Goal: Task Accomplishment & Management: Manage account settings

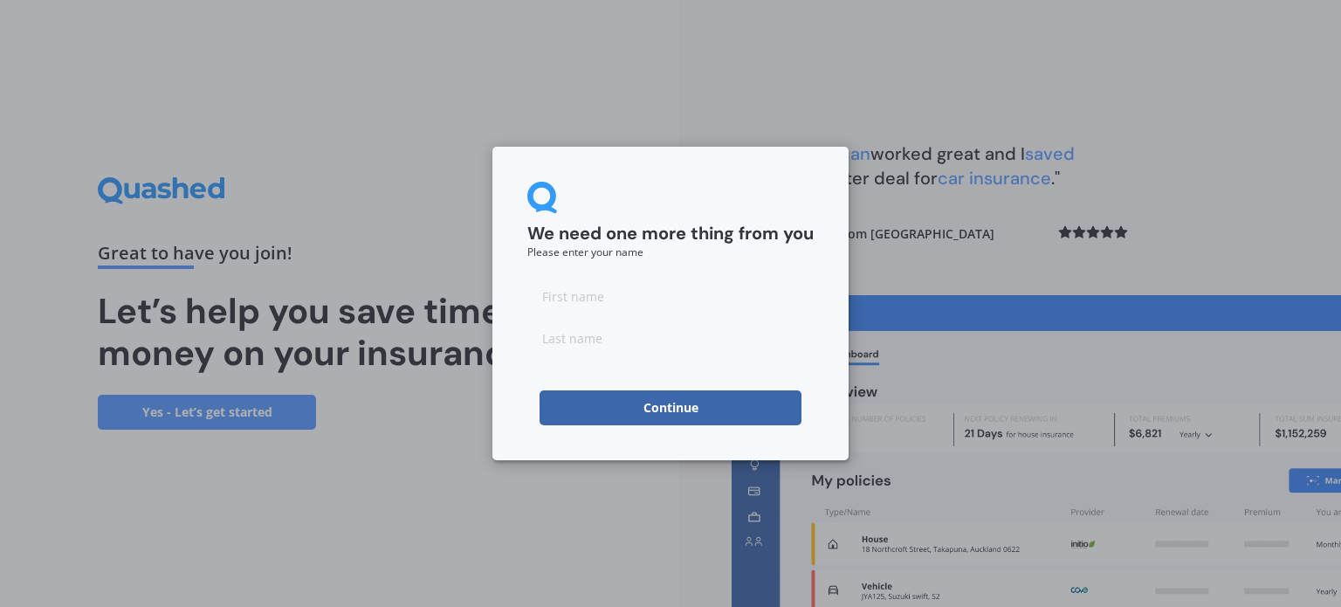
click at [560, 296] on input at bounding box center [670, 296] width 286 height 35
type input "[PERSON_NAME]"
click at [737, 182] on div "We need one more thing from you Please enter your name" at bounding box center [670, 220] width 286 height 76
click at [700, 403] on button "Continue" at bounding box center [671, 407] width 262 height 35
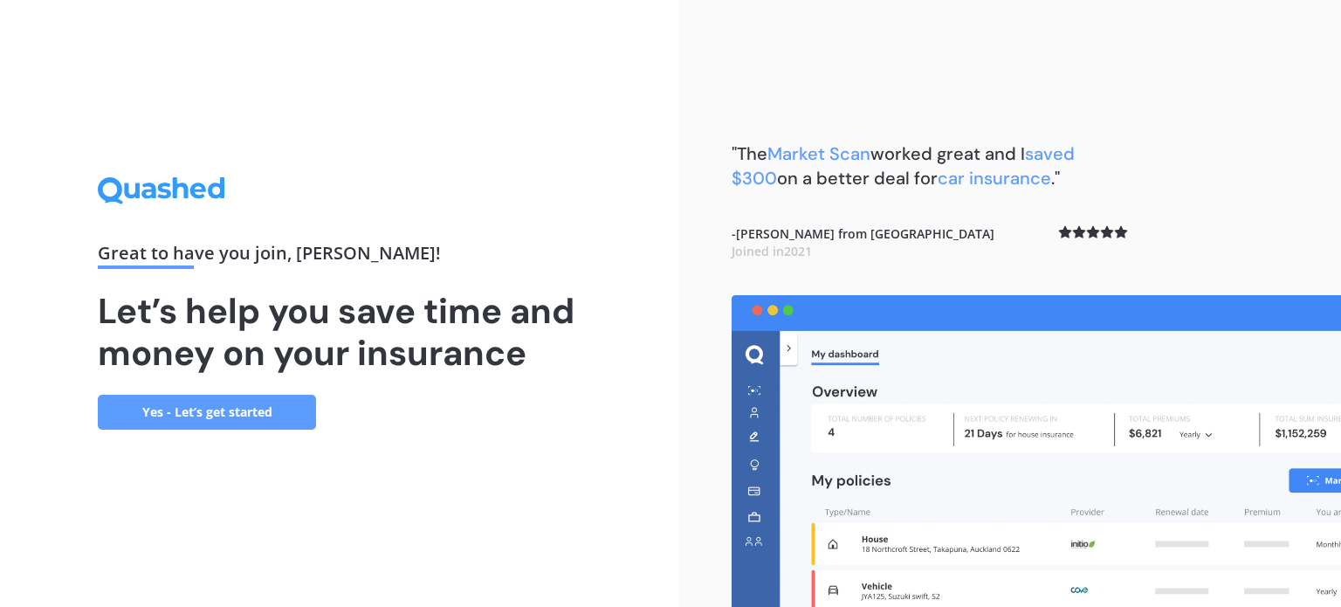
click at [188, 412] on link "Yes - Let’s get started" at bounding box center [207, 412] width 218 height 35
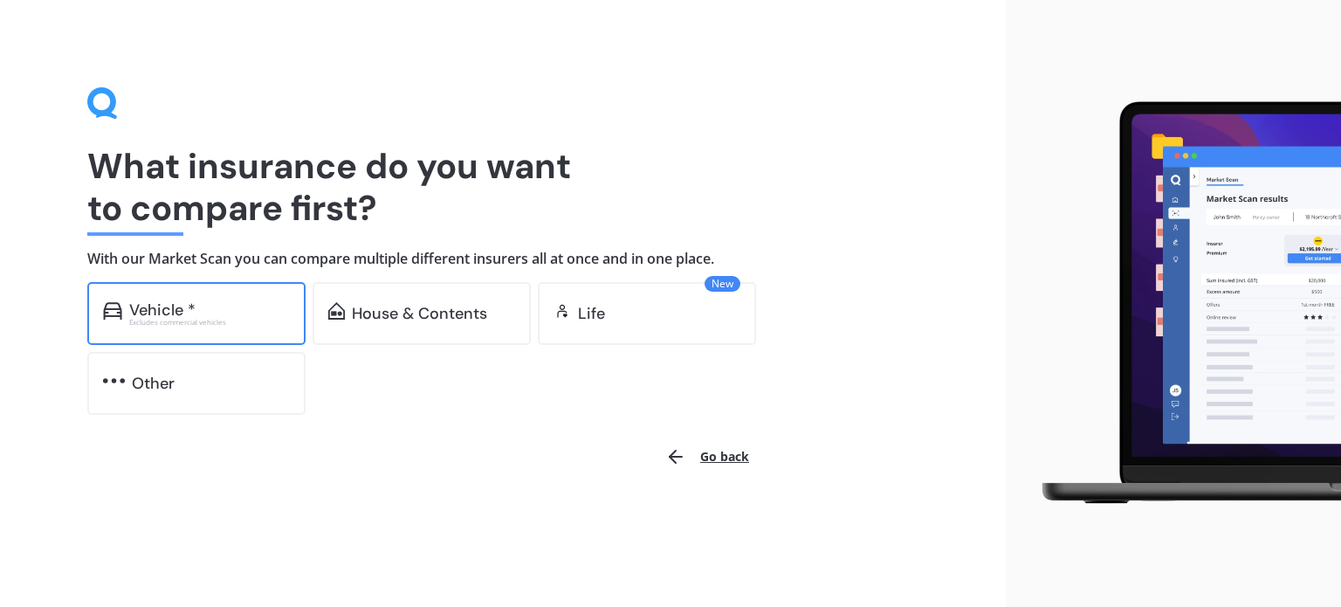
click at [247, 306] on div "Vehicle *" at bounding box center [209, 309] width 161 height 17
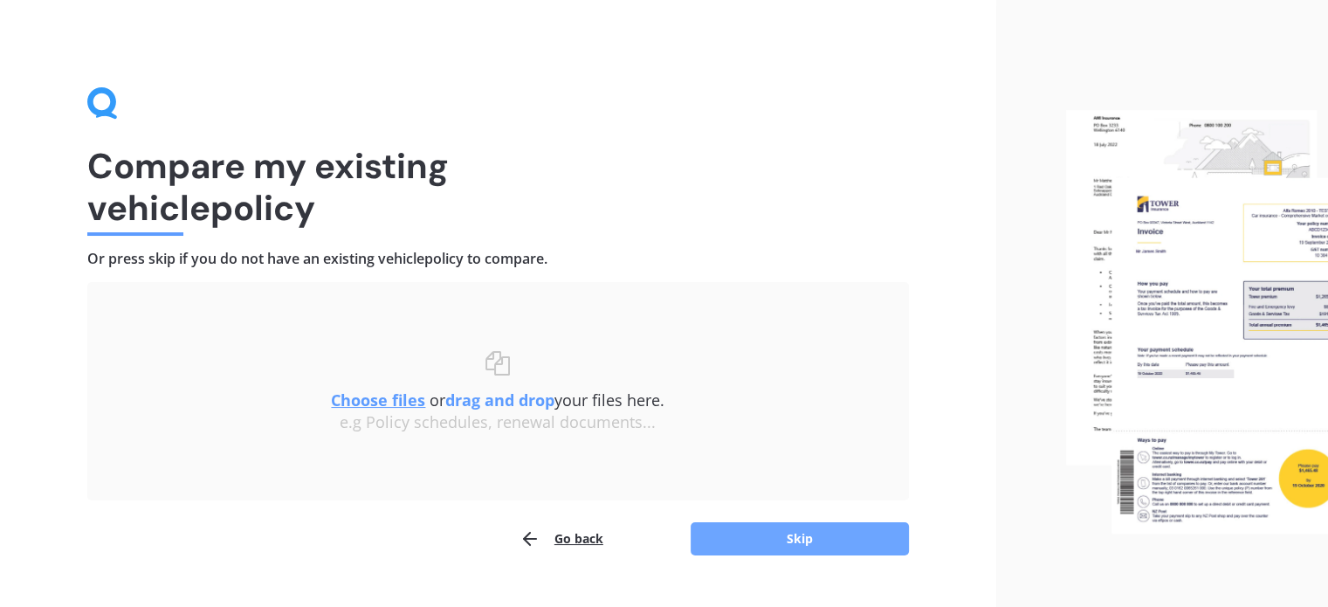
click at [809, 536] on button "Skip" at bounding box center [800, 538] width 218 height 33
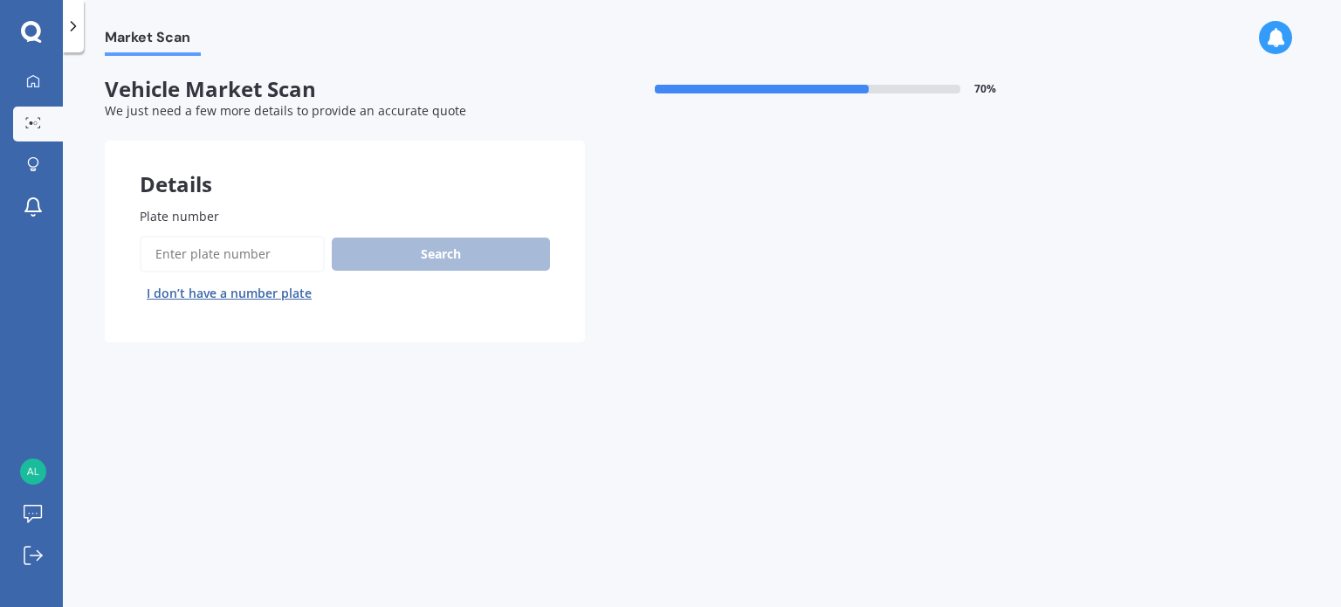
click at [277, 254] on input "Plate number" at bounding box center [232, 254] width 185 height 37
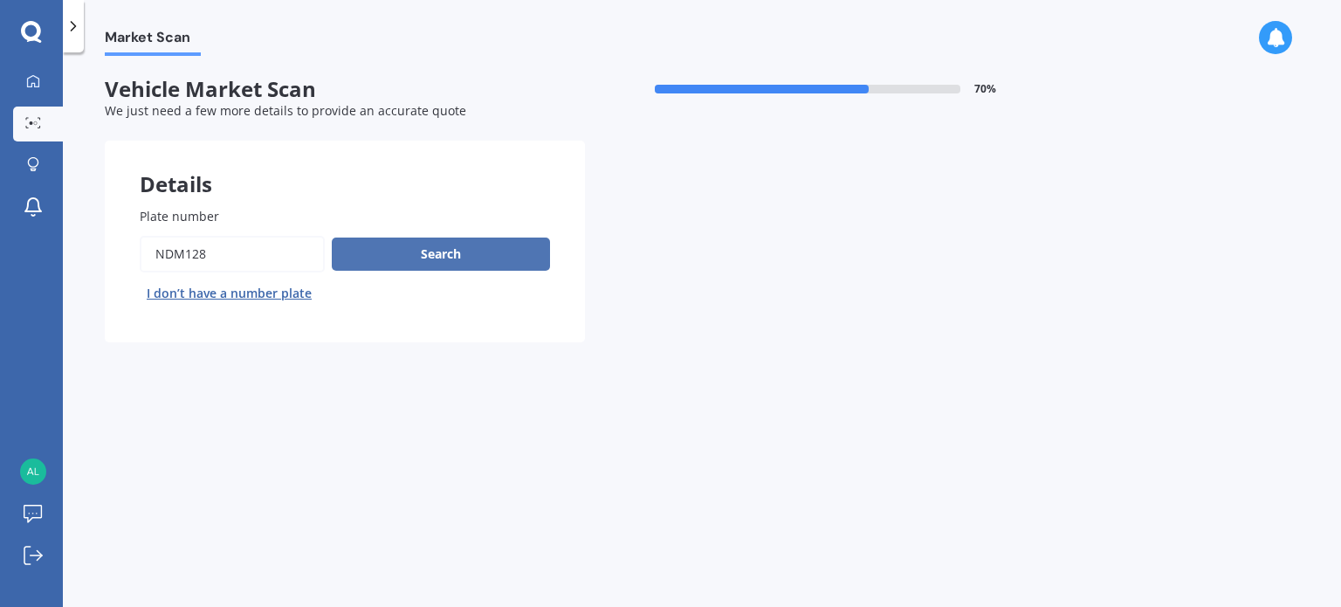
type input "ndm128"
click at [450, 245] on button "Search" at bounding box center [441, 253] width 218 height 33
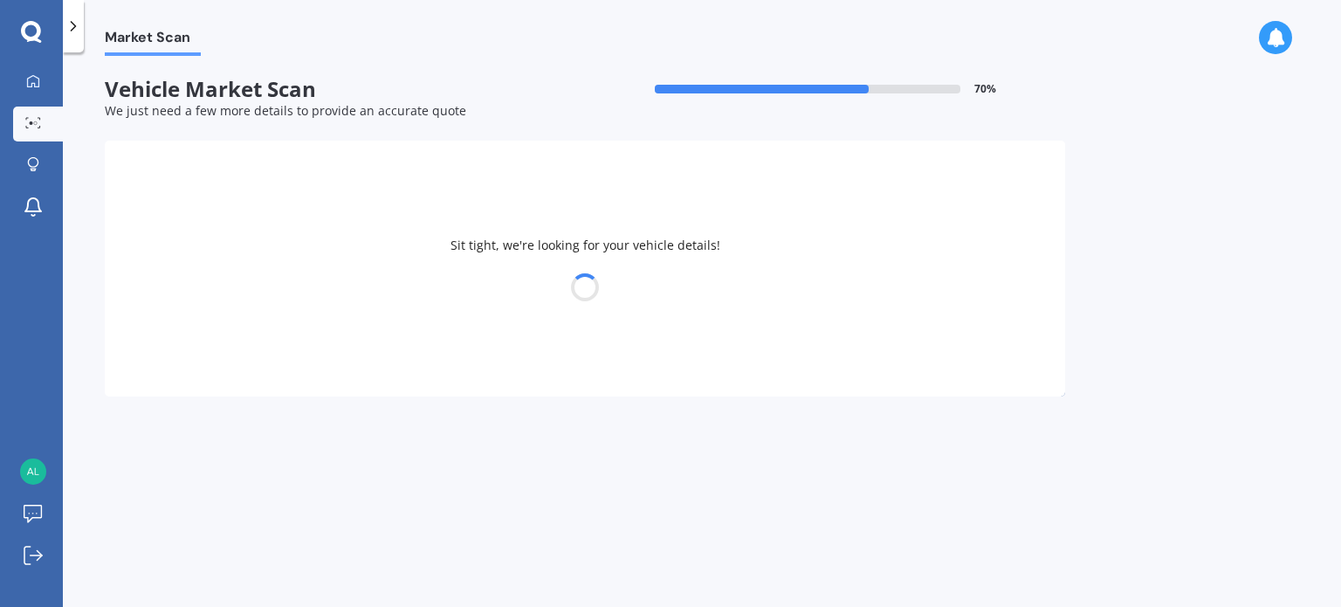
select select "TOYOTA"
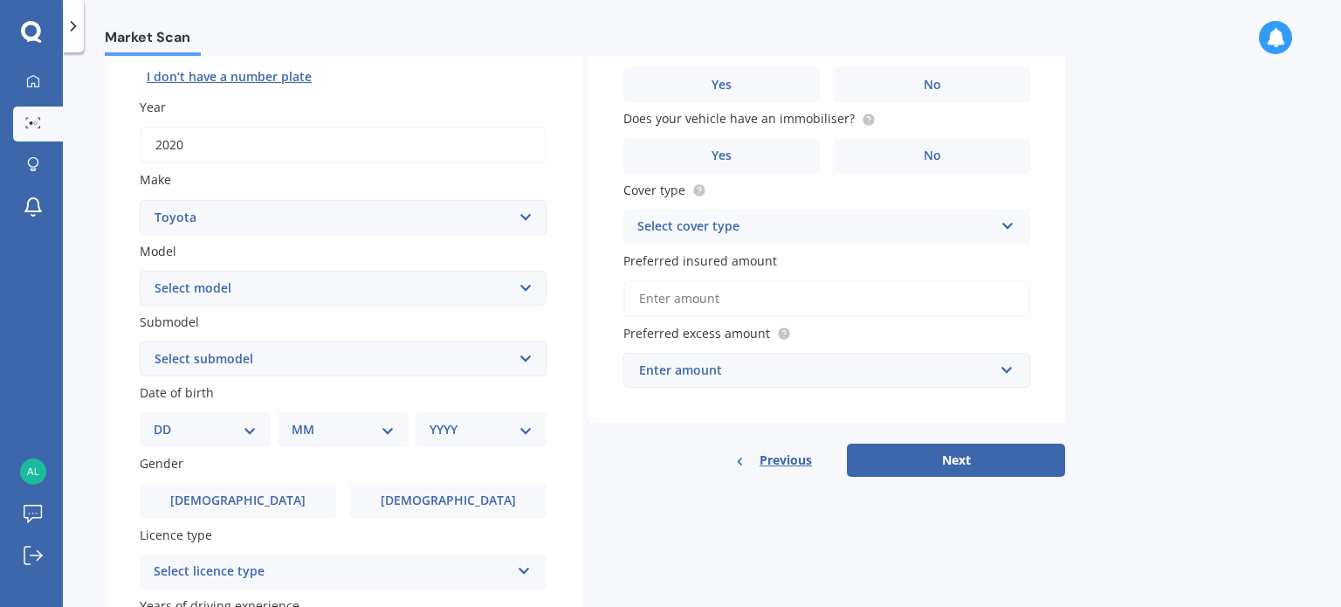
scroll to position [218, 0]
click at [526, 279] on select "Select model 4 Runner 86 [PERSON_NAME] Alphard Altezza Aqua Aristo Aurion Auris…" at bounding box center [343, 286] width 407 height 35
select select "RAV-4"
click at [140, 269] on select "Select model 4 Runner 86 [PERSON_NAME] Alphard Altezza Aqua Aristo Aurion Auris…" at bounding box center [343, 286] width 407 height 35
click at [236, 423] on select "DD 01 02 03 04 05 06 07 08 09 10 11 12 13 14 15 16 17 18 19 20 21 22 23 24 25 2…" at bounding box center [205, 427] width 103 height 19
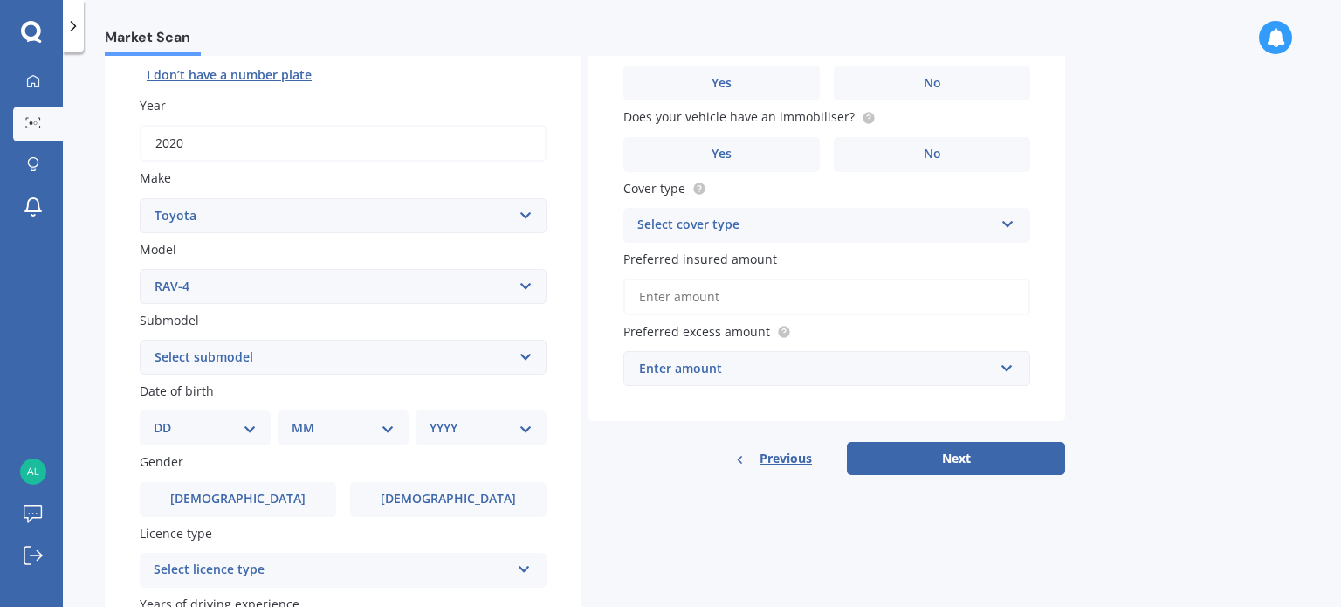
select select "04"
click at [168, 418] on select "DD 01 02 03 04 05 06 07 08 09 10 11 12 13 14 15 16 17 18 19 20 21 22 23 24 25 2…" at bounding box center [205, 427] width 103 height 19
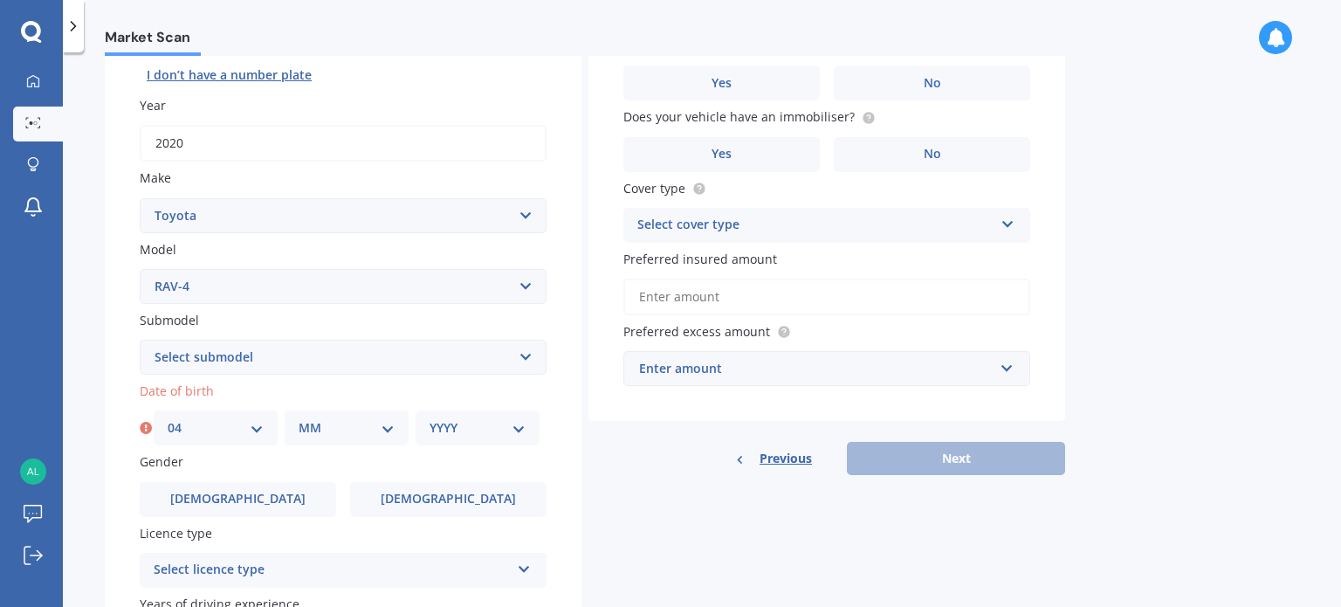
click at [217, 42] on div "Market Scan" at bounding box center [702, 28] width 1278 height 56
click at [320, 430] on select "MM 01 02 03 04 05 06 07 08 09 10 11 12" at bounding box center [347, 427] width 96 height 19
select select "06"
click at [299, 418] on select "MM 01 02 03 04 05 06 07 08 09 10 11 12" at bounding box center [347, 427] width 96 height 19
click at [446, 421] on select "YYYY 2025 2024 2023 2022 2021 2020 2019 2018 2017 2016 2015 2014 2013 2012 2011…" at bounding box center [478, 427] width 96 height 19
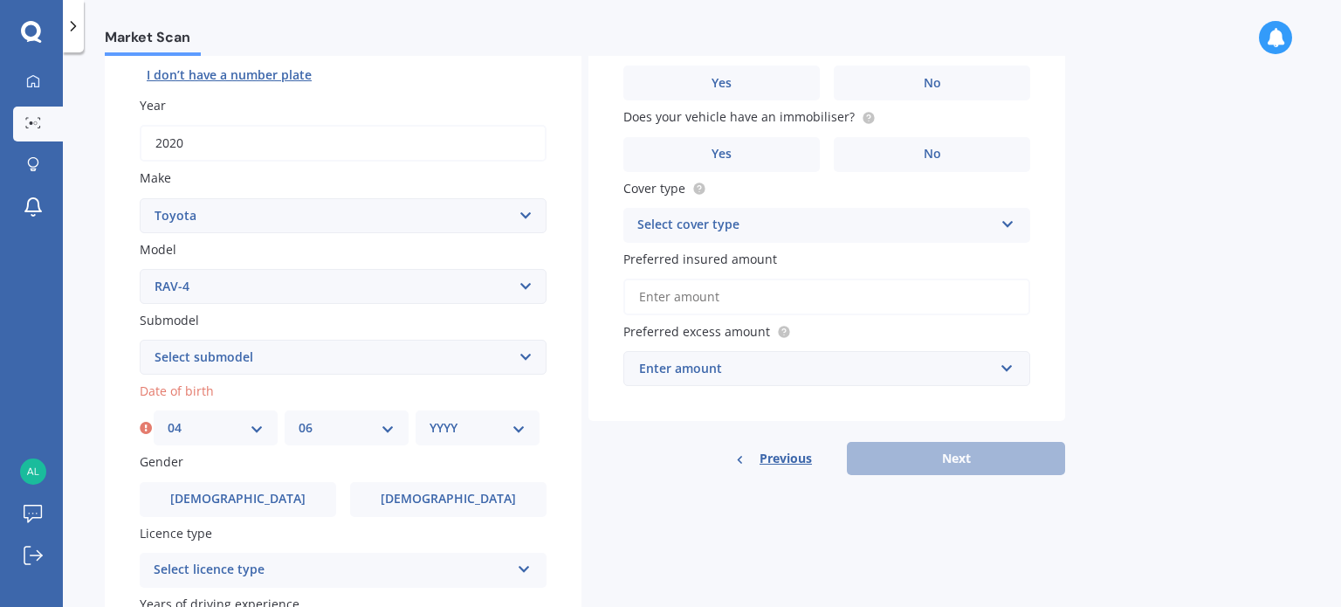
select select "1957"
click at [430, 418] on select "YYYY 2025 2024 2023 2022 2021 2020 2019 2018 2017 2016 2015 2014 2013 2012 2011…" at bounding box center [478, 427] width 96 height 19
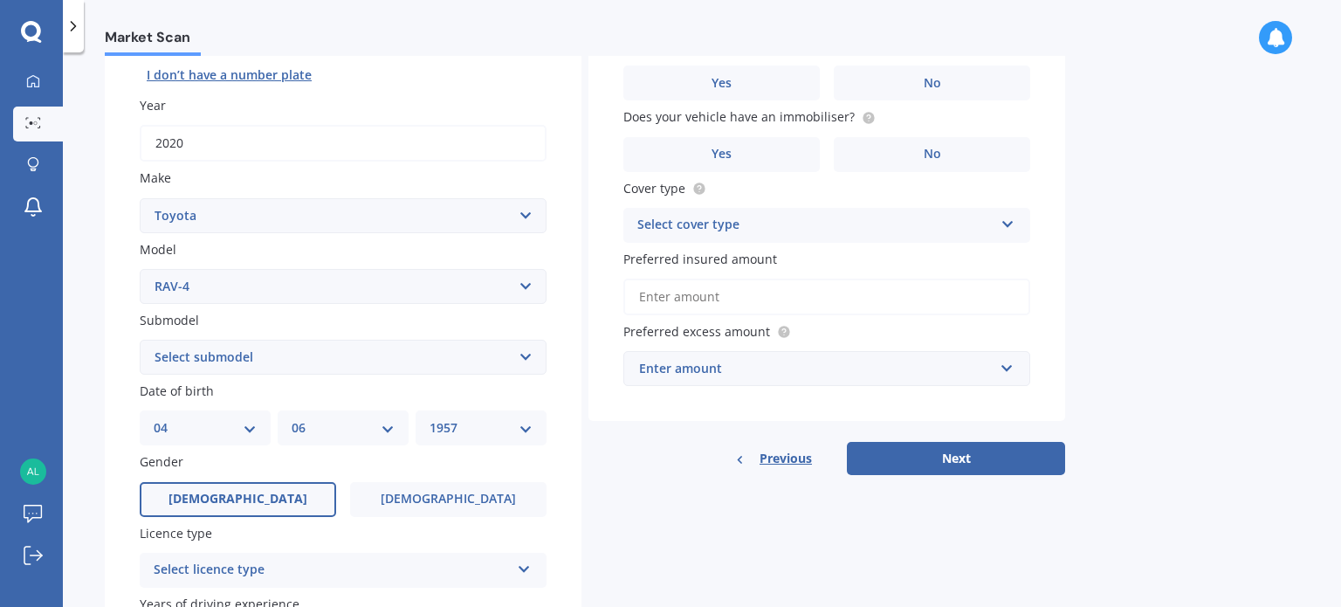
click at [243, 492] on span "[DEMOGRAPHIC_DATA]" at bounding box center [238, 499] width 139 height 15
click at [0, 0] on input "[DEMOGRAPHIC_DATA]" at bounding box center [0, 0] width 0 height 0
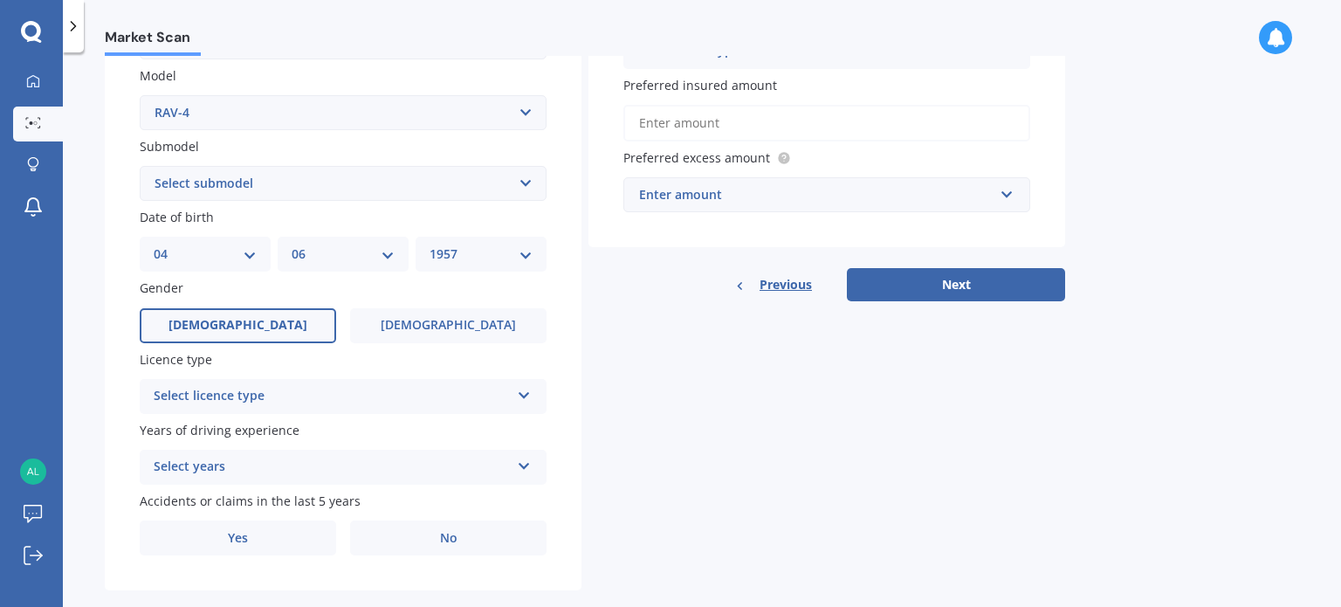
scroll to position [421, 0]
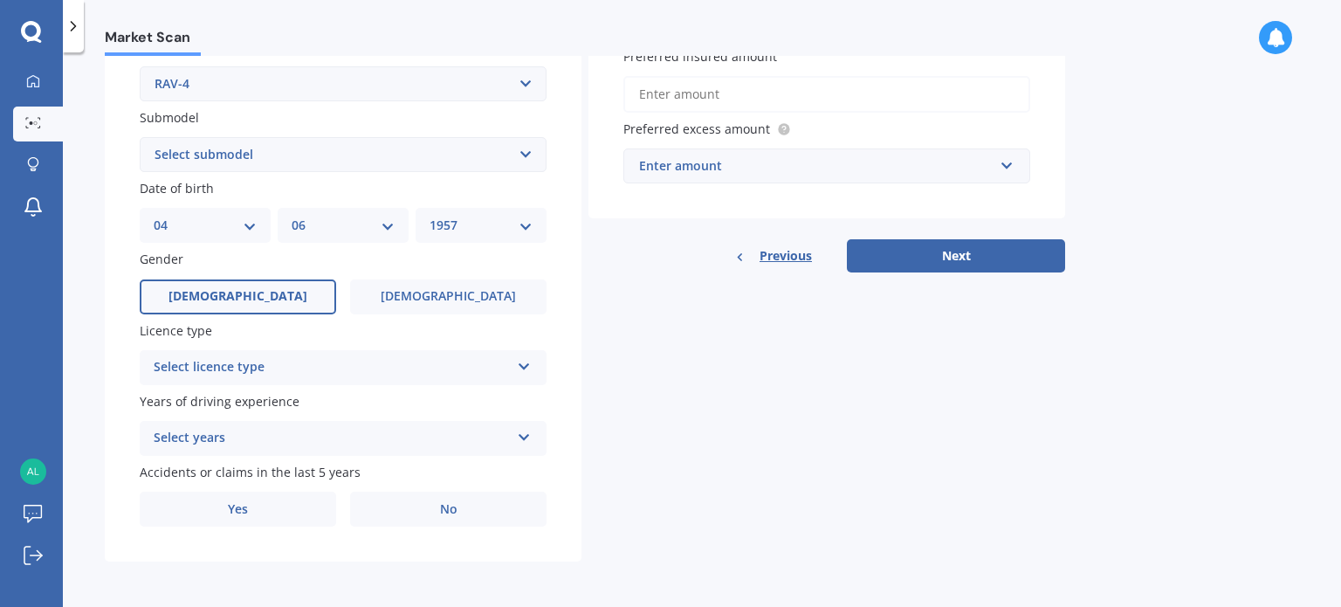
click at [520, 369] on icon at bounding box center [524, 363] width 15 height 12
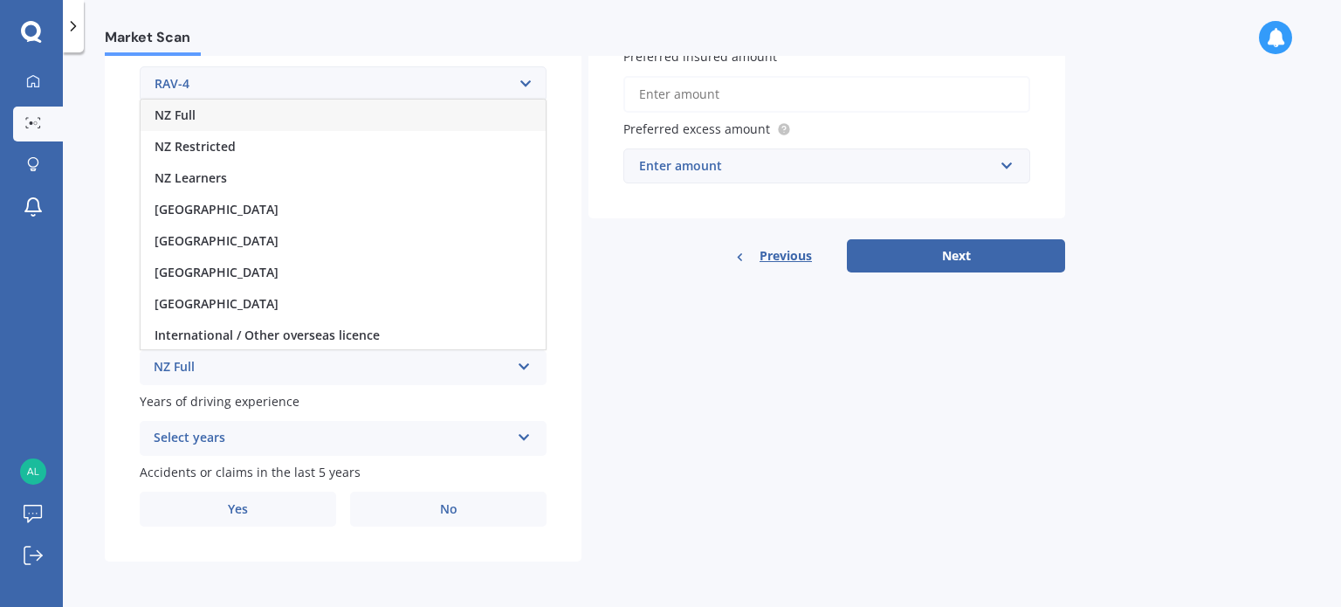
click at [337, 120] on div "NZ Full" at bounding box center [343, 115] width 405 height 31
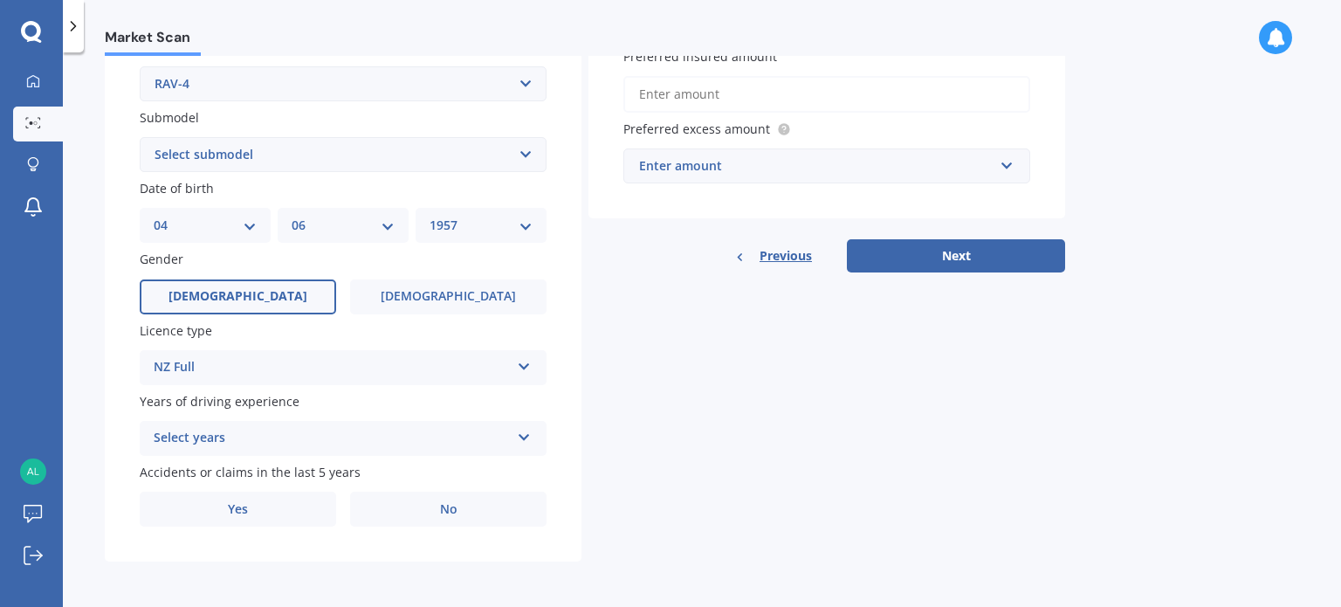
click at [302, 435] on div "Select years" at bounding box center [332, 438] width 356 height 21
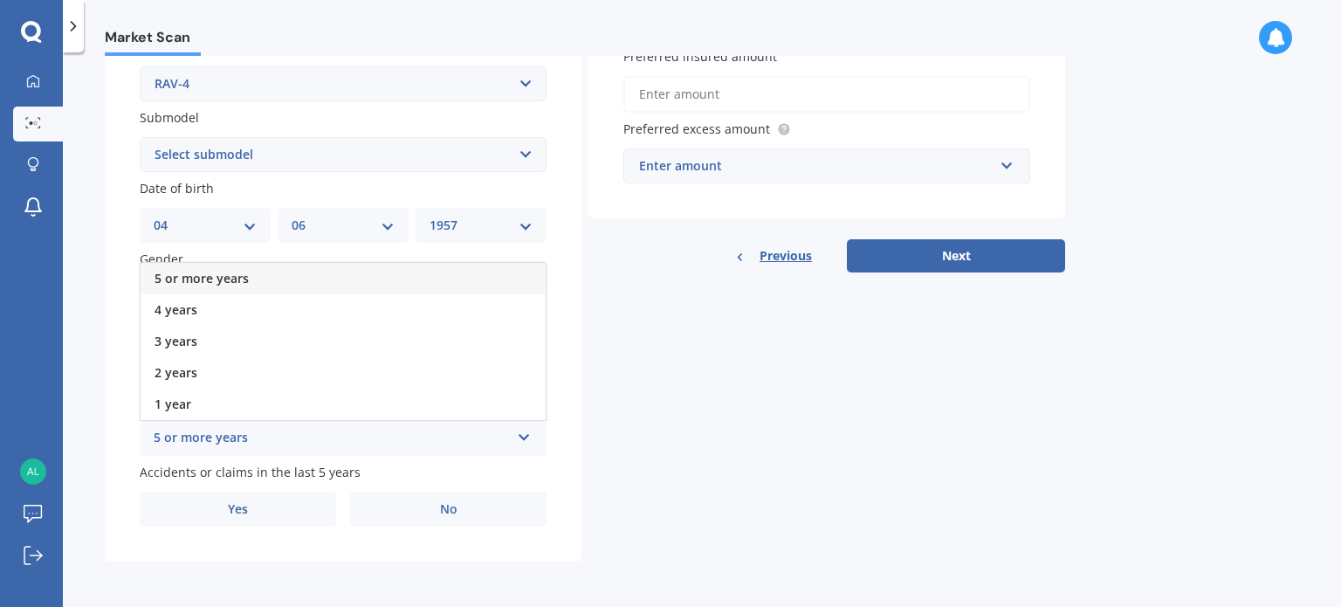
click at [278, 278] on div "5 or more years" at bounding box center [343, 278] width 405 height 31
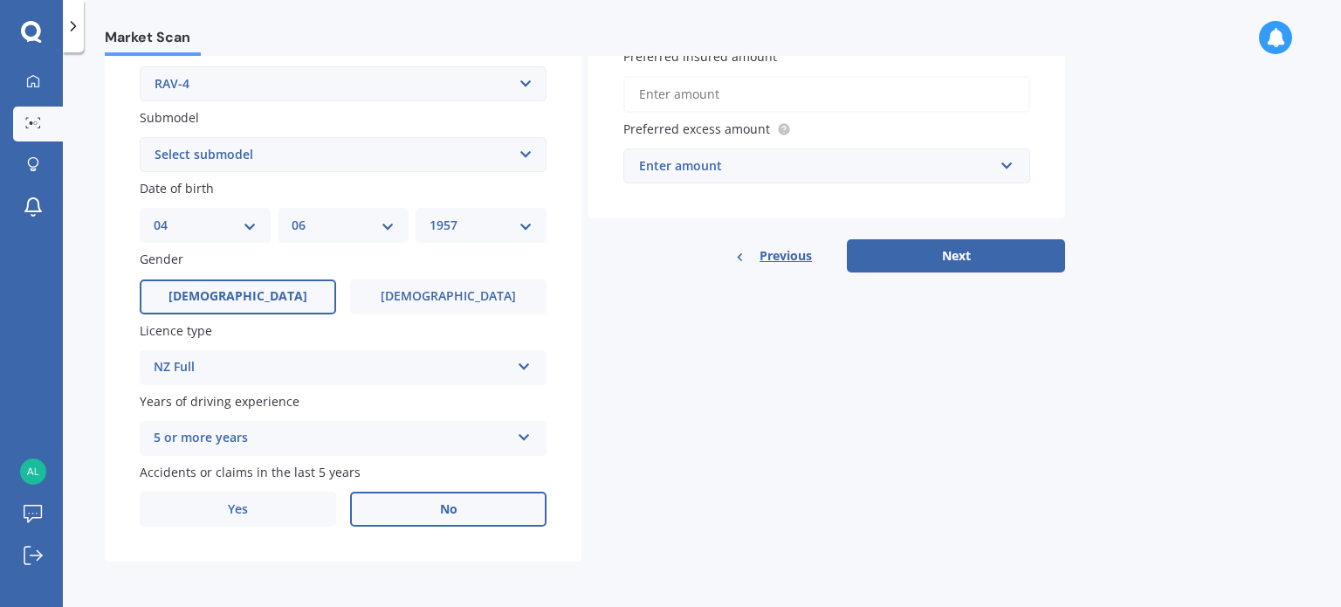
click at [473, 510] on label "No" at bounding box center [448, 509] width 196 height 35
click at [0, 0] on input "No" at bounding box center [0, 0] width 0 height 0
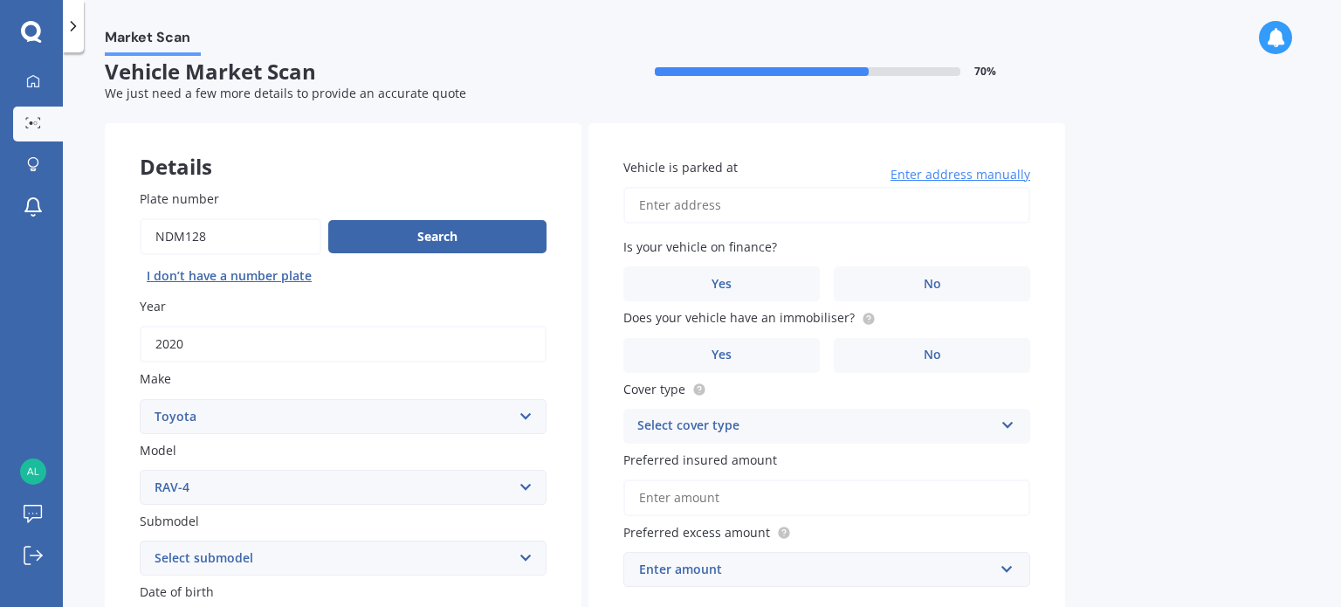
scroll to position [10, 0]
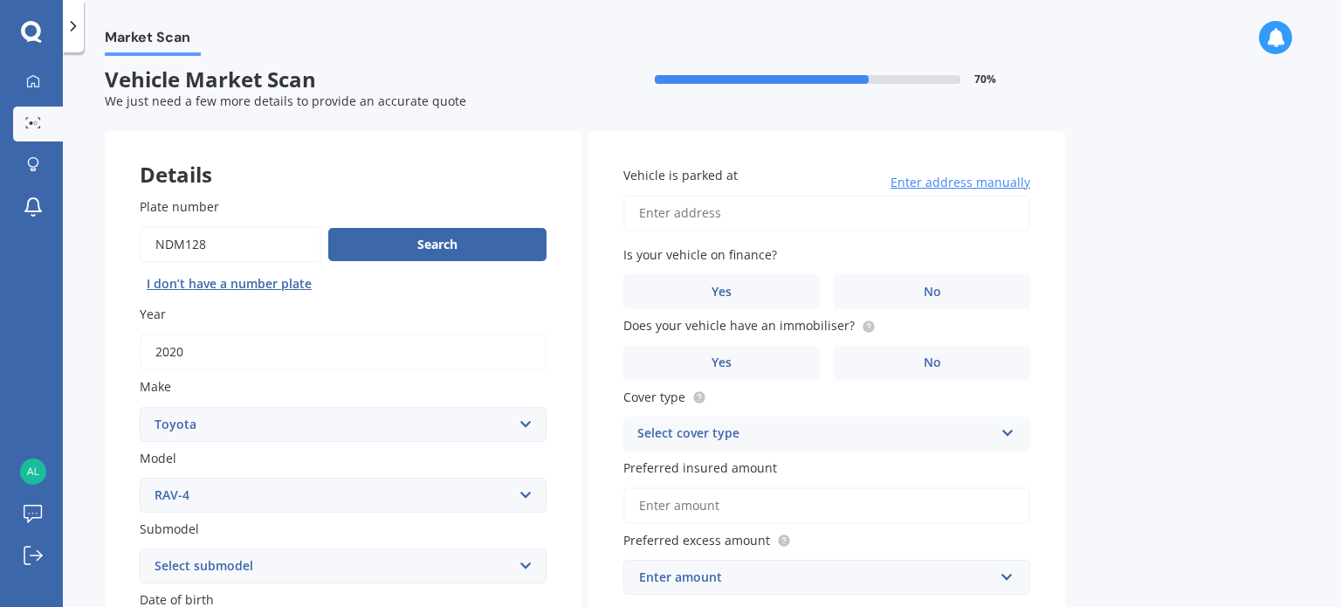
click at [730, 209] on input "Vehicle is parked at" at bounding box center [826, 213] width 407 height 37
type input "[STREET_ADDRESS]"
click at [946, 293] on label "No" at bounding box center [932, 291] width 196 height 35
click at [0, 0] on input "No" at bounding box center [0, 0] width 0 height 0
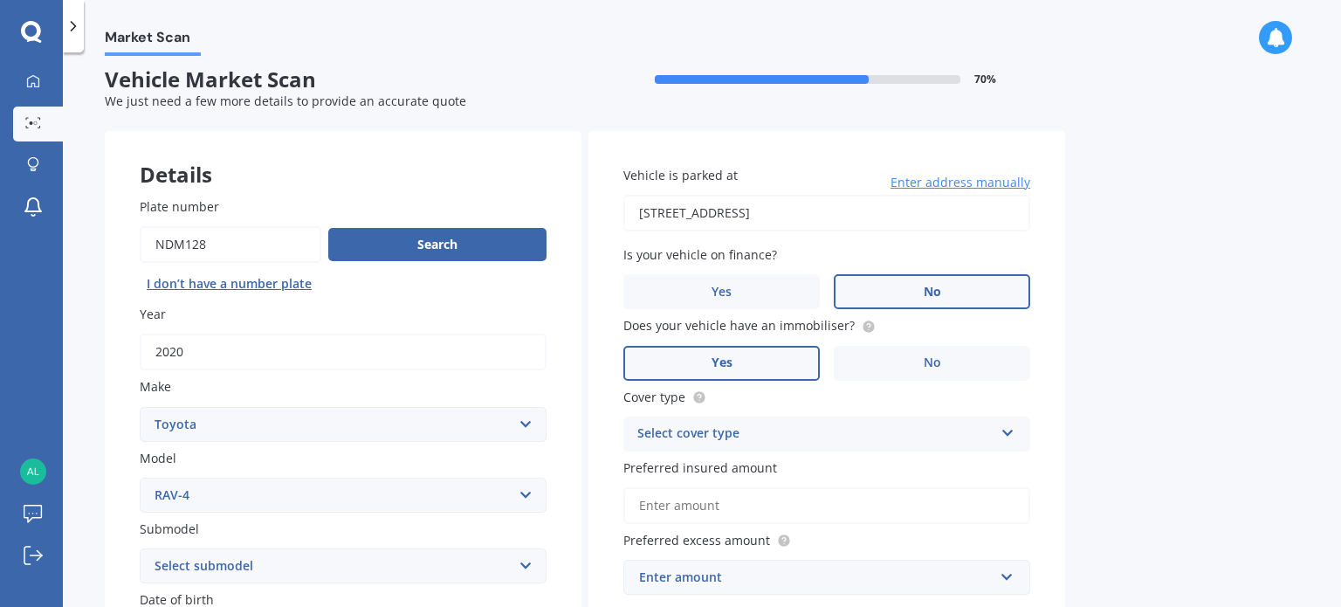
click at [733, 353] on label "Yes" at bounding box center [721, 363] width 196 height 35
click at [0, 0] on input "Yes" at bounding box center [0, 0] width 0 height 0
click at [795, 445] on div "Select cover type Comprehensive Third Party, Fire & Theft Third Party" at bounding box center [826, 433] width 407 height 35
click at [765, 457] on div "Comprehensive" at bounding box center [826, 467] width 405 height 31
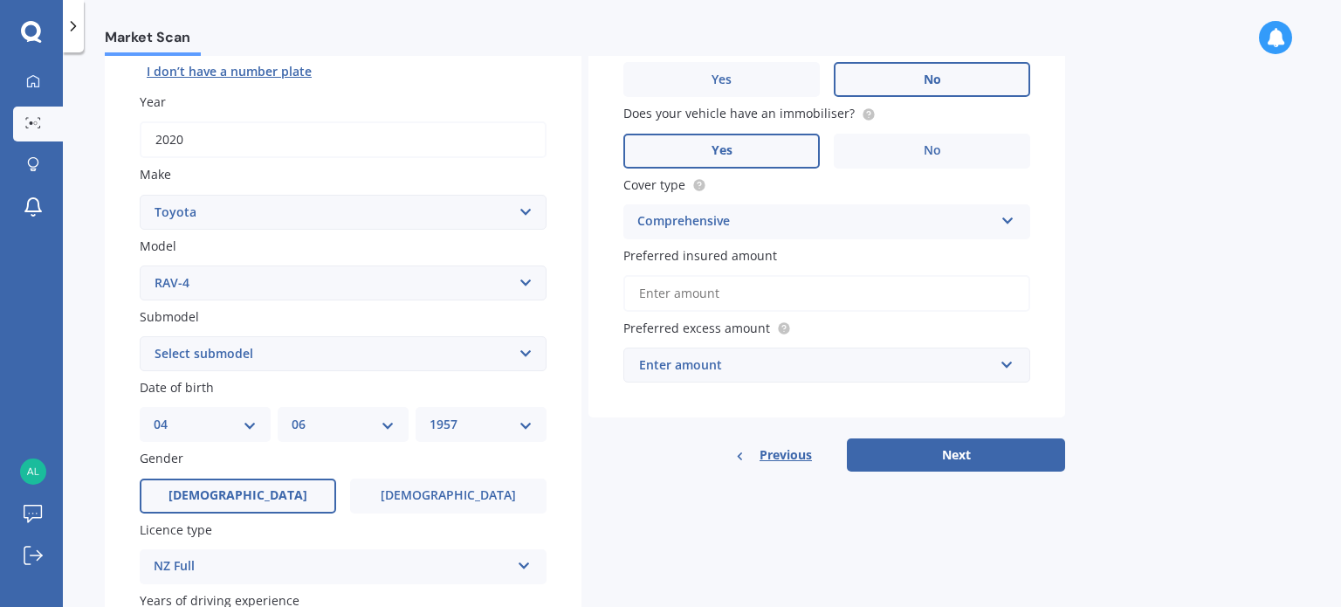
click at [690, 299] on input "Preferred insured amount" at bounding box center [826, 293] width 407 height 37
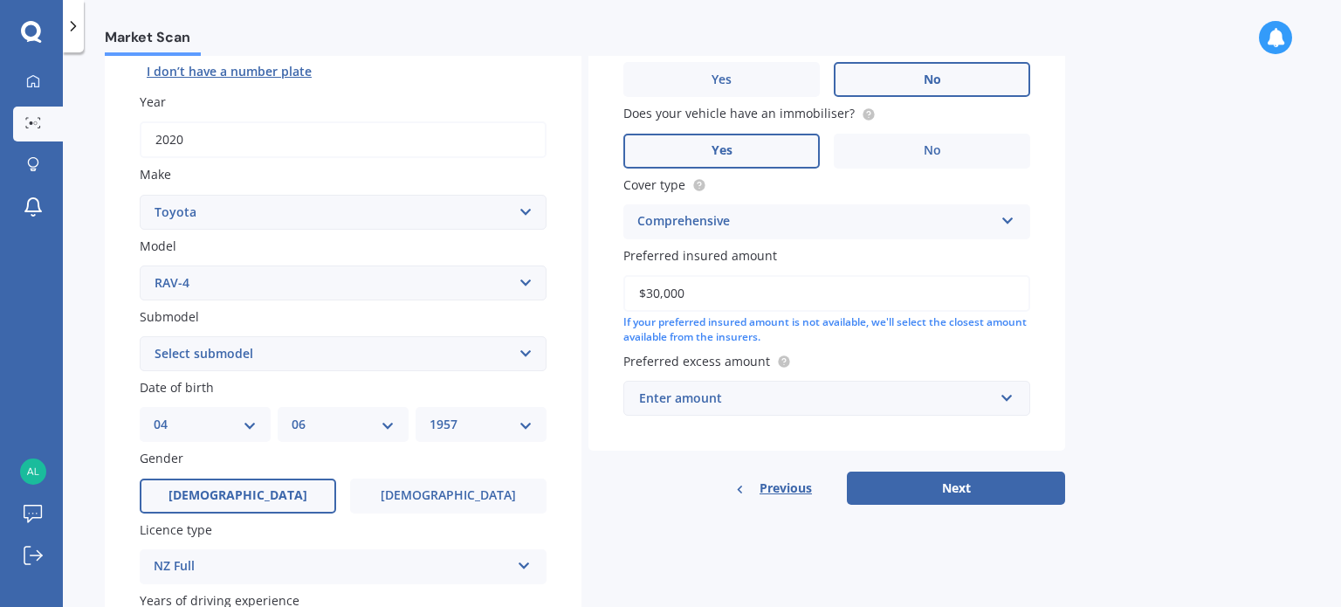
type input "$30,000"
click at [735, 394] on div "Enter amount" at bounding box center [816, 398] width 354 height 19
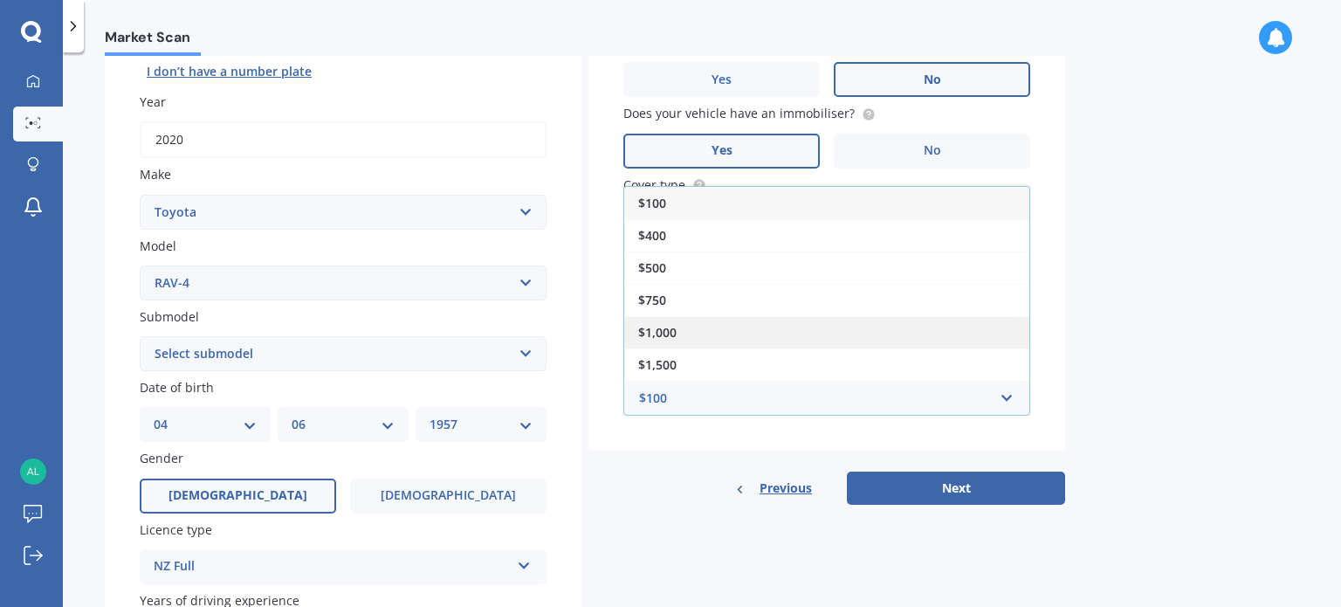
click at [665, 332] on span "$1,000" at bounding box center [657, 332] width 38 height 17
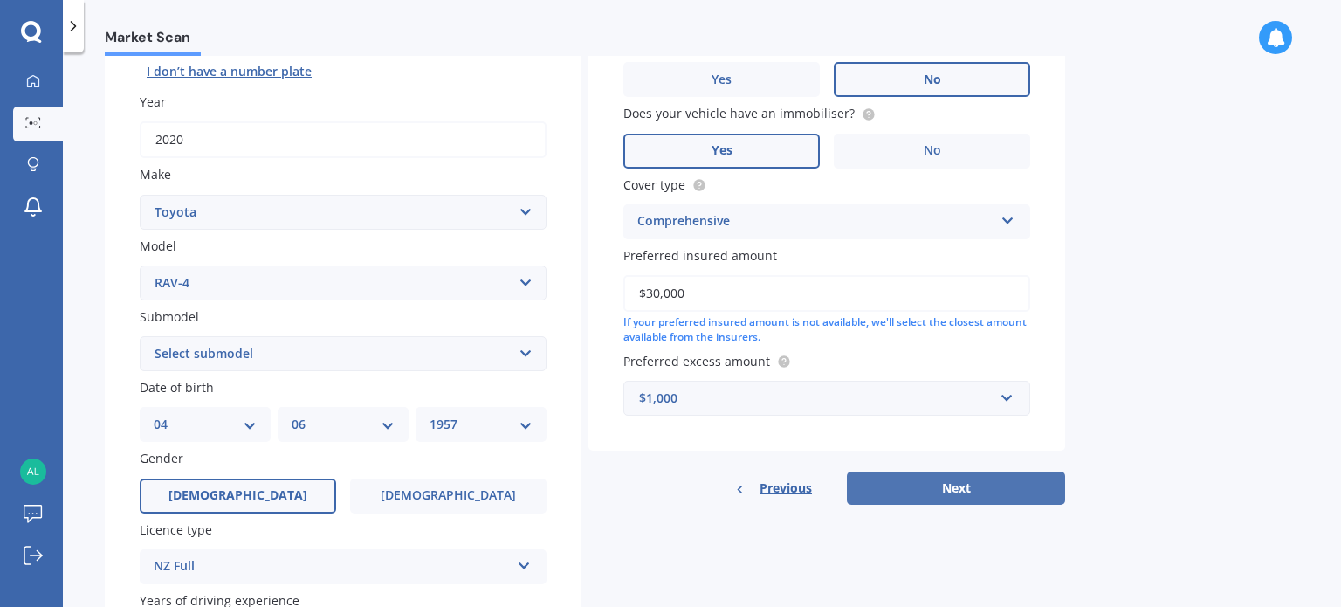
click at [975, 483] on button "Next" at bounding box center [956, 488] width 218 height 33
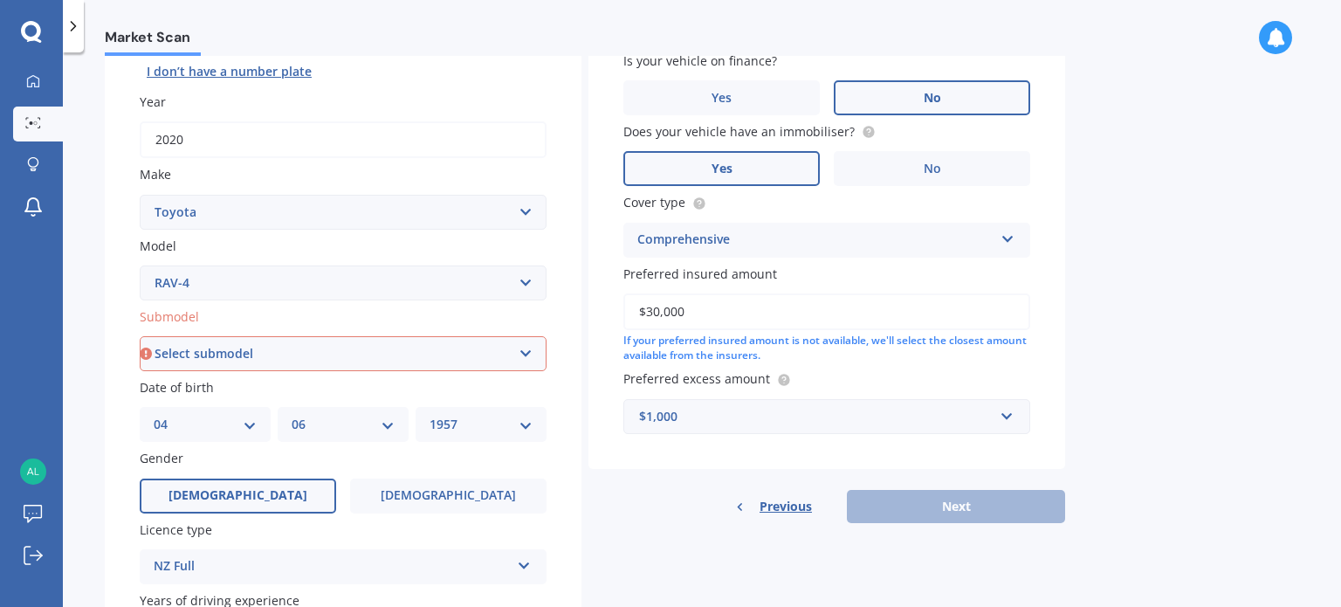
click at [310, 357] on select "Select submodel Diesel EV GX SUV 2.2/4WD/6AT Hybrid Hybrid 2WD Petrol" at bounding box center [343, 353] width 407 height 35
select select "PETROL"
click at [140, 336] on select "Select submodel Diesel EV GX SUV 2.2/4WD/6AT Hybrid Hybrid 2WD Petrol" at bounding box center [343, 353] width 407 height 35
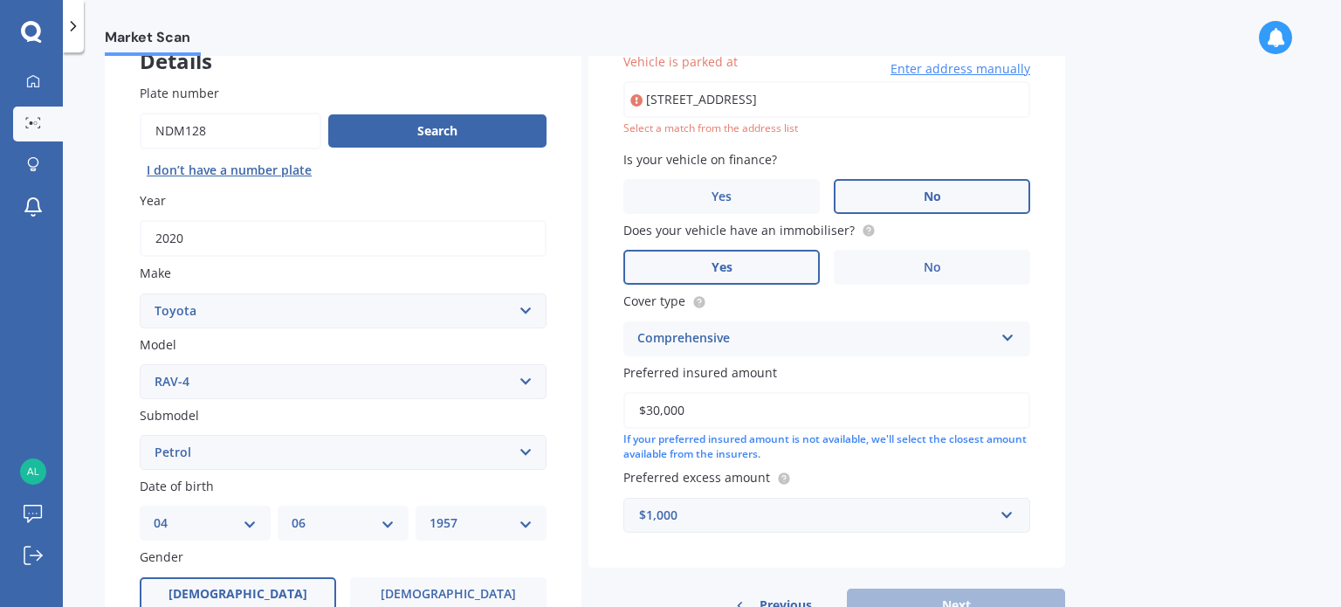
scroll to position [119, 0]
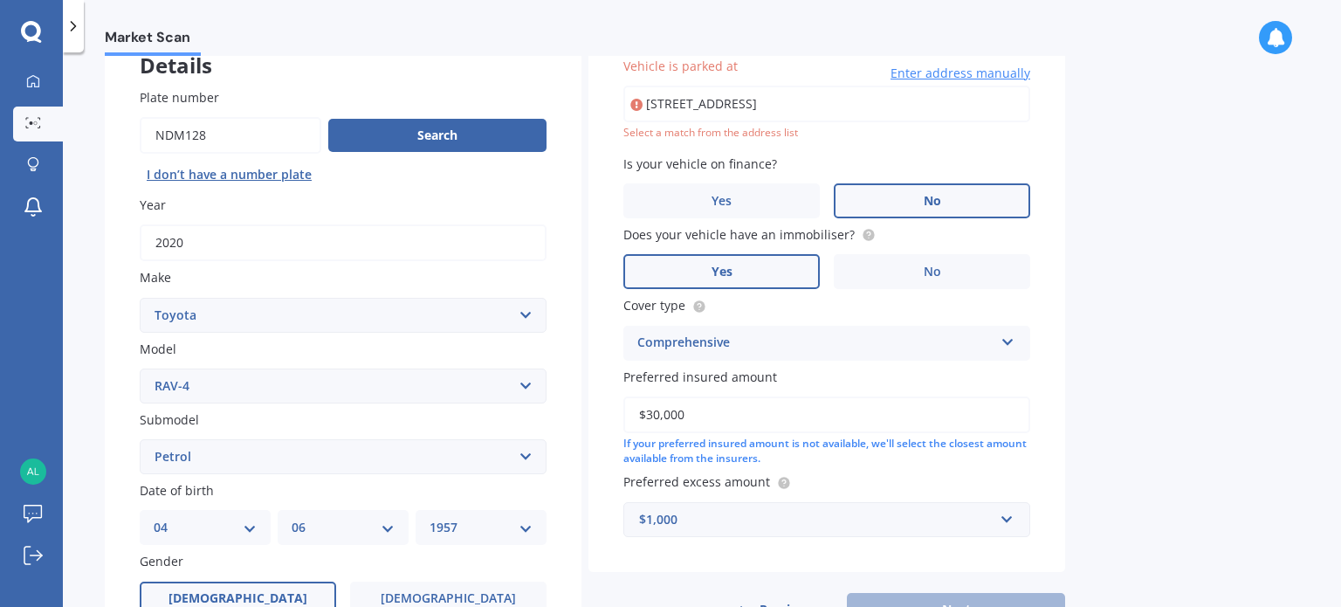
type input "[STREET_ADDRESS]"
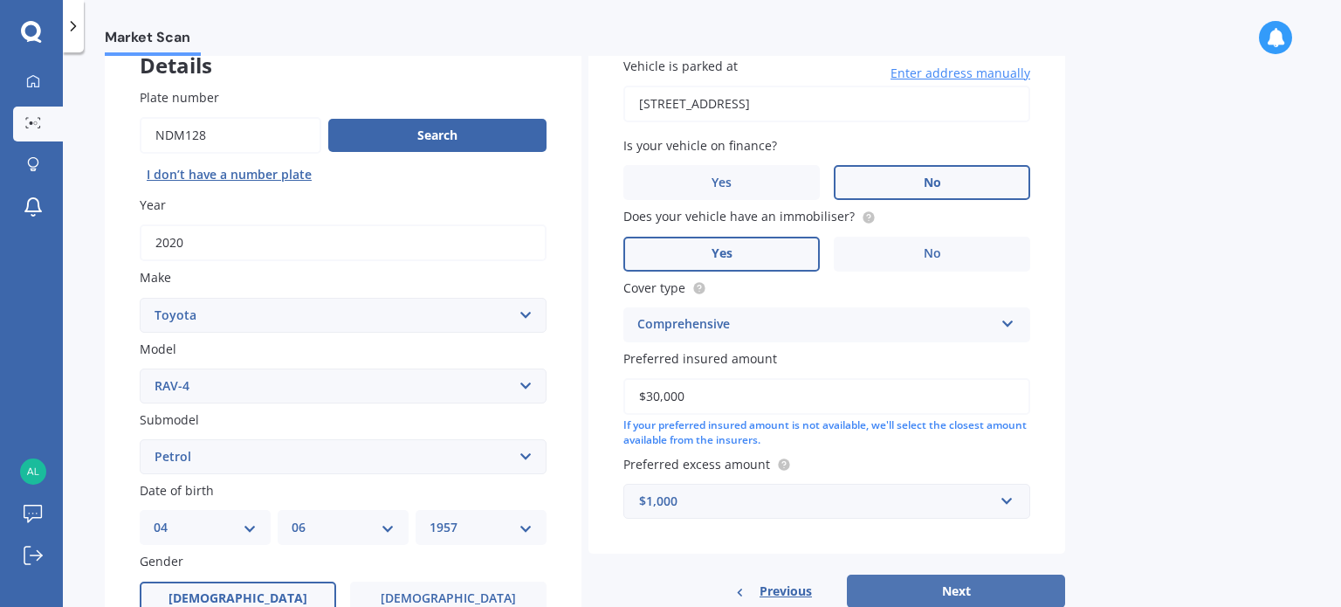
click at [979, 577] on button "Next" at bounding box center [956, 591] width 218 height 33
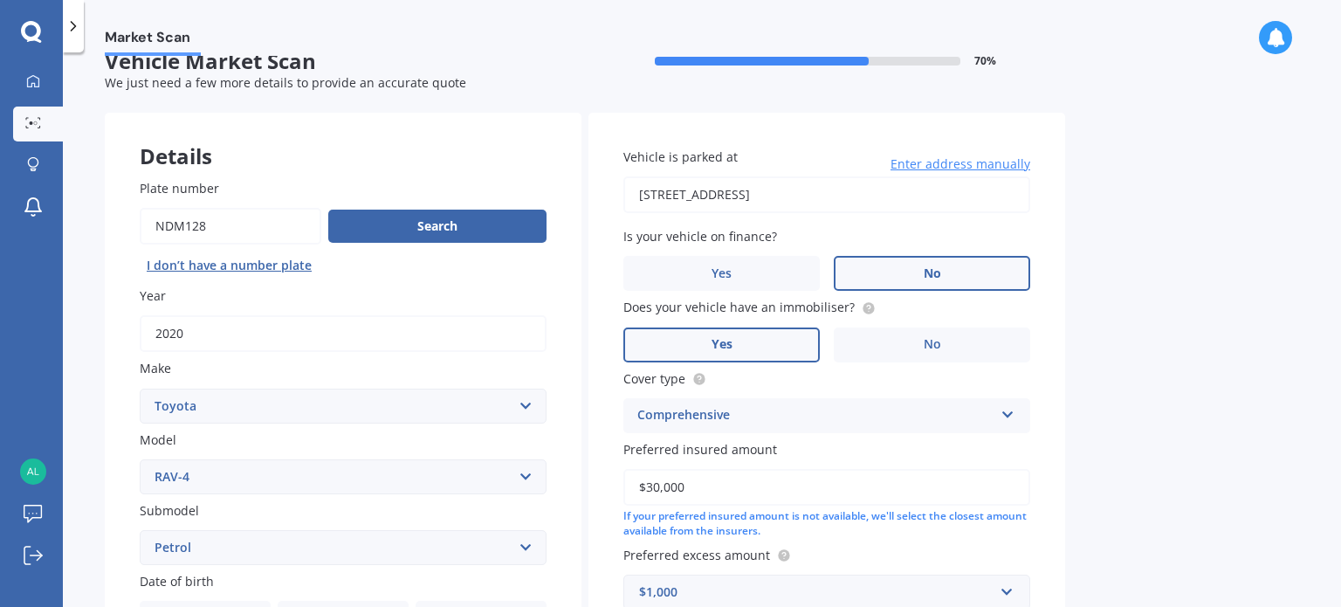
select select "04"
select select "06"
select select "1957"
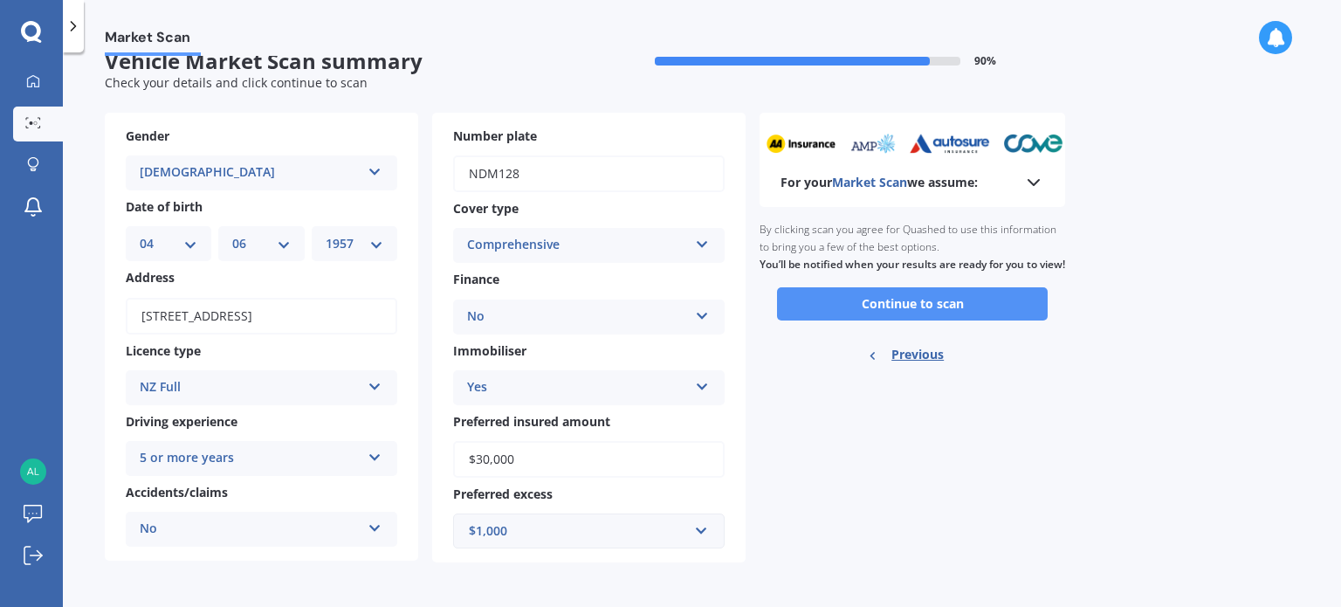
click at [909, 311] on button "Continue to scan" at bounding box center [912, 303] width 271 height 33
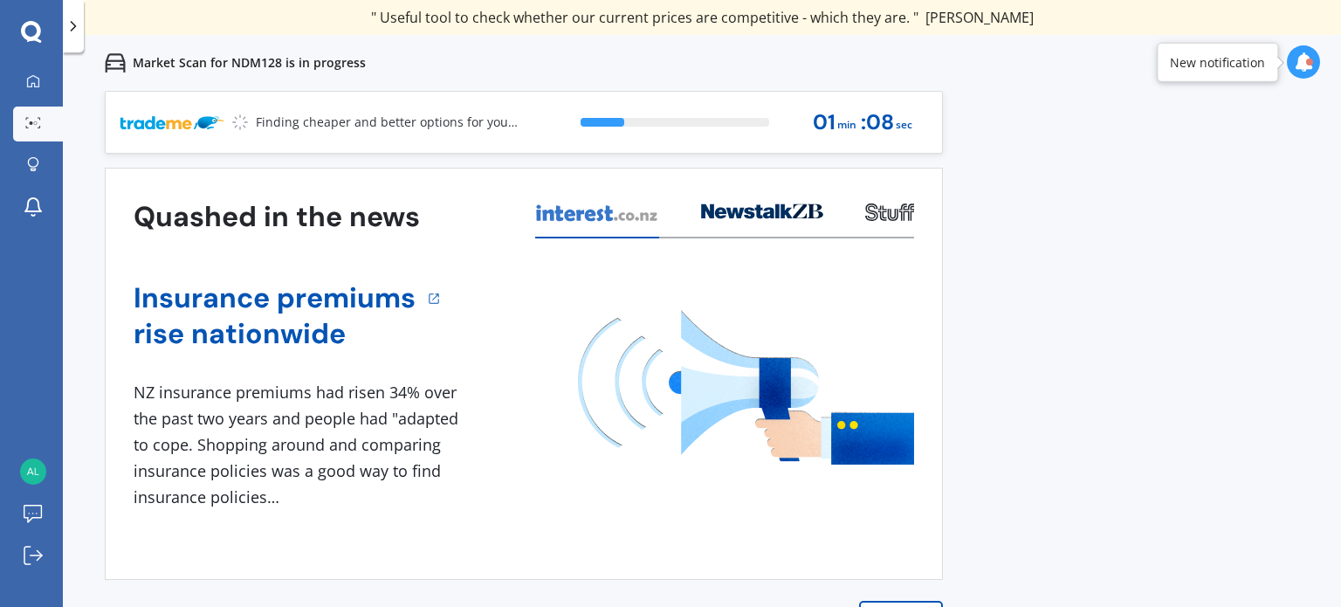
click at [1313, 62] on div at bounding box center [1303, 61] width 33 height 33
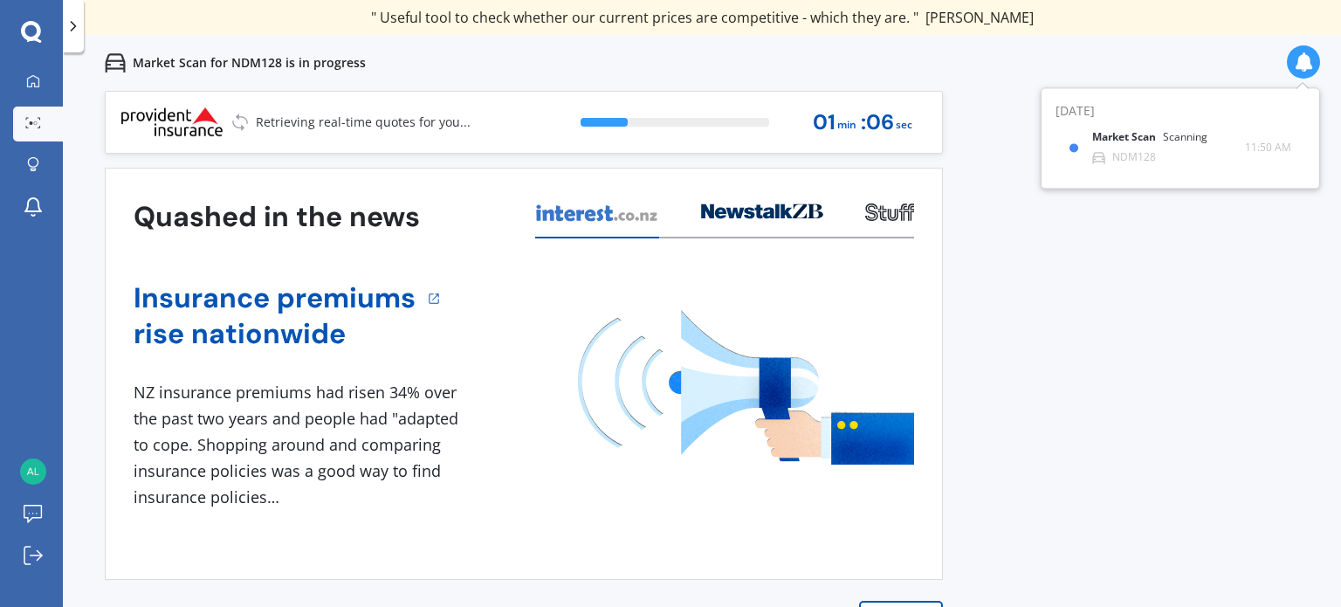
click at [1313, 62] on div at bounding box center [1303, 61] width 33 height 33
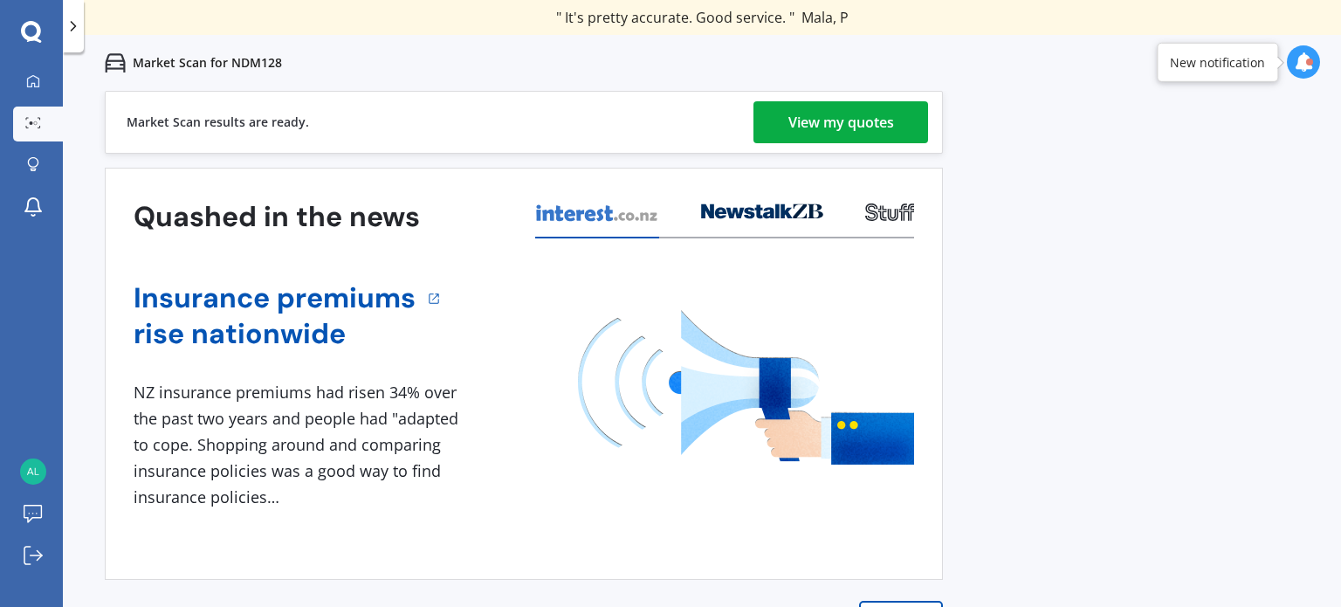
click at [868, 119] on div "View my quotes" at bounding box center [841, 122] width 106 height 42
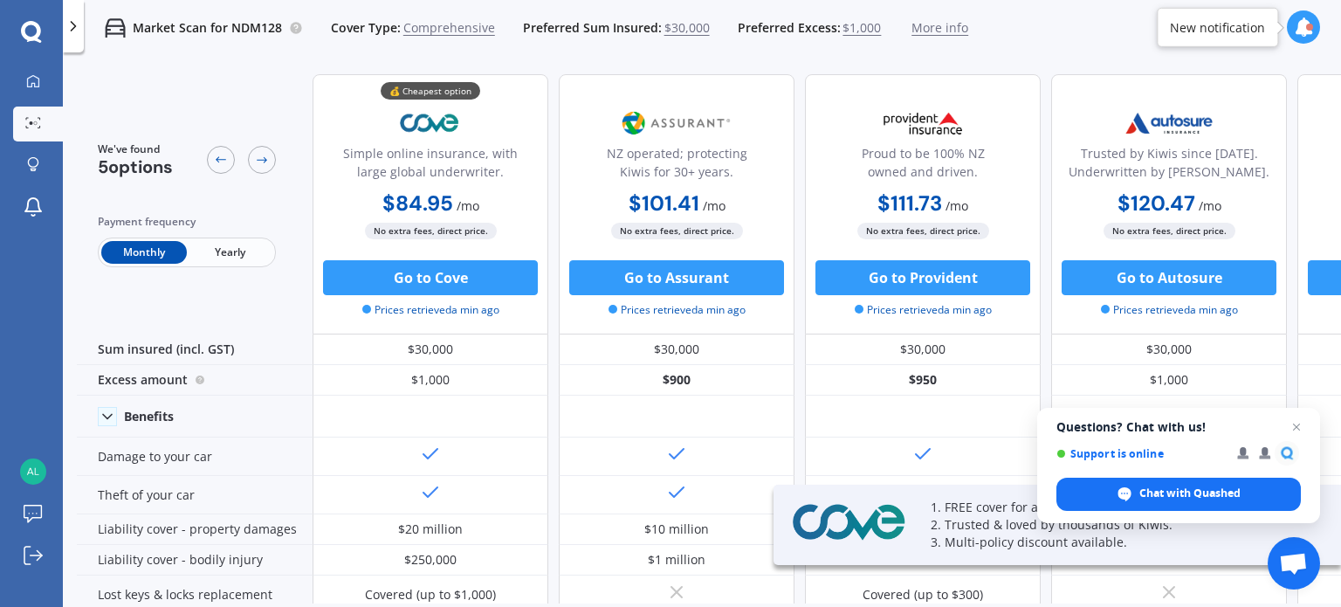
click at [237, 248] on span "Yearly" at bounding box center [230, 252] width 86 height 23
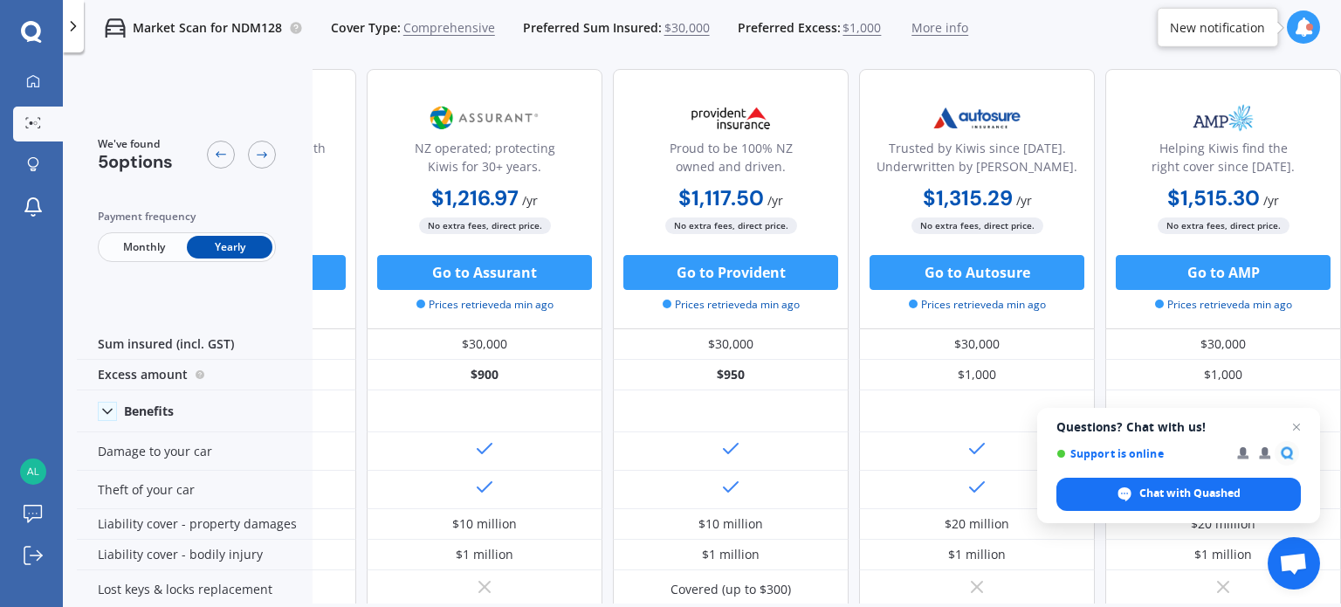
scroll to position [0, 200]
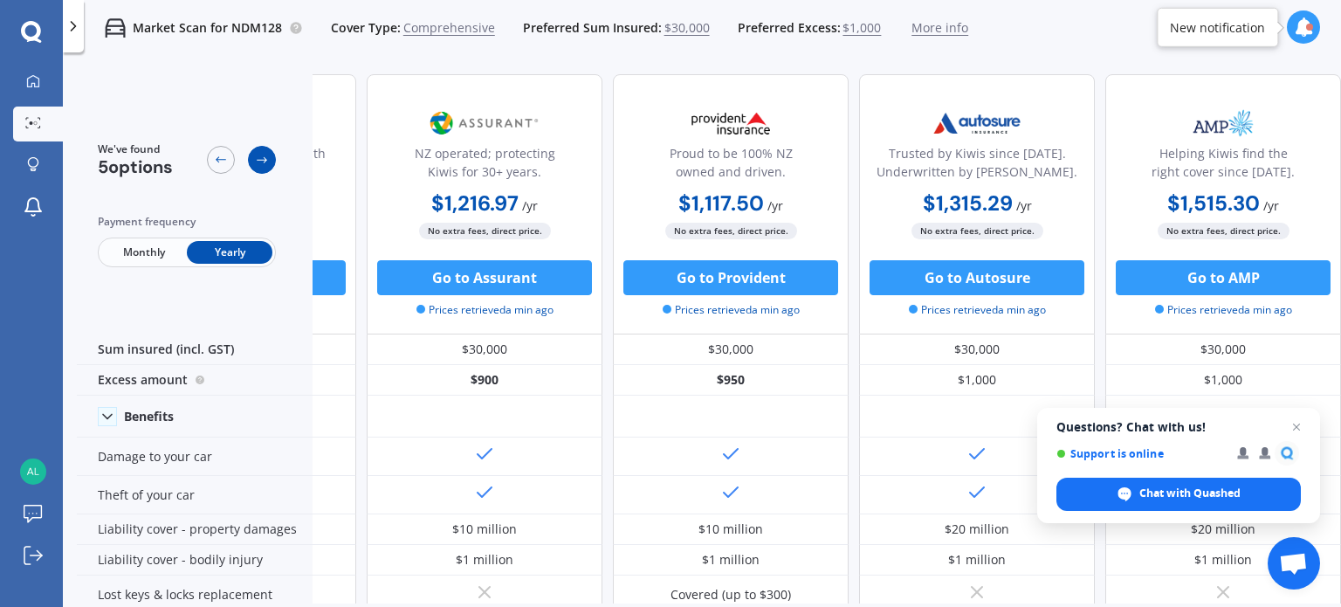
click at [258, 162] on icon at bounding box center [262, 160] width 14 height 14
click at [211, 160] on div at bounding box center [221, 160] width 28 height 28
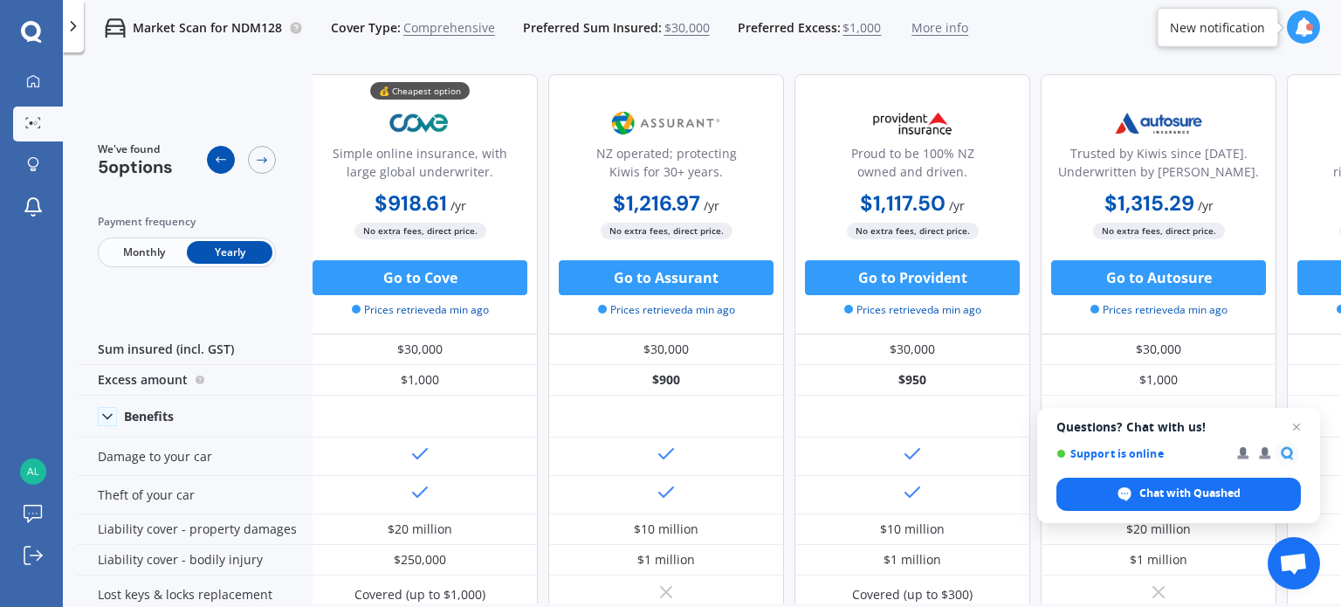
scroll to position [0, 0]
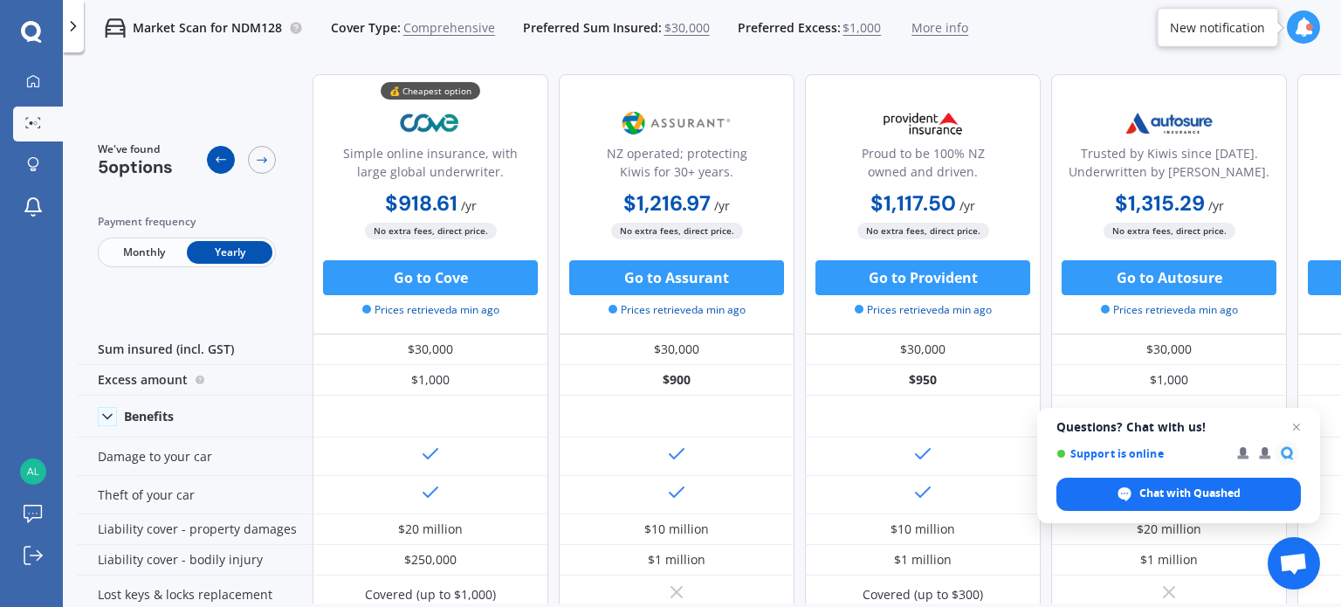
click at [211, 160] on div at bounding box center [221, 160] width 28 height 28
click at [260, 162] on icon at bounding box center [262, 160] width 14 height 14
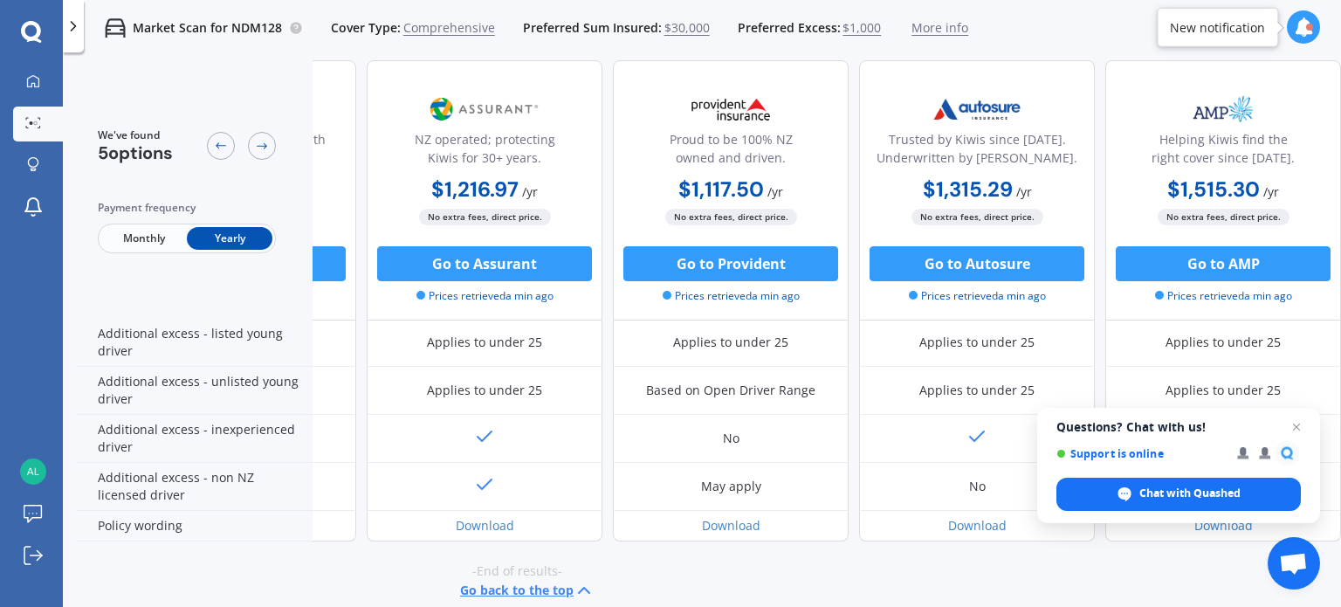
scroll to position [891, 200]
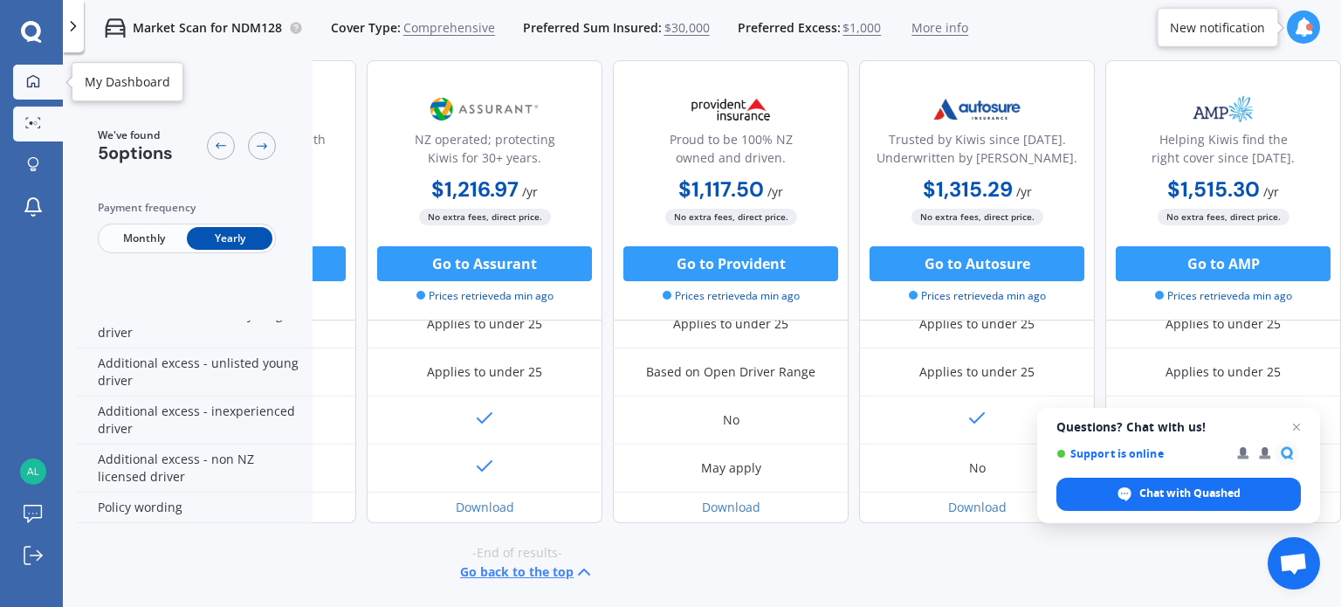
click at [33, 79] on icon at bounding box center [33, 81] width 14 height 14
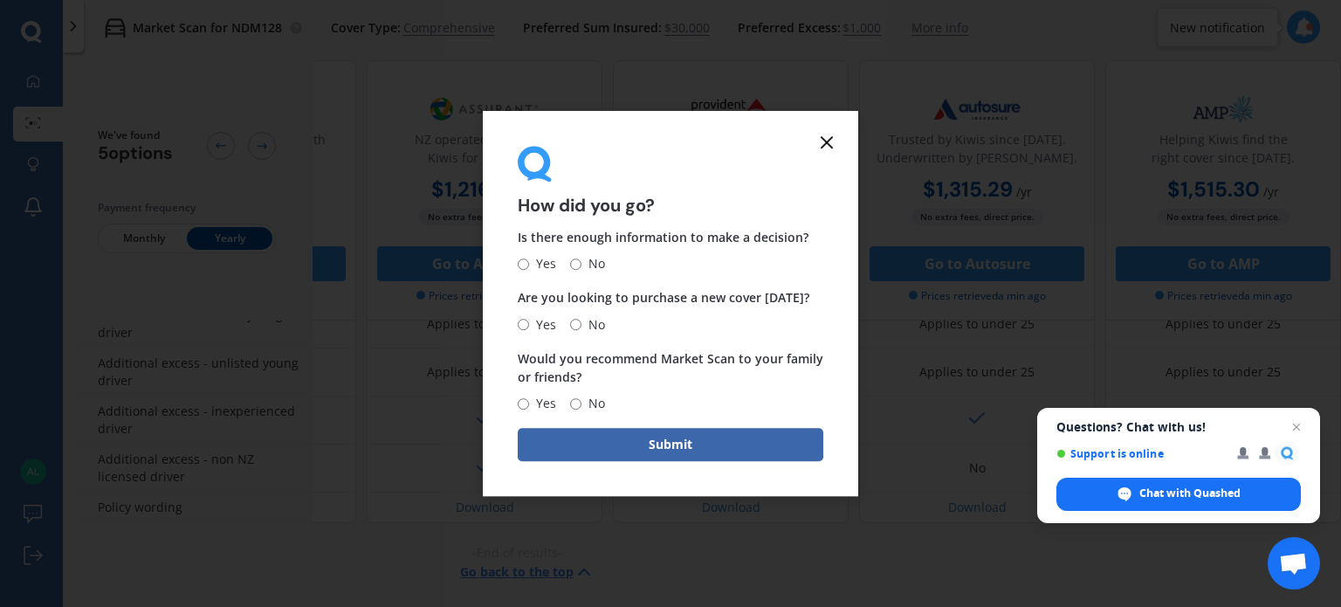
click at [573, 262] on input "No" at bounding box center [575, 263] width 11 height 11
radio input "true"
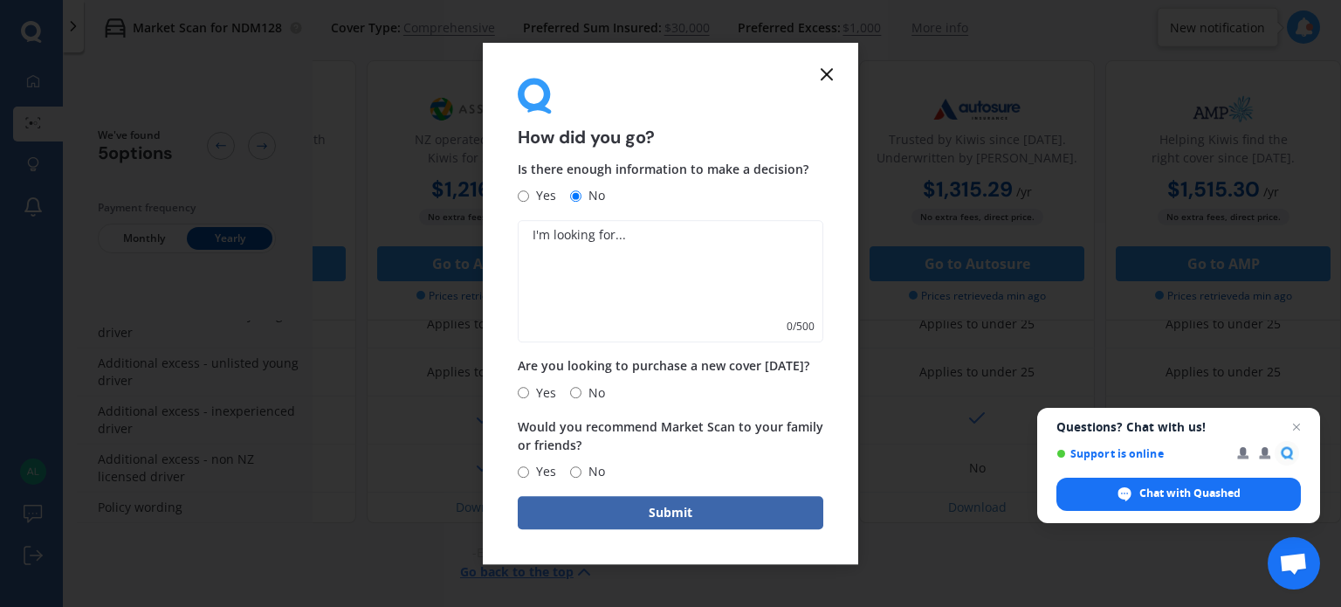
click at [573, 389] on input "No" at bounding box center [575, 392] width 11 height 11
radio input "true"
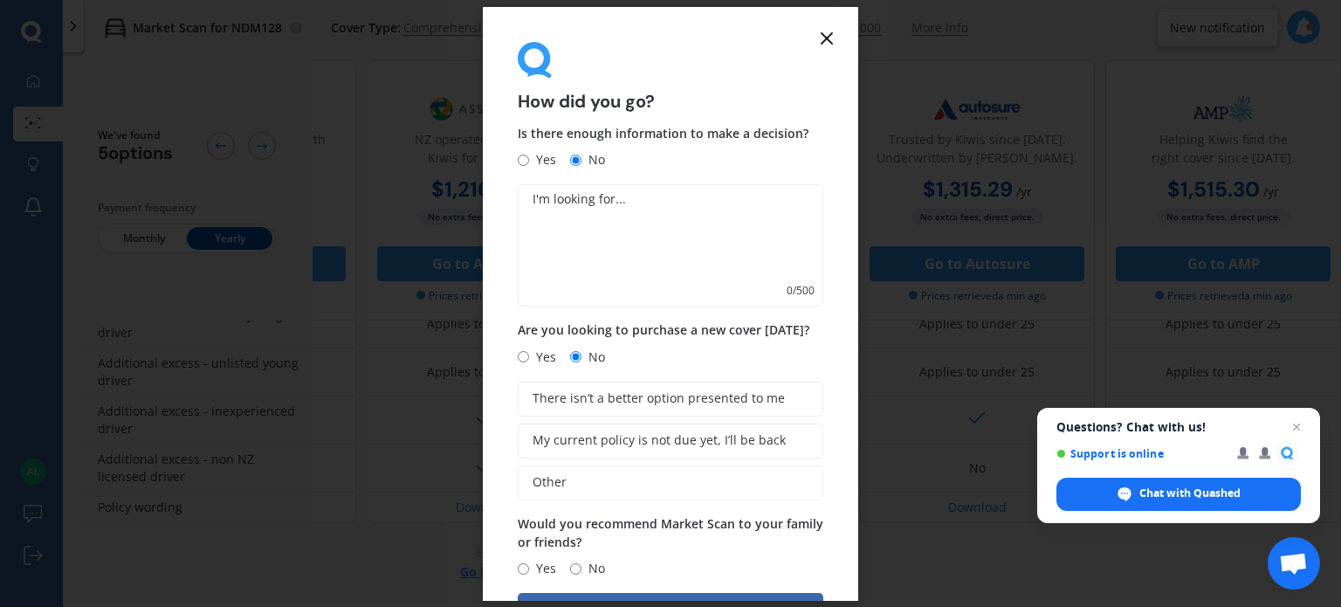
click at [527, 568] on input "Yes" at bounding box center [523, 568] width 11 height 11
radio input "true"
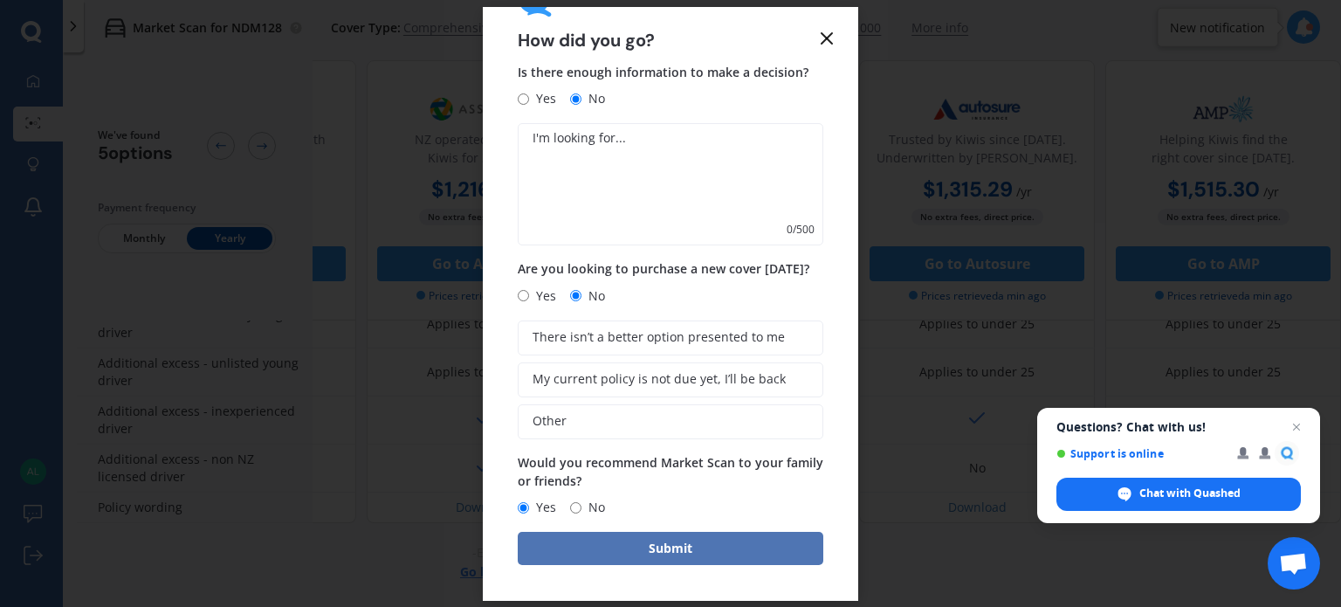
click at [615, 540] on button "Submit" at bounding box center [671, 548] width 306 height 33
click at [586, 158] on textarea at bounding box center [671, 184] width 306 height 122
type textarea "Reviewing only"
click at [639, 560] on button "Submit" at bounding box center [671, 548] width 306 height 33
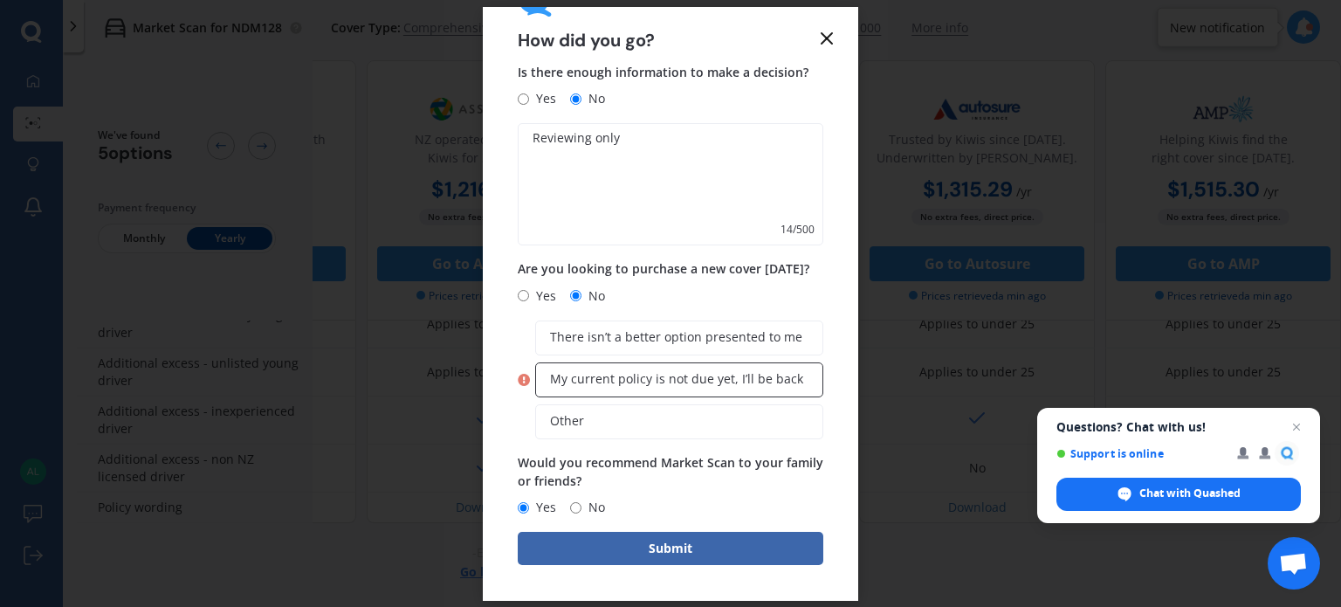
click at [685, 385] on span "My current policy is not due yet, I’ll be back" at bounding box center [676, 379] width 253 height 15
click at [0, 0] on input "My current policy is not due yet, I’ll be back" at bounding box center [0, 0] width 0 height 0
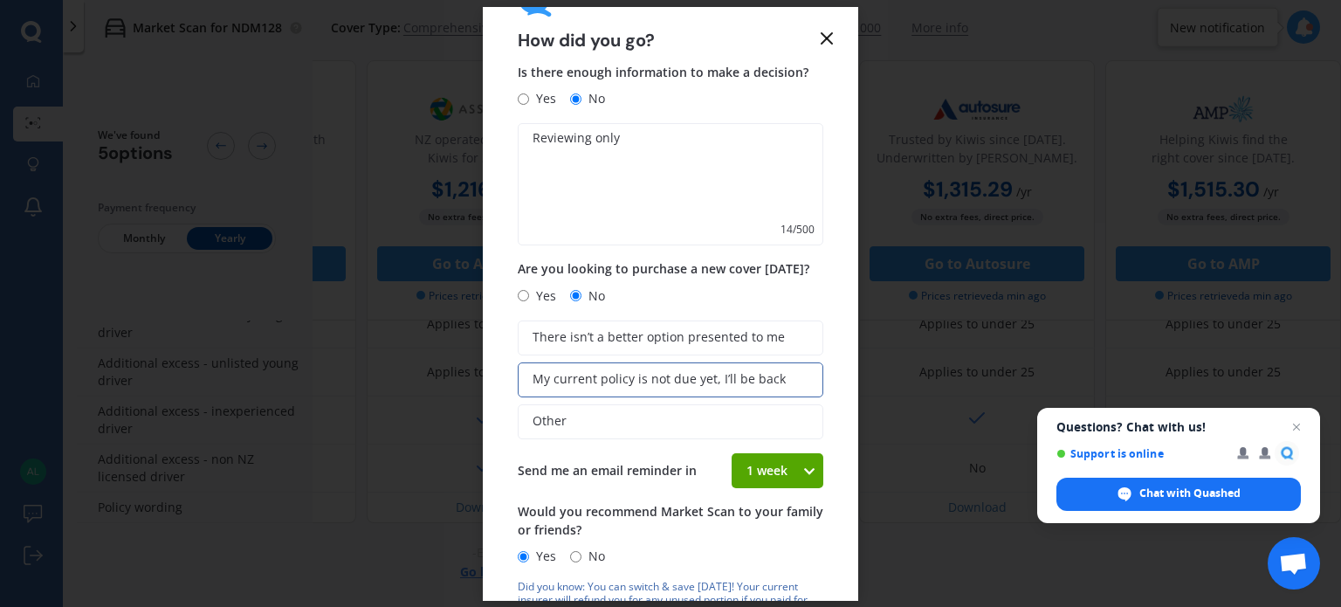
scroll to position [162, 0]
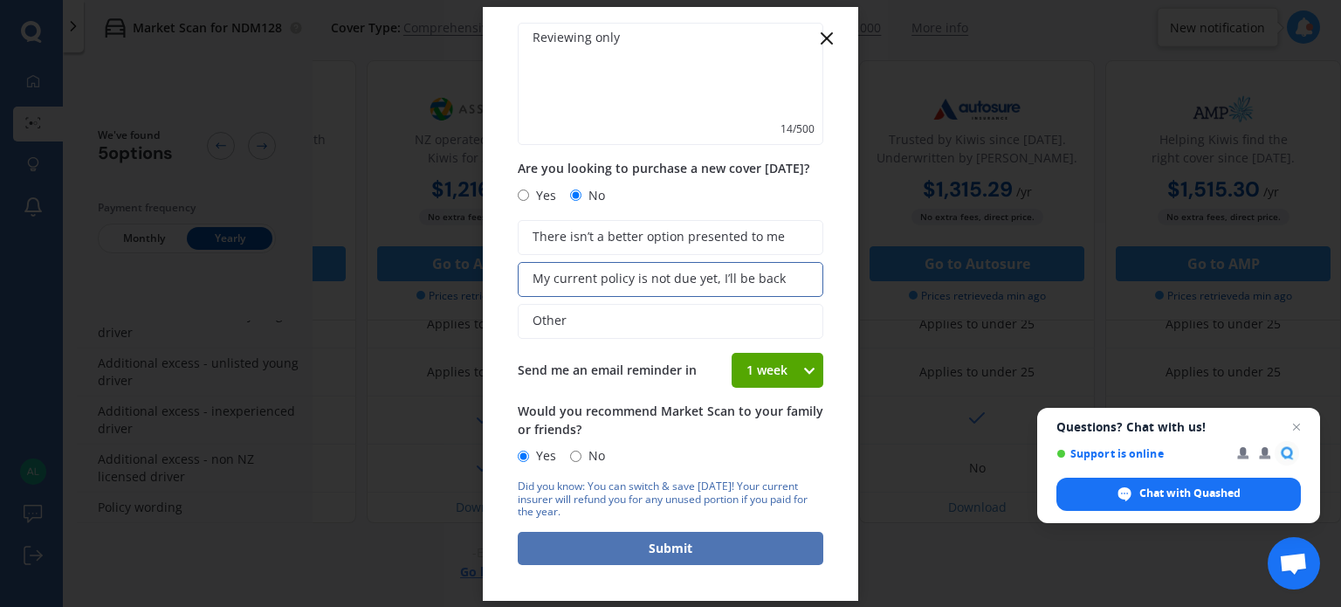
click at [671, 543] on button "Submit" at bounding box center [671, 548] width 306 height 33
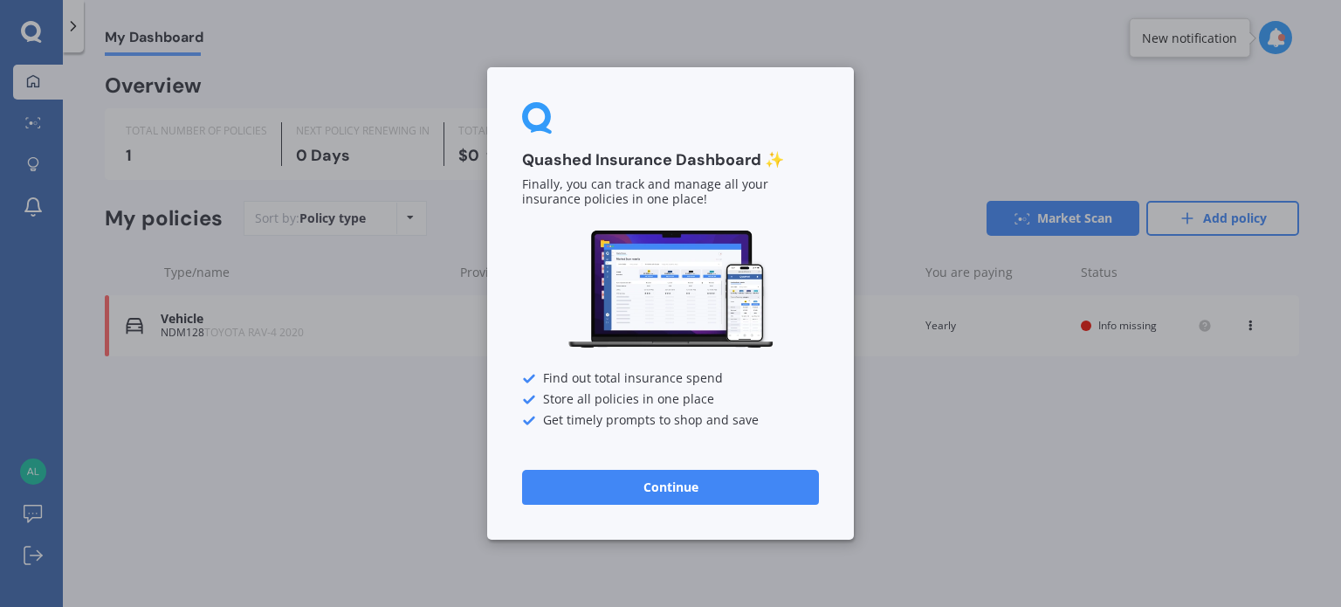
click at [656, 478] on button "Continue" at bounding box center [670, 487] width 297 height 35
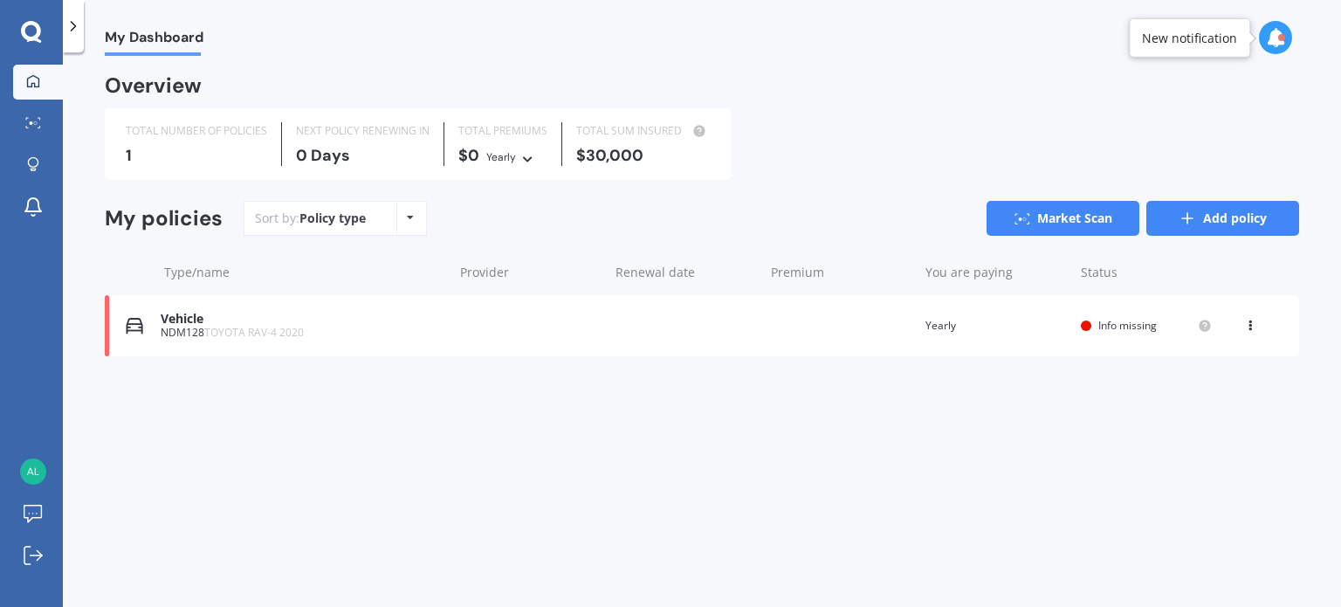
click at [1215, 223] on link "Add policy" at bounding box center [1222, 218] width 153 height 35
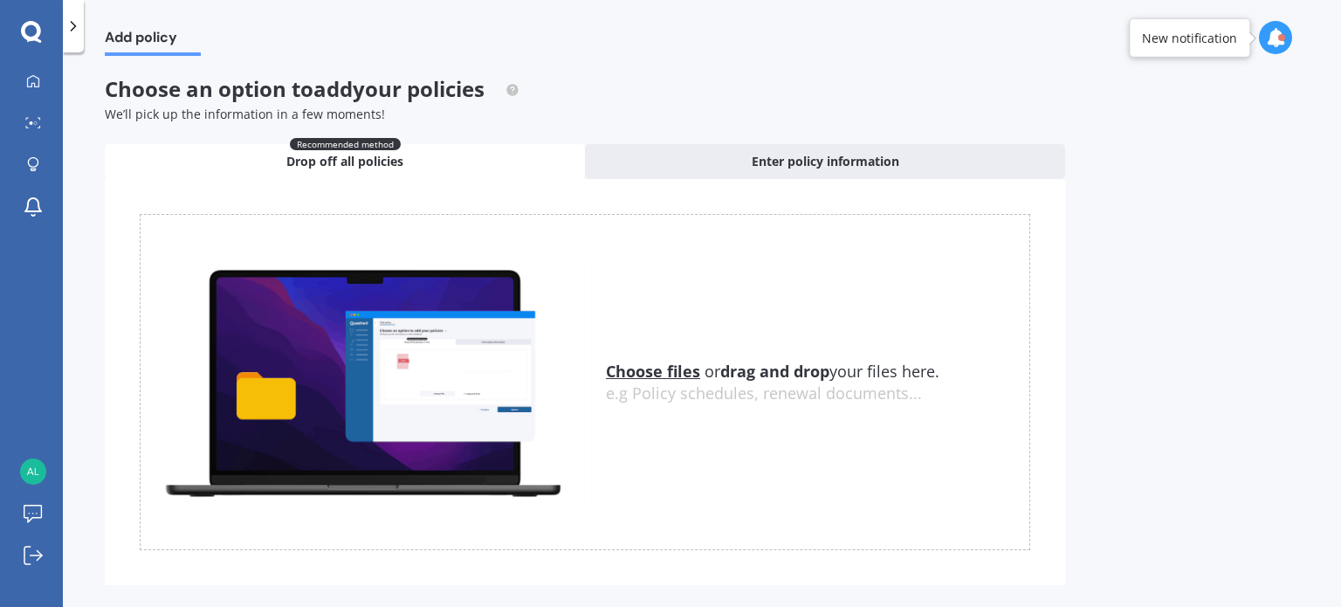
scroll to position [30, 0]
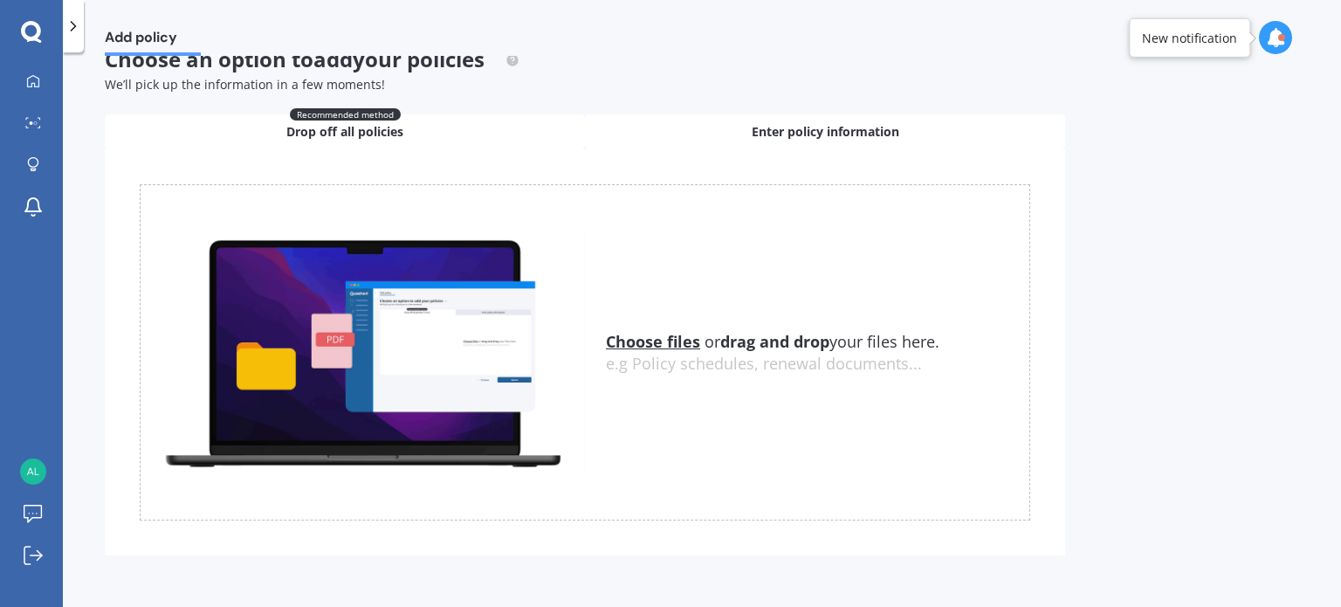
click at [779, 128] on span "Enter policy information" at bounding box center [826, 131] width 148 height 17
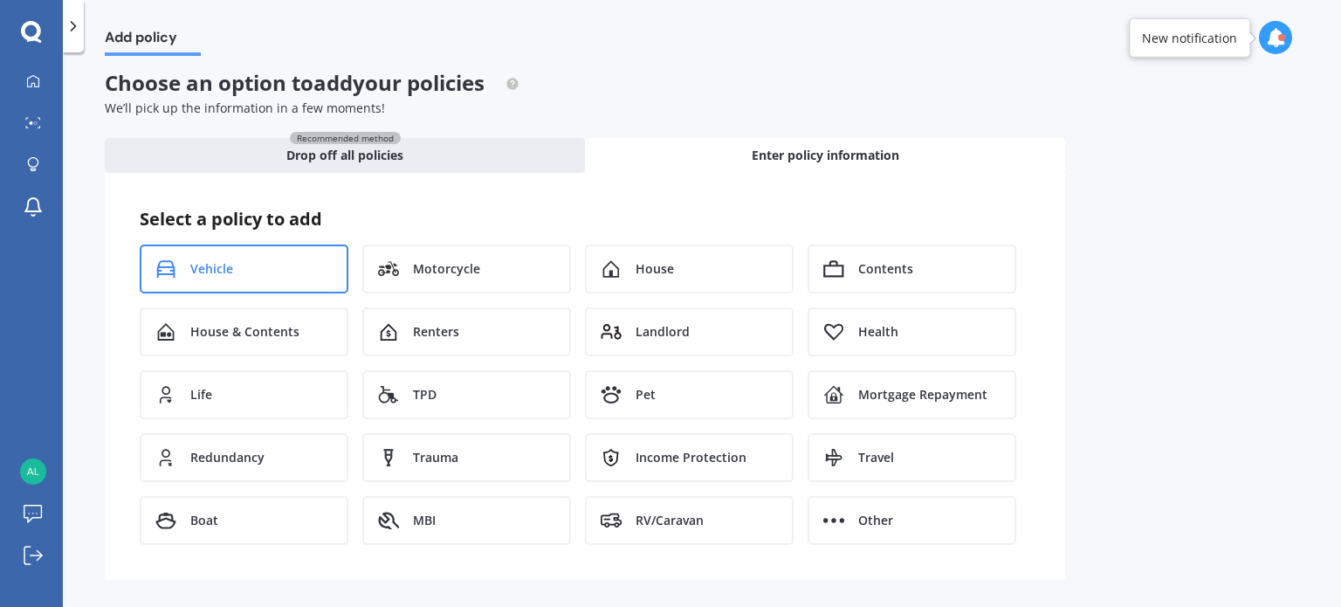
click at [279, 264] on div "Vehicle" at bounding box center [244, 268] width 209 height 49
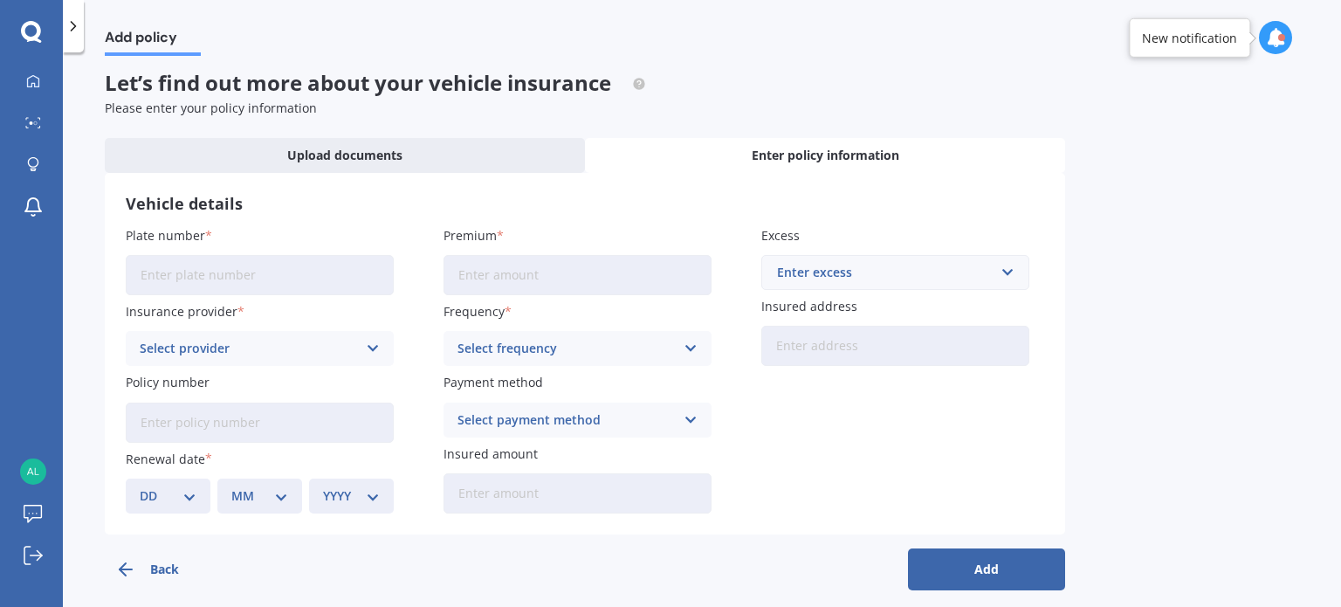
click at [286, 273] on input "Plate number" at bounding box center [260, 275] width 268 height 40
type input "T"
type input "HTF933"
click at [321, 317] on label "Insurance provider" at bounding box center [256, 311] width 261 height 18
click at [281, 352] on div "Select provider" at bounding box center [248, 348] width 217 height 19
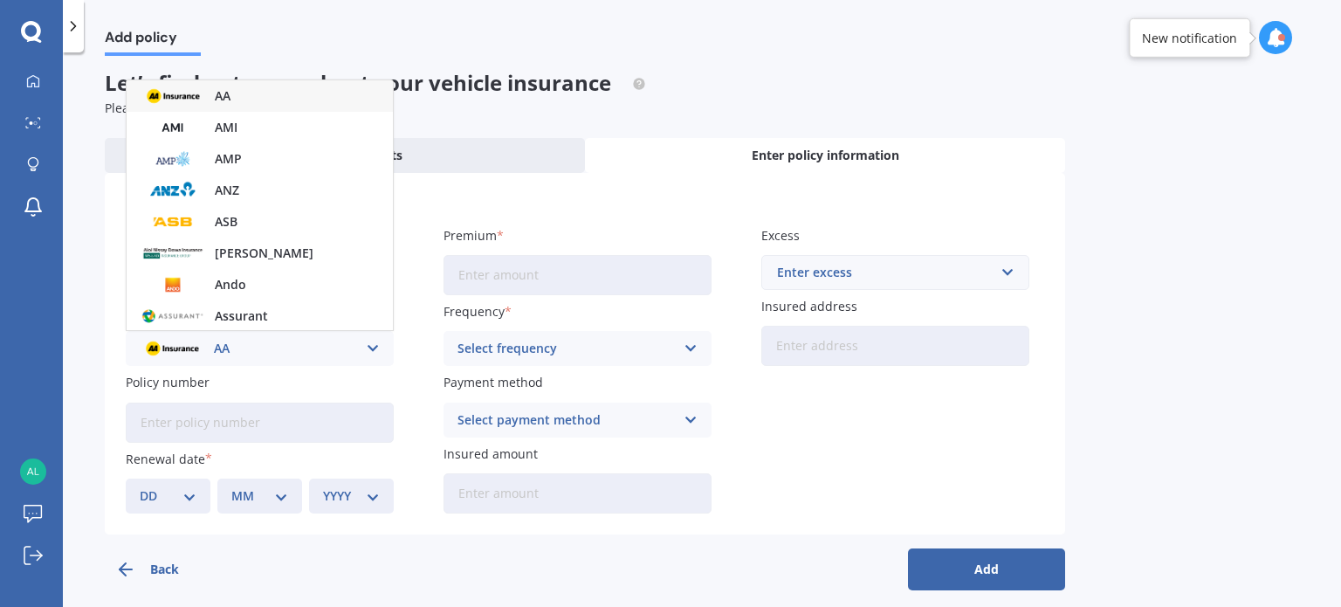
click at [296, 105] on div "AA" at bounding box center [260, 95] width 266 height 31
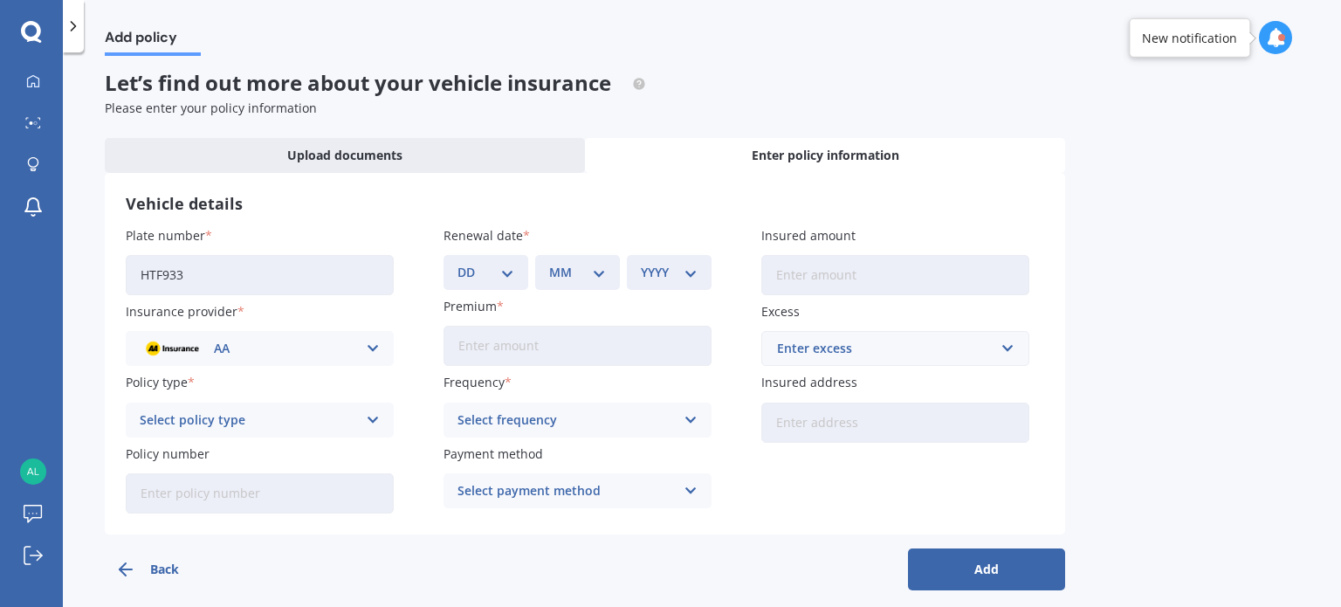
click at [299, 418] on div "Select policy type" at bounding box center [248, 419] width 217 height 19
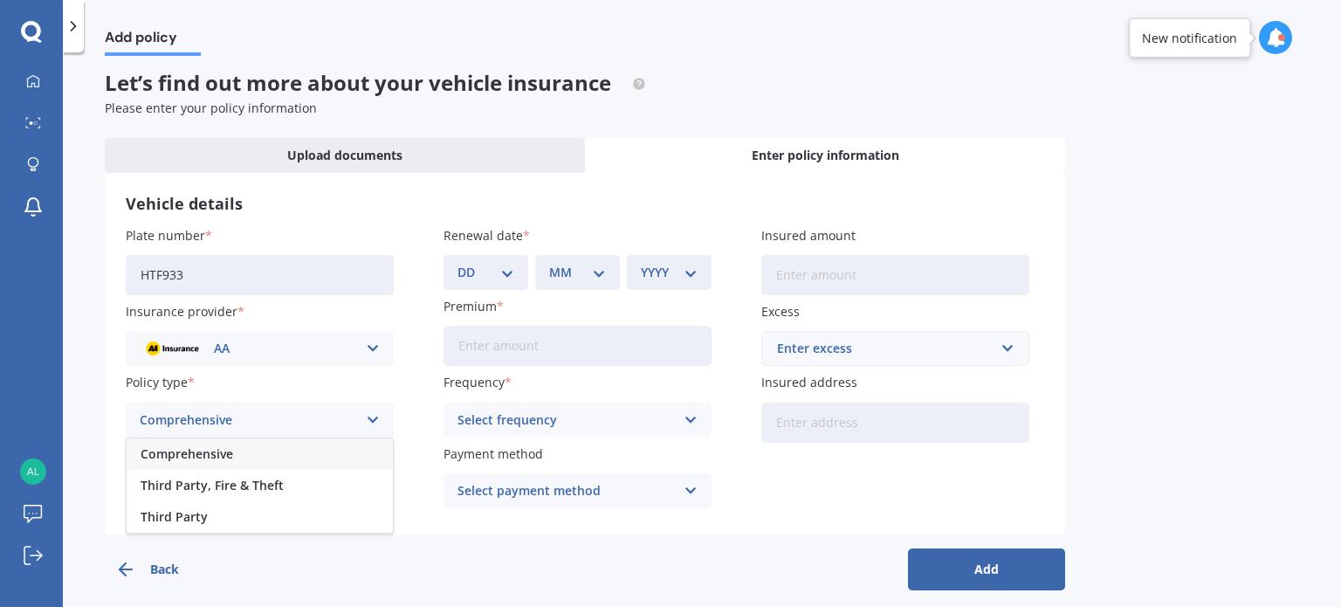
click at [268, 456] on div "Comprehensive" at bounding box center [260, 453] width 266 height 31
click at [506, 272] on select "DD 01 02 03 04 05 06 07 08 09 10 11 12 13 14 15 16 17 18 19 20 21 22 23 24 25 2…" at bounding box center [486, 272] width 57 height 19
click at [1161, 198] on div "Add policy Let’s find out more about your vehicle insurance Please enter your p…" at bounding box center [702, 333] width 1278 height 554
click at [856, 279] on input "Insured amount" at bounding box center [895, 275] width 268 height 40
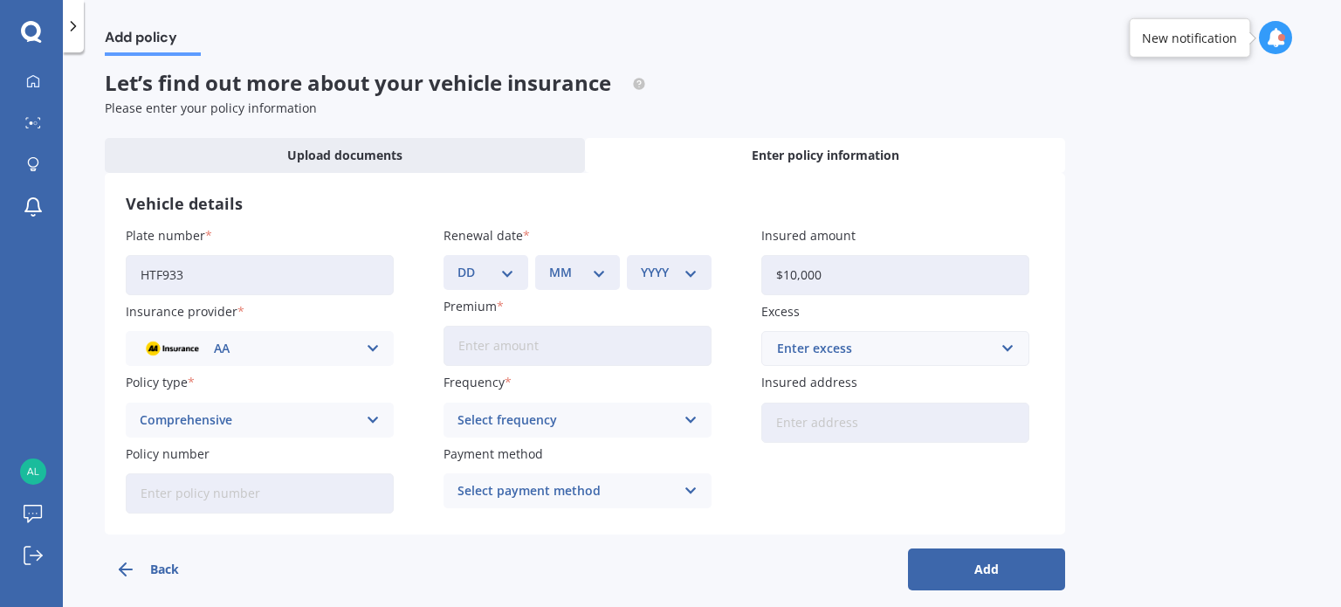
type input "$10,000"
click at [851, 348] on div "Enter excess" at bounding box center [885, 348] width 216 height 19
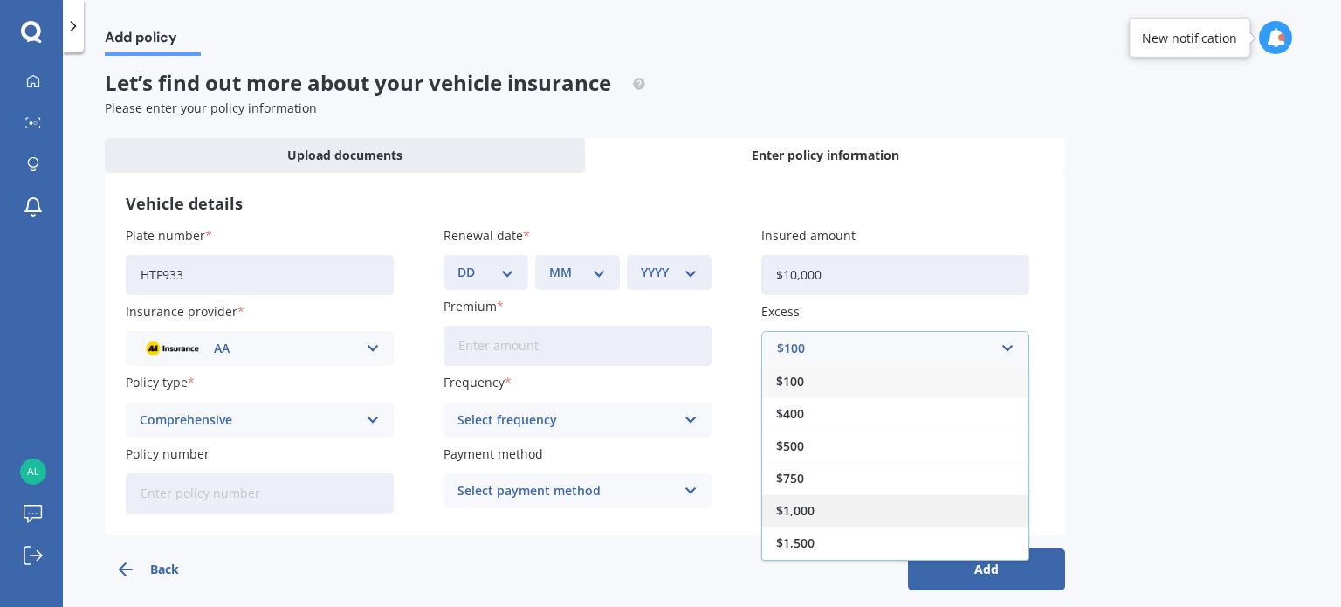
click at [827, 505] on div "$1,000" at bounding box center [895, 510] width 266 height 32
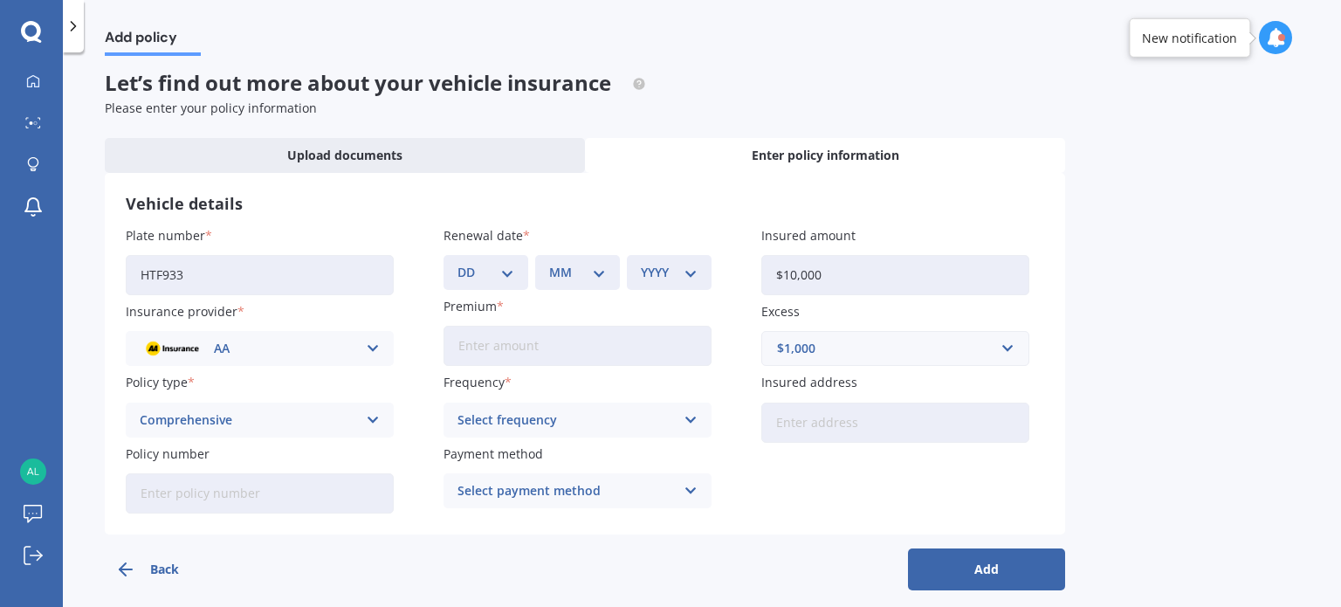
click at [487, 278] on select "DD 01 02 03 04 05 06 07 08 09 10 11 12 13 14 15 16 17 18 19 20 21 22 23 24 25 2…" at bounding box center [486, 272] width 57 height 19
select select "23"
click at [458, 263] on select "DD 01 02 03 04 05 06 07 08 09 10 11 12 13 14 15 16 17 18 19 20 21 22 23 24 25 2…" at bounding box center [486, 272] width 57 height 19
click at [599, 280] on select "MM 01 02 03 04 05 06 07 08 09 10 11 12" at bounding box center [577, 272] width 57 height 19
select select "10"
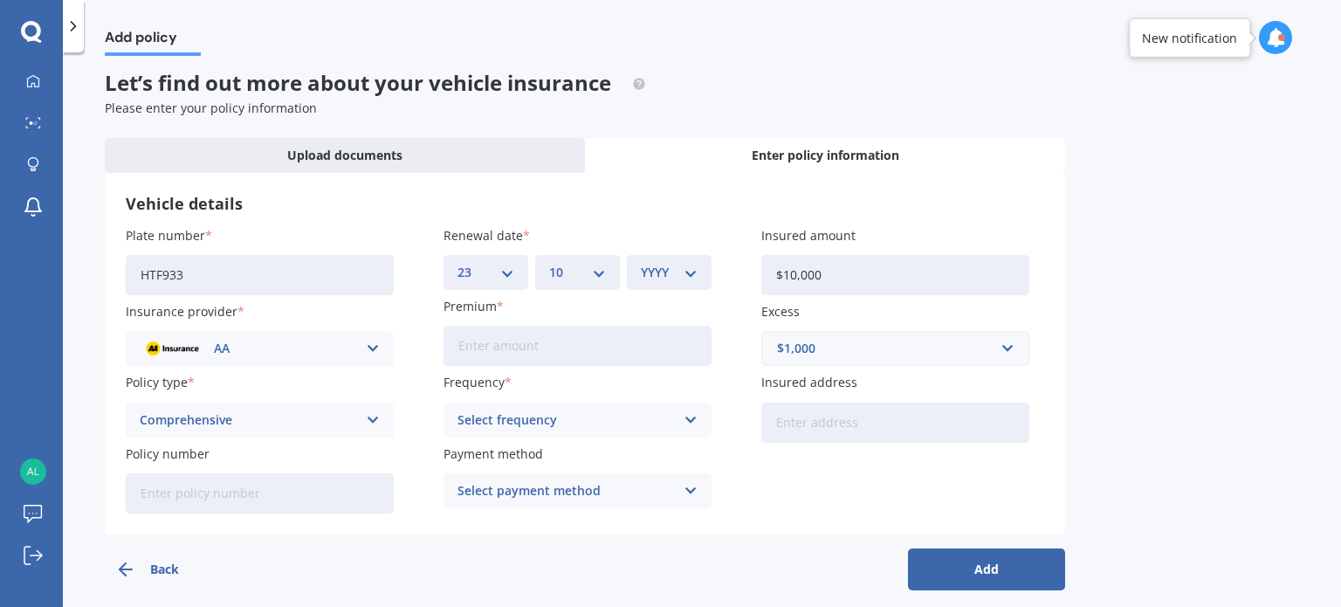
click at [549, 263] on select "MM 01 02 03 04 05 06 07 08 09 10 11 12" at bounding box center [577, 272] width 57 height 19
click at [671, 279] on select "YYYY 2027 2026 2025 2024 2023 2022 2021 2020 2019 2018 2017 2016 2015 2014 2013…" at bounding box center [669, 272] width 57 height 19
select select "2025"
click at [641, 263] on select "YYYY 2027 2026 2025 2024 2023 2022 2021 2020 2019 2018 2017 2016 2015 2014 2013…" at bounding box center [669, 272] width 57 height 19
click at [603, 341] on input "Premium" at bounding box center [578, 346] width 268 height 40
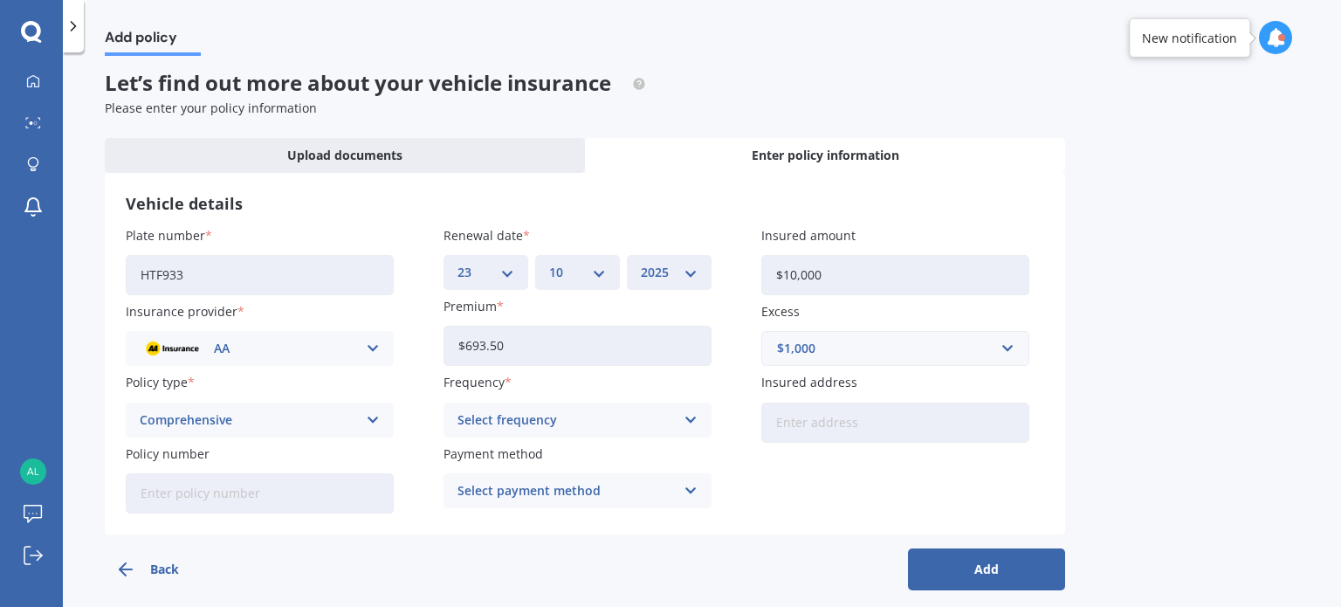
type input "$693.50"
click at [537, 415] on div "Select frequency" at bounding box center [566, 419] width 217 height 19
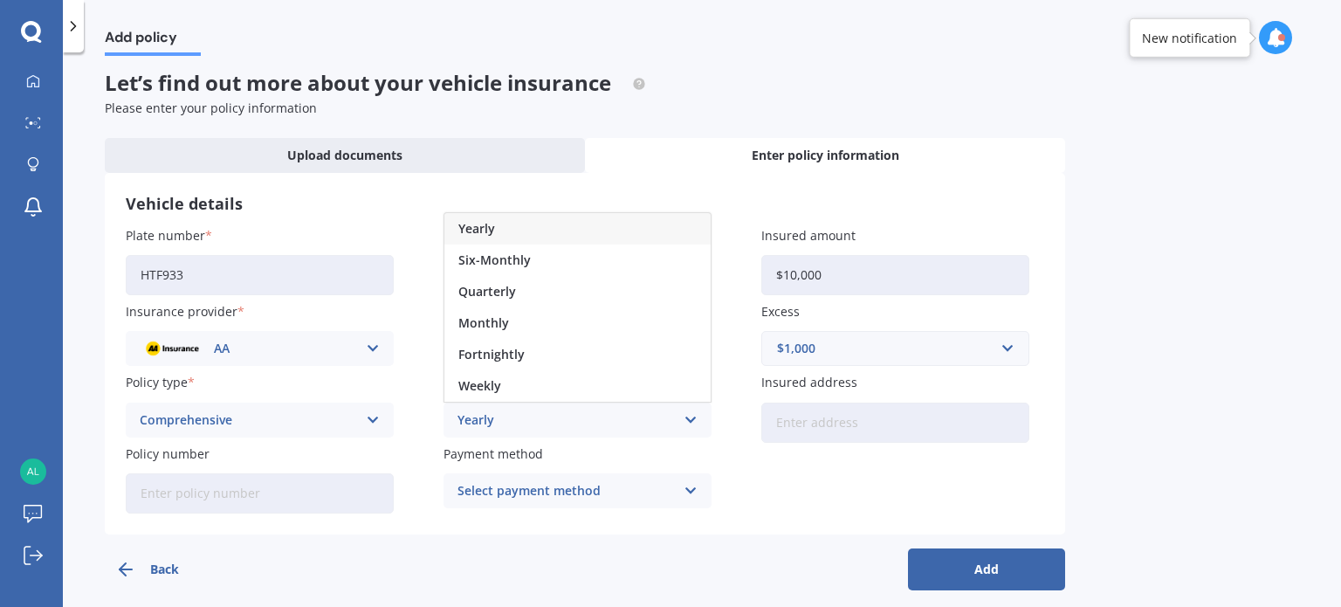
click at [524, 231] on div "Yearly" at bounding box center [577, 228] width 266 height 31
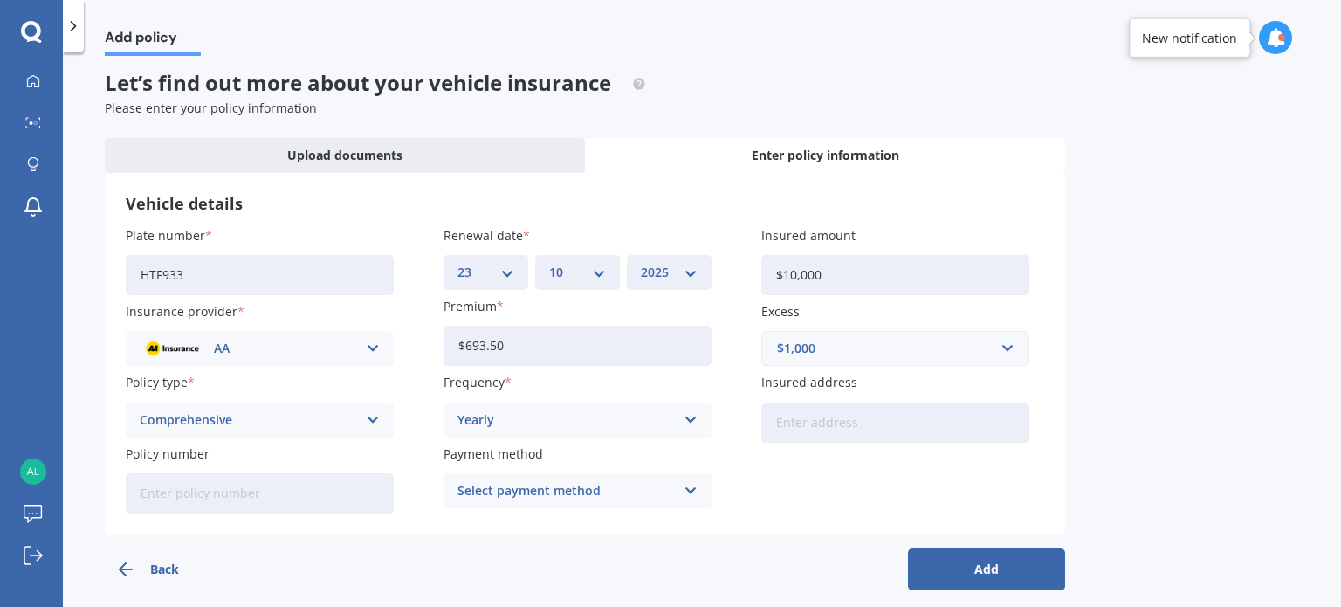
click at [542, 480] on div "Select payment method Direct debit - bank account Direct debit - credit/debit c…" at bounding box center [578, 490] width 268 height 35
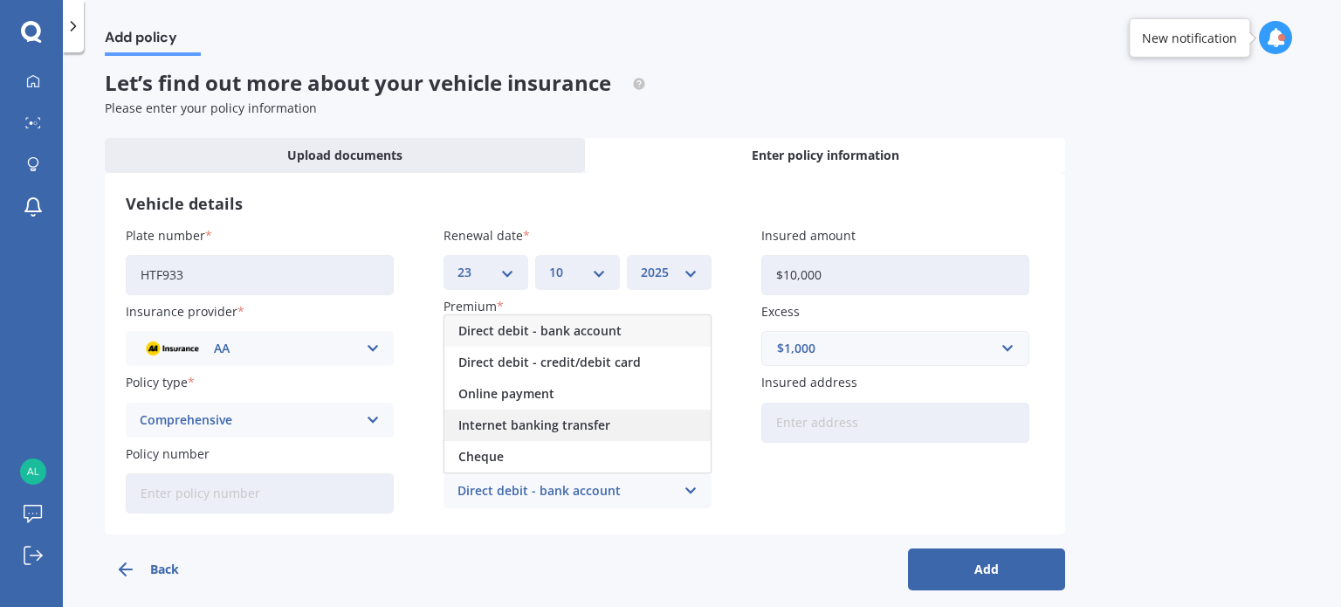
click at [511, 431] on span "Internet banking transfer" at bounding box center [534, 425] width 152 height 12
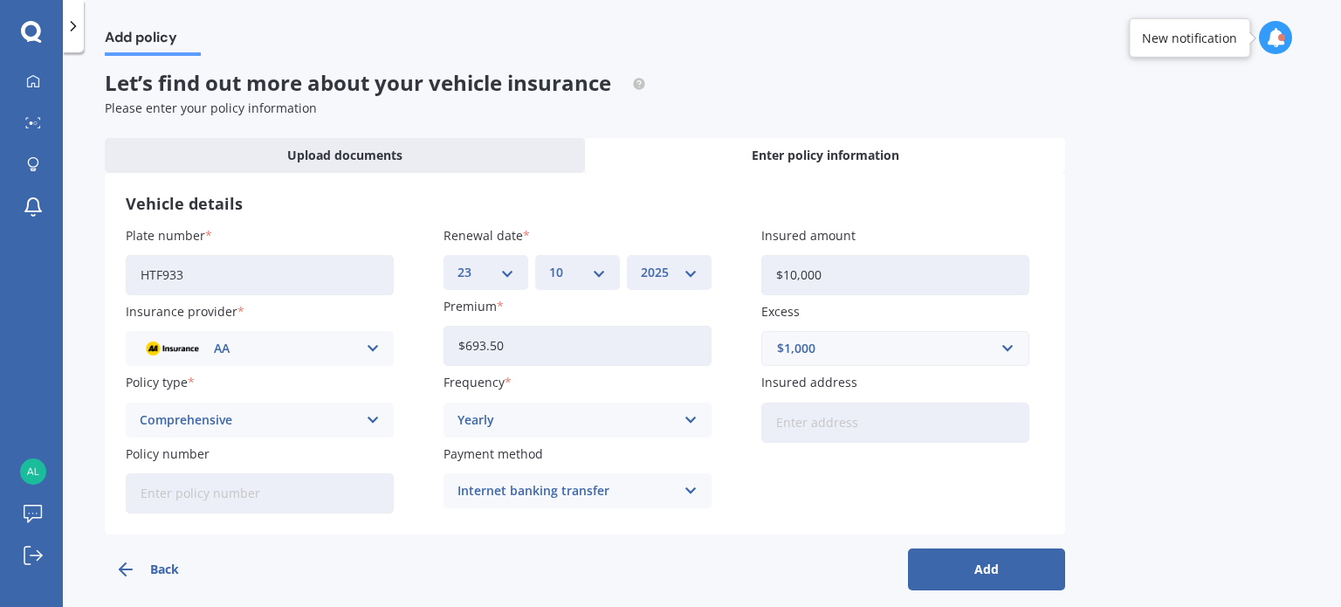
click at [291, 494] on input "Policy number" at bounding box center [260, 493] width 268 height 40
click at [826, 416] on input "Insured address" at bounding box center [895, 423] width 268 height 40
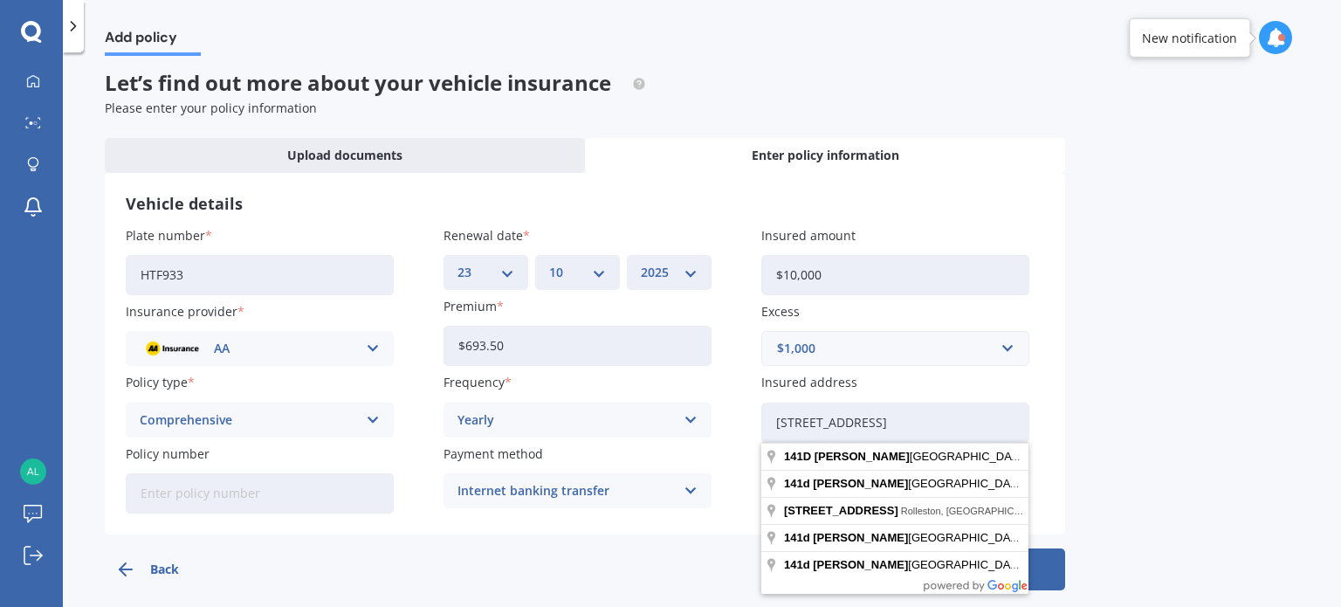
type input "[STREET_ADDRESS]"
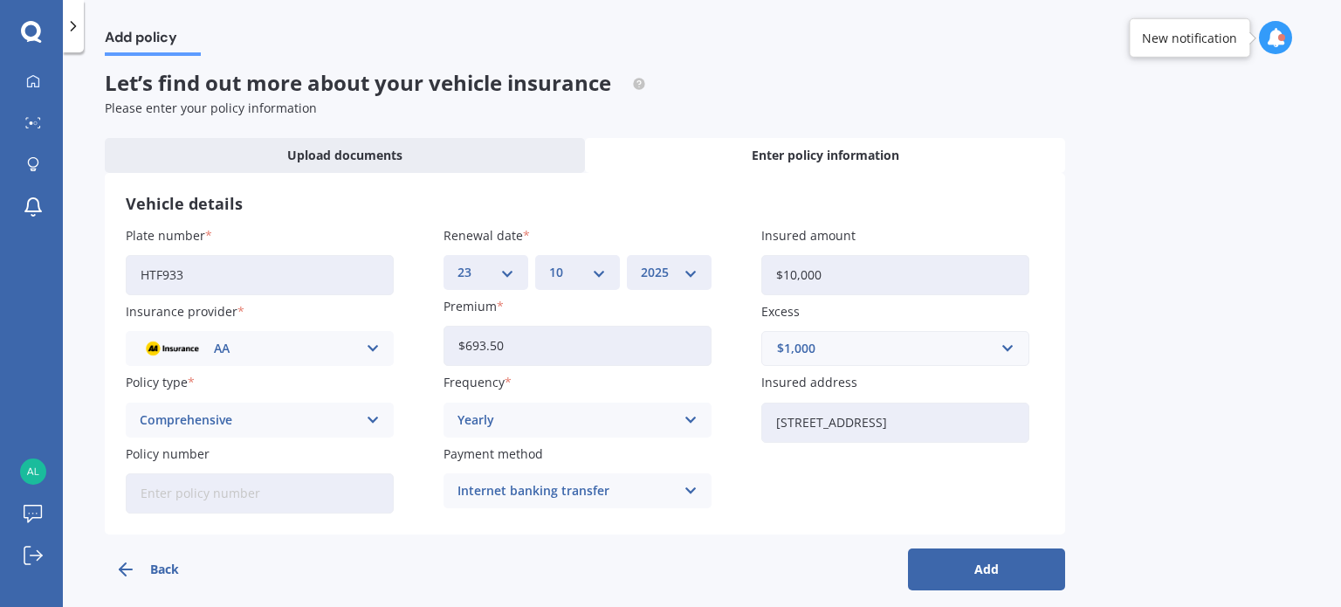
click at [995, 575] on button "Add" at bounding box center [986, 569] width 157 height 42
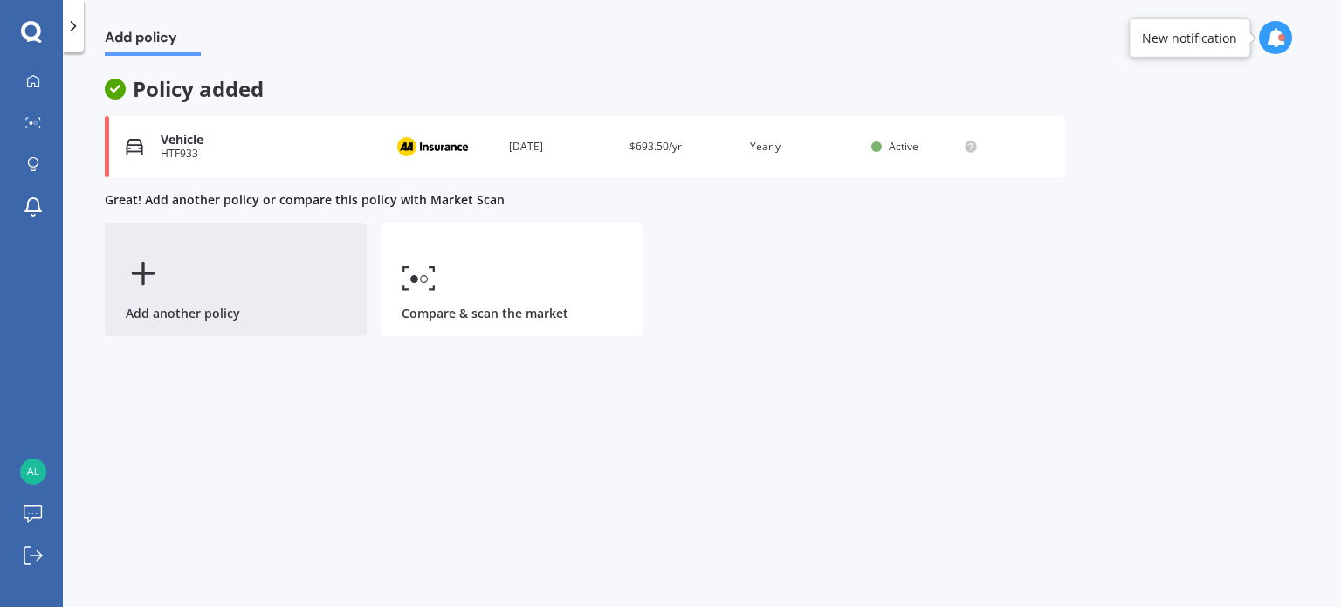
click at [143, 266] on line at bounding box center [143, 273] width 0 height 20
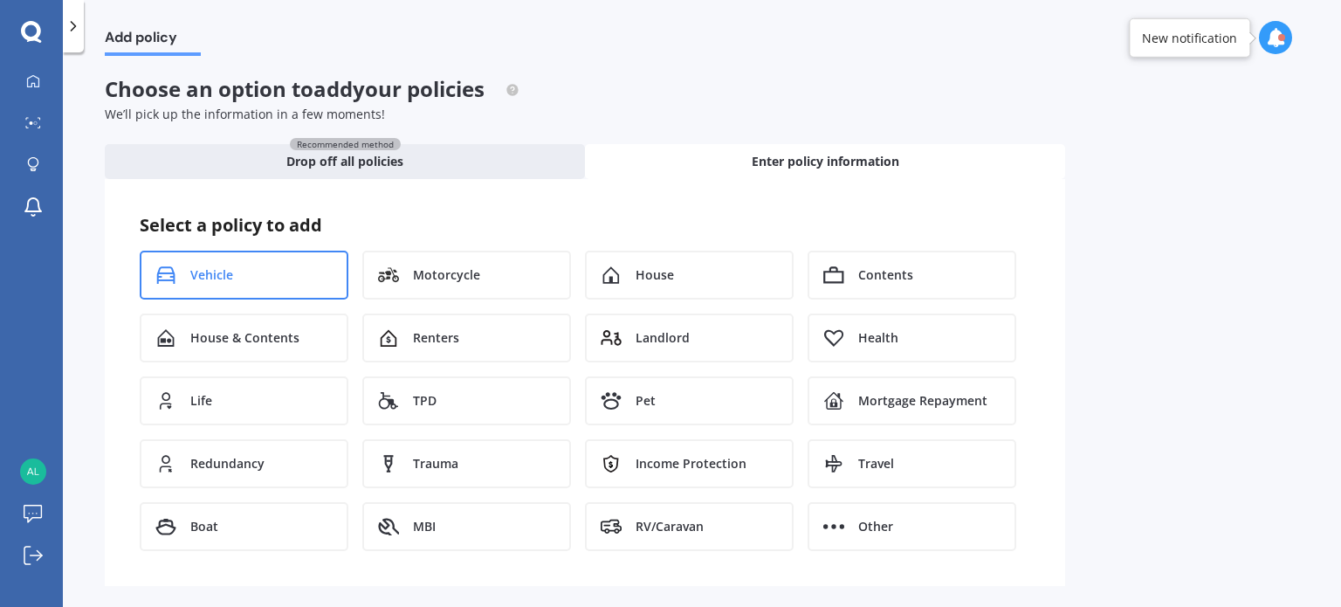
click at [237, 272] on div "Vehicle" at bounding box center [244, 275] width 209 height 49
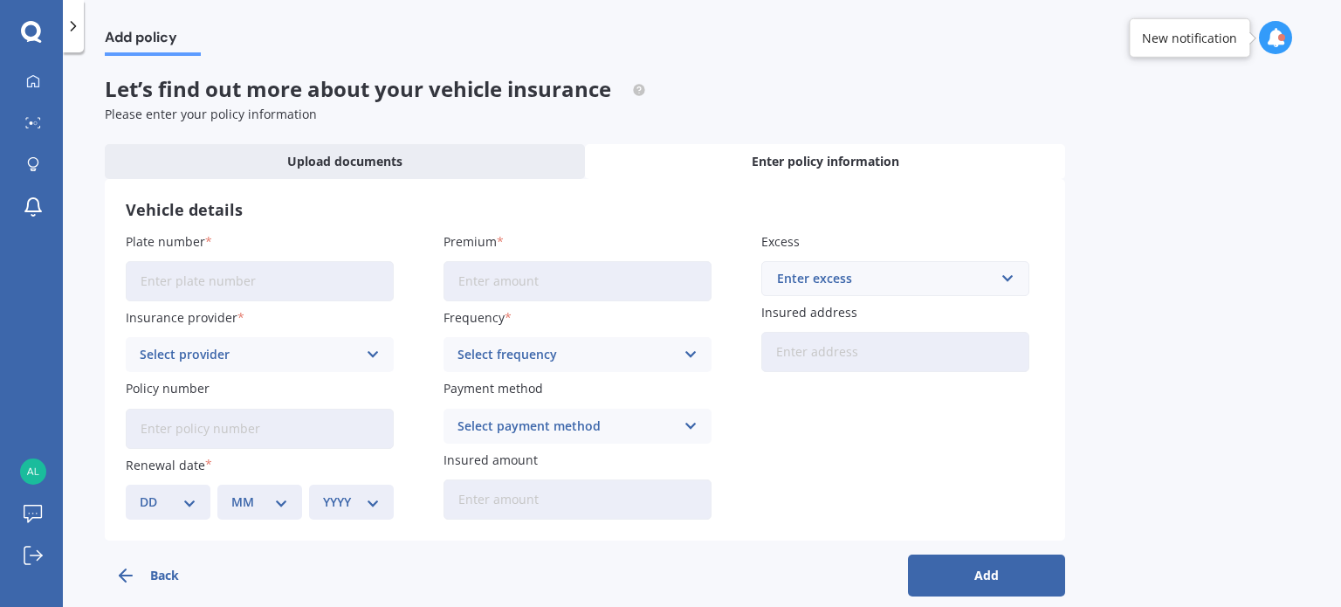
click at [262, 274] on input "Plate number" at bounding box center [260, 281] width 268 height 40
type input "NDM128"
click at [526, 290] on input "Premium" at bounding box center [578, 281] width 268 height 40
click at [276, 363] on div "Select provider" at bounding box center [248, 354] width 217 height 19
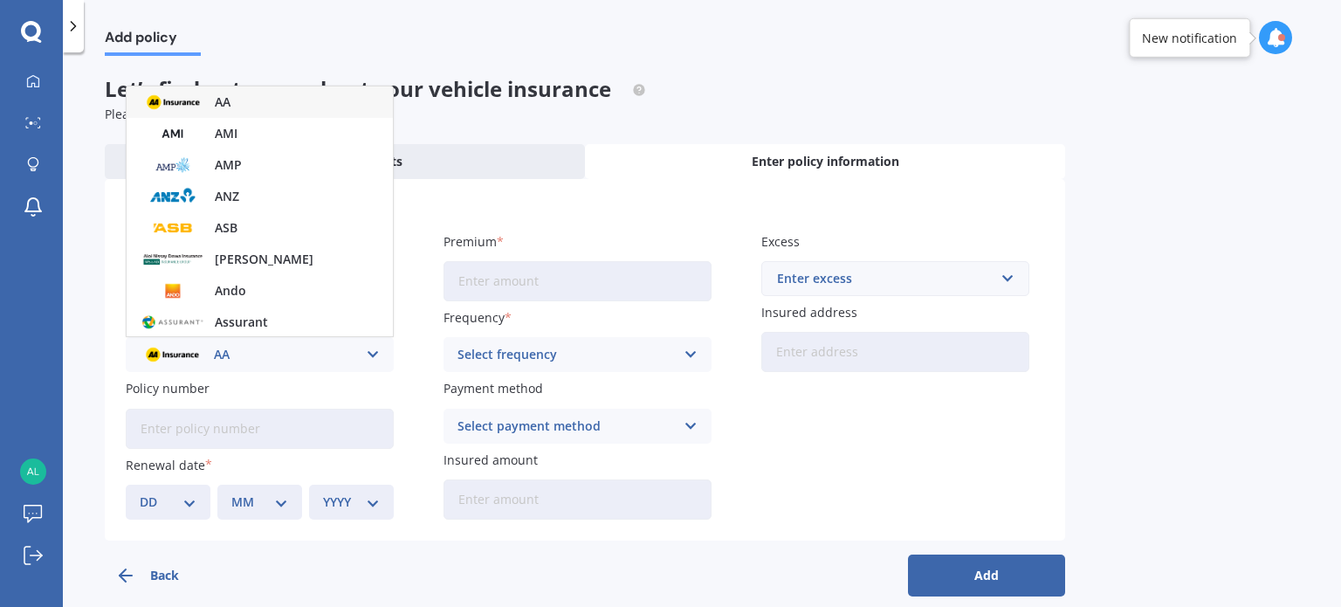
click at [296, 90] on div "AA" at bounding box center [260, 101] width 266 height 31
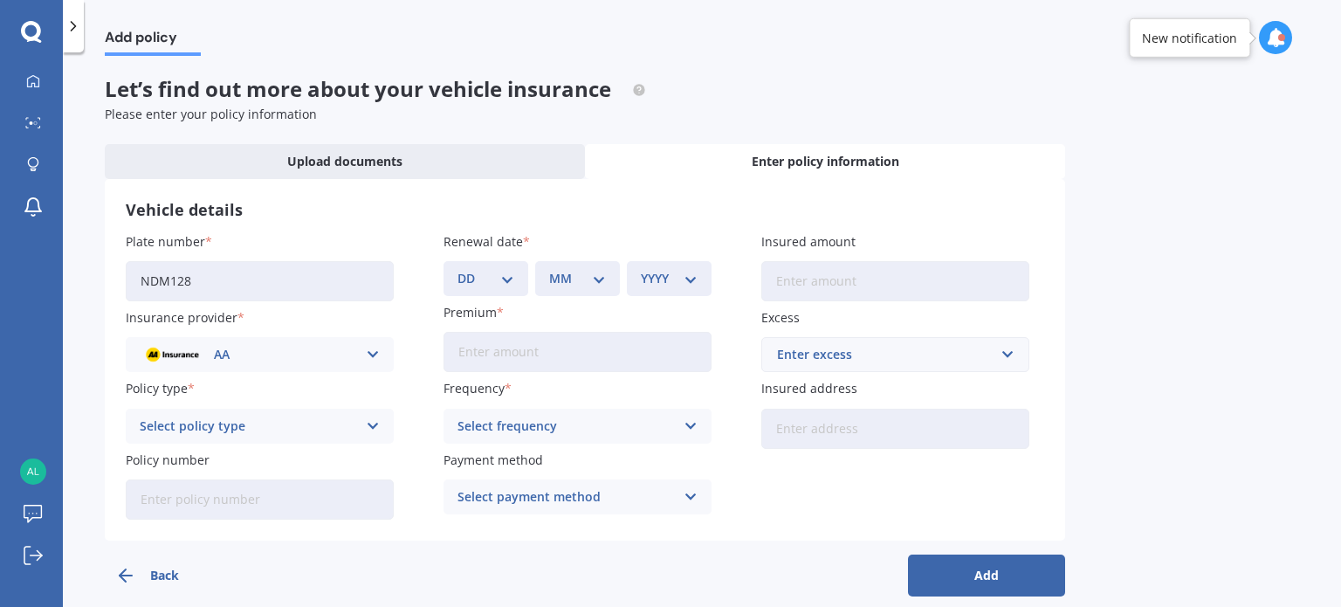
click at [256, 425] on div "Select policy type" at bounding box center [248, 425] width 217 height 19
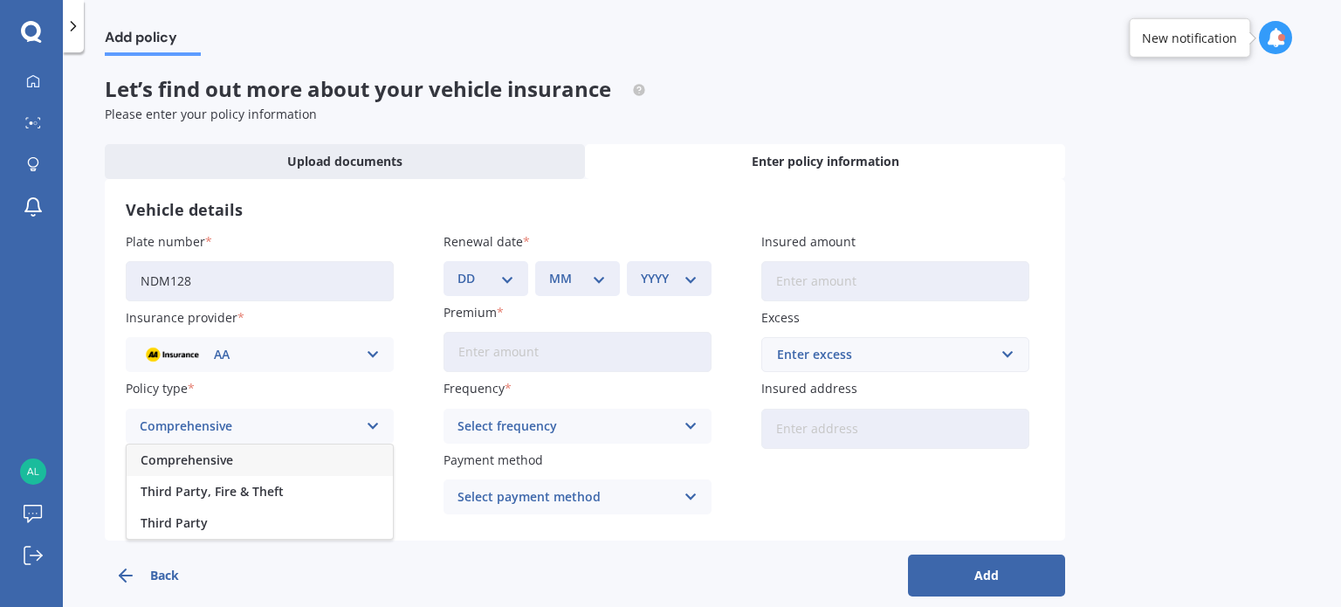
click at [269, 463] on div "Comprehensive" at bounding box center [260, 459] width 266 height 31
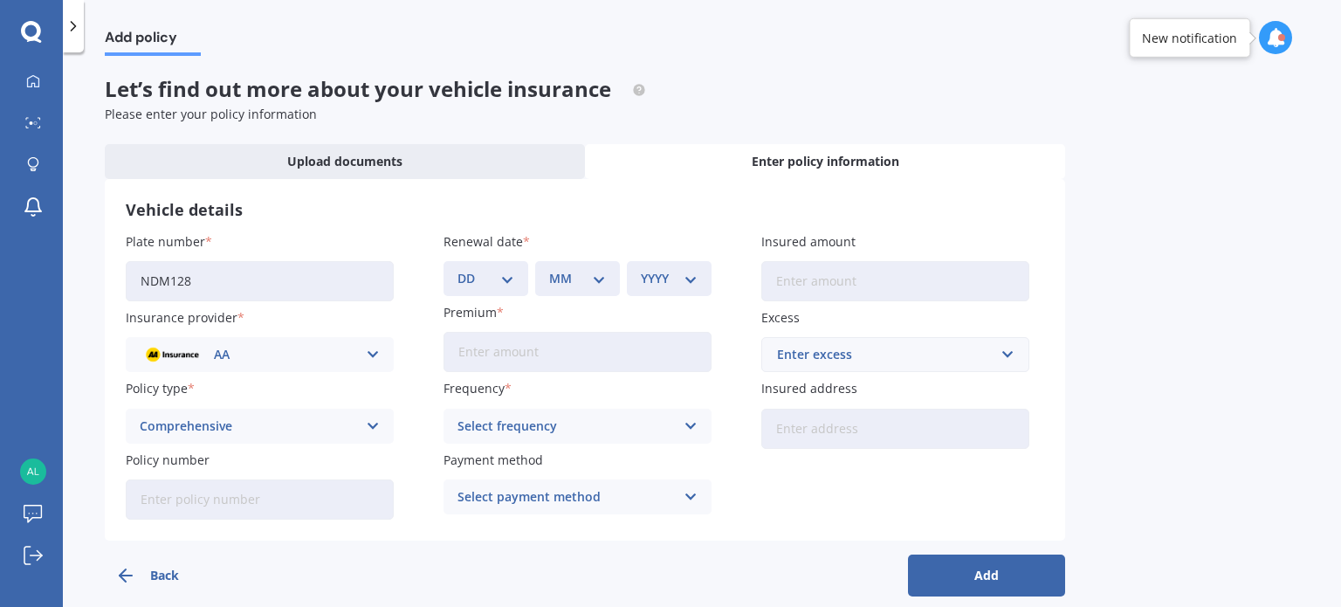
click at [517, 279] on div "DD 01 02 03 04 05 06 07 08 09 10 11 12 13 14 15 16 17 18 19 20 21 22 23 24 25 2…" at bounding box center [486, 278] width 85 height 35
click at [492, 272] on select "DD 01 02 03 04 05 06 07 08 09 10 11 12 13 14 15 16 17 18 19 20 21 22 23 24 25 2…" at bounding box center [486, 278] width 57 height 19
select select "09"
click at [458, 269] on select "DD 01 02 03 04 05 06 07 08 09 10 11 12 13 14 15 16 17 18 19 20 21 22 23 24 25 2…" at bounding box center [486, 278] width 57 height 19
click at [555, 274] on select "MM 01 02 03 04 05 06 07 08 09 10 11 12" at bounding box center [577, 278] width 57 height 19
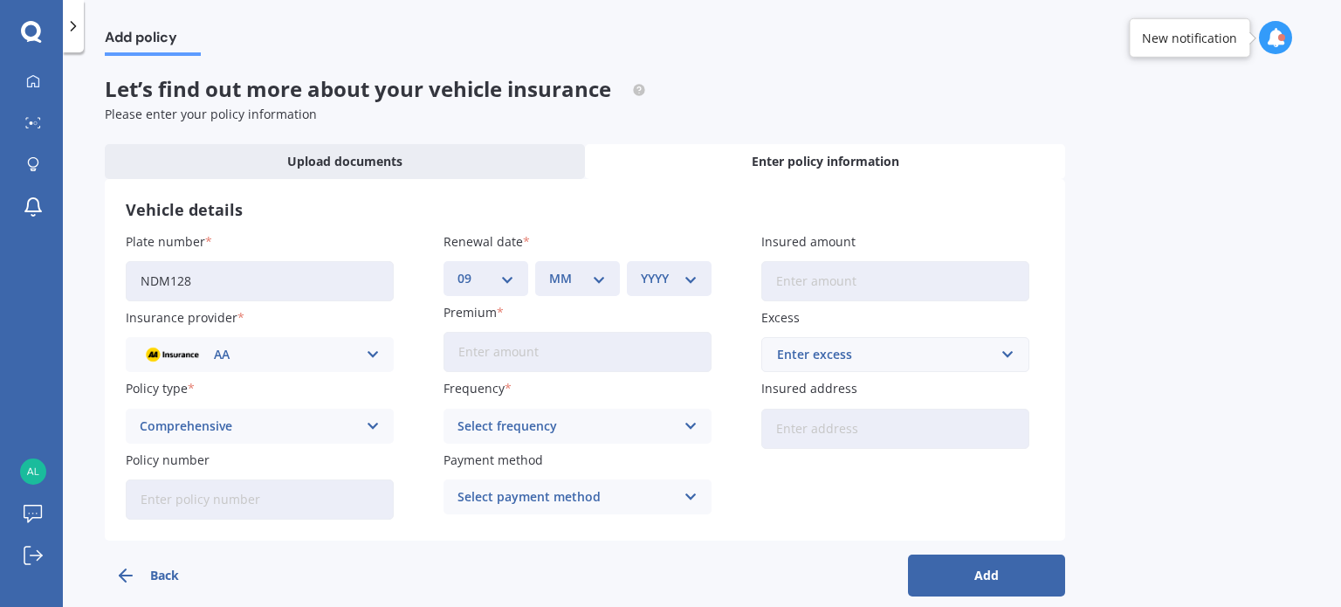
select select "11"
click at [549, 269] on select "MM 01 02 03 04 05 06 07 08 09 10 11 12" at bounding box center [577, 278] width 57 height 19
click at [682, 281] on select "YYYY 2027 2026 2025 2024 2023 2022 2021 2020 2019 2018 2017 2016 2015 2014 2013…" at bounding box center [669, 278] width 57 height 19
select select "2025"
click at [641, 269] on select "YYYY 2027 2026 2025 2024 2023 2022 2021 2020 2019 2018 2017 2016 2015 2014 2013…" at bounding box center [669, 278] width 57 height 19
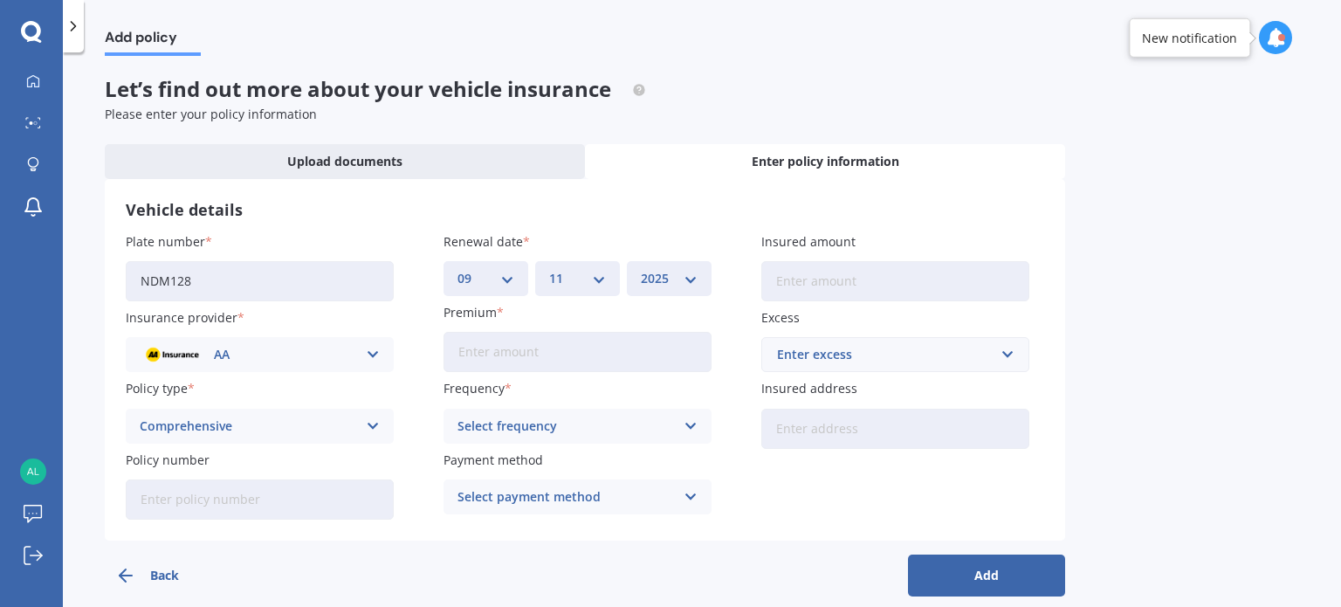
click at [816, 272] on input "Insured amount" at bounding box center [895, 281] width 268 height 40
type input "$1"
type input "$30,000"
click at [609, 350] on input "Premium" at bounding box center [578, 352] width 268 height 40
type input "$1,019.79"
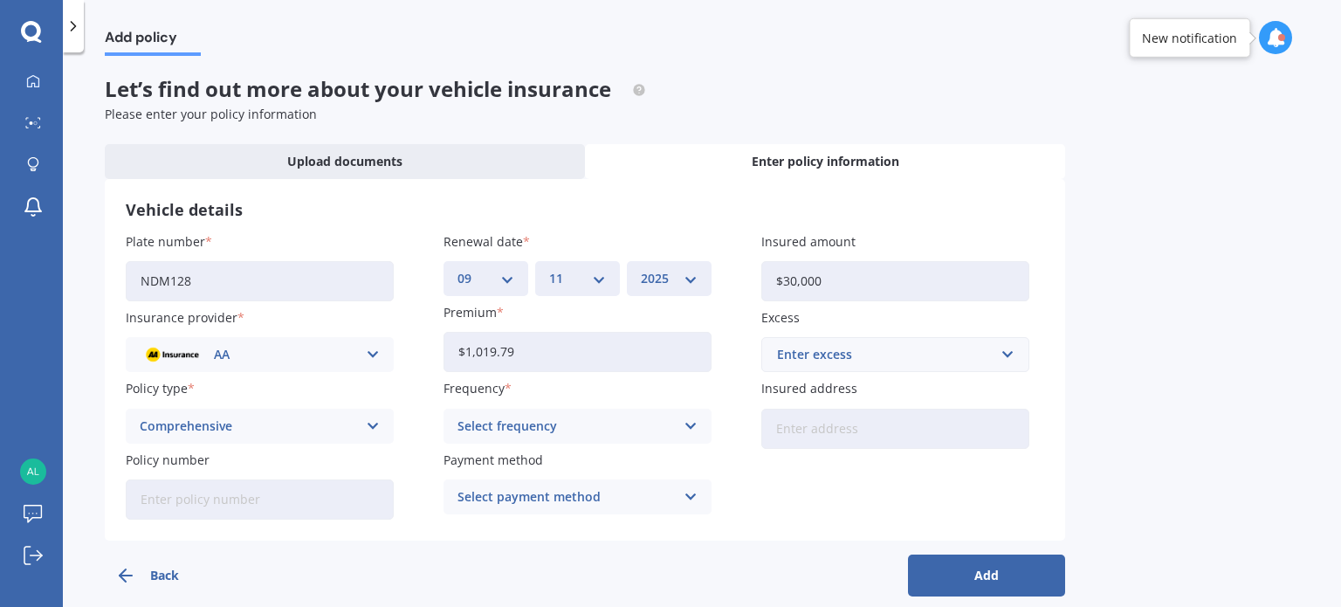
click at [616, 422] on div "Select frequency" at bounding box center [566, 425] width 217 height 19
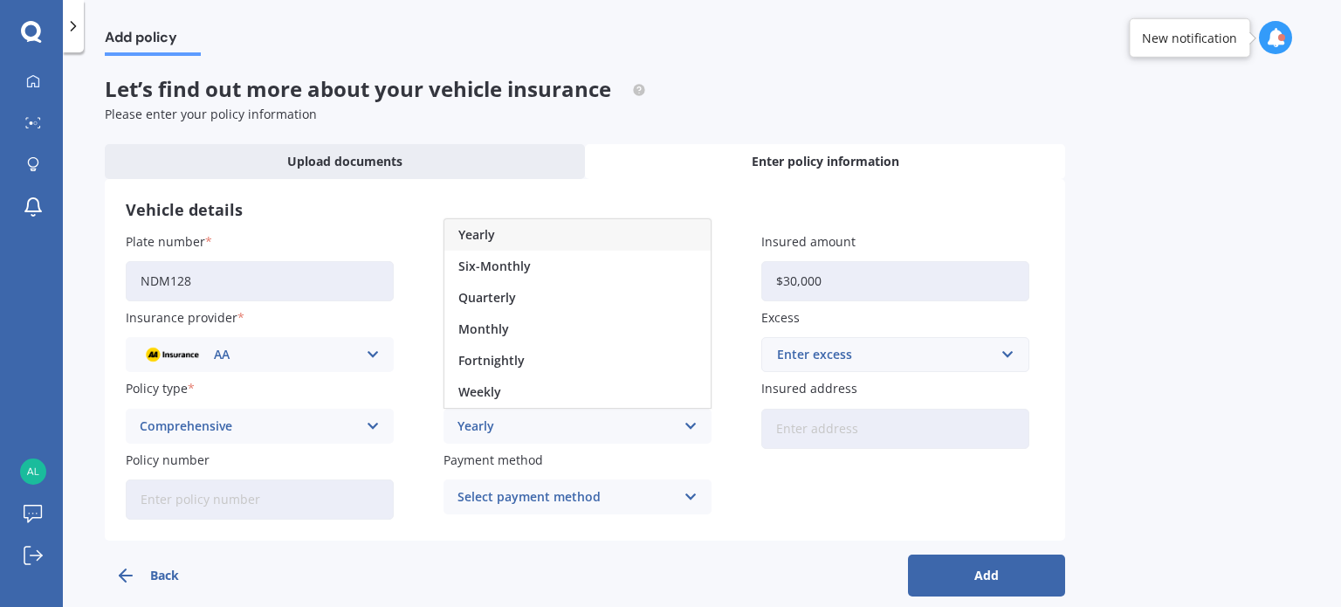
click at [526, 237] on div "Yearly" at bounding box center [577, 234] width 266 height 31
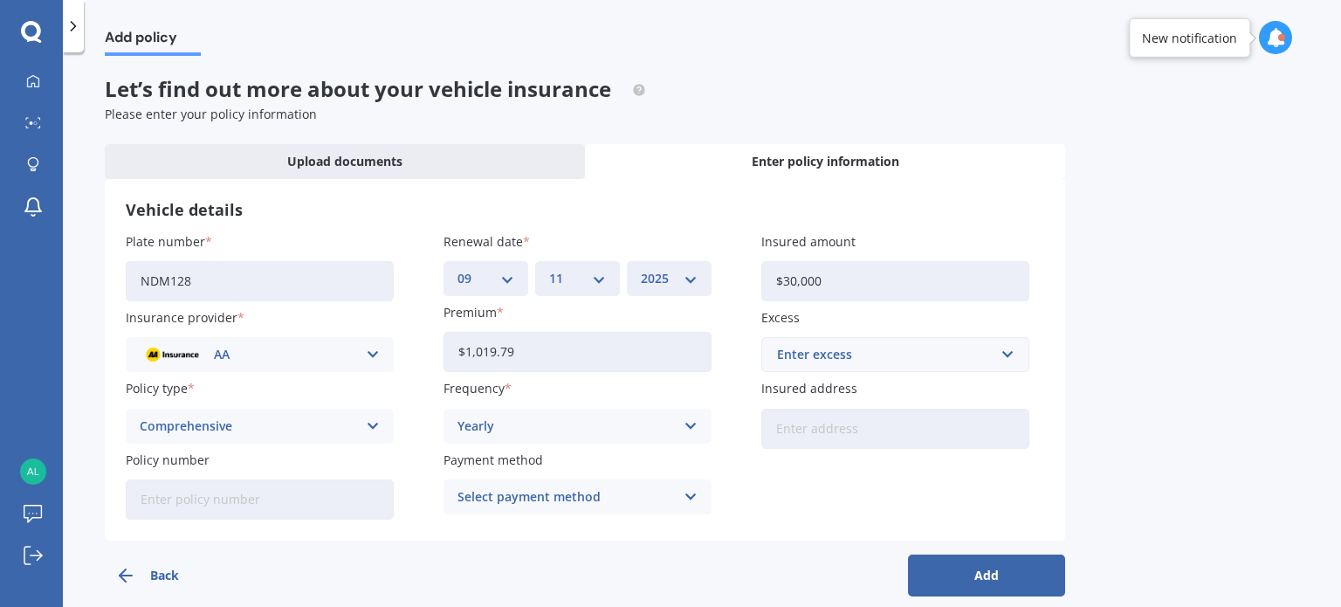
click at [581, 492] on div "Select payment method" at bounding box center [566, 496] width 217 height 19
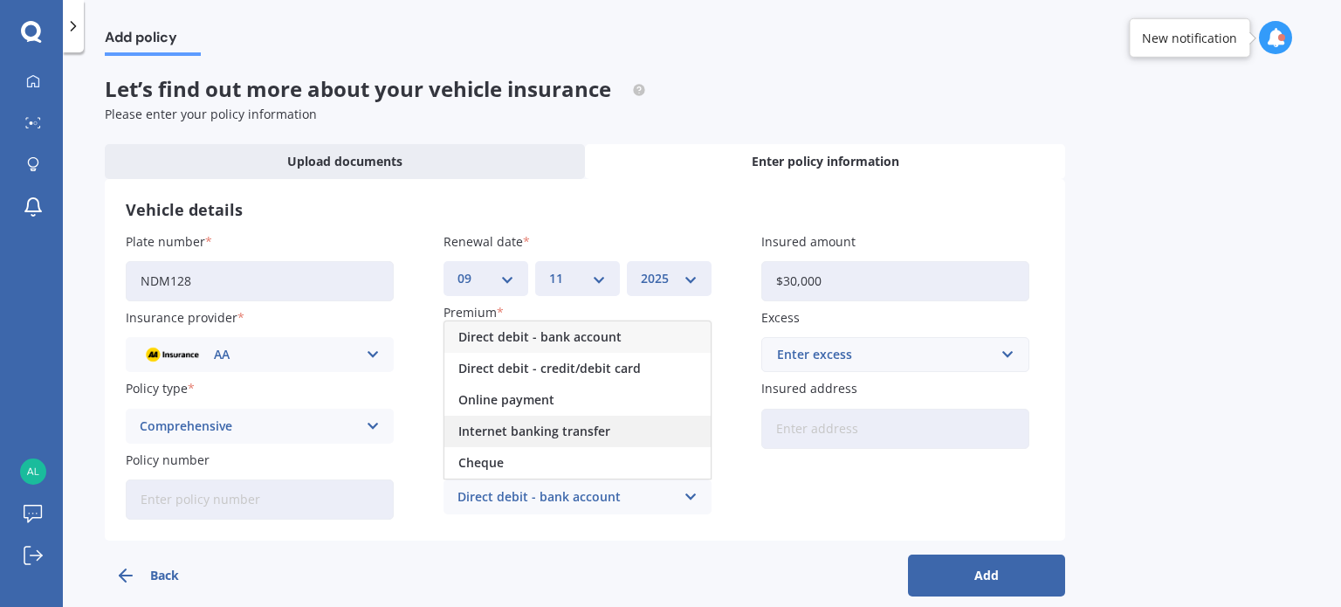
click at [524, 429] on span "Internet banking transfer" at bounding box center [534, 431] width 152 height 12
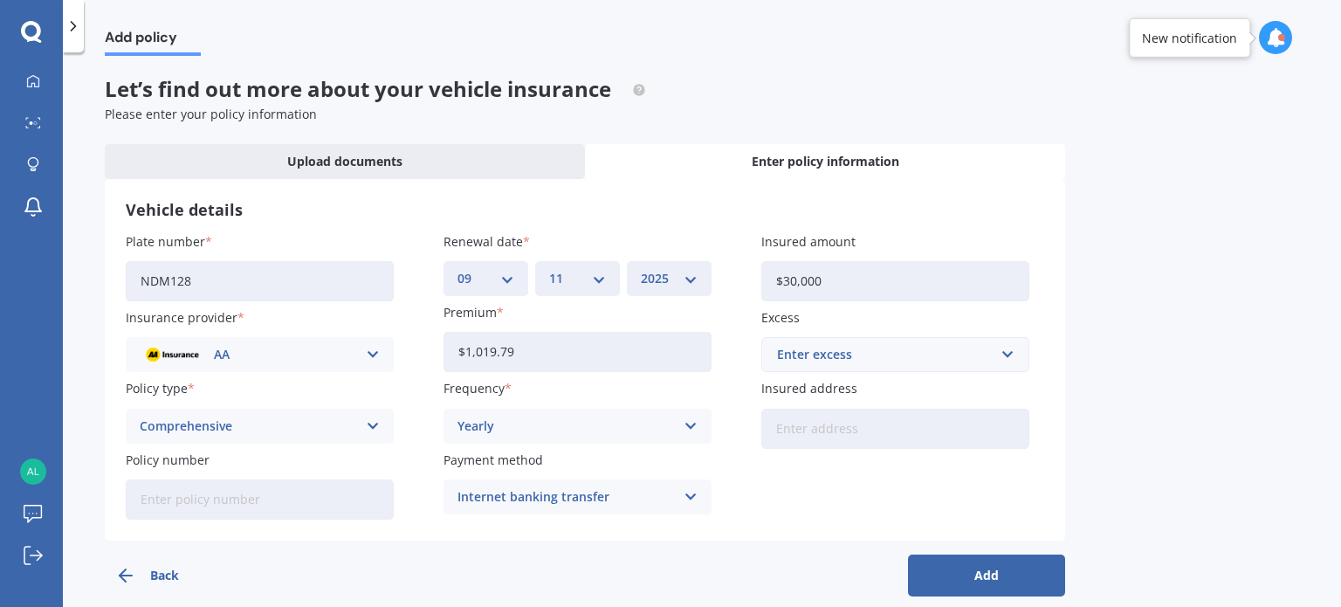
click at [814, 348] on div "Enter excess" at bounding box center [885, 354] width 216 height 19
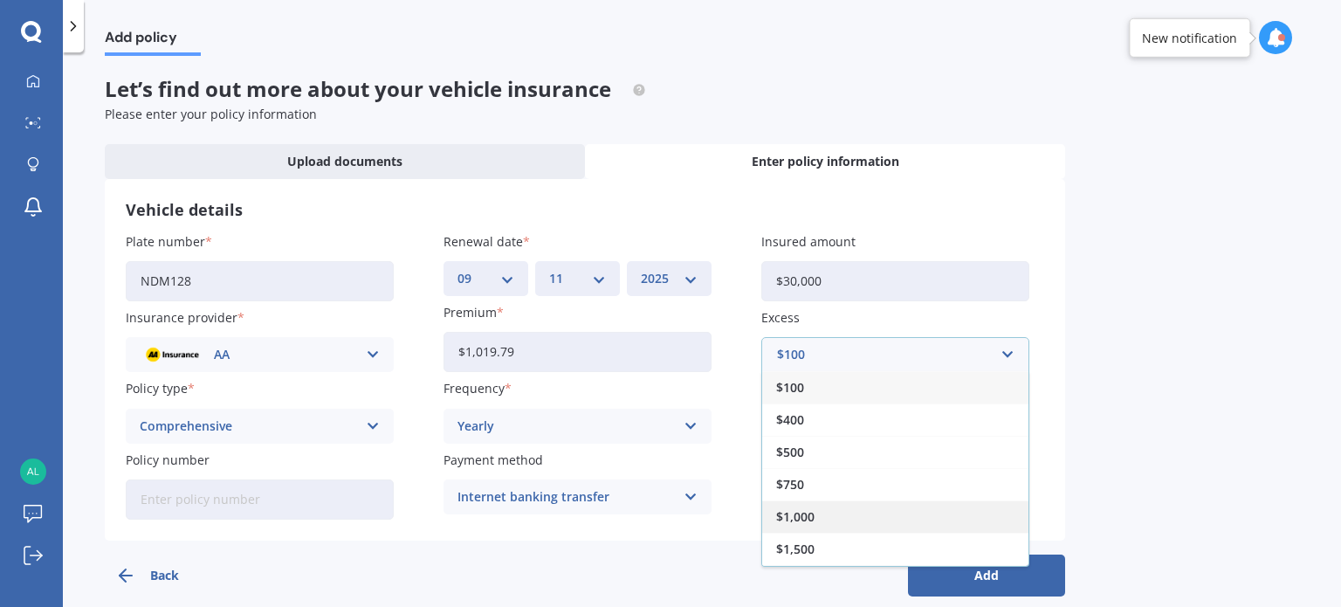
click at [821, 520] on div "$1,000" at bounding box center [895, 516] width 266 height 32
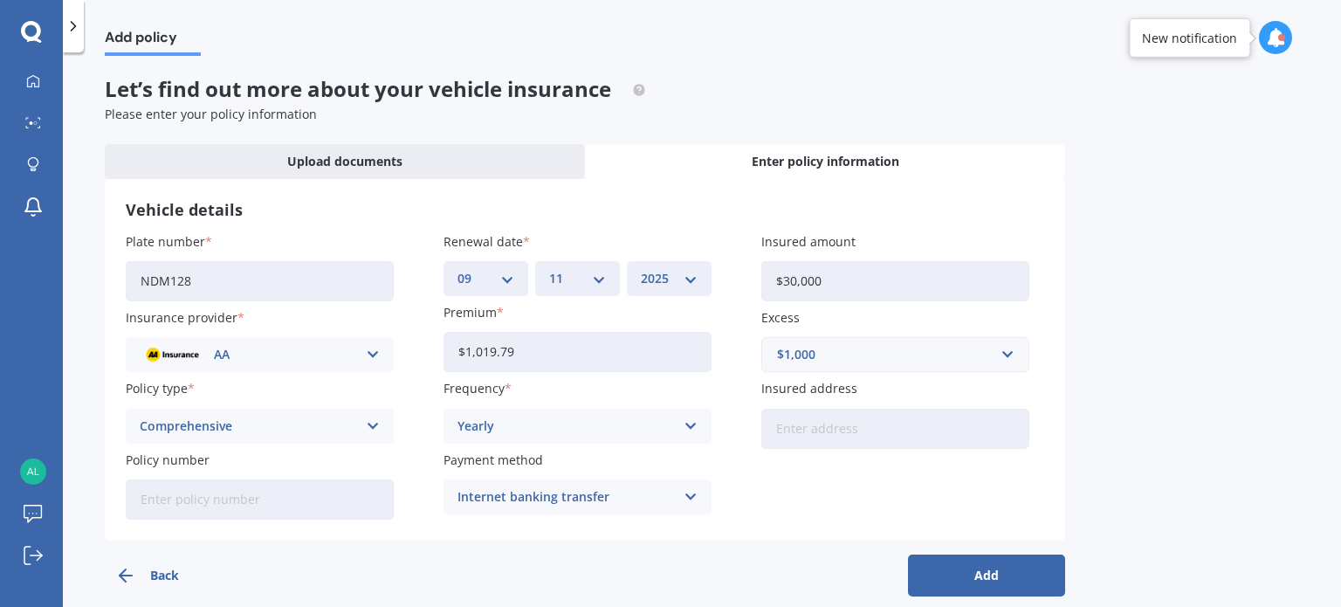
click at [889, 431] on input "Insured address" at bounding box center [895, 429] width 268 height 40
type input "[STREET_ADDRESS]"
click at [993, 564] on button "Add" at bounding box center [986, 575] width 157 height 42
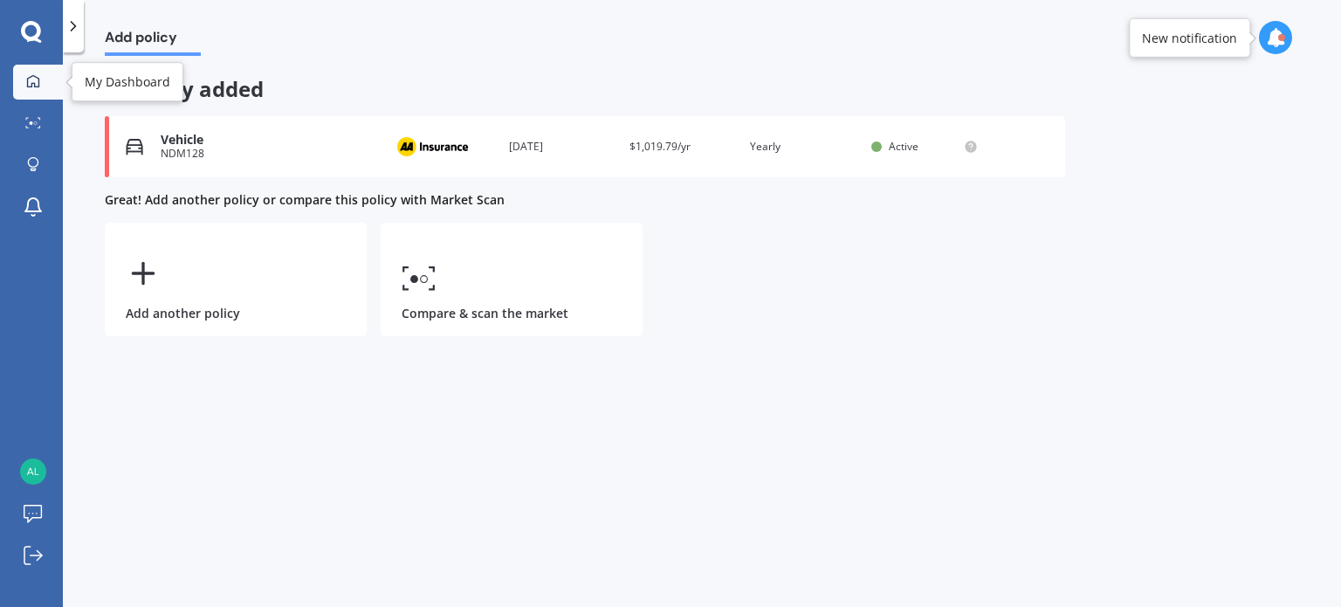
click at [36, 86] on icon at bounding box center [33, 81] width 14 height 14
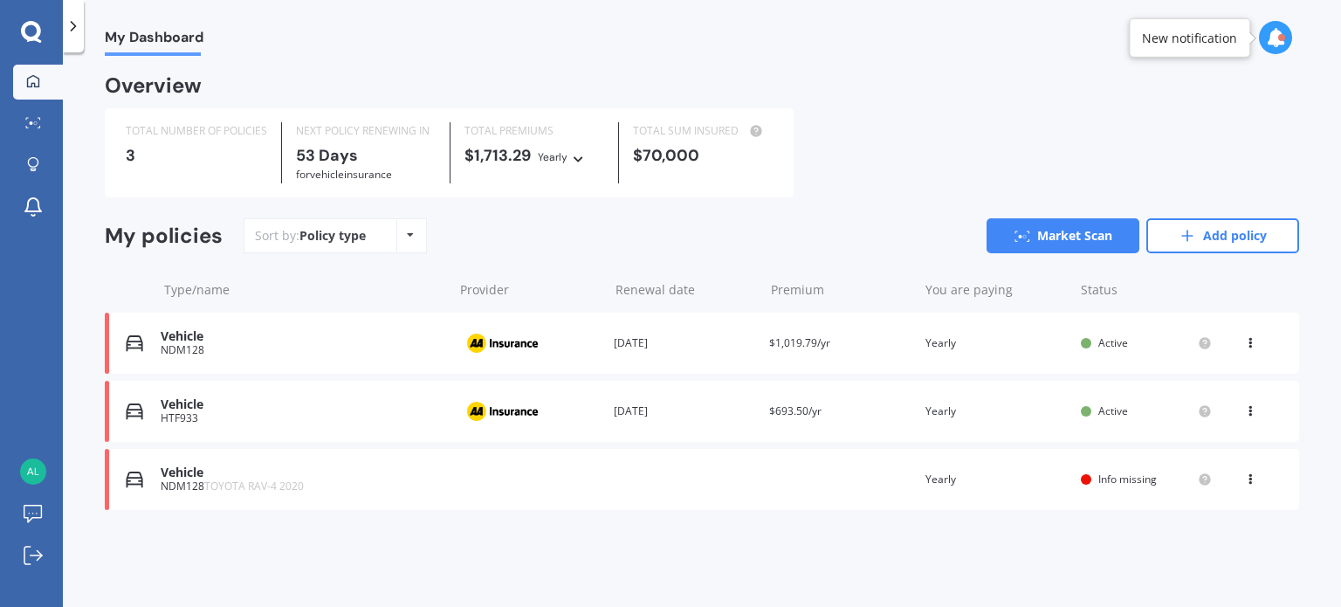
click at [1250, 481] on icon at bounding box center [1250, 476] width 12 height 10
click at [1201, 547] on div "Delete" at bounding box center [1211, 547] width 173 height 35
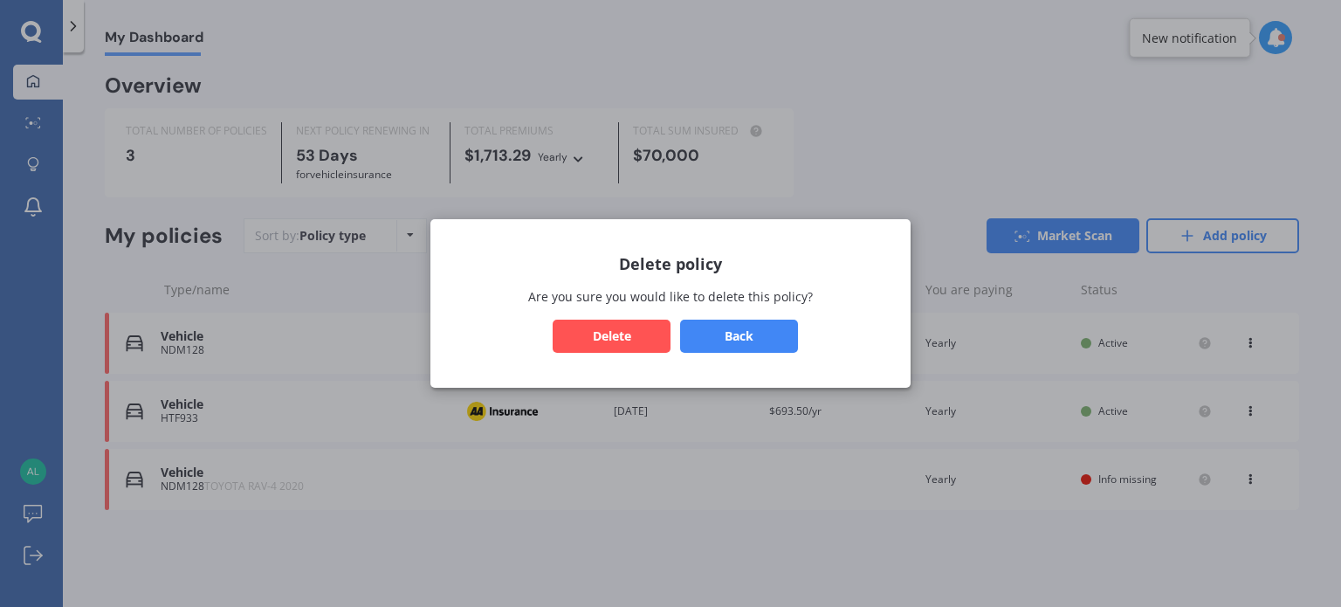
click at [630, 327] on button "Delete" at bounding box center [612, 336] width 118 height 33
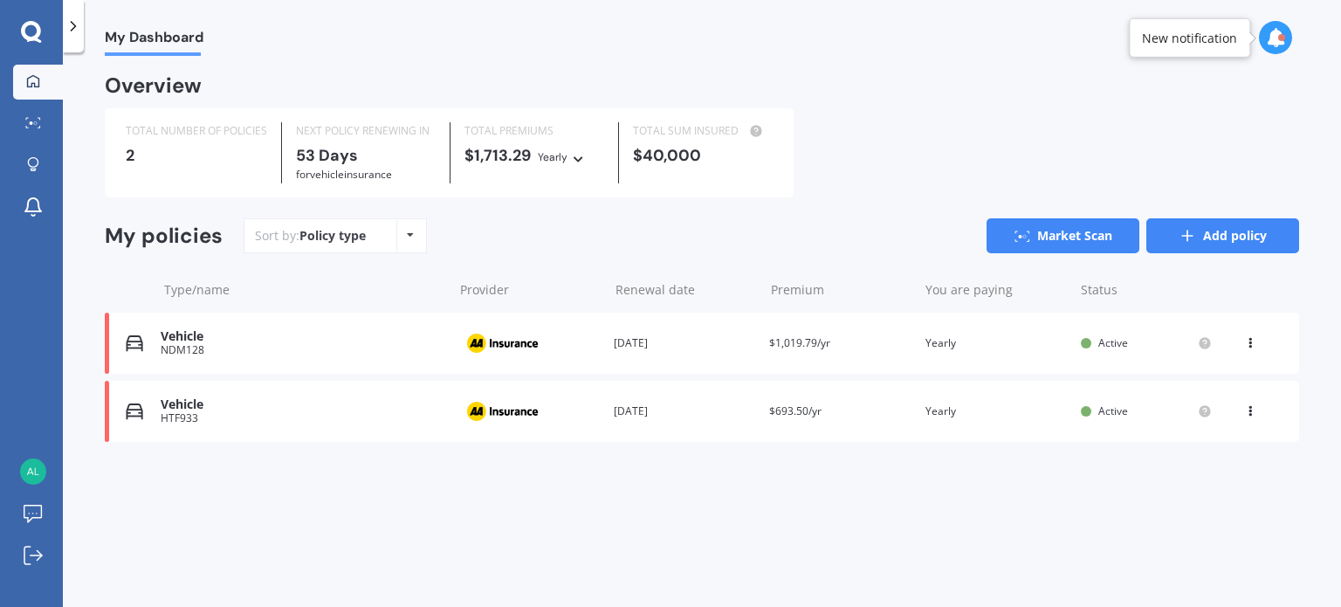
click at [1224, 231] on link "Add policy" at bounding box center [1222, 235] width 153 height 35
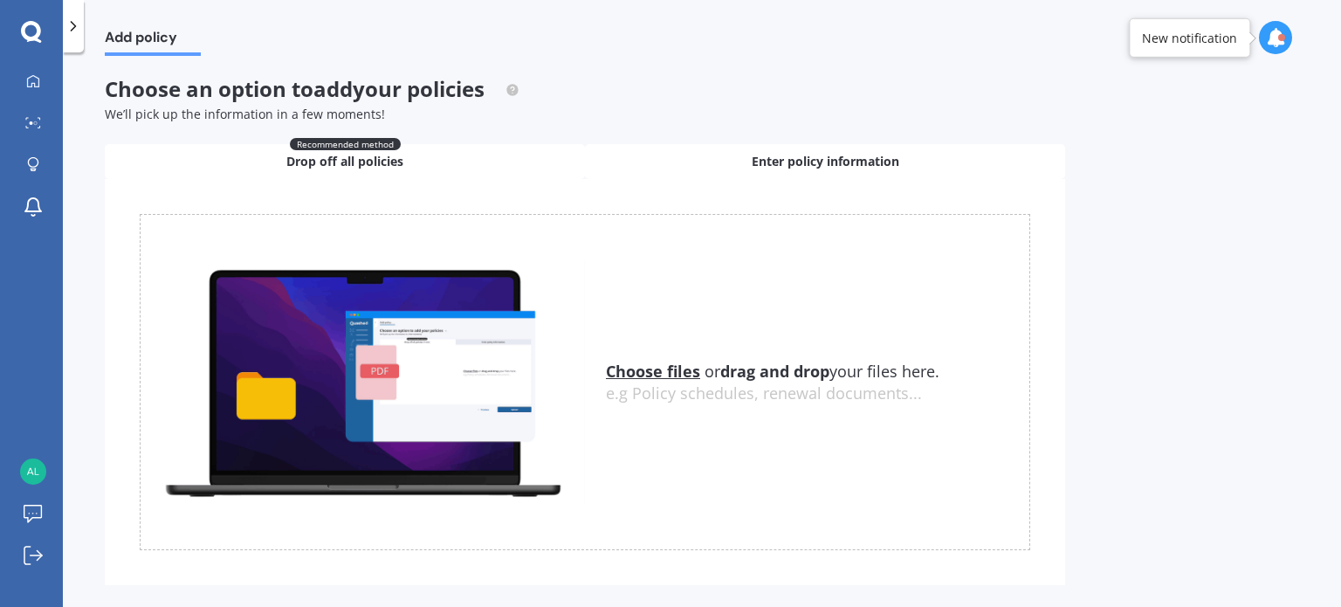
click at [859, 160] on span "Enter policy information" at bounding box center [826, 161] width 148 height 17
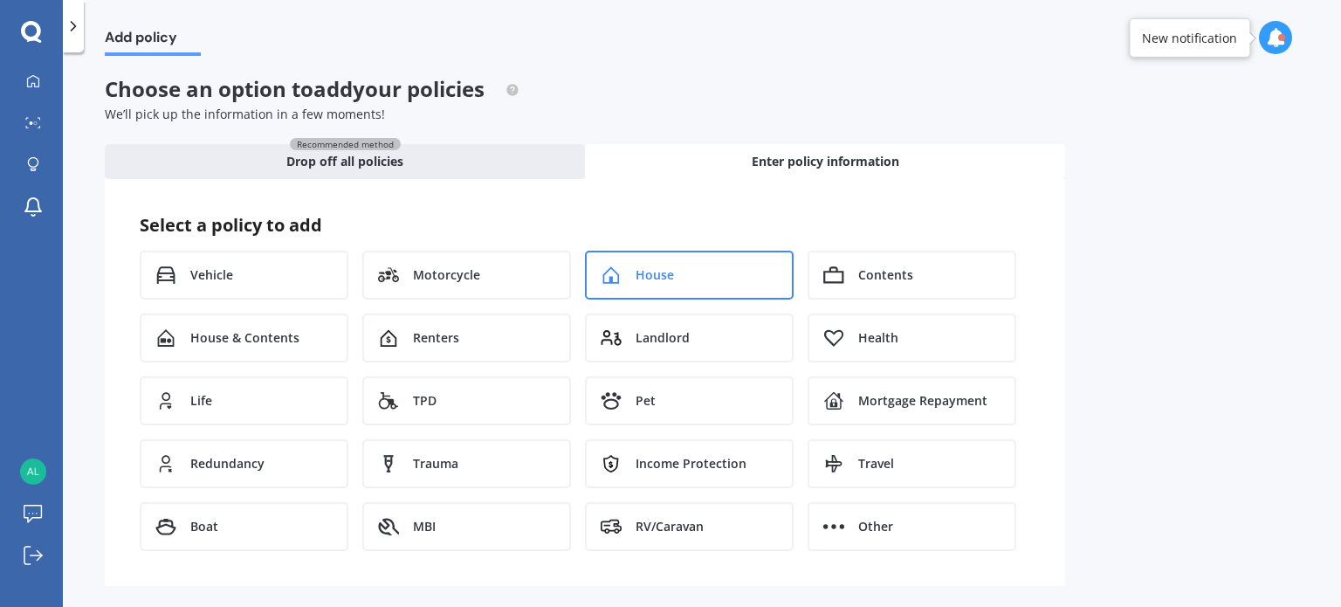
click at [684, 279] on div "House" at bounding box center [689, 275] width 209 height 49
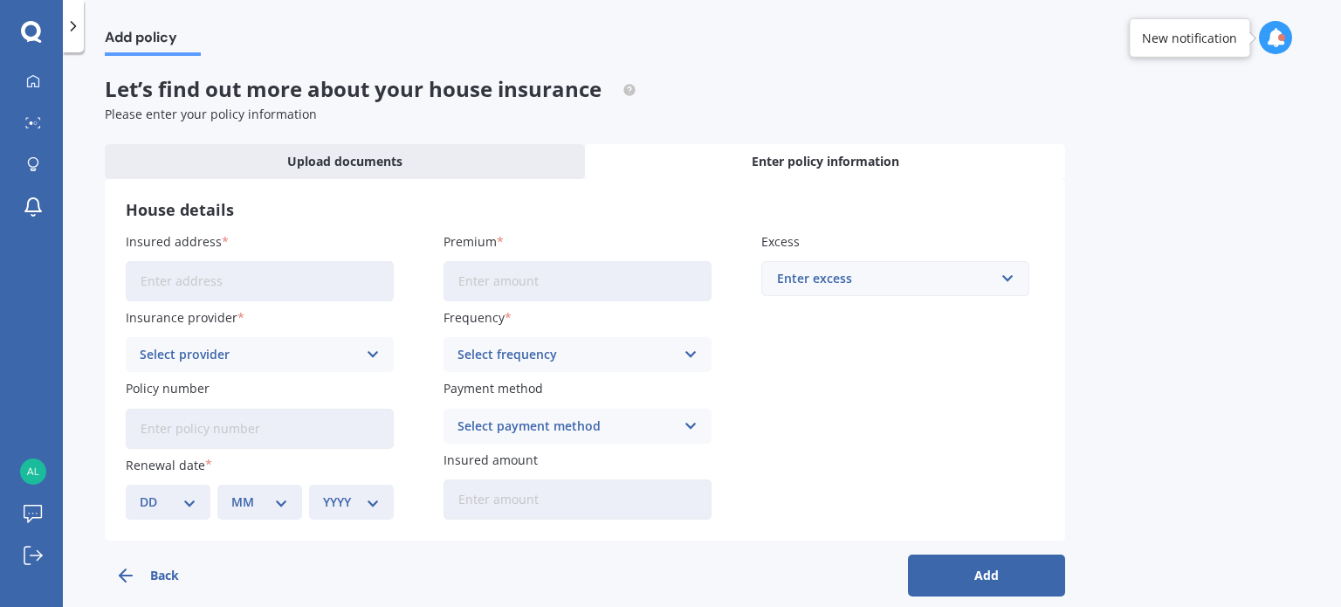
click at [237, 279] on input "Insured address" at bounding box center [260, 281] width 268 height 40
type input "[STREET_ADDRESS]"
click at [538, 278] on input "Premium" at bounding box center [578, 281] width 268 height 40
click at [239, 361] on div "Select provider" at bounding box center [248, 354] width 217 height 19
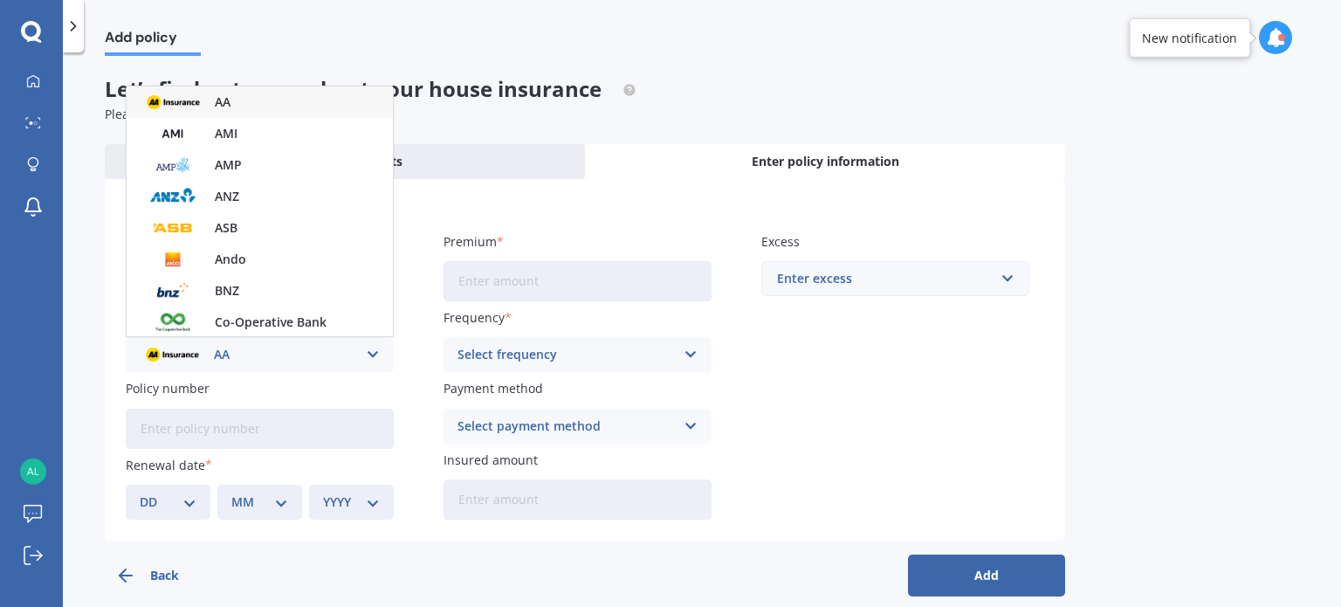
click at [272, 100] on div "AA" at bounding box center [260, 101] width 266 height 31
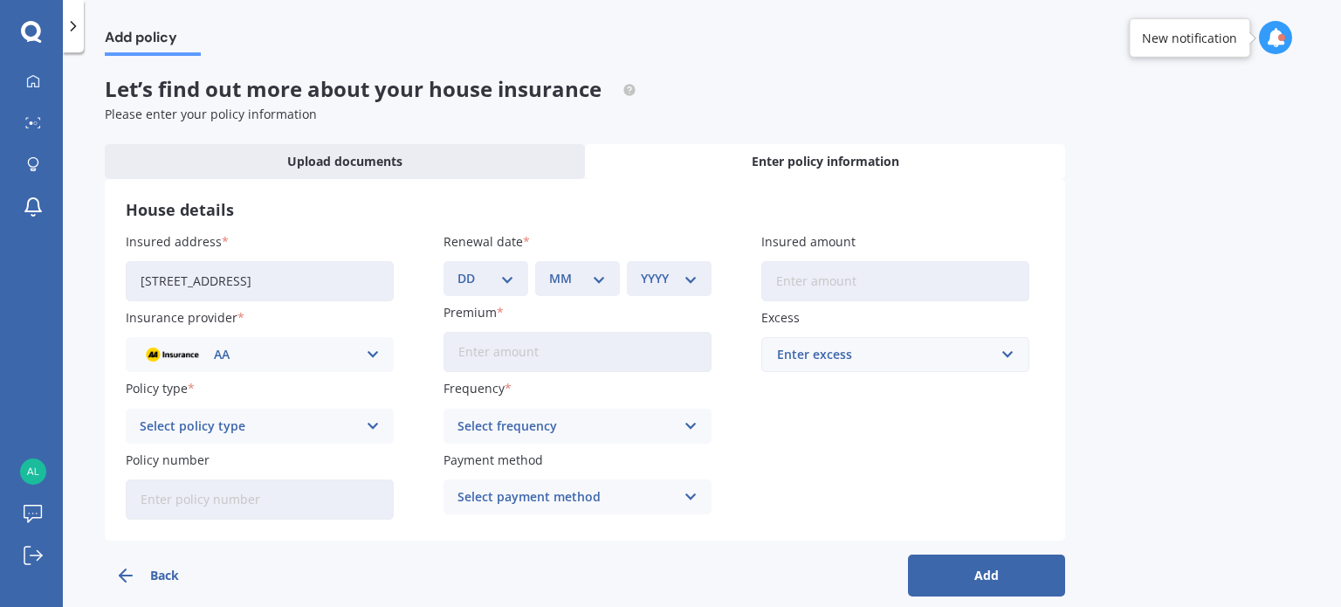
click at [268, 427] on div "Select policy type" at bounding box center [248, 425] width 217 height 19
click at [262, 460] on span "Home Insurance Policy" at bounding box center [209, 460] width 137 height 12
click at [475, 275] on select "DD 01 02 03 04 05 06 07 08 09 10 11 12 13 14 15 16 17 18 19 20 21 22 23 24 25 2…" at bounding box center [486, 278] width 57 height 19
select select "14"
click at [458, 269] on select "DD 01 02 03 04 05 06 07 08 09 10 11 12 13 14 15 16 17 18 19 20 21 22 23 24 25 2…" at bounding box center [486, 278] width 57 height 19
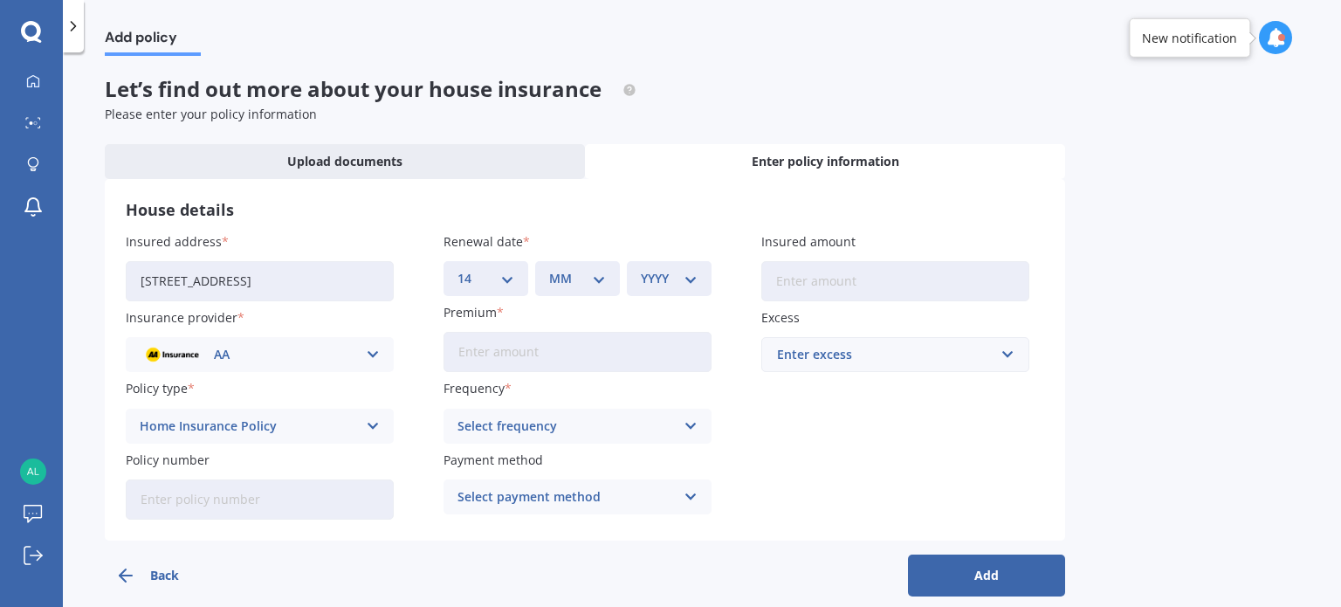
click at [582, 278] on select "MM 01 02 03 04 05 06 07 08 09 10 11 12" at bounding box center [577, 278] width 57 height 19
select select "02"
click at [549, 269] on select "MM 01 02 03 04 05 06 07 08 09 10 11 12" at bounding box center [577, 278] width 57 height 19
click at [657, 272] on select "YYYY 2027 2026 2025 2024 2023 2022 2021 2020 2019 2018 2017 2016 2015 2014 2013…" at bounding box center [669, 278] width 57 height 19
select select "2025"
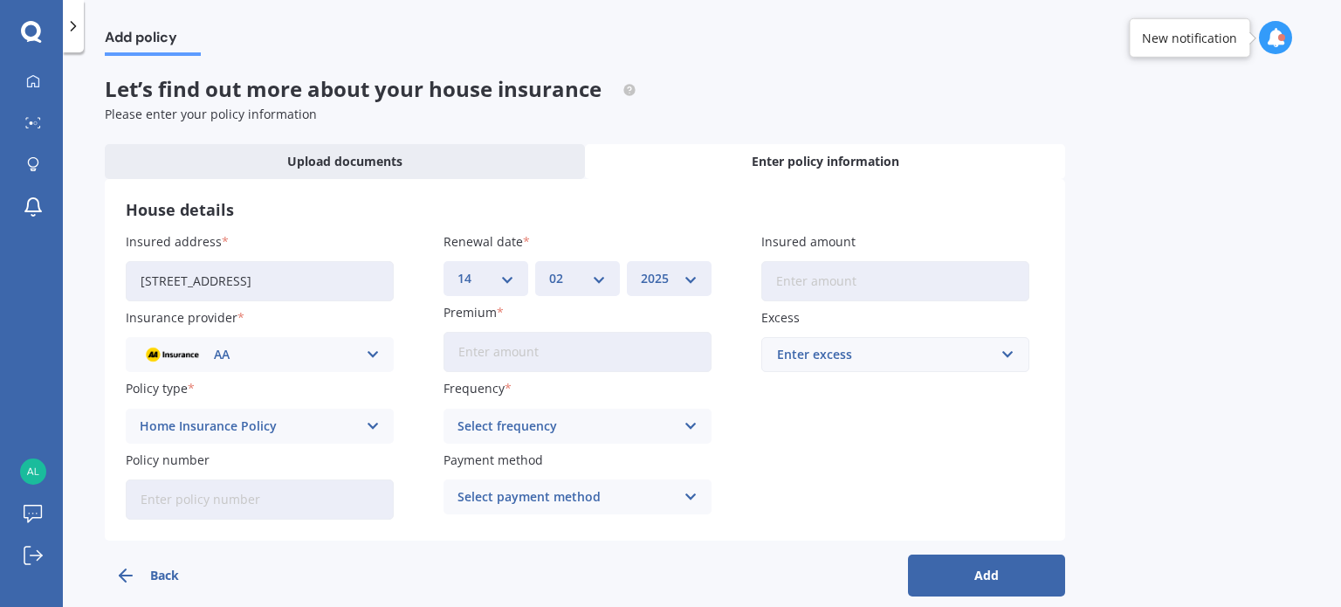
click at [641, 269] on select "YYYY 2027 2026 2025 2024 2023 2022 2021 2020 2019 2018 2017 2016 2015 2014 2013…" at bounding box center [669, 278] width 57 height 19
click at [803, 281] on input "Insured amount" at bounding box center [895, 281] width 268 height 40
click at [525, 355] on input "Premium" at bounding box center [578, 352] width 268 height 40
type input "$1,583.83"
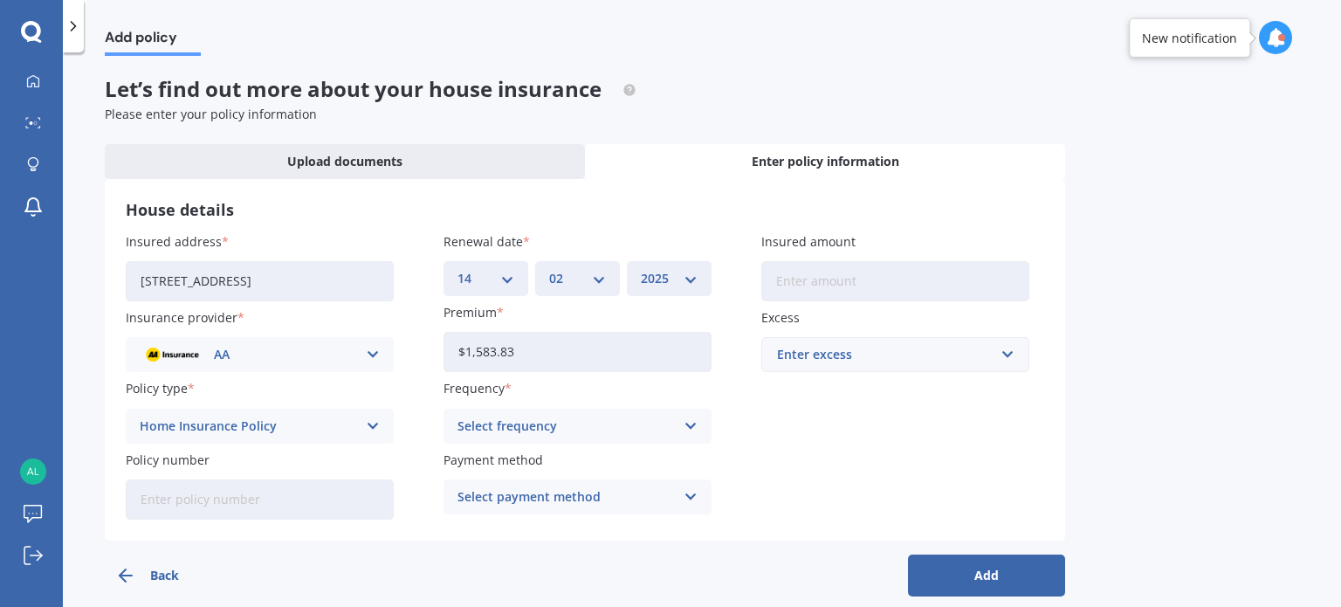
click at [540, 424] on div "Select frequency" at bounding box center [566, 425] width 217 height 19
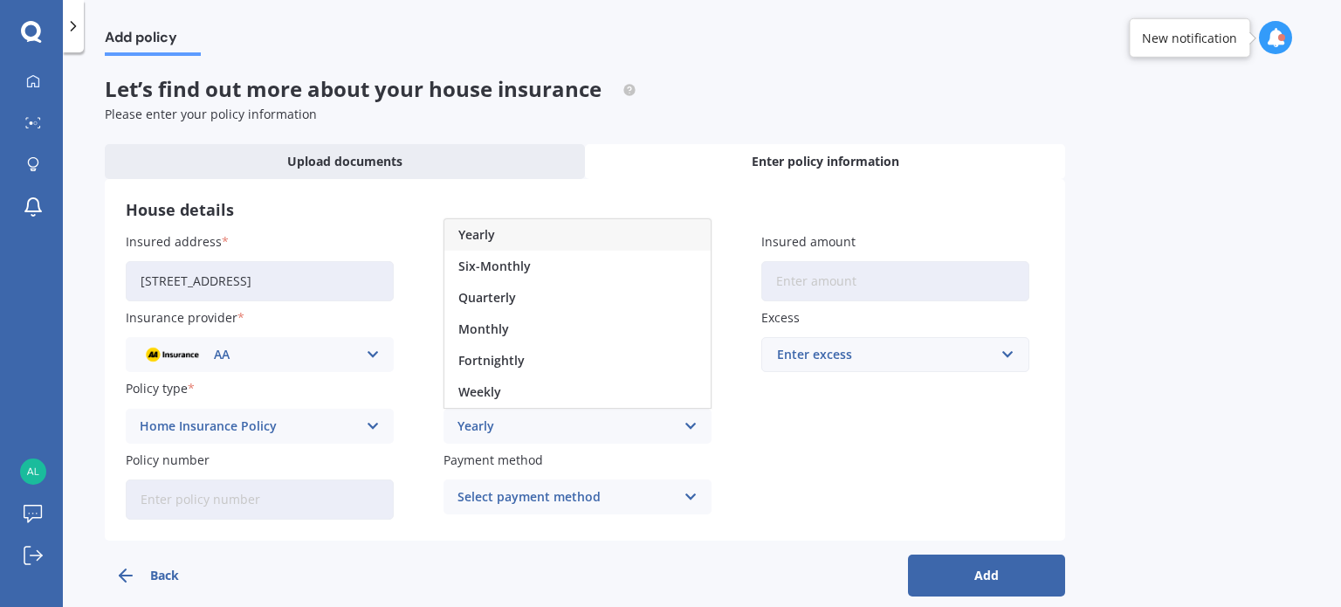
click at [534, 240] on div "Yearly" at bounding box center [577, 234] width 266 height 31
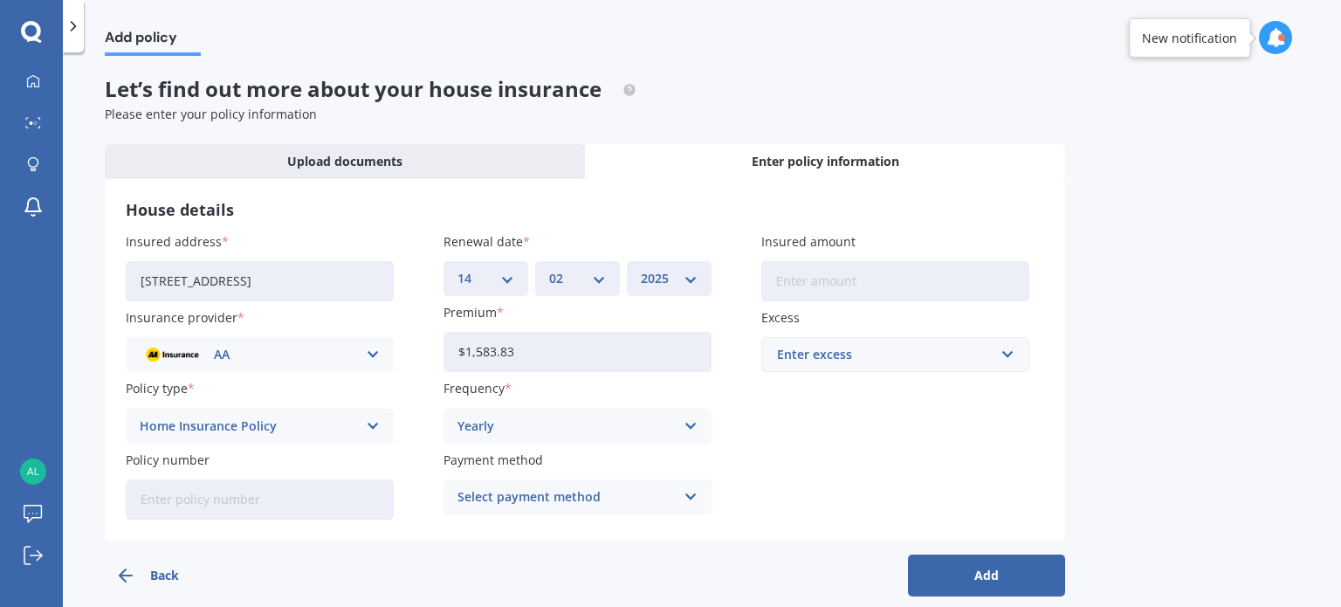
click at [513, 489] on div "Select payment method" at bounding box center [566, 496] width 217 height 19
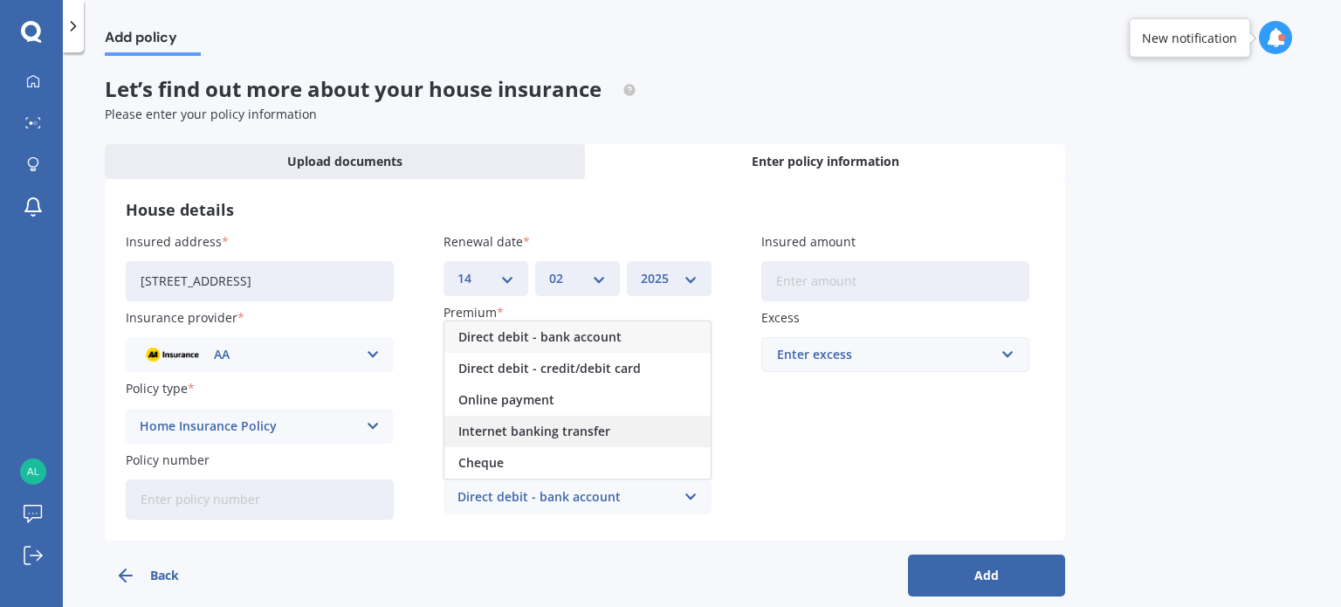
click at [520, 429] on span "Internet banking transfer" at bounding box center [534, 431] width 152 height 12
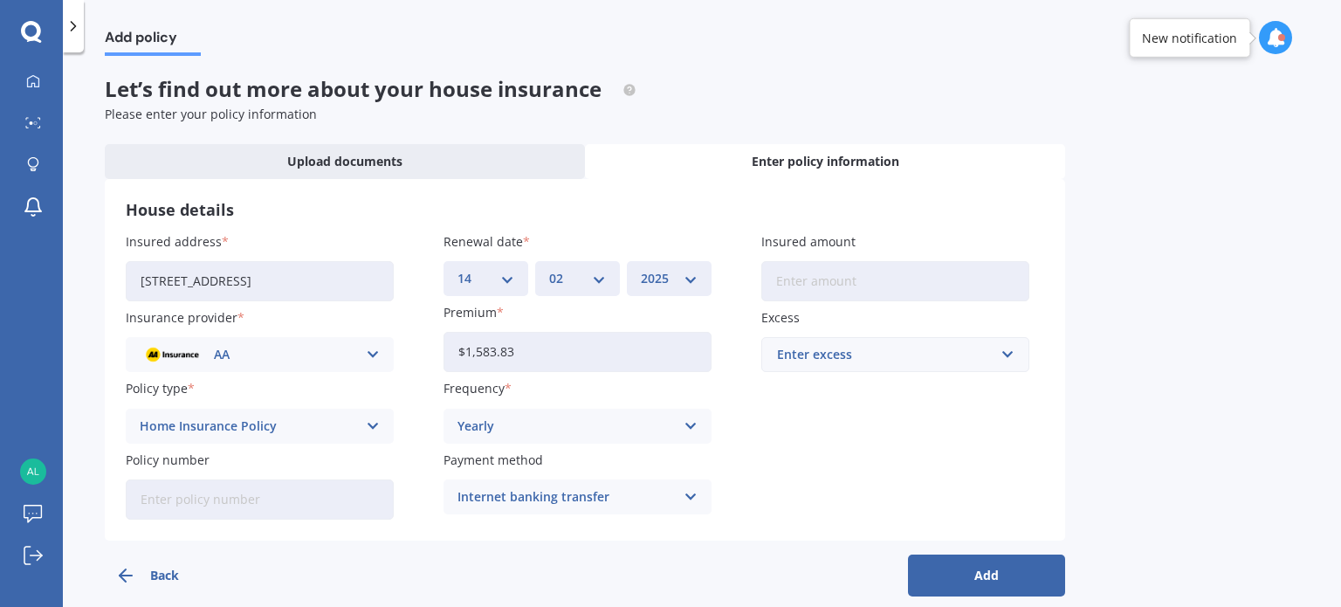
click at [808, 285] on input "Insured amount" at bounding box center [895, 281] width 268 height 40
click at [815, 361] on div "Enter excess" at bounding box center [885, 354] width 216 height 19
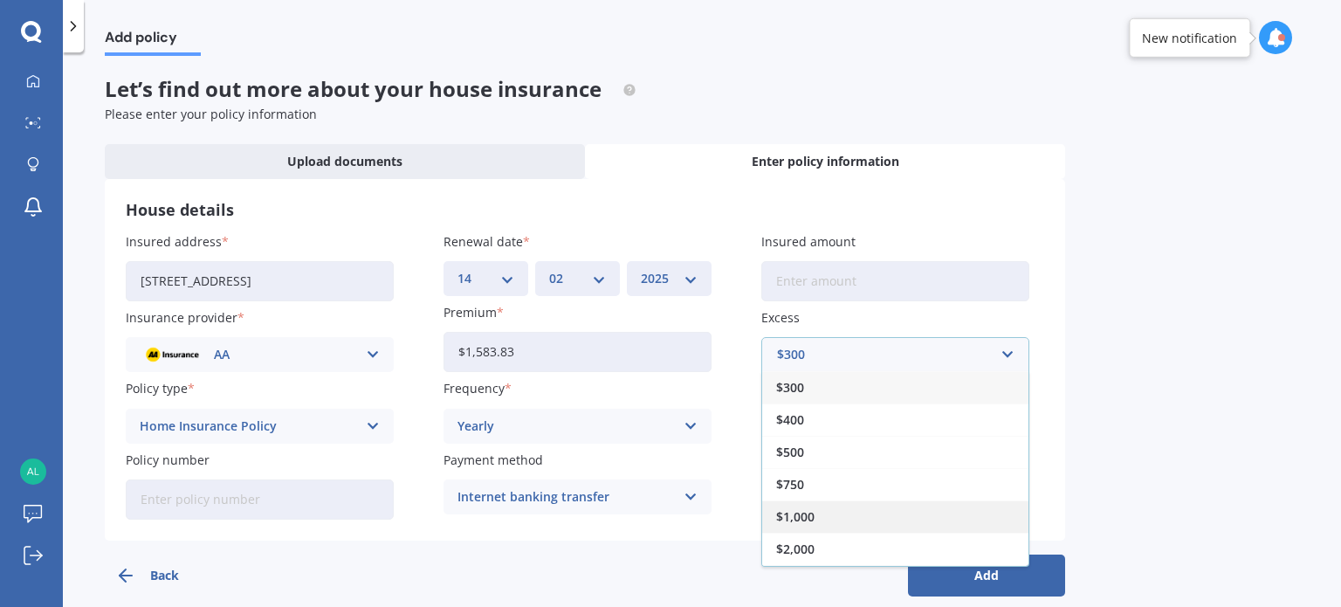
click at [816, 527] on div "$1,000" at bounding box center [895, 516] width 266 height 32
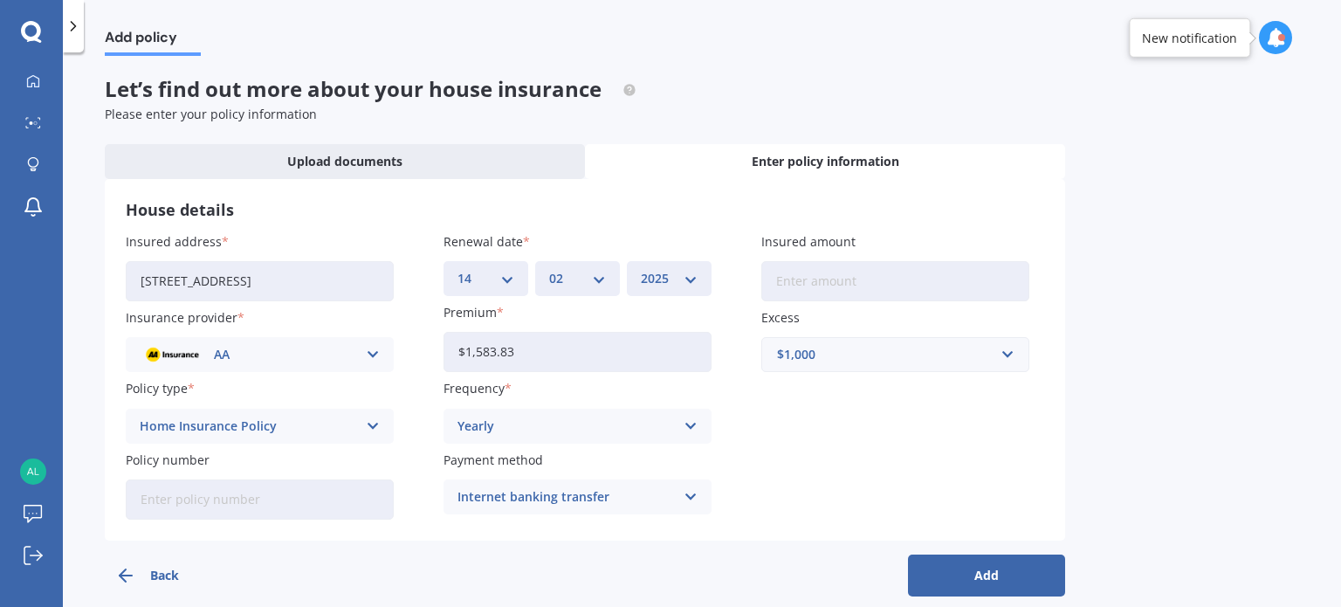
click at [849, 285] on input "Insured amount" at bounding box center [895, 281] width 268 height 40
click at [220, 506] on input "Policy number" at bounding box center [260, 499] width 268 height 40
paste input "AHM019710572"
type input "AHM019710572"
click at [799, 418] on div "Insured address [STREET_ADDRESS] Insurance provider AA AA AMI AMP ANZ ASB Ando …" at bounding box center [585, 375] width 919 height 287
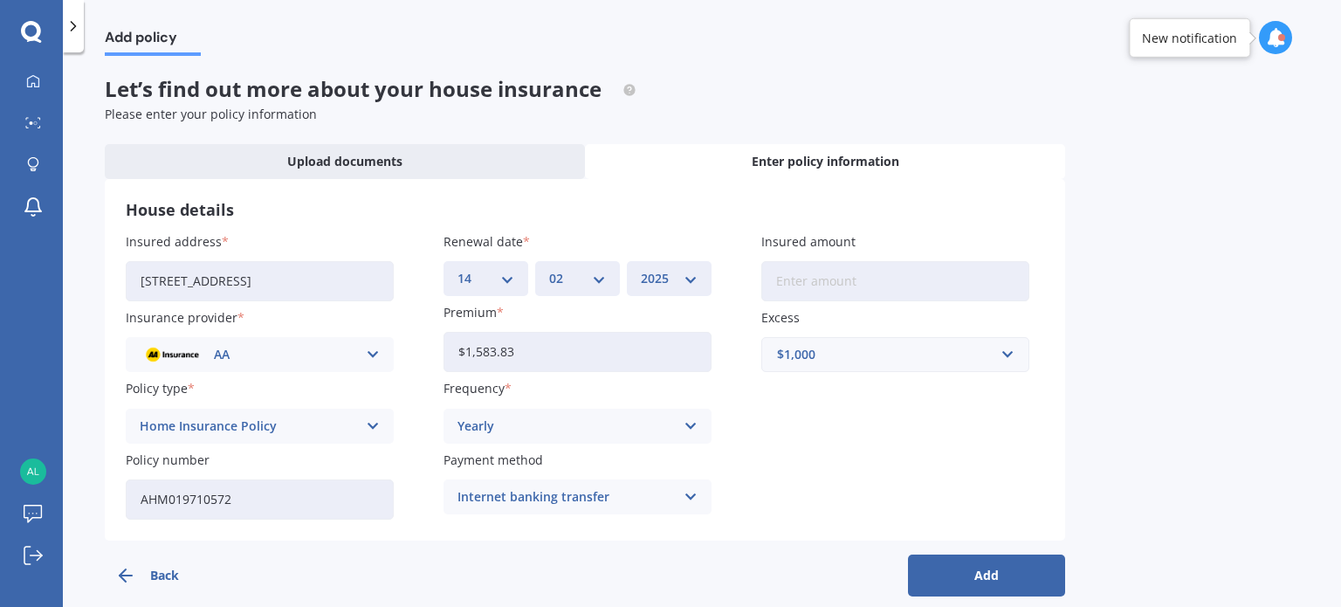
click at [806, 282] on input "Insured amount" at bounding box center [895, 281] width 268 height 40
paste input "$1,076,100"
drag, startPoint x: 782, startPoint y: 274, endPoint x: 760, endPoint y: 290, distance: 27.6
click at [760, 290] on div "Insured address [STREET_ADDRESS] Insurance provider AA AA AMI AMP ANZ ASB Ando …" at bounding box center [585, 375] width 919 height 287
type input "$1,076,100"
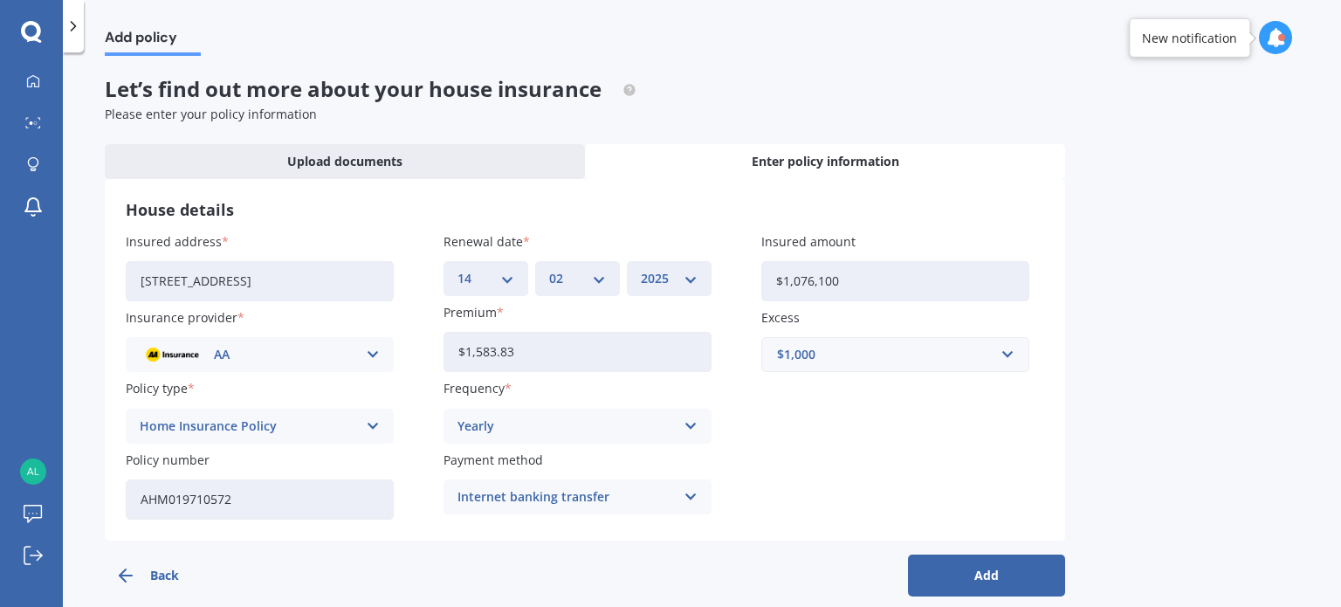
click at [1120, 369] on div "Add policy Let’s find out more about your house insurance Please enter your pol…" at bounding box center [702, 333] width 1278 height 554
click at [898, 447] on div "Insured address [STREET_ADDRESS] Insurance provider AA AA AMI AMP ANZ ASB Ando …" at bounding box center [585, 375] width 919 height 287
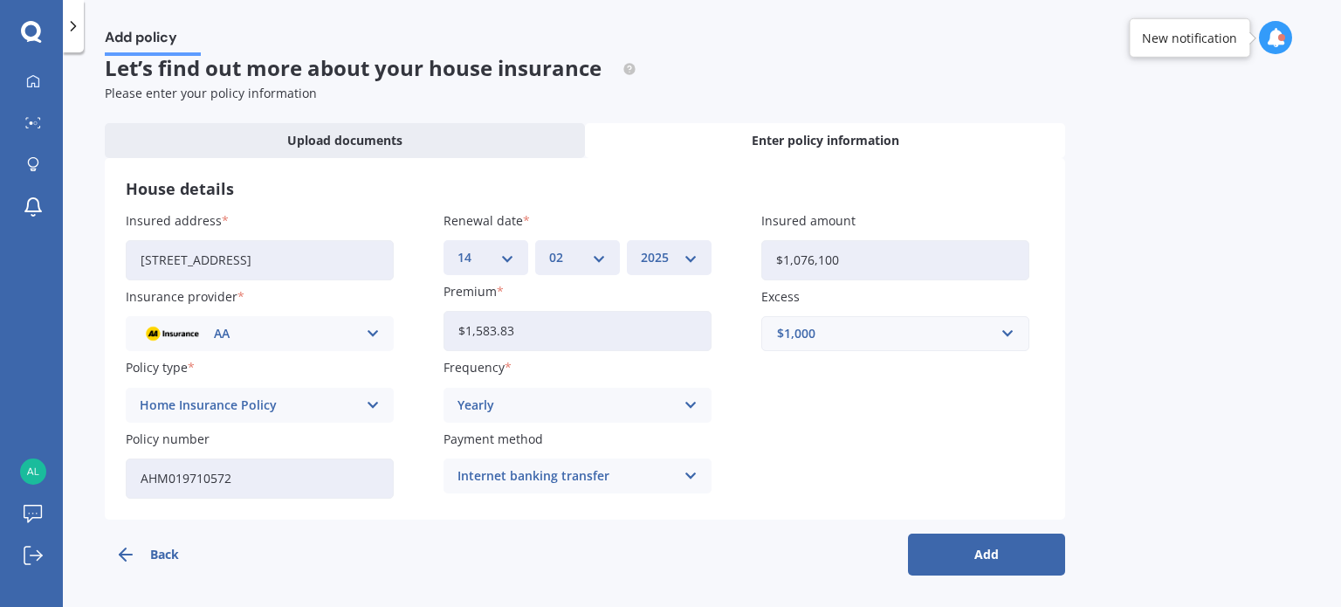
click at [971, 548] on button "Add" at bounding box center [986, 554] width 157 height 42
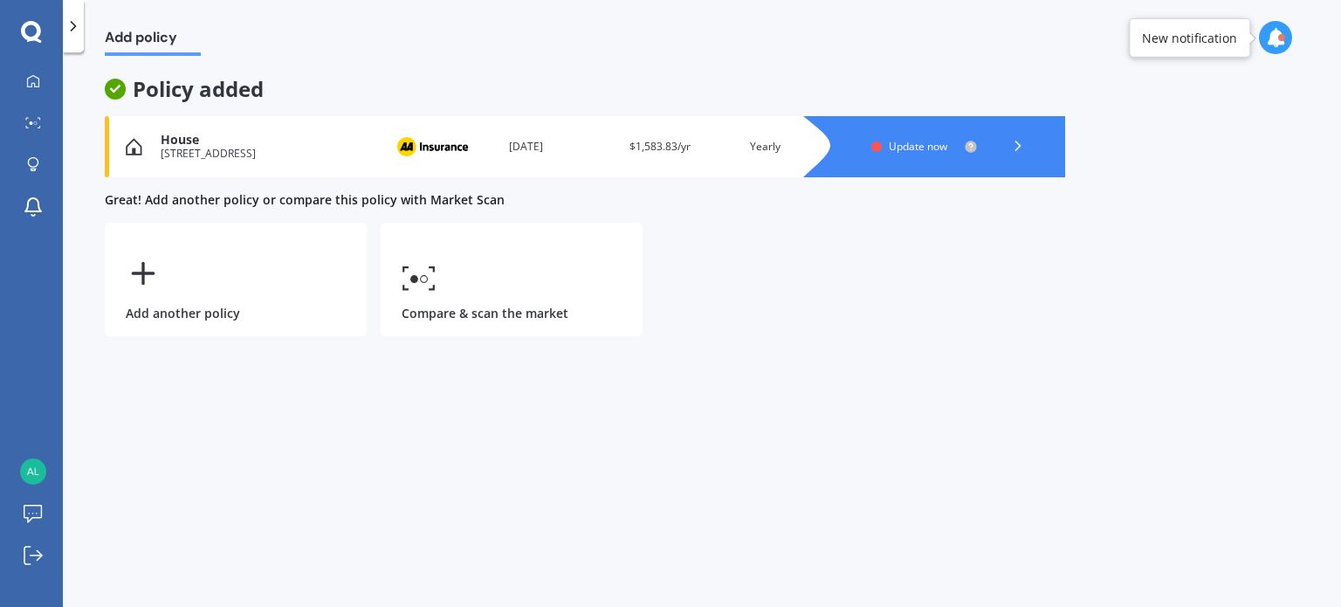
click at [926, 141] on span "Update now" at bounding box center [918, 146] width 59 height 15
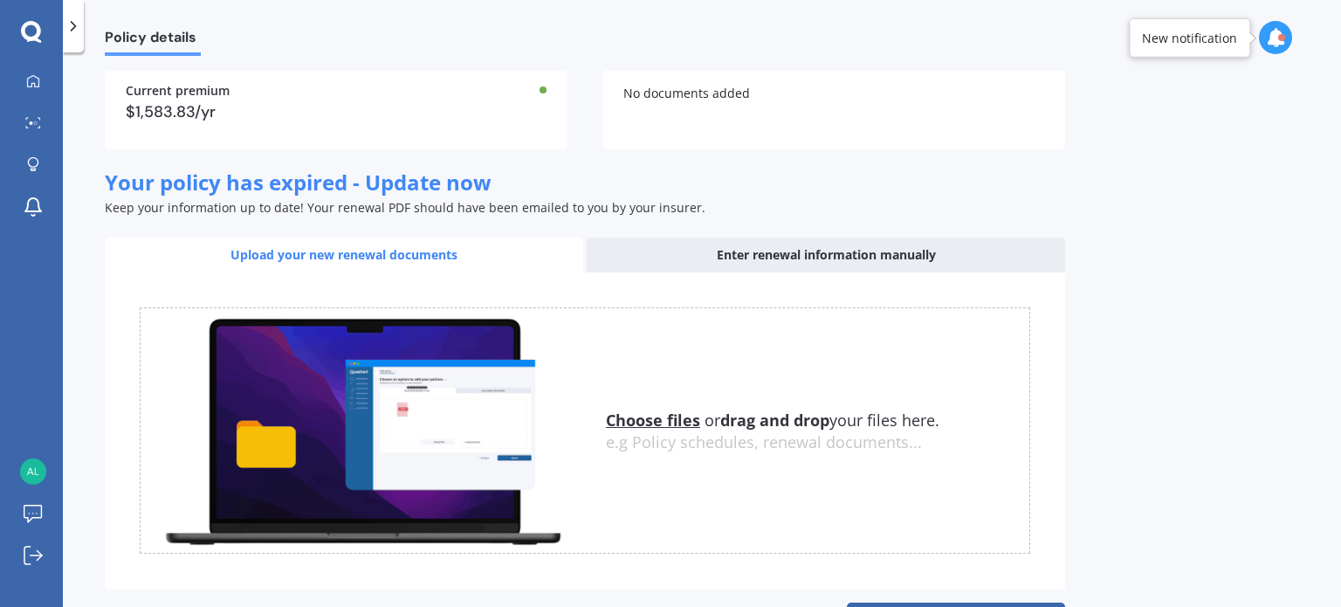
scroll to position [146, 0]
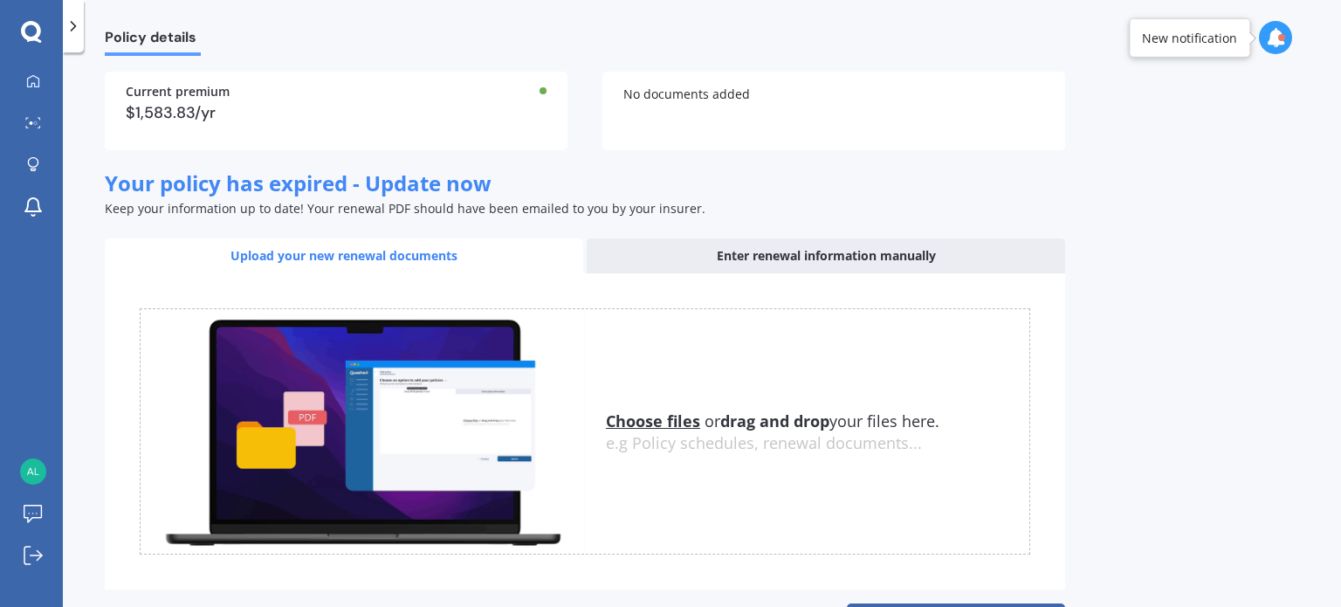
click at [684, 273] on div "Enter renewal information manually" at bounding box center [826, 255] width 478 height 35
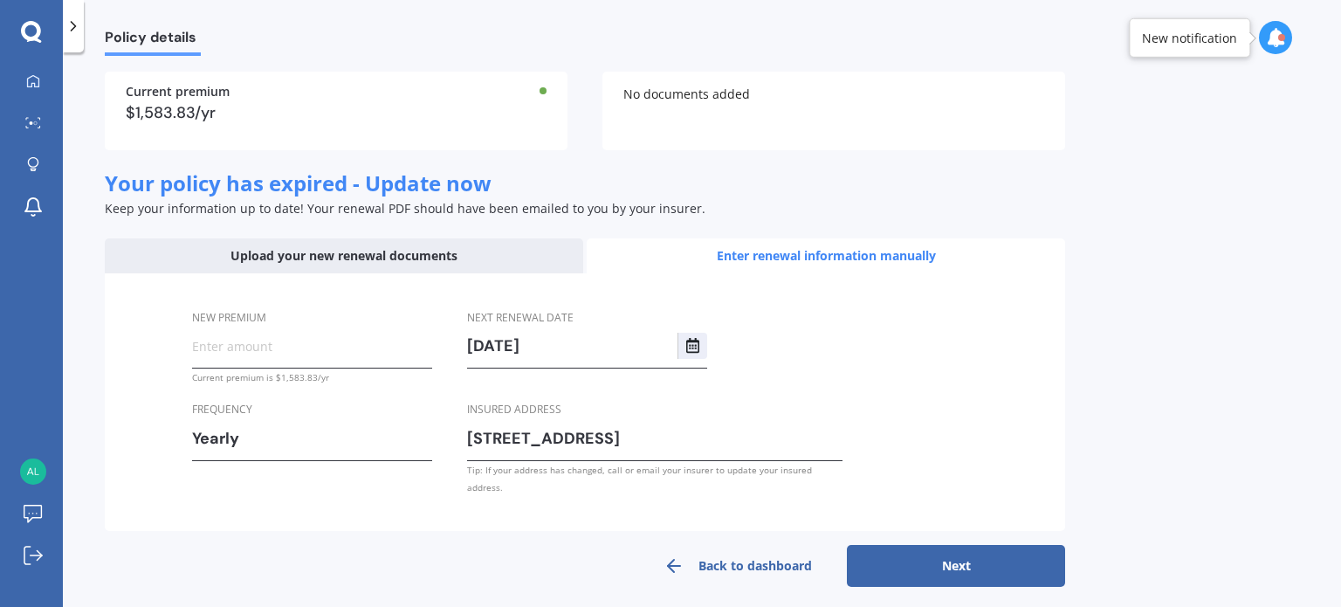
drag, startPoint x: 549, startPoint y: 376, endPoint x: 560, endPoint y: 380, distance: 11.0
click at [560, 359] on input "[DATE]" at bounding box center [572, 346] width 210 height 26
type input "[DATE]"
click at [258, 359] on input "New premium" at bounding box center [312, 346] width 240 height 26
paste input "$1,076,100.00"
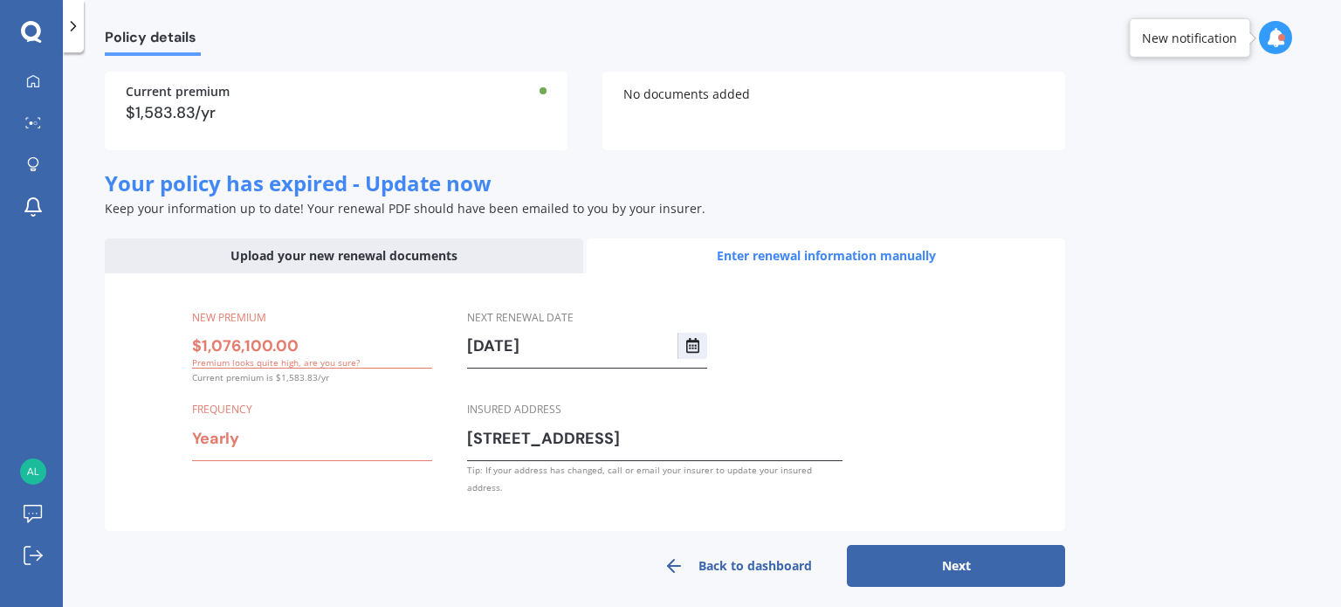
type input "$1,076,100.00"
click at [318, 327] on label "New premium" at bounding box center [308, 317] width 233 height 18
click at [318, 346] on input "$1,076,100.00" at bounding box center [312, 346] width 240 height 26
drag, startPoint x: 307, startPoint y: 380, endPoint x: 68, endPoint y: 386, distance: 239.3
click at [68, 386] on div "Policy details House insurance Expired - renew now Insured address [STREET_ADDR…" at bounding box center [702, 333] width 1278 height 554
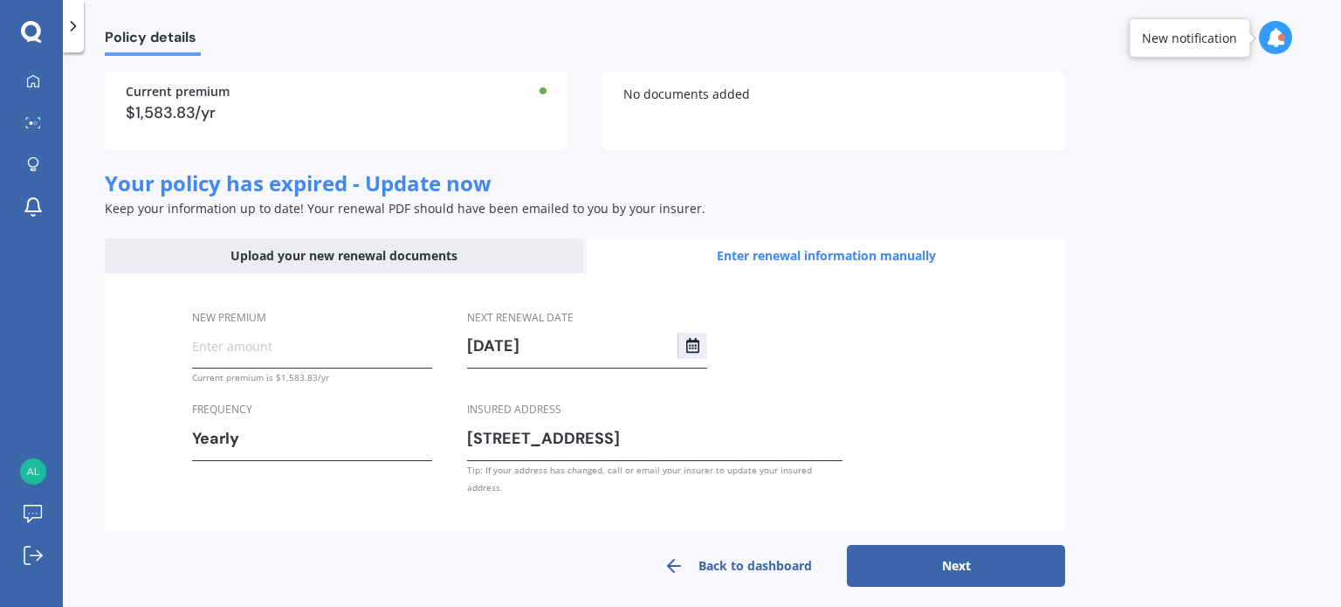
paste input "$1,583.83"
type input "$1,583.83"
click at [924, 585] on button "Next" at bounding box center [956, 566] width 218 height 42
drag, startPoint x: 545, startPoint y: 379, endPoint x: 692, endPoint y: 376, distance: 146.7
click at [692, 359] on div "[DATE]" at bounding box center [587, 346] width 240 height 26
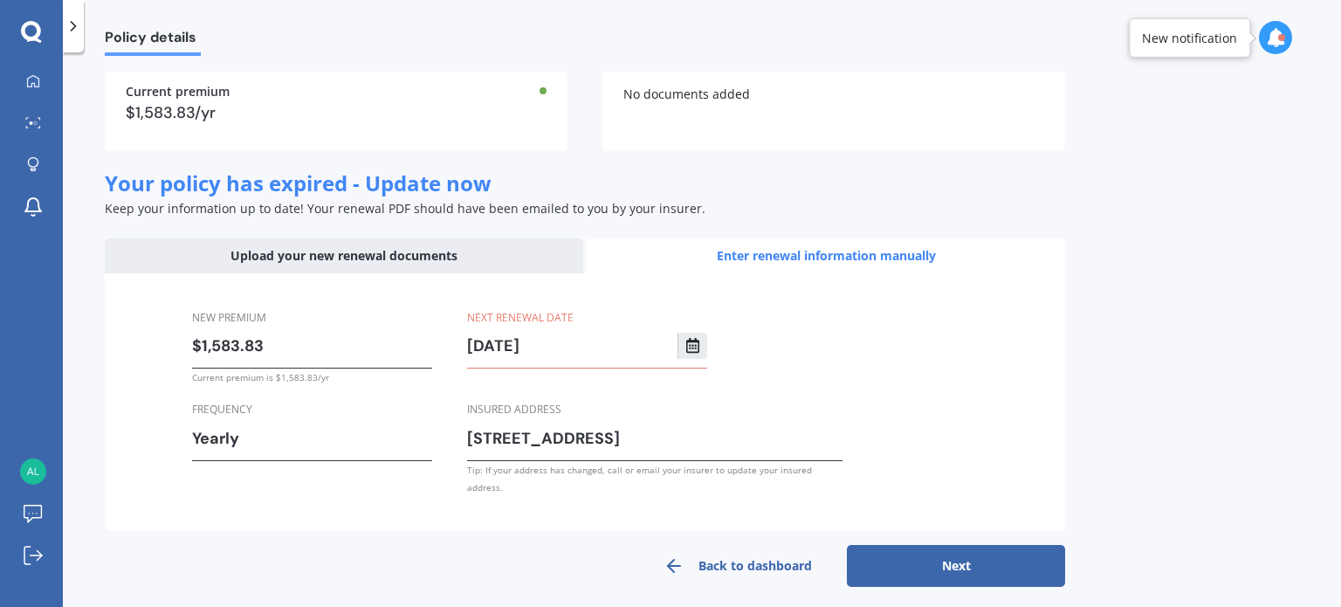
click at [692, 354] on icon "Select date" at bounding box center [693, 346] width 14 height 16
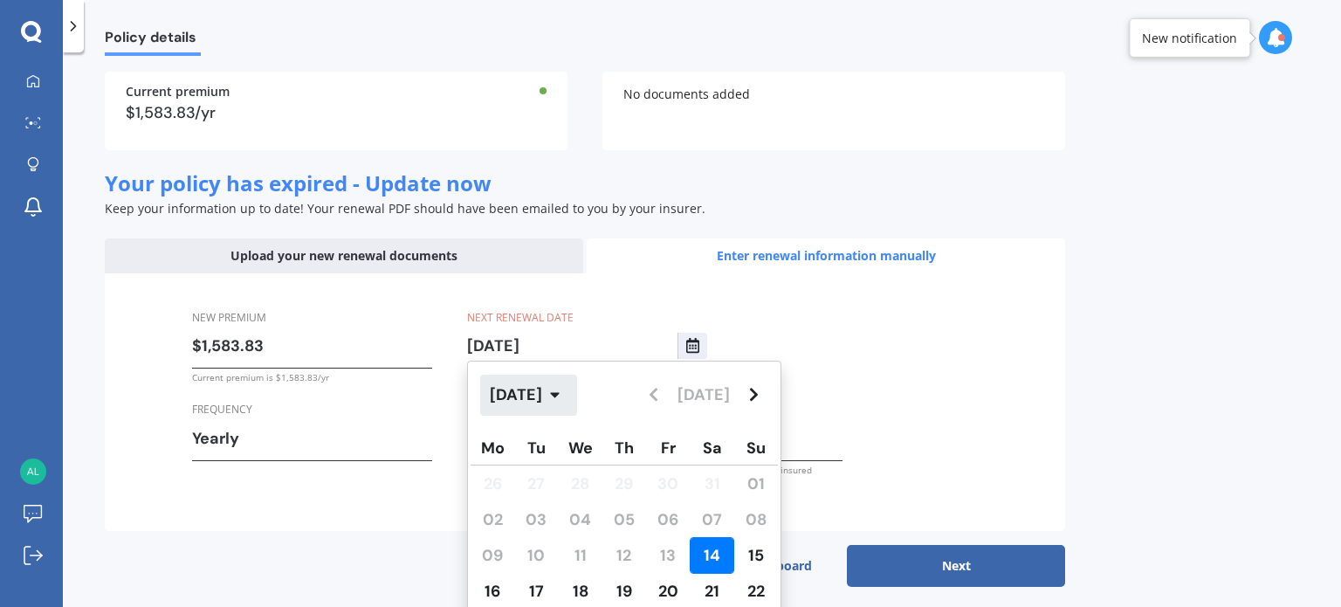
click at [560, 403] on icon "button" at bounding box center [555, 395] width 10 height 16
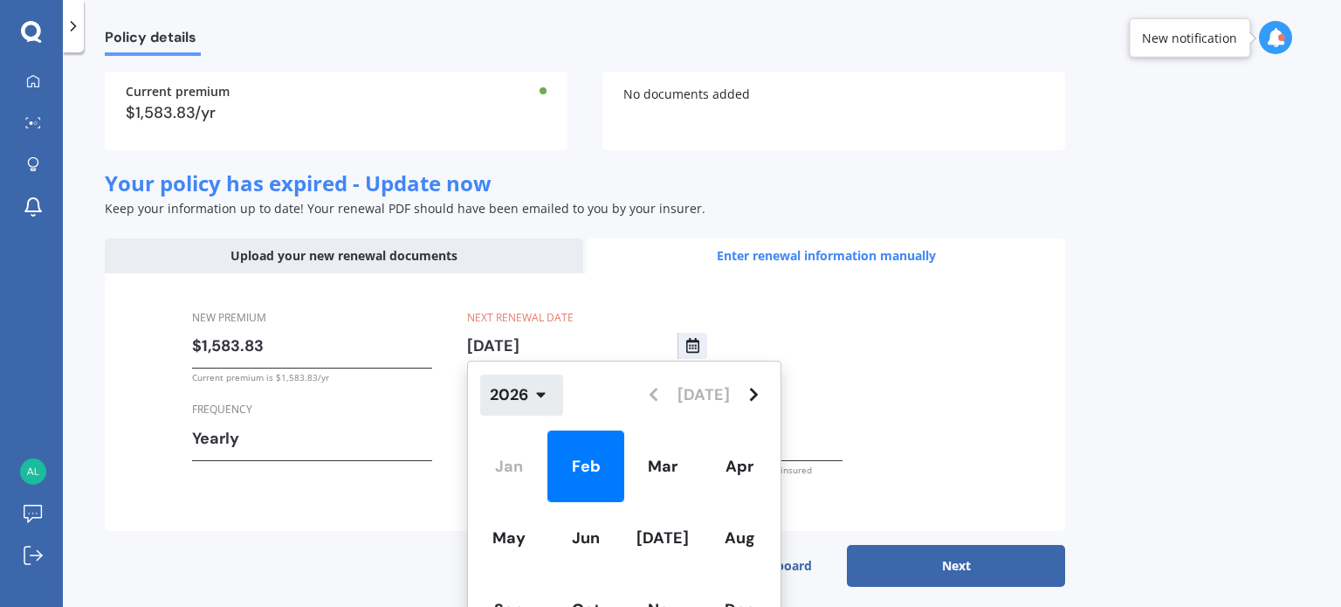
click at [537, 403] on icon "button" at bounding box center [541, 395] width 10 height 16
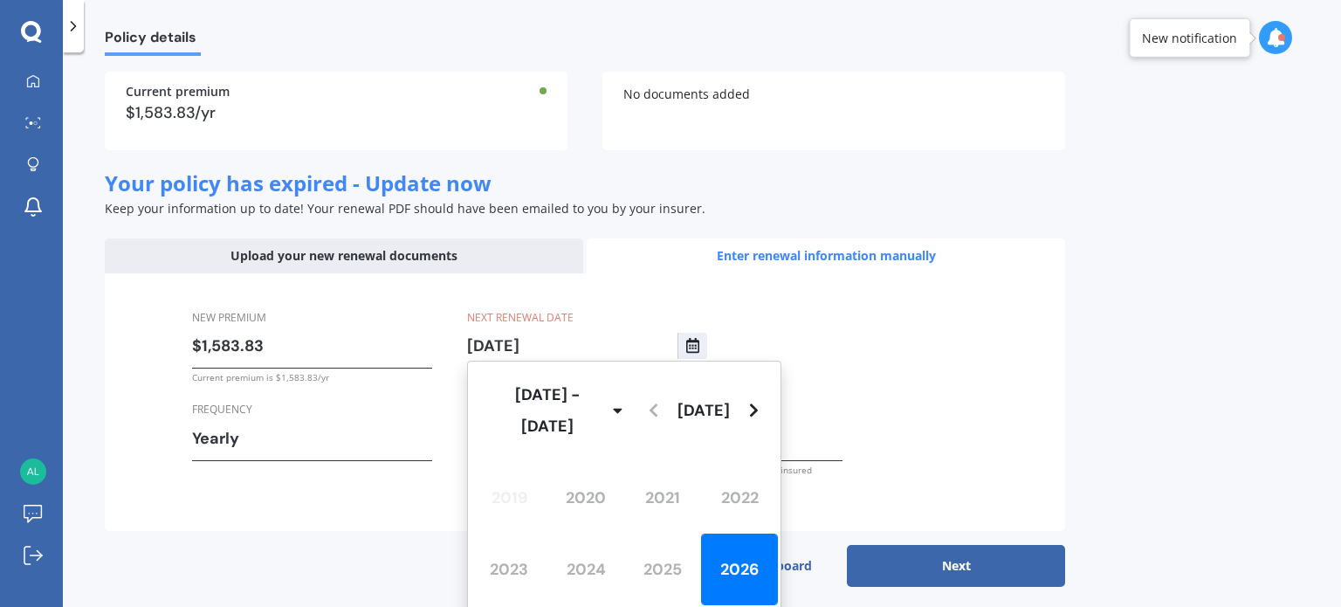
click at [664, 429] on div "[DATE] - [DATE] [DATE]" at bounding box center [624, 410] width 313 height 98
click at [667, 574] on div "2019 2020 2021 2022 2023 2024 2025 2026 2027 2028 2029 2030" at bounding box center [624, 568] width 313 height 220
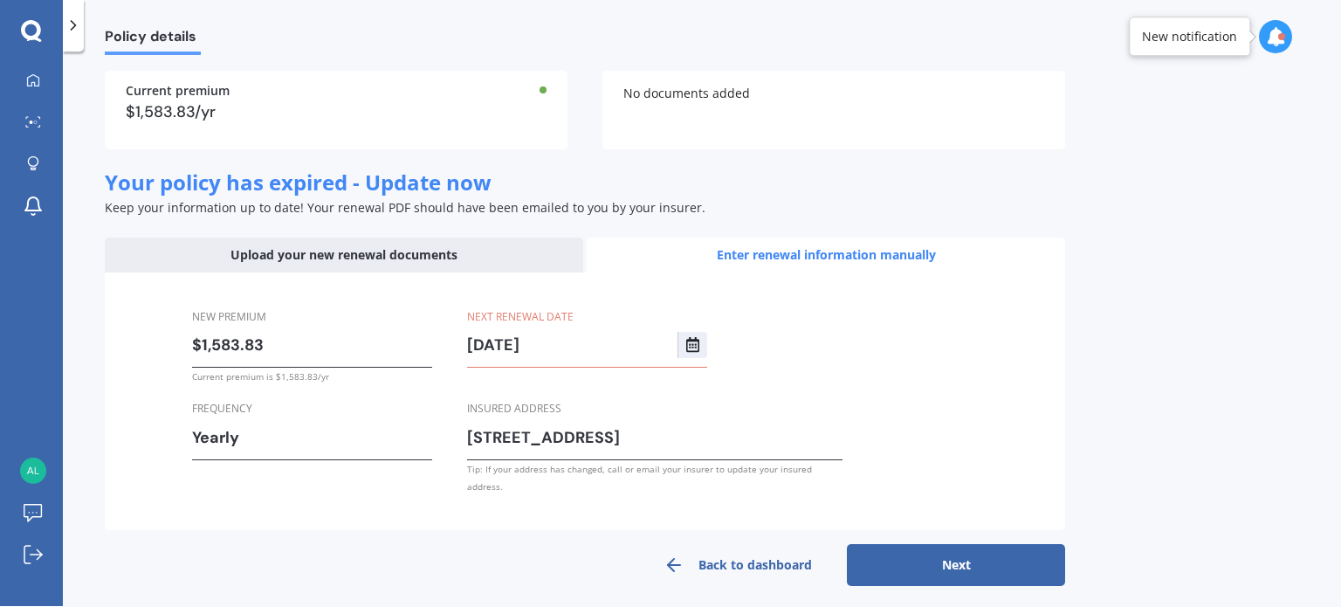
click at [914, 366] on div "New premium $1,583.83 Current premium is $1,583.83/yr Frequency Yearly Yearly S…" at bounding box center [585, 401] width 960 height 258
drag, startPoint x: 493, startPoint y: 376, endPoint x: 506, endPoint y: 380, distance: 13.6
click at [506, 358] on input "[DATE]" at bounding box center [572, 345] width 210 height 26
click at [853, 399] on div "New premium $1,583.83 Current premium is $1,583.83/yr Frequency Yearly Yearly S…" at bounding box center [585, 401] width 960 height 258
click at [929, 583] on button "Next" at bounding box center [956, 565] width 218 height 42
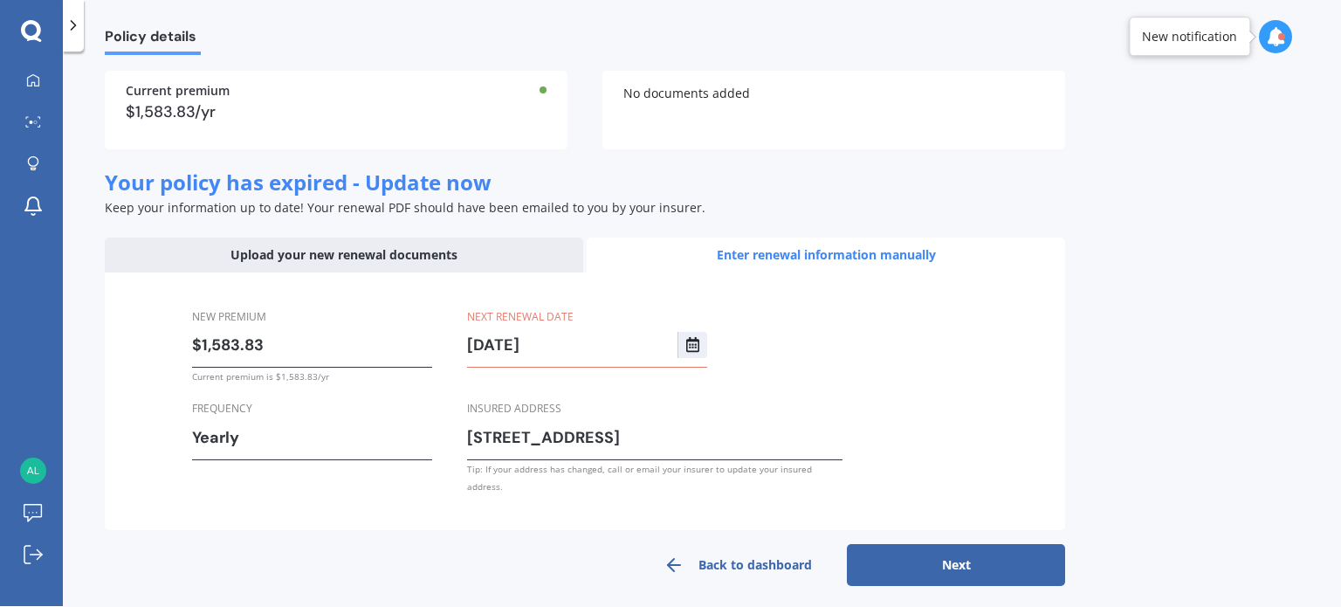
click at [699, 575] on link "Back to dashboard" at bounding box center [738, 565] width 218 height 42
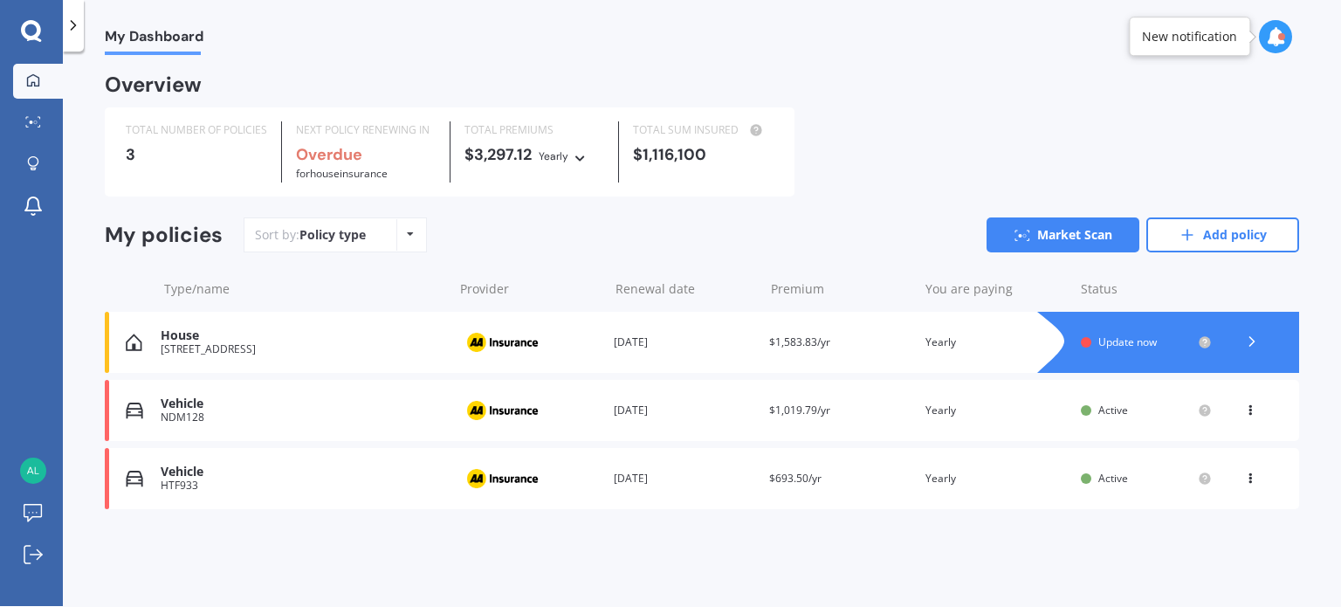
click at [671, 341] on div "Renewal date [DATE]" at bounding box center [684, 342] width 141 height 17
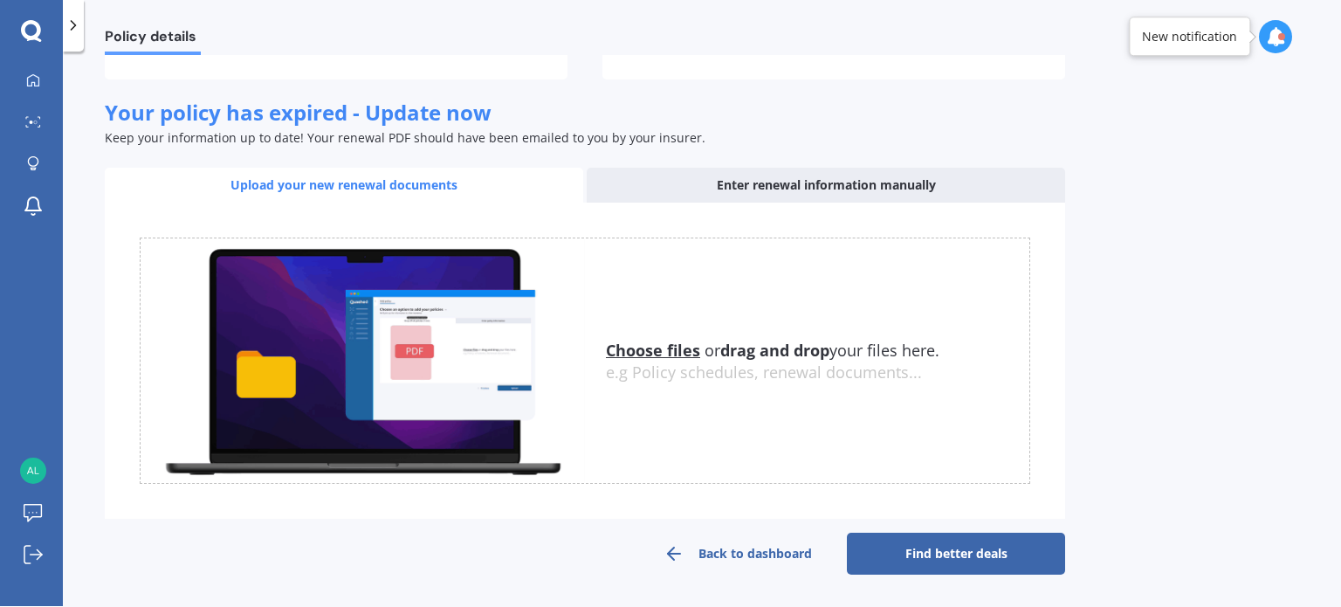
scroll to position [216, 0]
click at [724, 203] on div "Enter renewal information manually" at bounding box center [826, 185] width 478 height 35
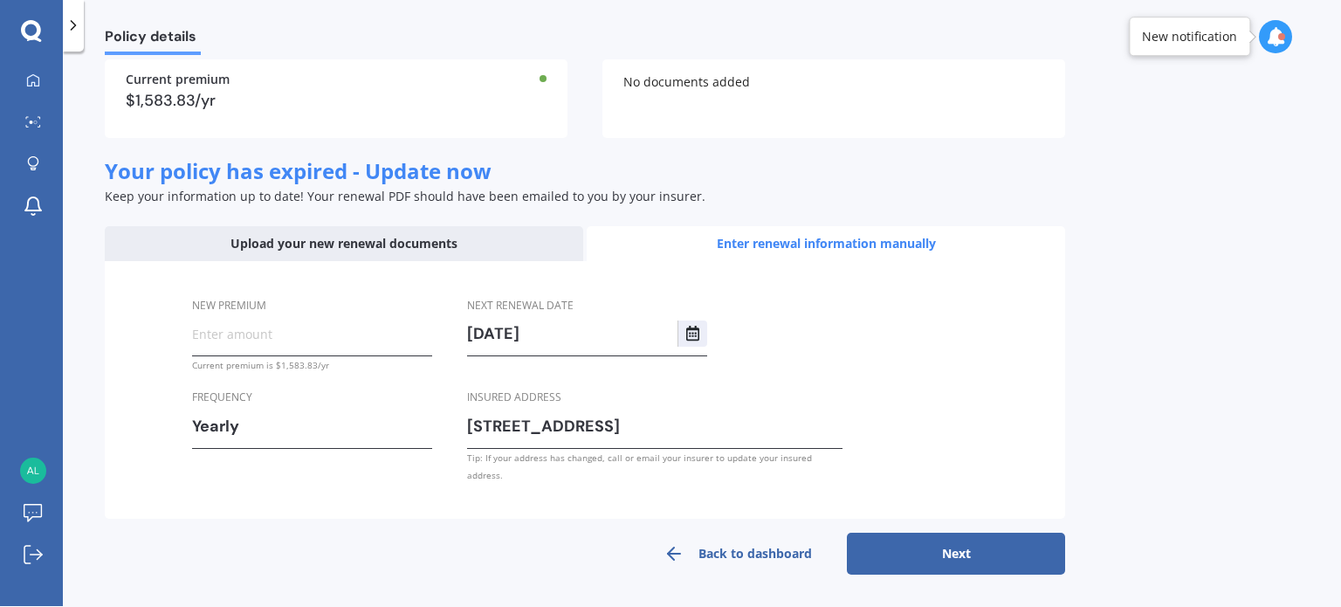
click at [755, 547] on link "Back to dashboard" at bounding box center [738, 554] width 218 height 42
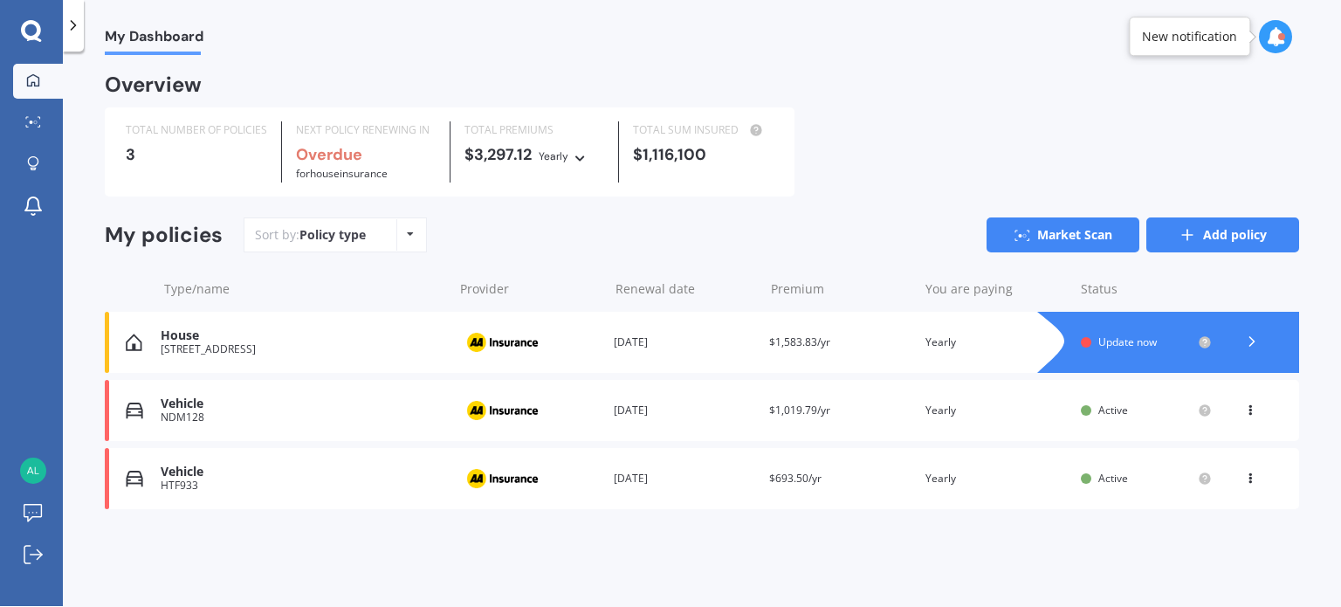
click at [1200, 233] on link "Add policy" at bounding box center [1222, 234] width 153 height 35
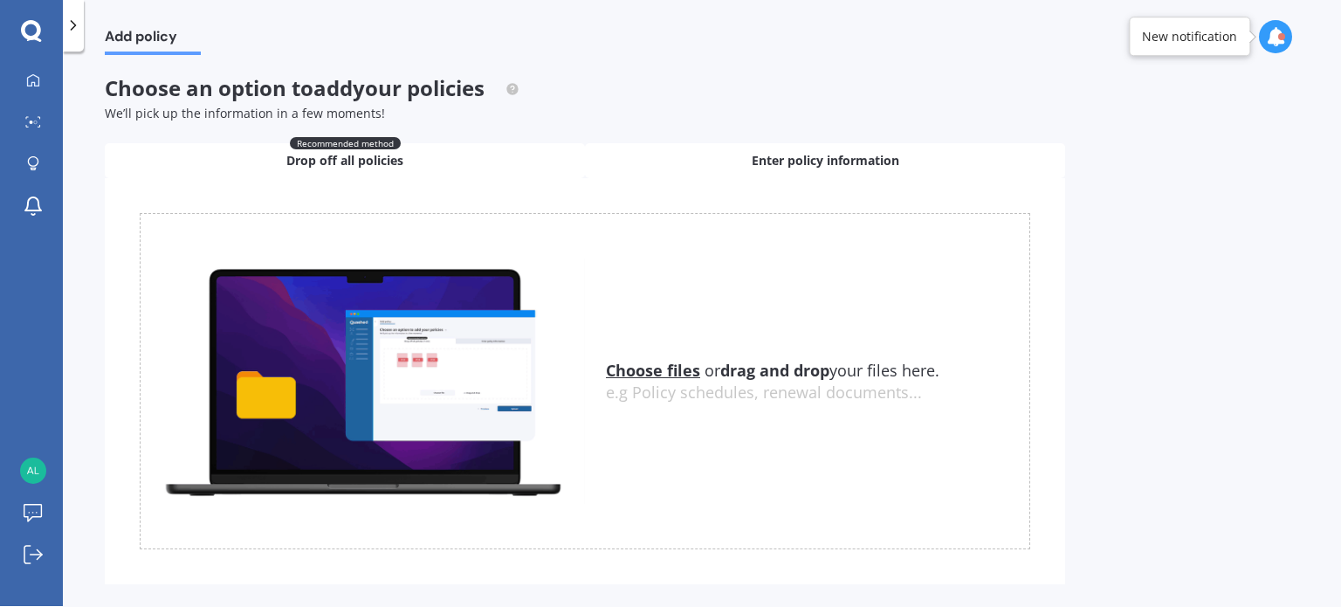
click at [707, 143] on div "Enter policy information" at bounding box center [825, 160] width 480 height 35
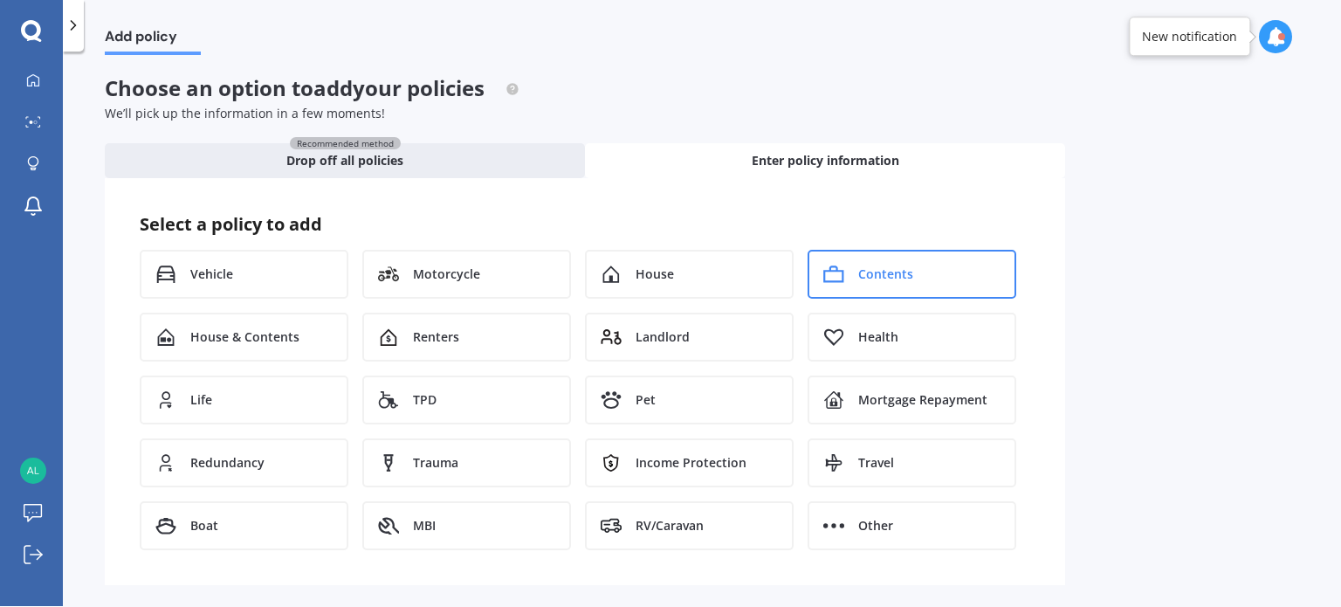
click at [887, 275] on span "Contents" at bounding box center [885, 273] width 55 height 17
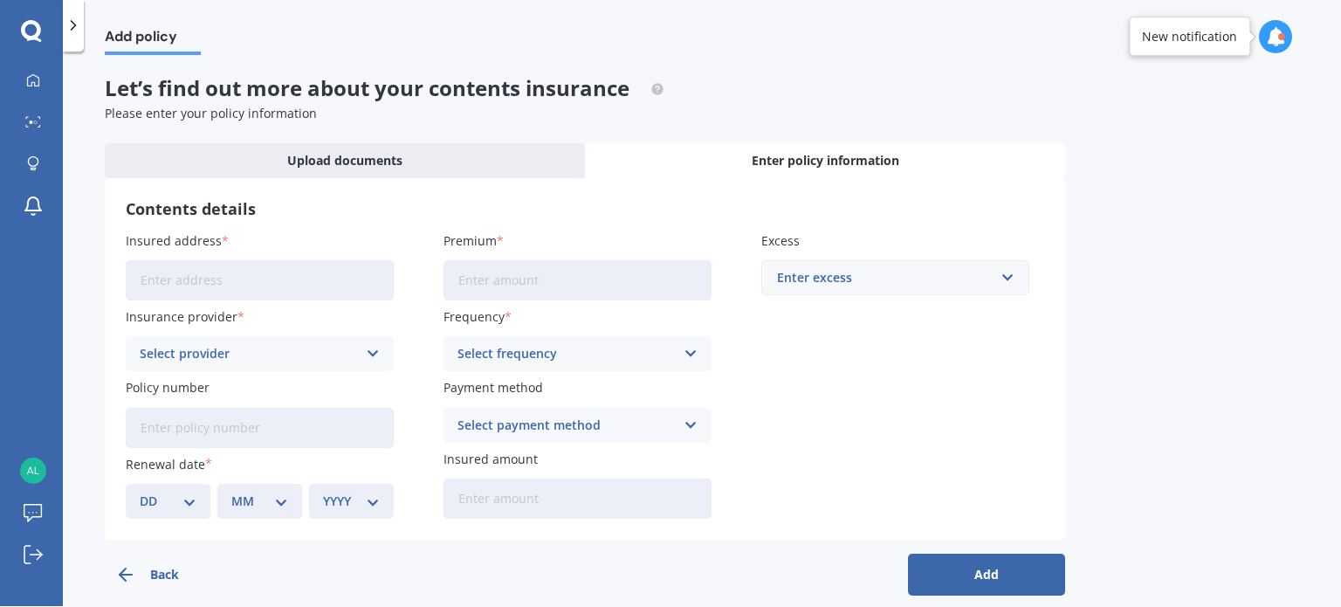
click at [208, 283] on input "Insured address" at bounding box center [260, 280] width 268 height 40
type input "[STREET_ADDRESS]"
click at [210, 356] on div "Select provider" at bounding box center [248, 353] width 217 height 19
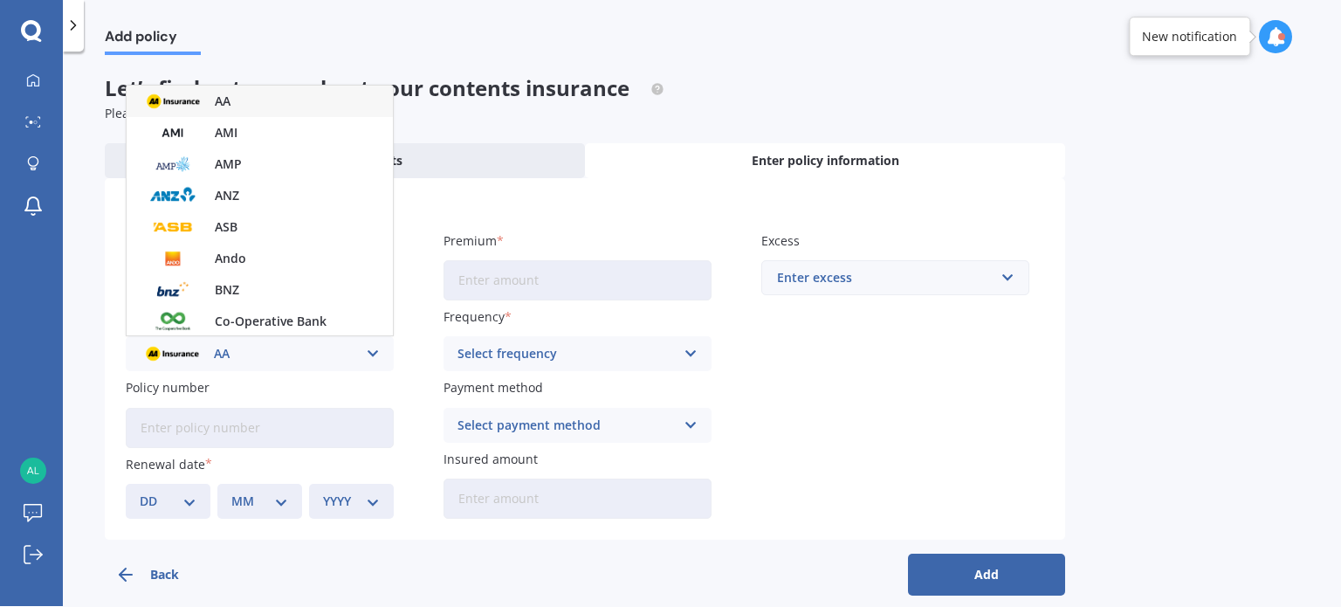
click at [268, 103] on div "AA" at bounding box center [260, 101] width 266 height 31
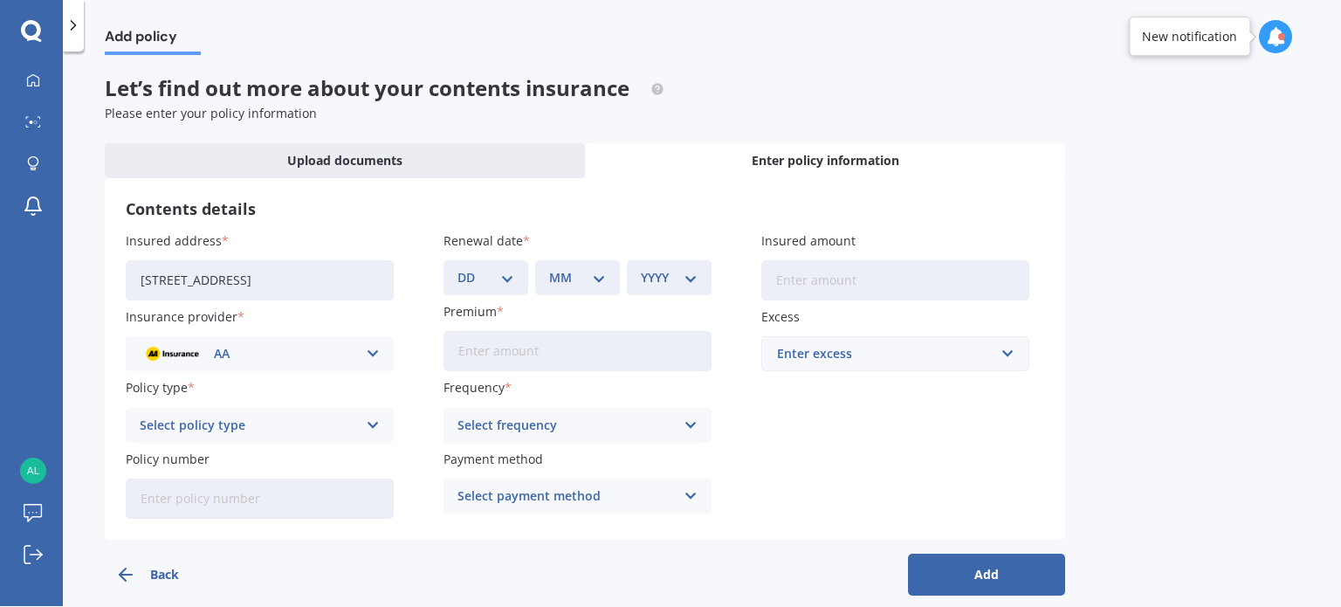
click at [262, 422] on div "Select policy type" at bounding box center [248, 425] width 217 height 19
click at [207, 453] on span "Contents Insurance" at bounding box center [199, 459] width 117 height 12
click at [195, 499] on input "Policy number" at bounding box center [260, 498] width 268 height 40
paste input "AHM006447525"
type input "AHM006447525"
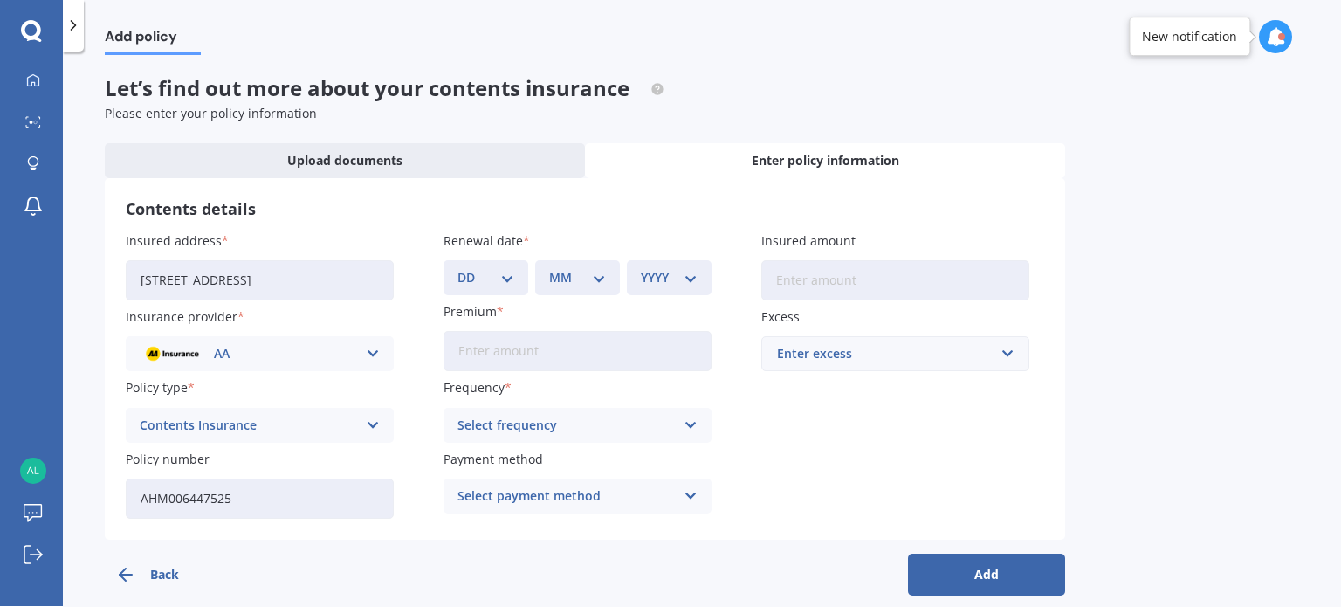
click at [499, 272] on select "DD 01 02 03 04 05 06 07 08 09 10 11 12 13 14 15 16 17 18 19 20 21 22 23 24 25 2…" at bounding box center [486, 277] width 57 height 19
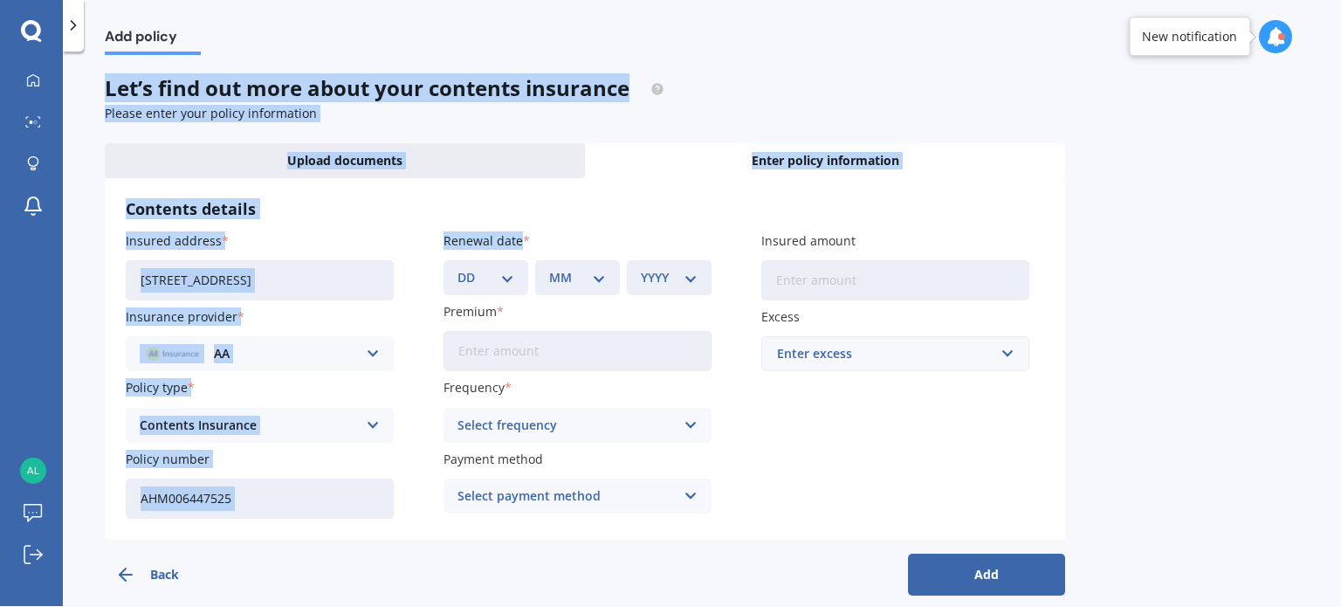
drag, startPoint x: 513, startPoint y: 32, endPoint x: 505, endPoint y: 273, distance: 241.1
click at [505, 273] on div "Add policy Add policy Let’s find out more about your contents insurance Please …" at bounding box center [702, 302] width 1278 height 607
click at [505, 273] on select "DD 01 02 03 04 05 06 07 08 09 10 11 12 13 14 15 16 17 18 19 20 21 22 23 24 25 2…" at bounding box center [486, 277] width 57 height 19
select select "10"
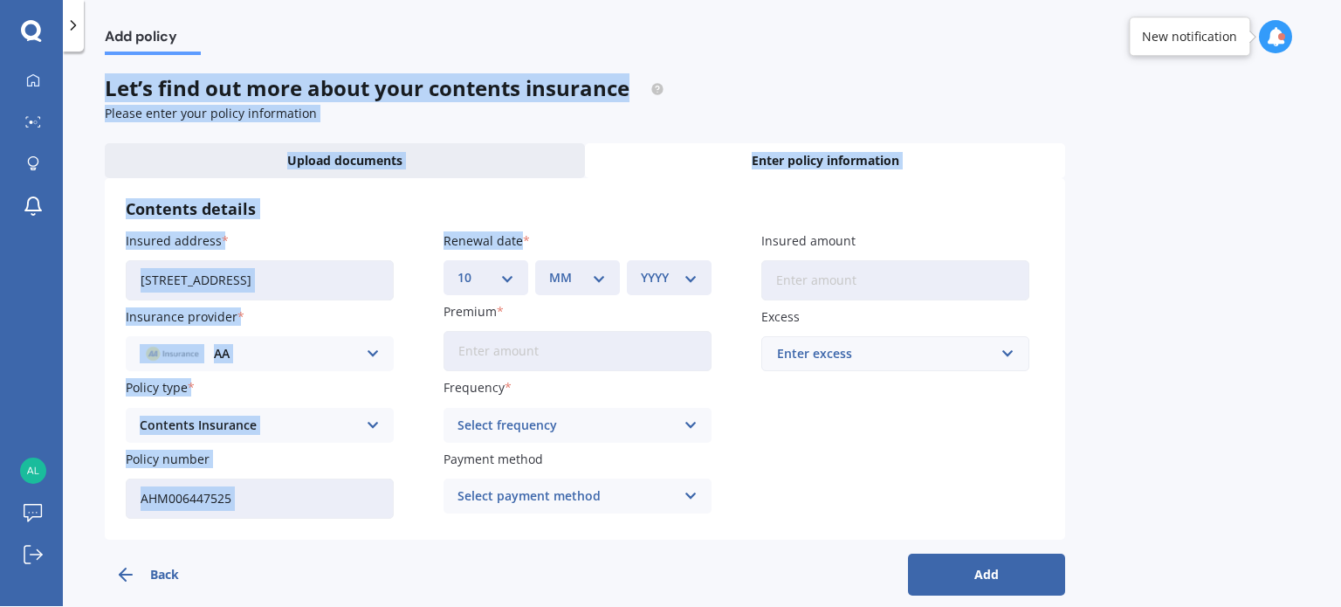
click at [458, 268] on select "DD 01 02 03 04 05 06 07 08 09 10 11 12 13 14 15 16 17 18 19 20 21 22 23 24 25 2…" at bounding box center [486, 277] width 57 height 19
click at [573, 269] on select "MM 01 02 03 04 05 06 07 08 09 10 11 12" at bounding box center [577, 277] width 57 height 19
select select "01"
click at [549, 268] on select "MM 01 02 03 04 05 06 07 08 09 10 11 12" at bounding box center [577, 277] width 57 height 19
click at [657, 276] on select "YYYY 2027 2026 2025 2024 2023 2022 2021 2020 2019 2018 2017 2016 2015 2014 2013…" at bounding box center [669, 277] width 57 height 19
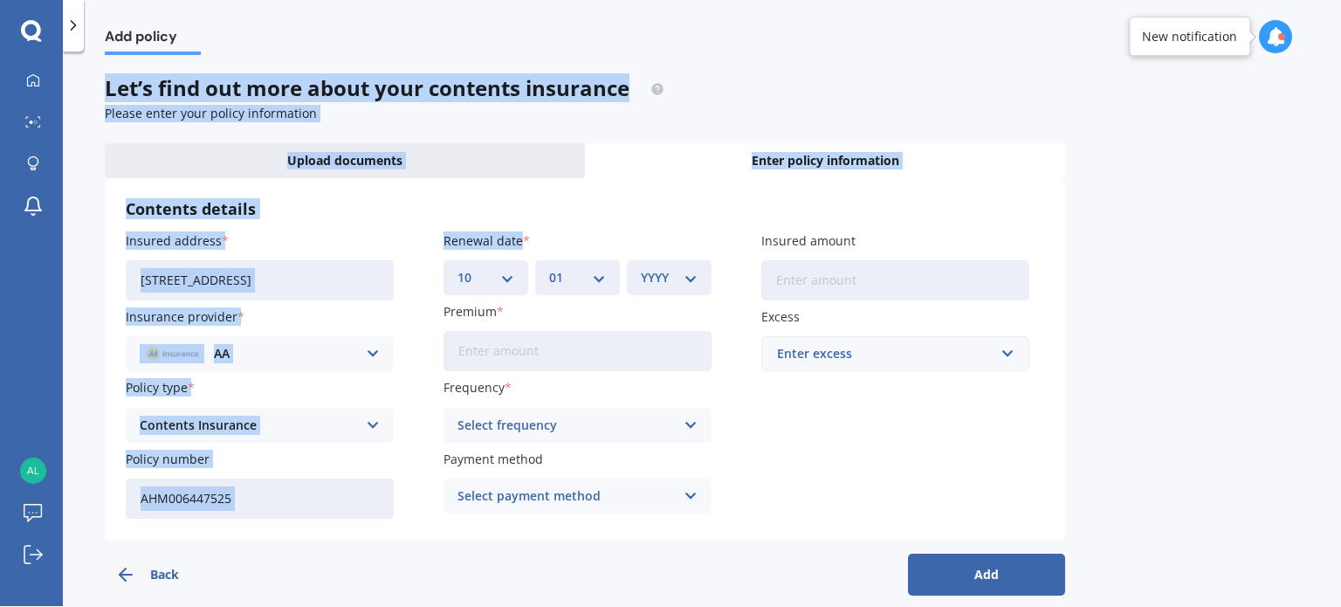
select select "2026"
click at [641, 268] on select "YYYY 2027 2026 2025 2024 2023 2022 2021 2020 2019 2018 2017 2016 2015 2014 2013…" at bounding box center [669, 277] width 57 height 19
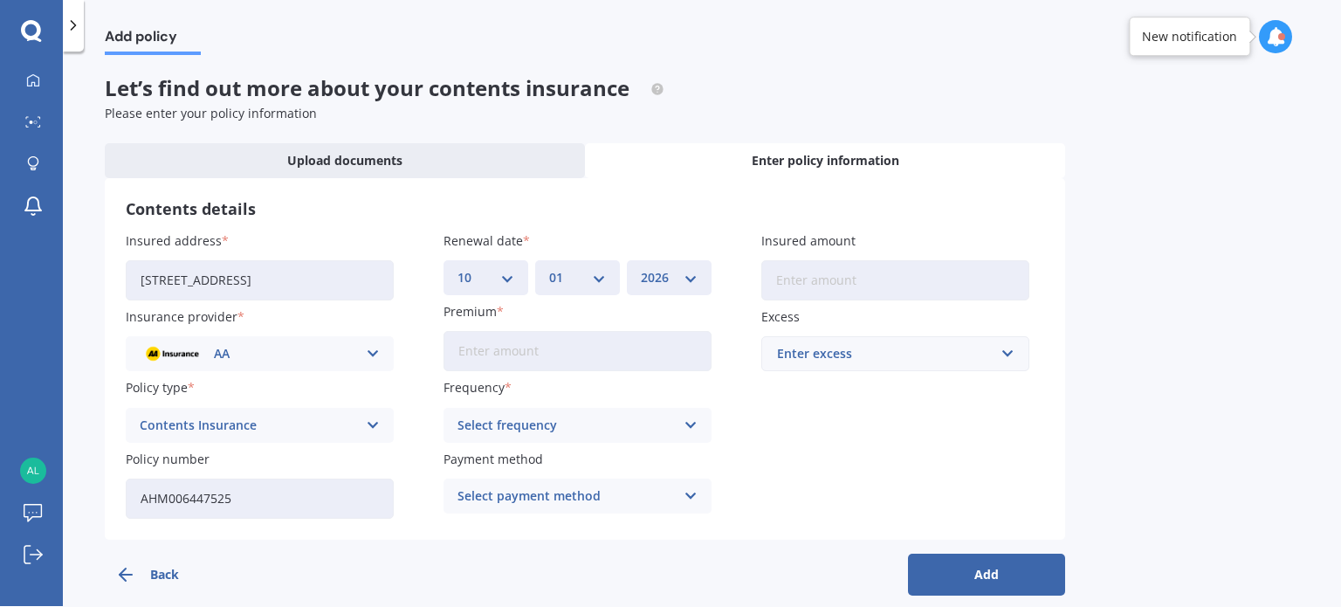
click at [817, 279] on input "Insured amount" at bounding box center [895, 280] width 268 height 40
type input "$2"
type input "$200,000"
click at [880, 355] on div "Enter excess" at bounding box center [885, 353] width 216 height 19
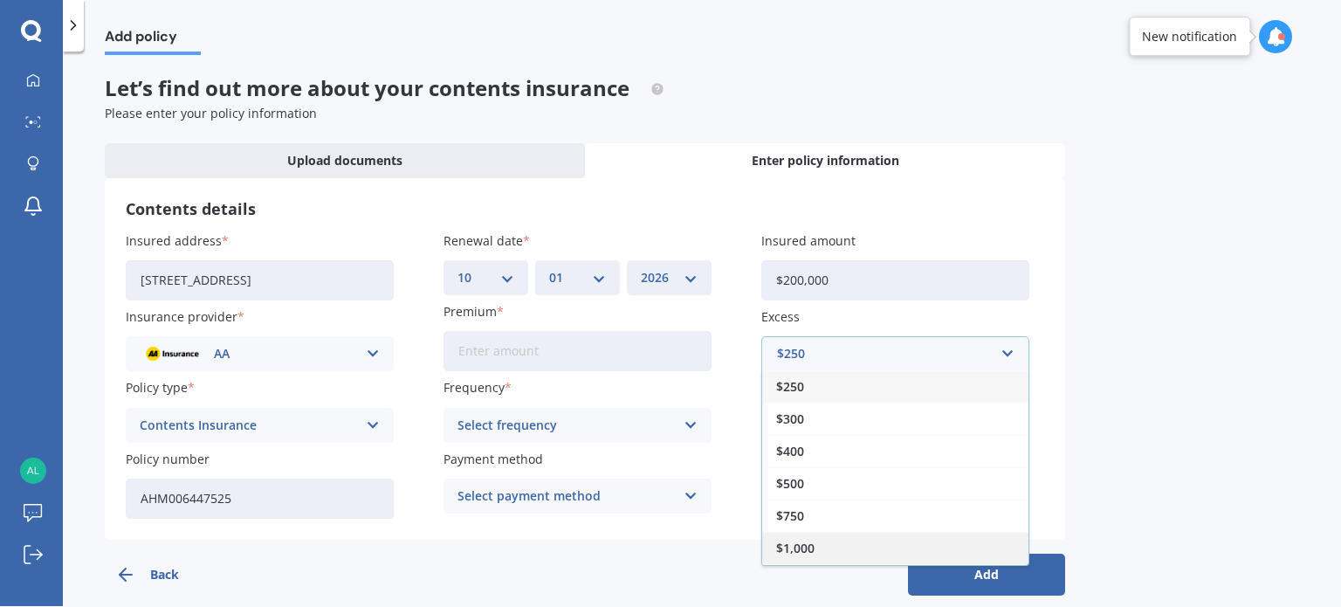
click at [782, 536] on div "$1,000" at bounding box center [895, 548] width 266 height 32
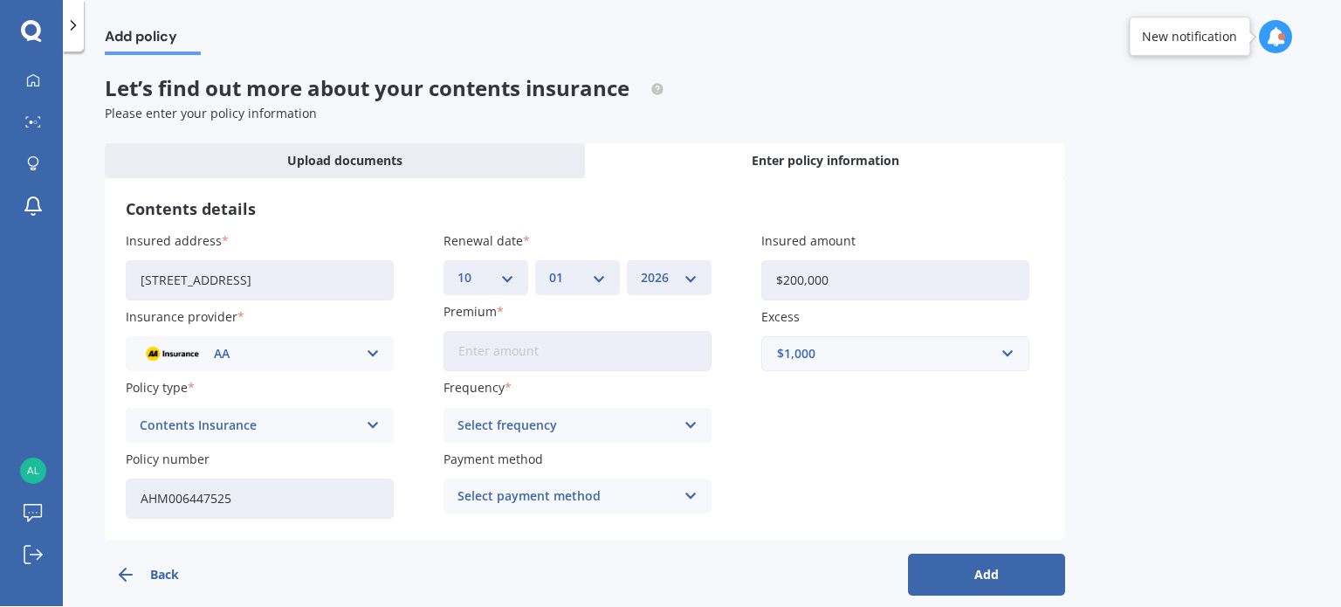
click at [526, 346] on input "Premium" at bounding box center [578, 351] width 268 height 40
type input "$775.88"
click at [544, 416] on div "Select frequency" at bounding box center [566, 425] width 217 height 19
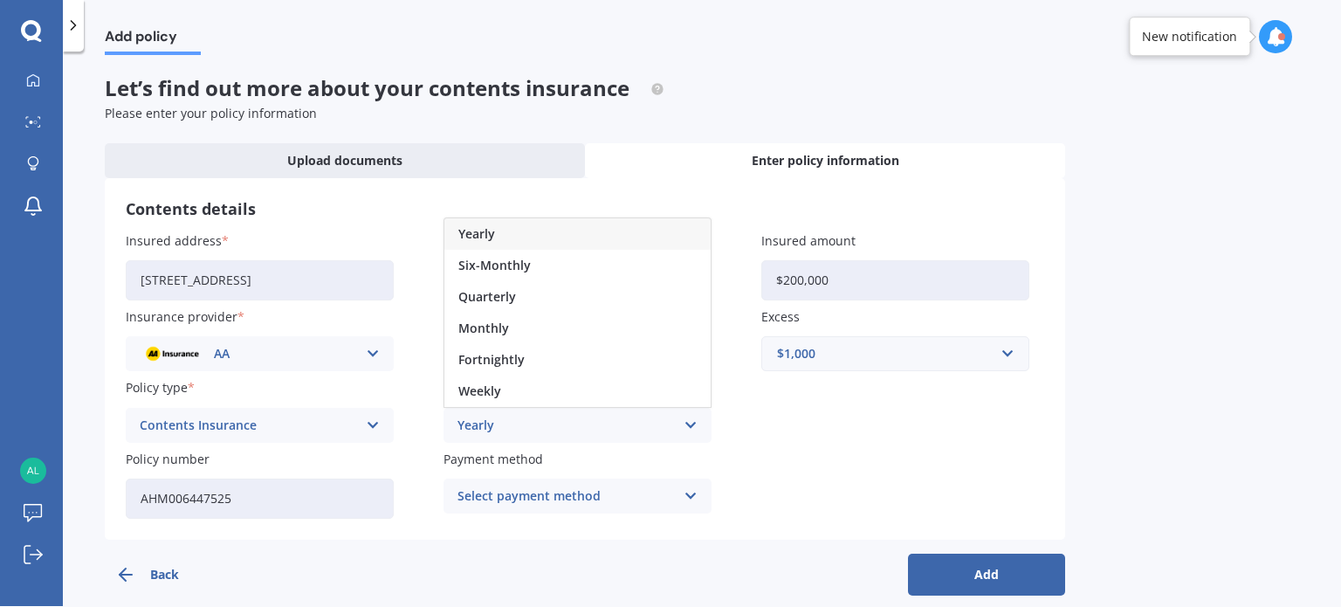
click at [495, 231] on div "Yearly" at bounding box center [577, 233] width 266 height 31
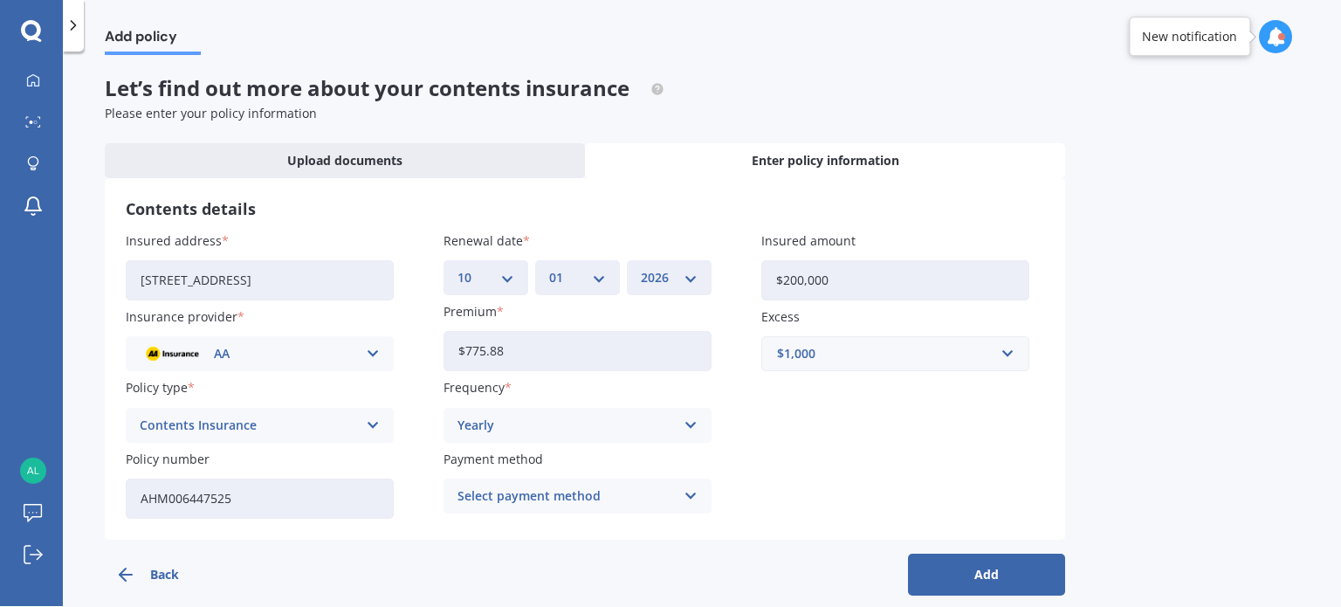
click at [516, 497] on div "Select payment method" at bounding box center [566, 495] width 217 height 19
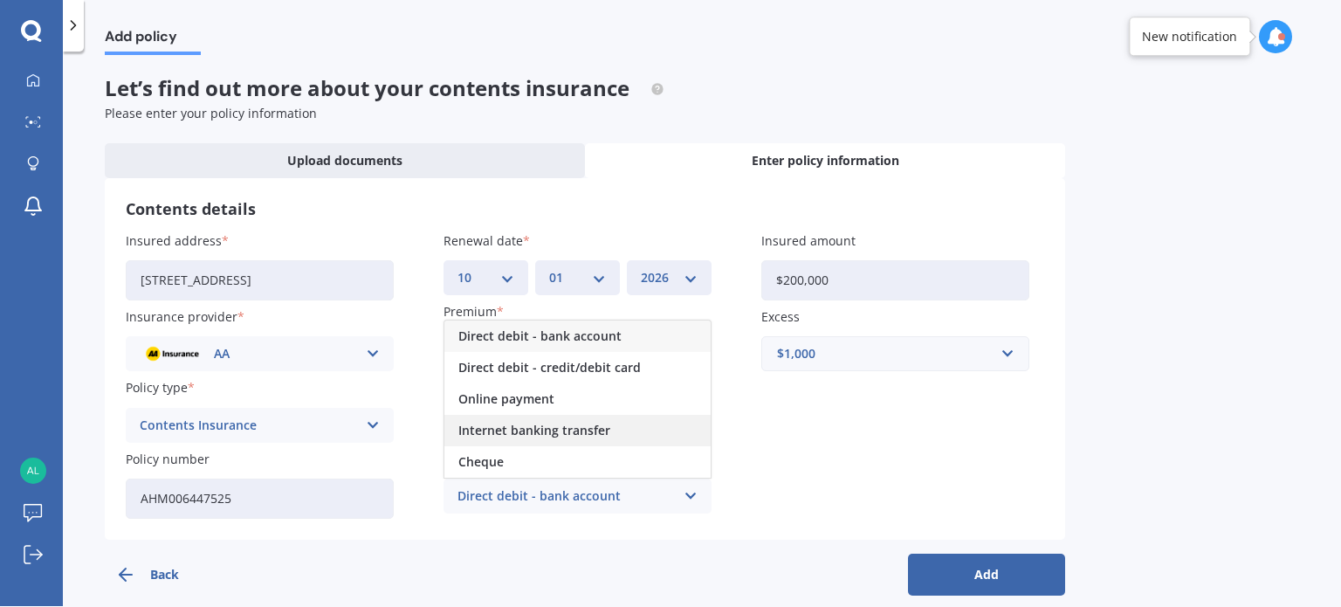
click at [513, 426] on span "Internet banking transfer" at bounding box center [534, 430] width 152 height 12
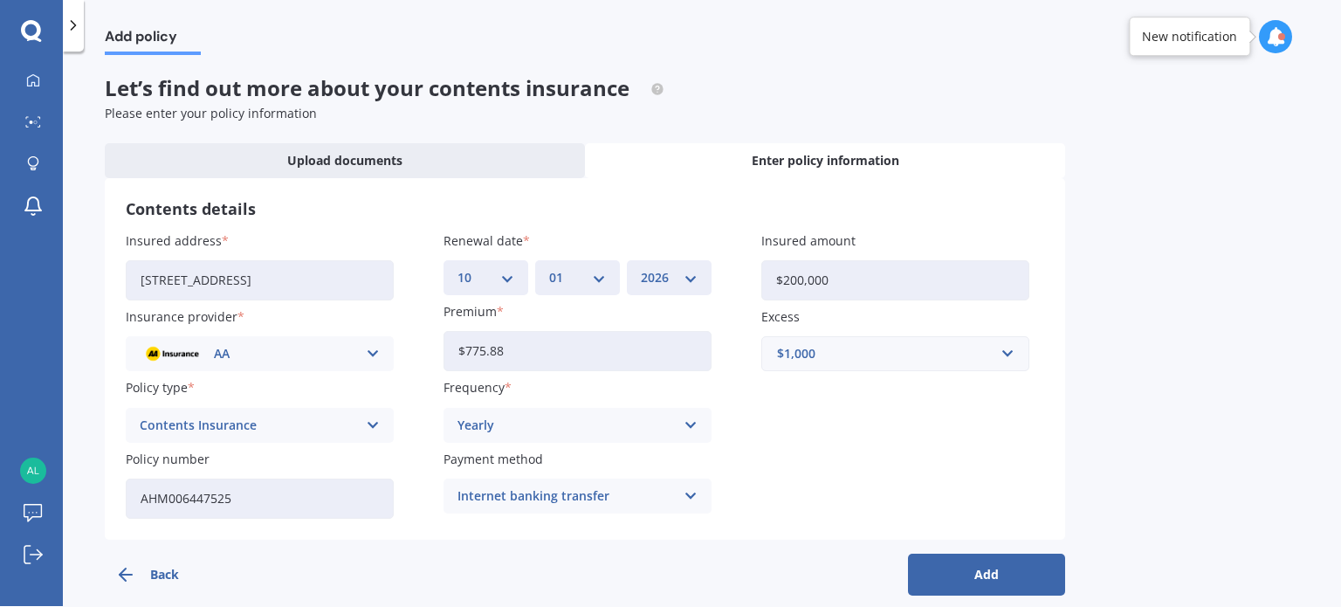
click at [984, 568] on button "Add" at bounding box center [986, 575] width 157 height 42
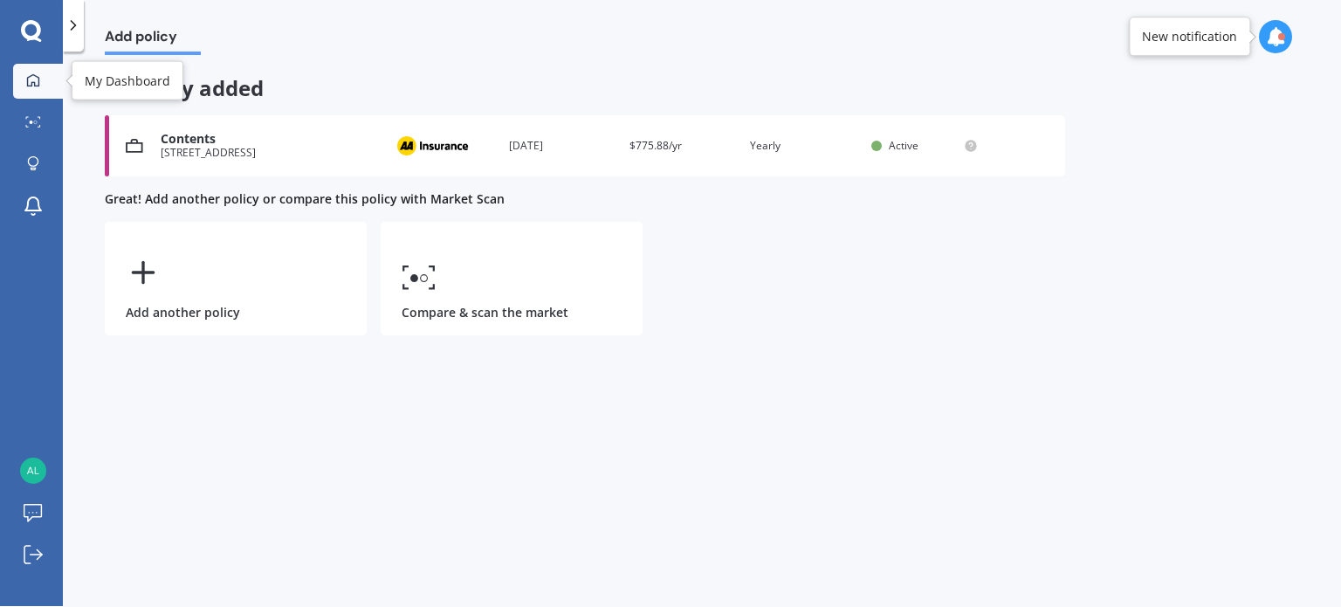
click at [36, 79] on icon at bounding box center [33, 80] width 14 height 14
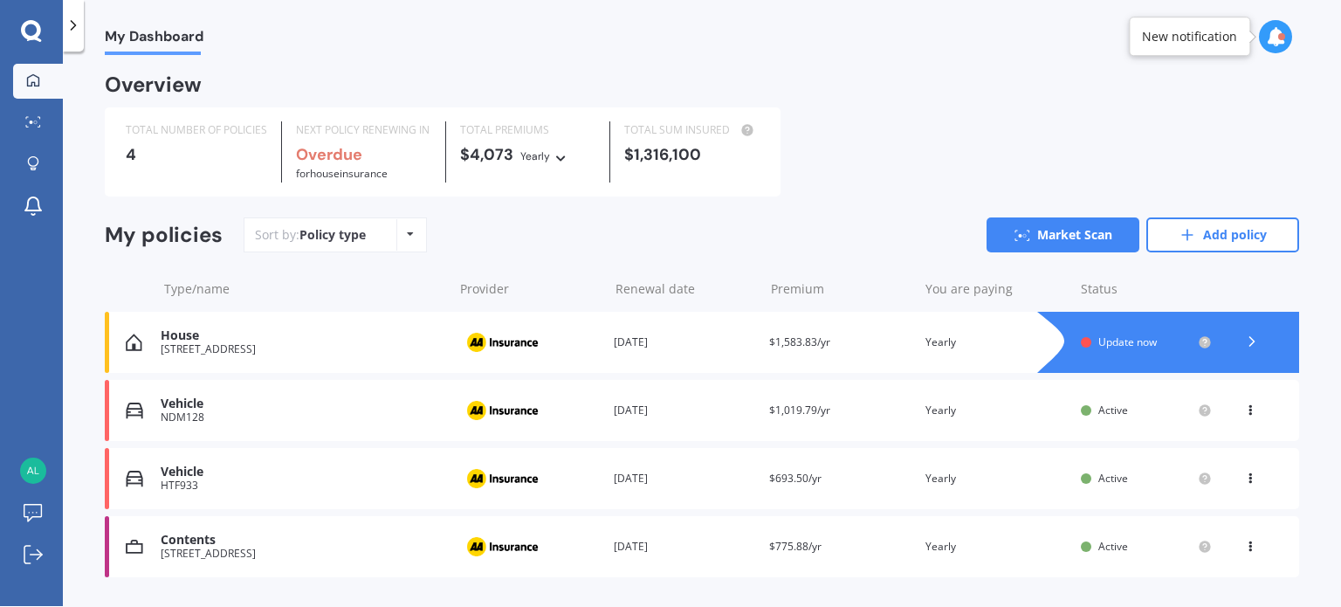
click at [1081, 335] on div "Update now" at bounding box center [1146, 342] width 131 height 14
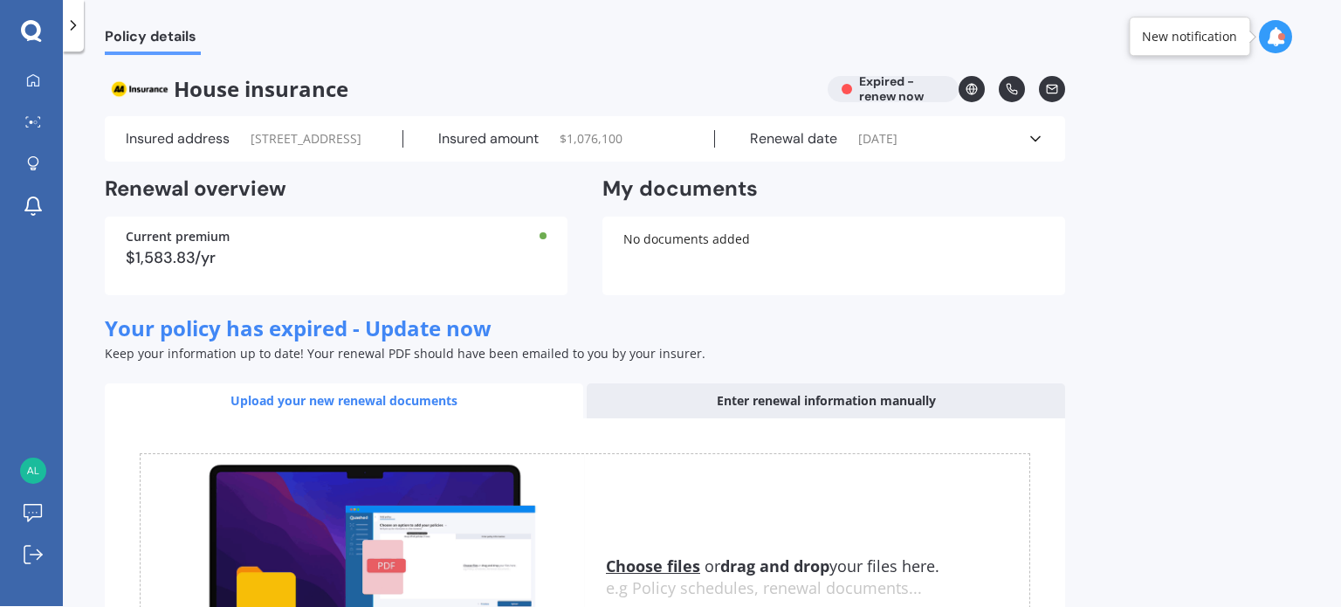
click at [1039, 148] on icon at bounding box center [1035, 138] width 17 height 17
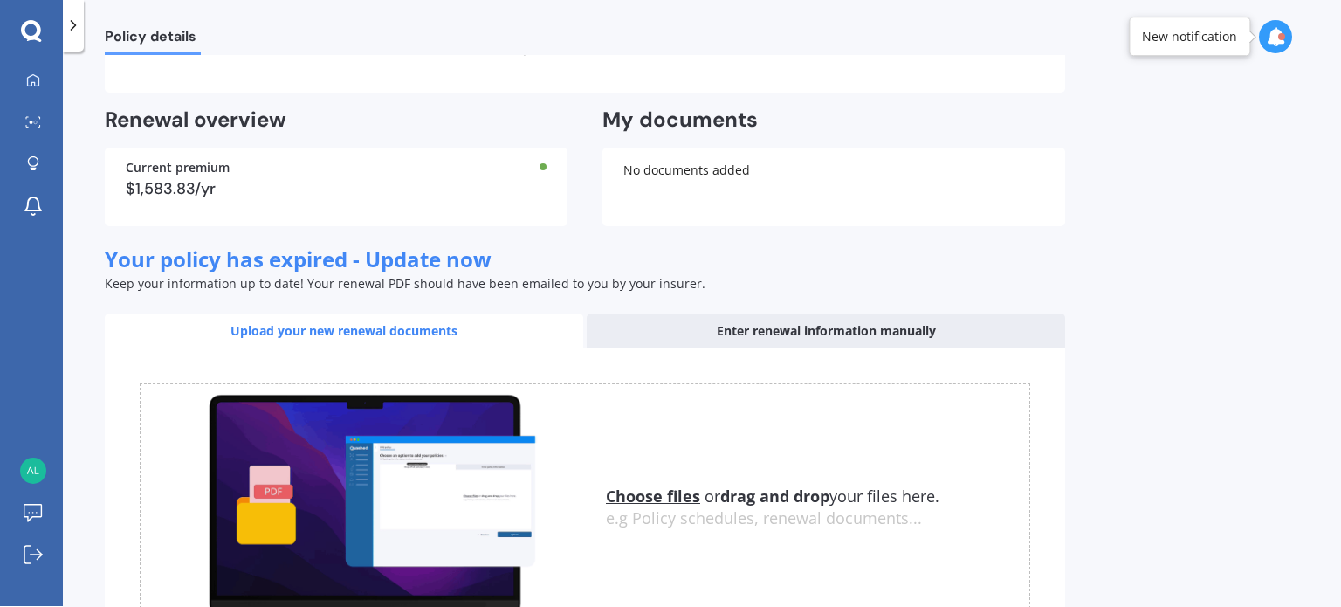
scroll to position [384, 0]
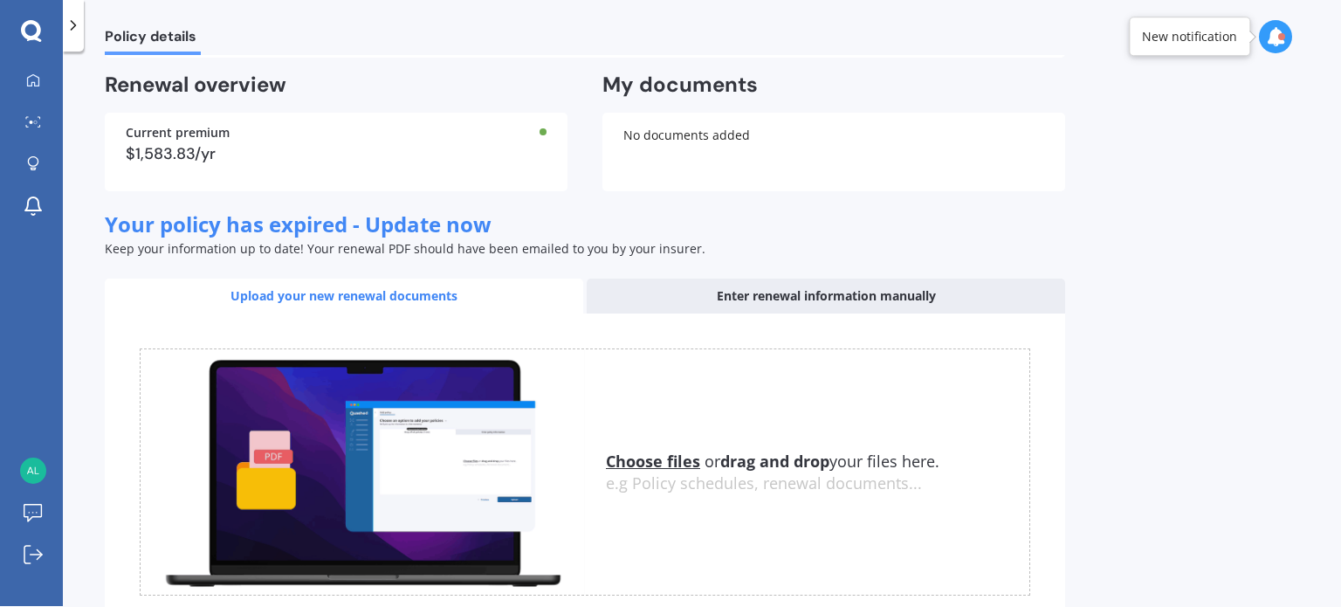
click at [723, 286] on div "Enter renewal information manually" at bounding box center [826, 296] width 478 height 35
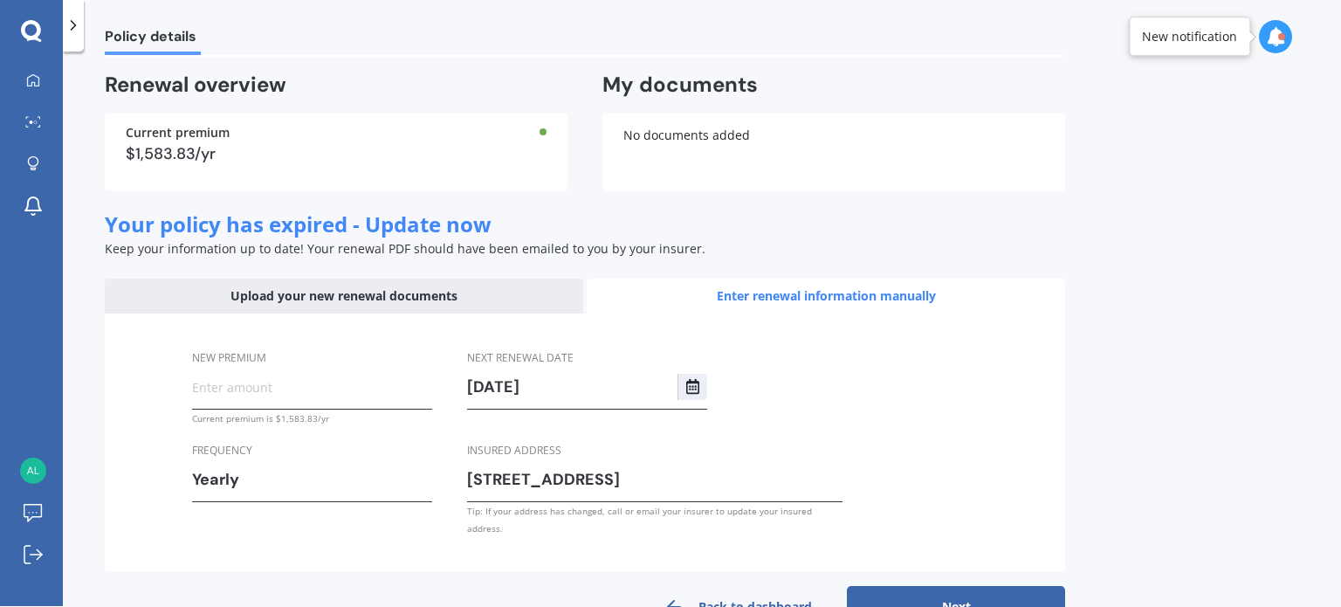
click at [196, 387] on input "New premium" at bounding box center [312, 387] width 240 height 26
type input "$1,583.83"
click at [981, 586] on button "Next" at bounding box center [956, 607] width 218 height 42
select select "14"
select select "02"
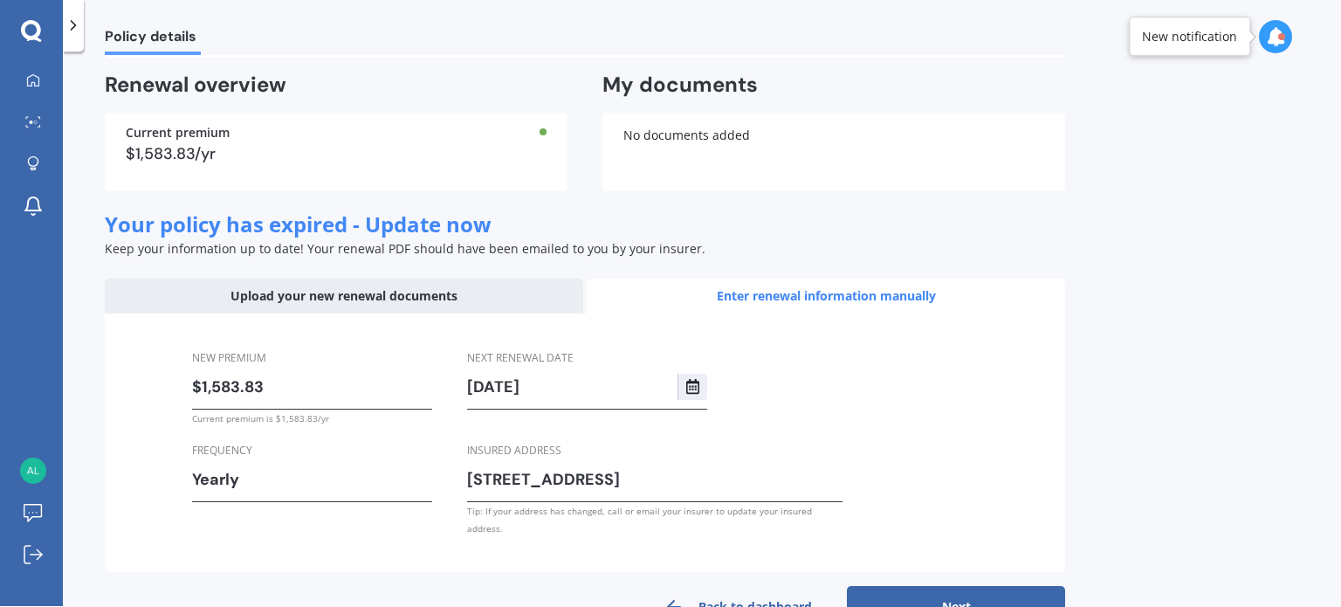
select select "2026"
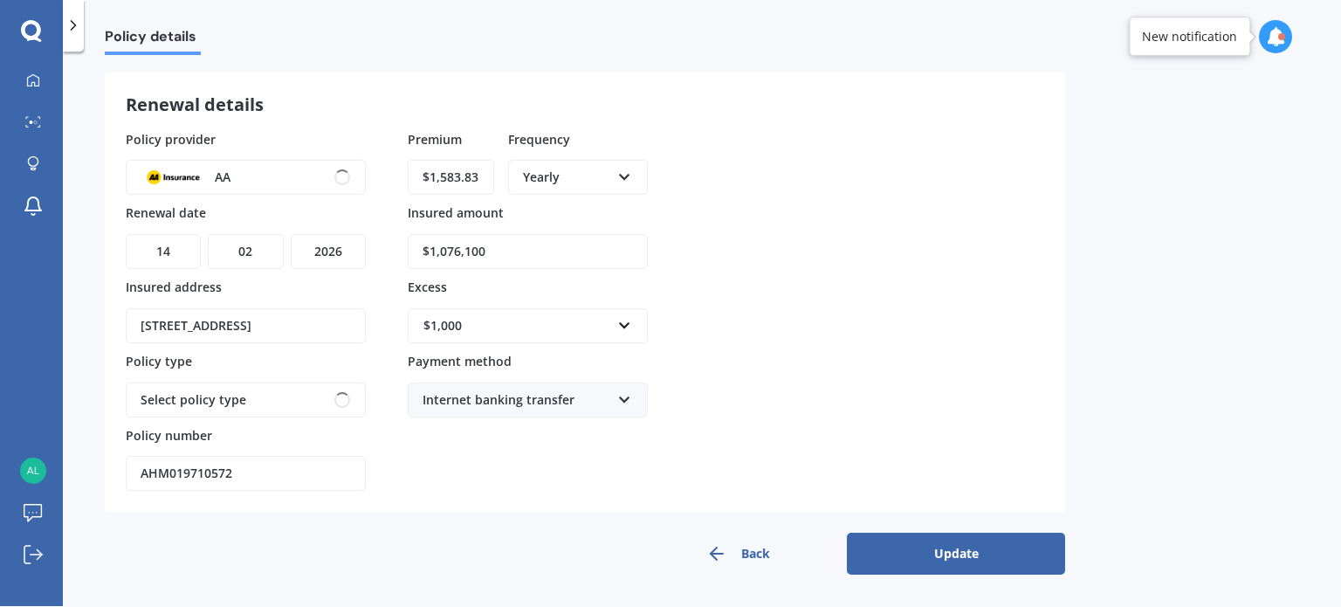
scroll to position [68, 0]
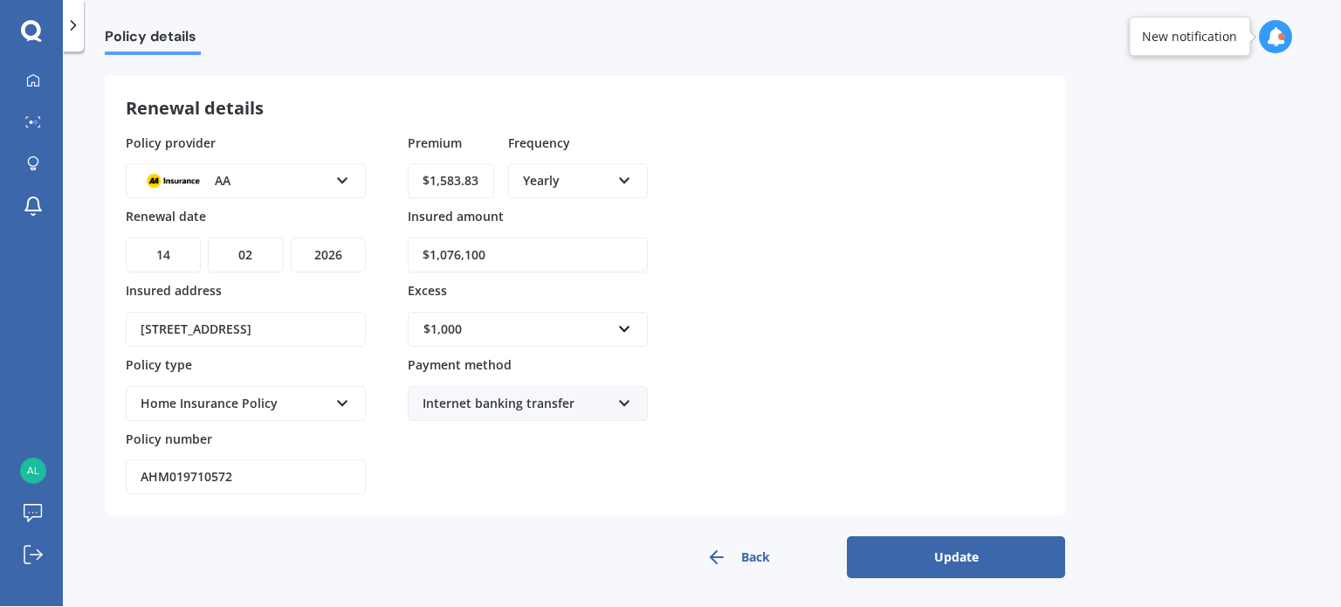
click at [952, 553] on button "Update" at bounding box center [956, 557] width 218 height 42
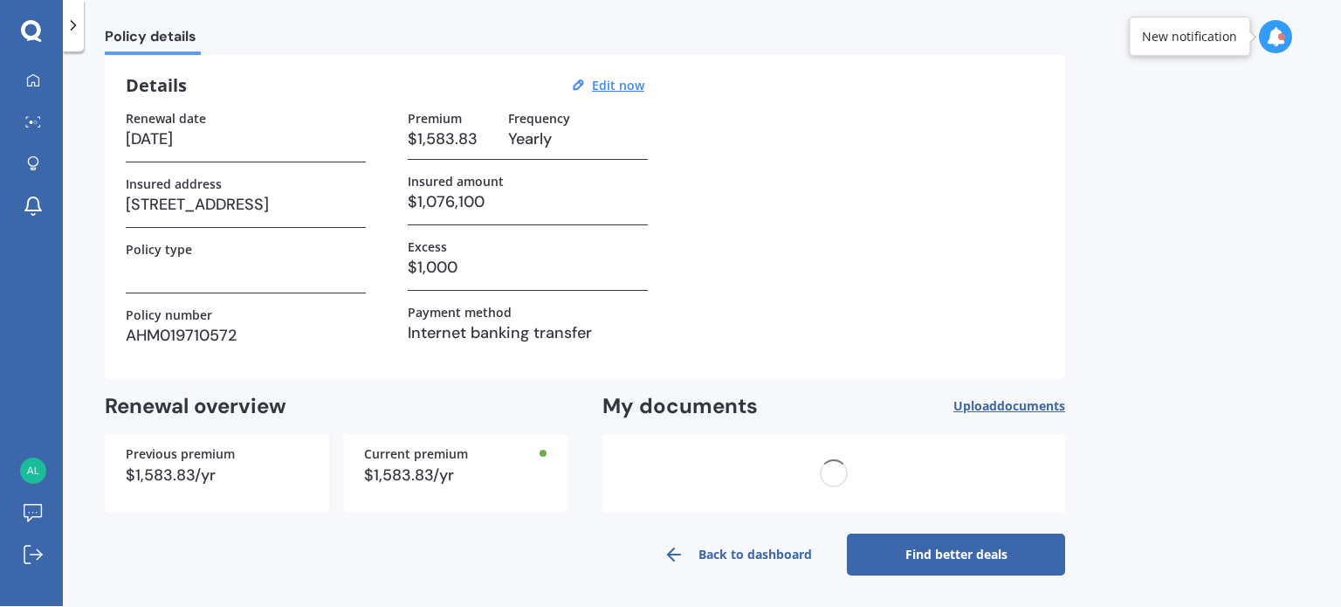
scroll to position [0, 0]
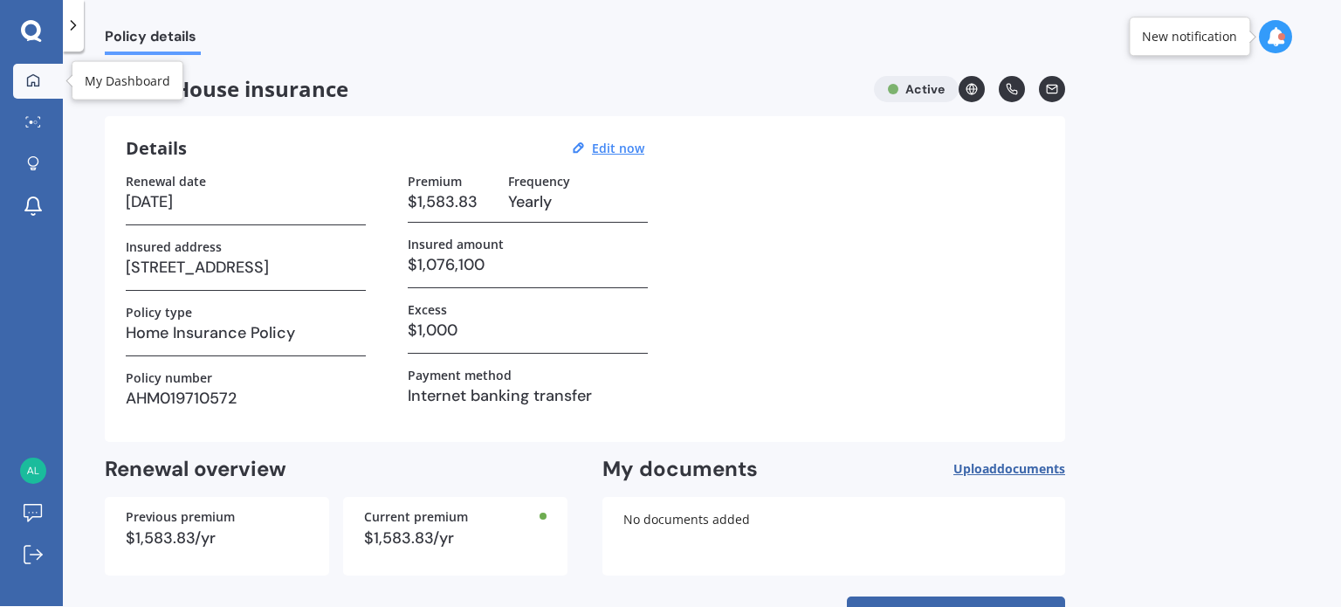
click at [34, 79] on icon at bounding box center [33, 80] width 14 height 14
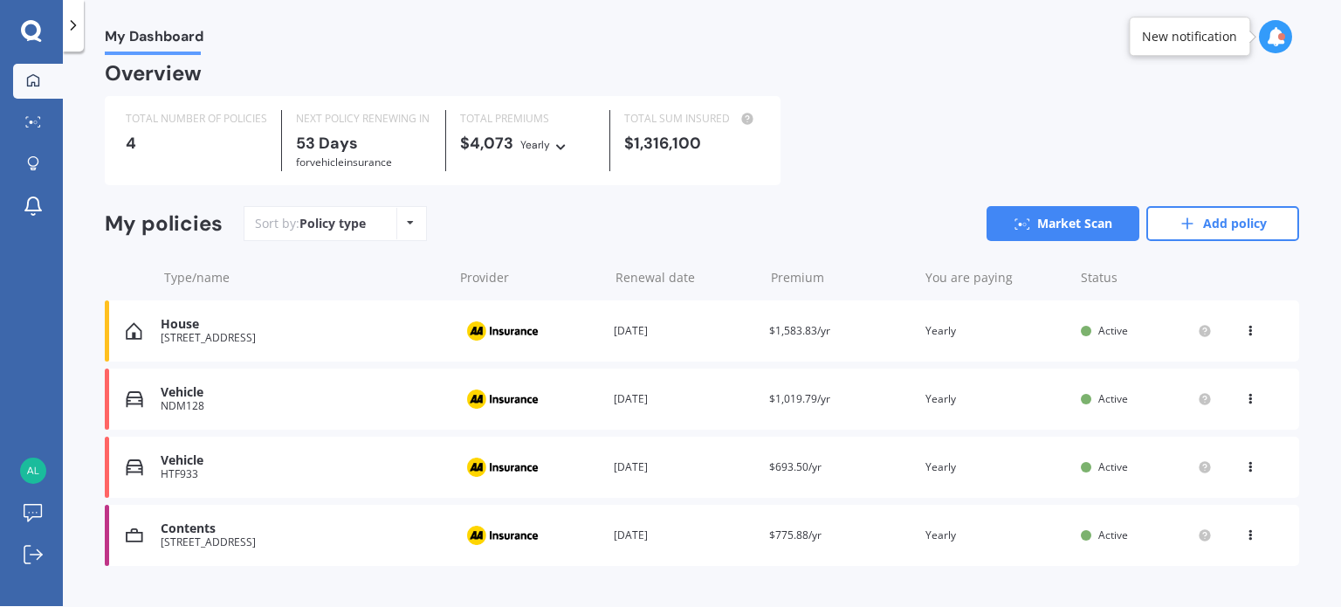
scroll to position [13, 0]
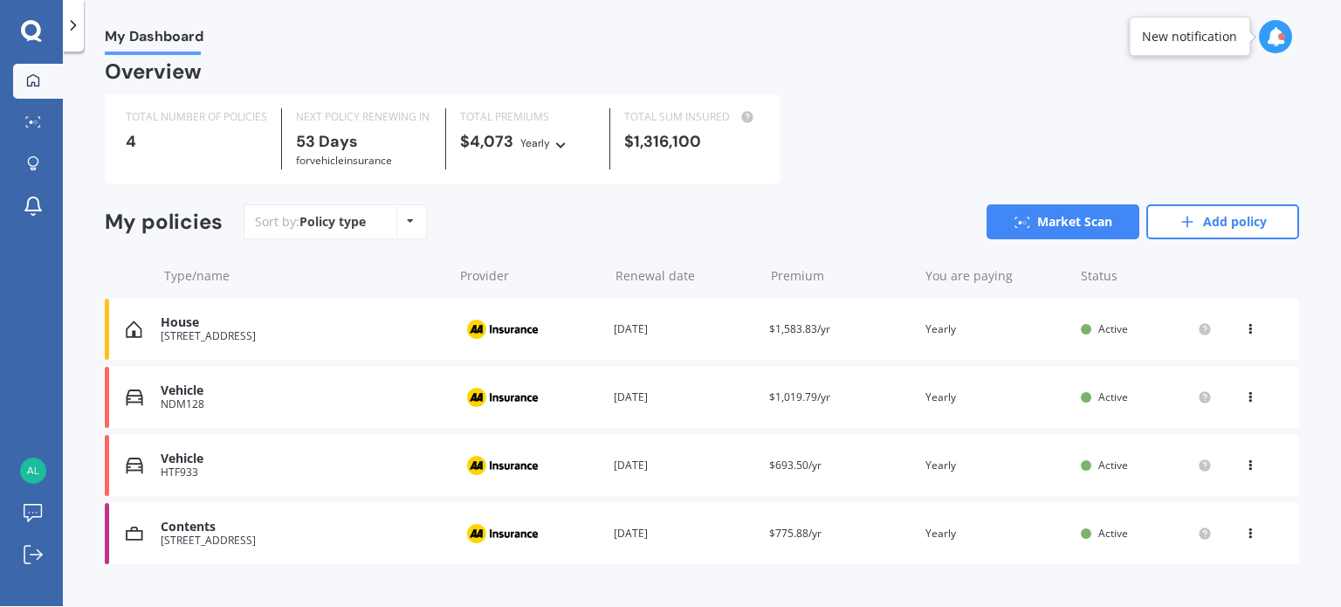
click at [1272, 35] on icon at bounding box center [1275, 36] width 19 height 19
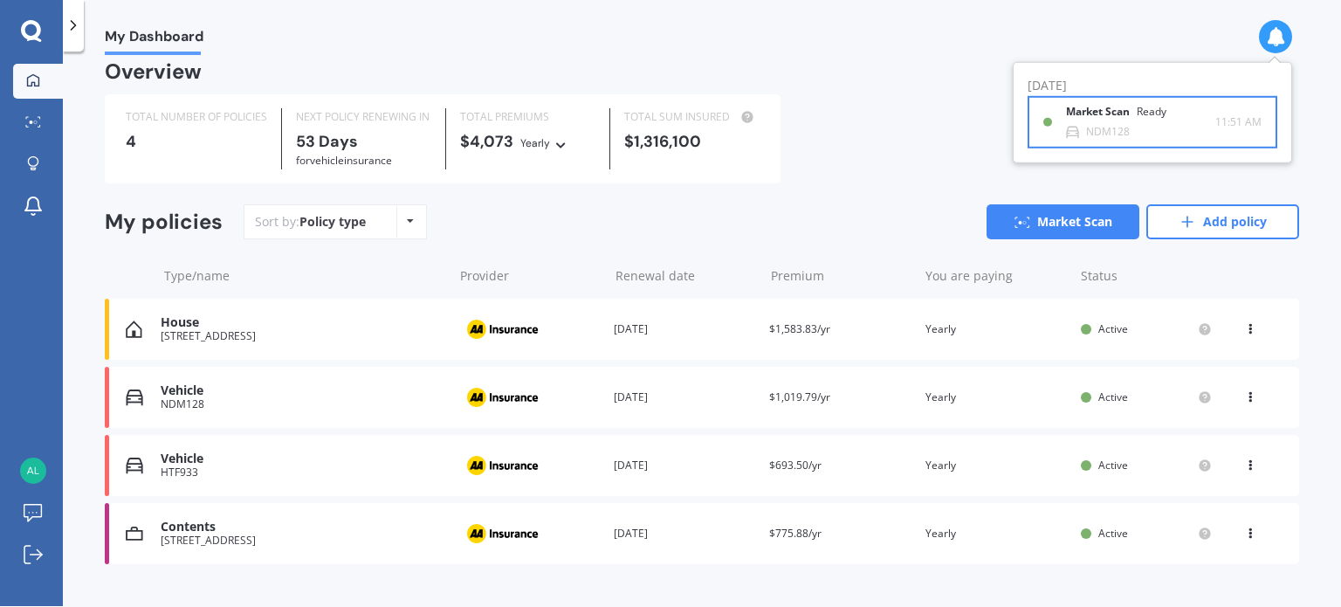
click at [1106, 107] on b "Market Scan" at bounding box center [1101, 112] width 71 height 12
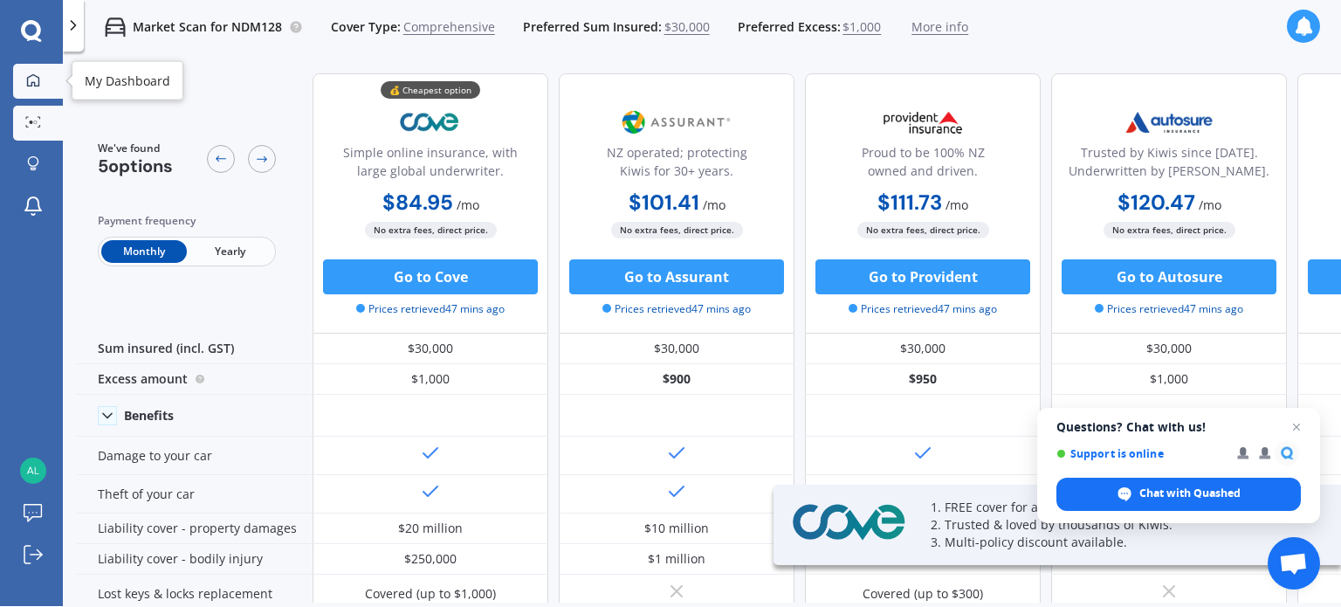
click at [31, 93] on link "My Dashboard" at bounding box center [38, 81] width 50 height 35
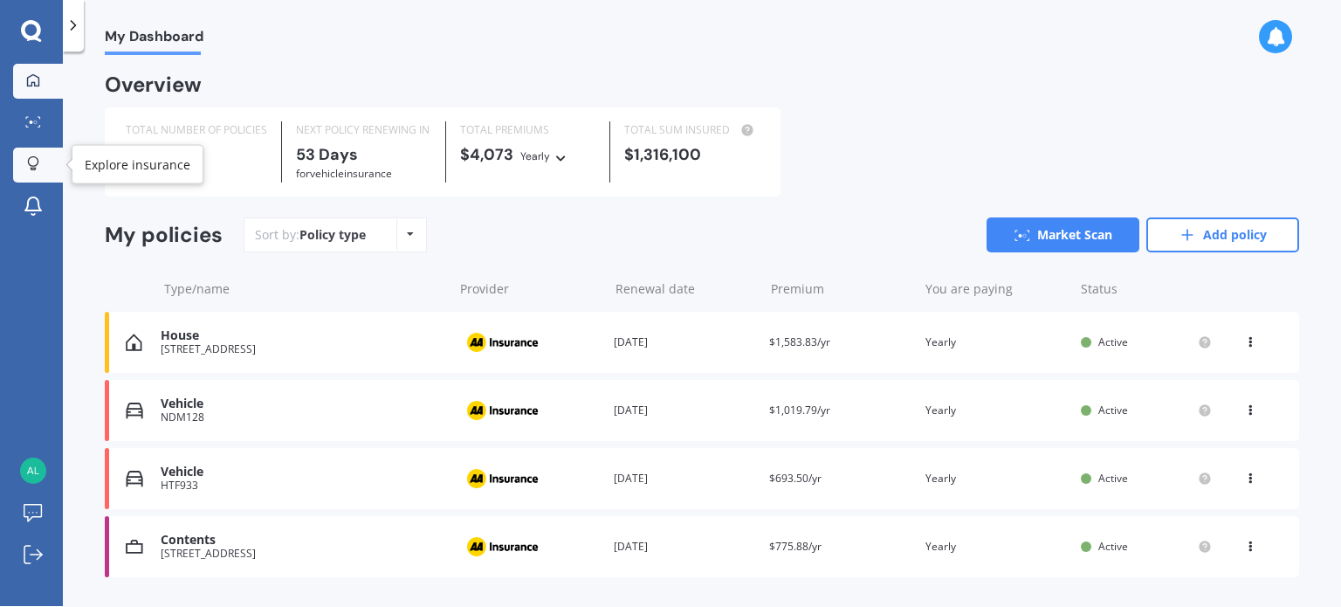
click at [31, 160] on icon at bounding box center [33, 163] width 12 height 15
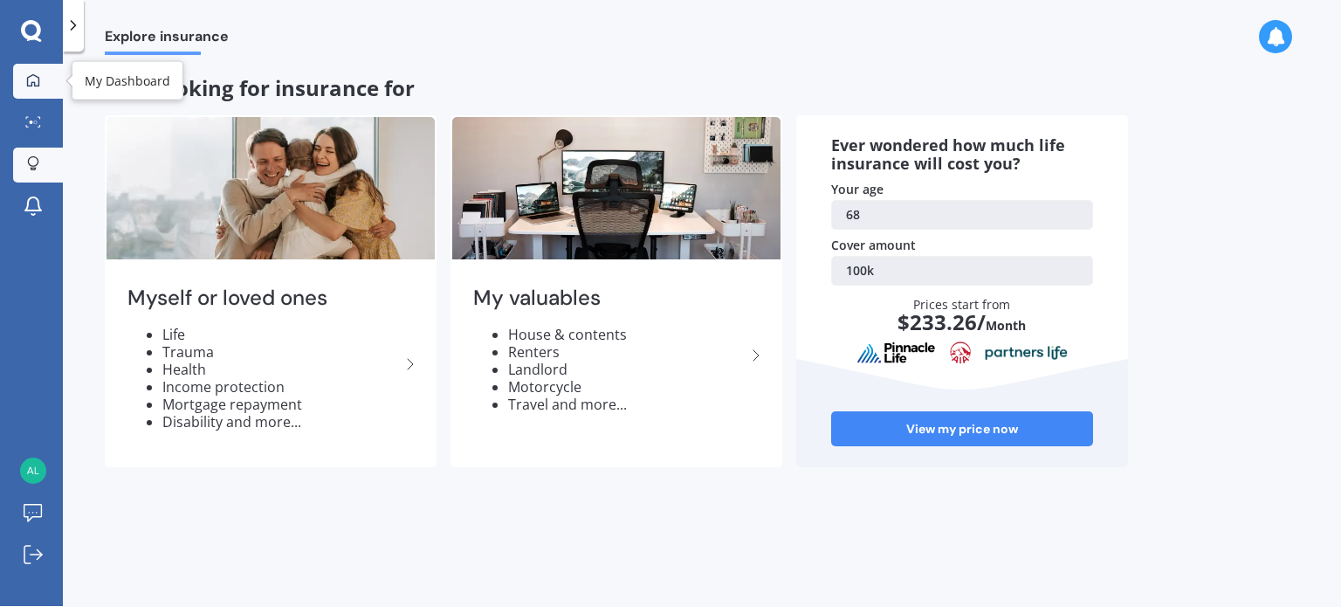
click at [29, 86] on div at bounding box center [33, 81] width 26 height 16
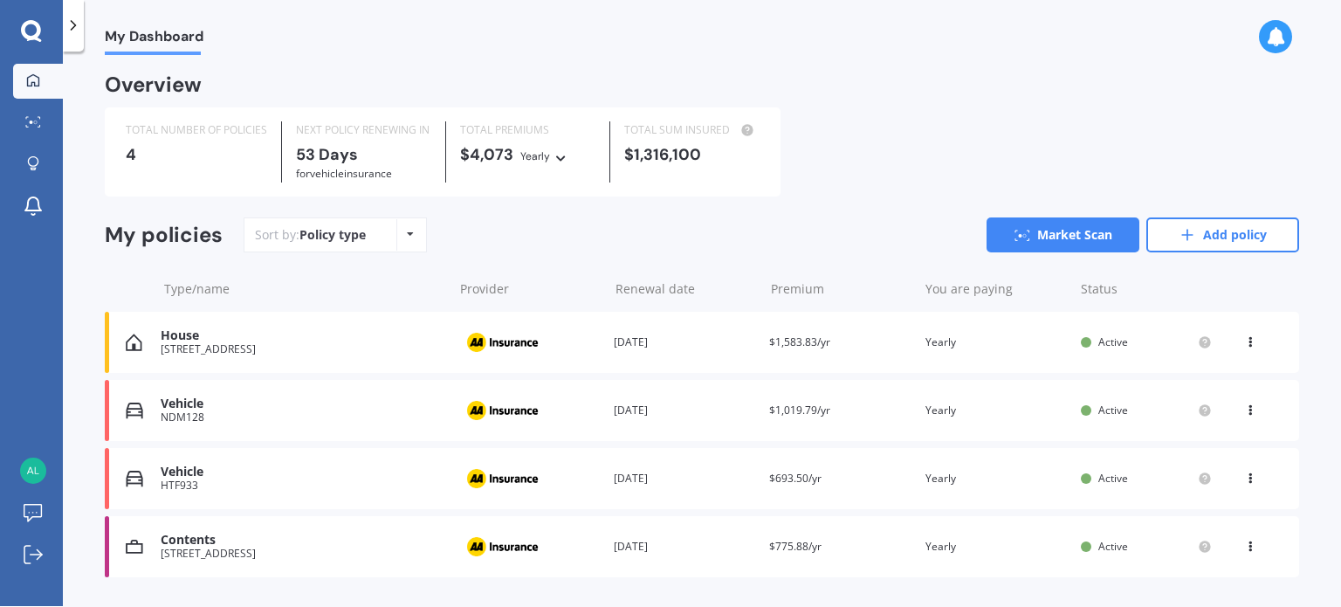
scroll to position [45, 0]
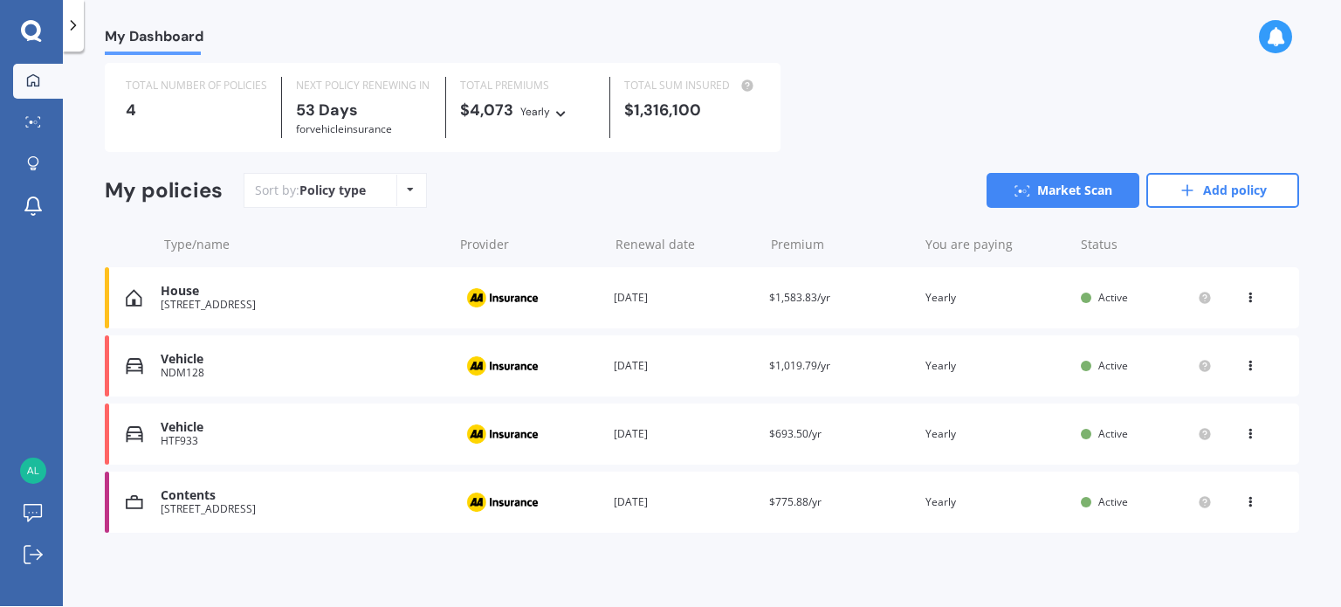
click at [293, 299] on div "[STREET_ADDRESS]" at bounding box center [303, 305] width 284 height 12
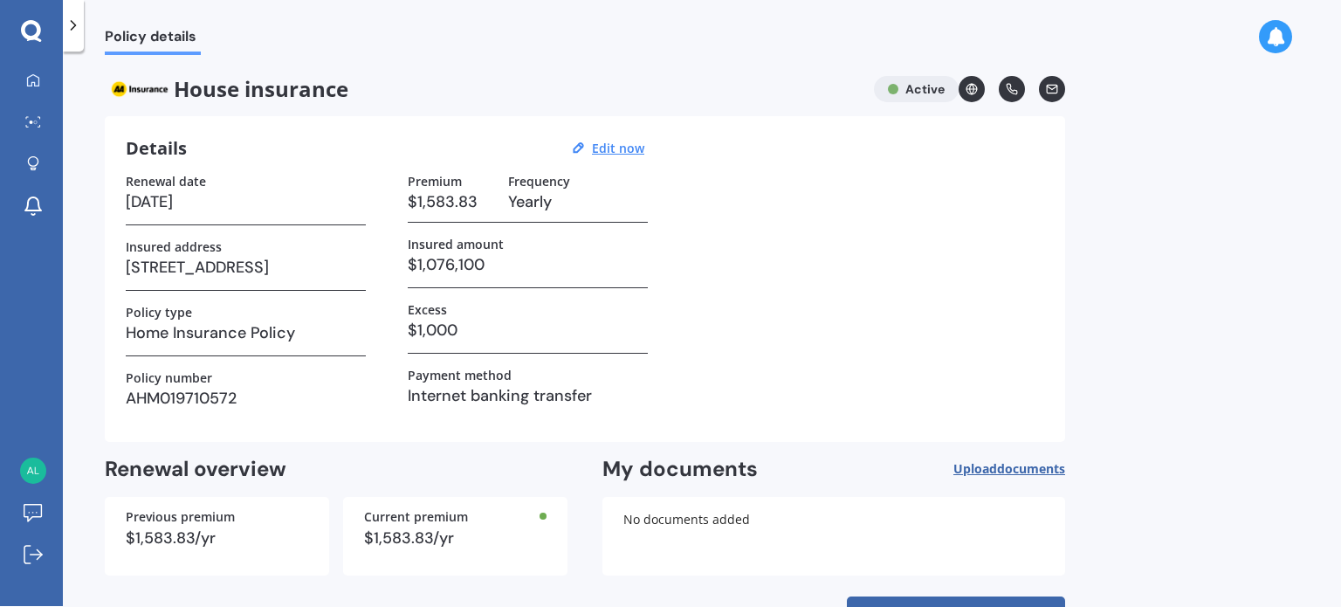
scroll to position [63, 0]
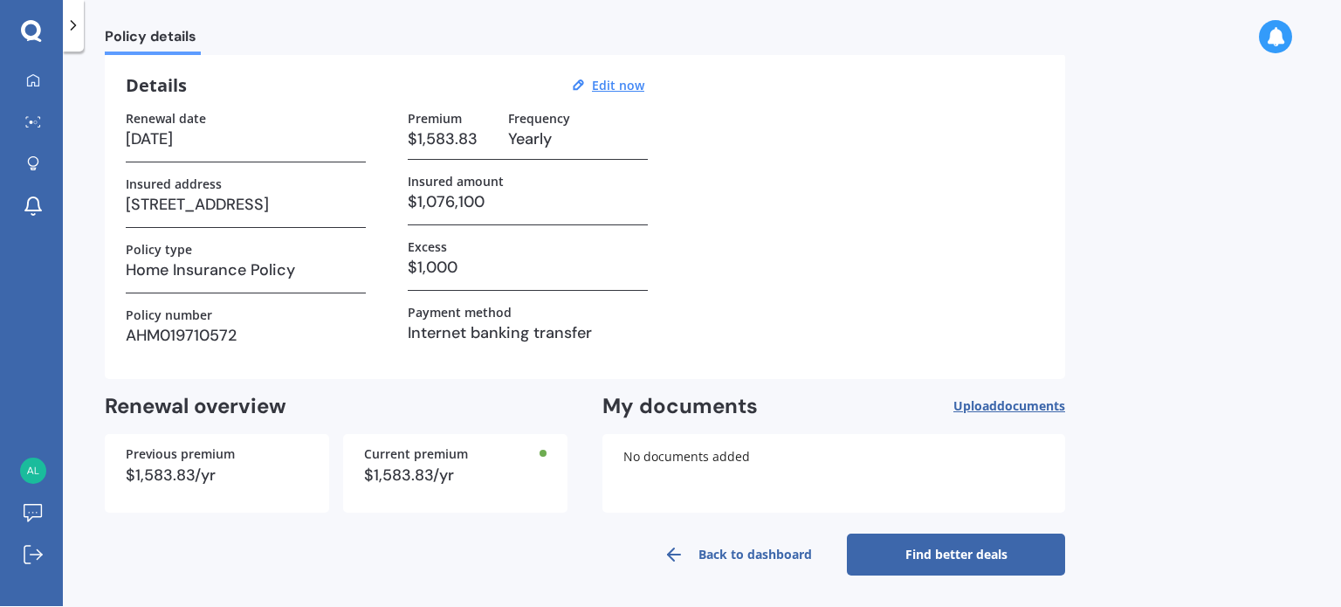
click at [934, 557] on link "Find better deals" at bounding box center [956, 554] width 218 height 42
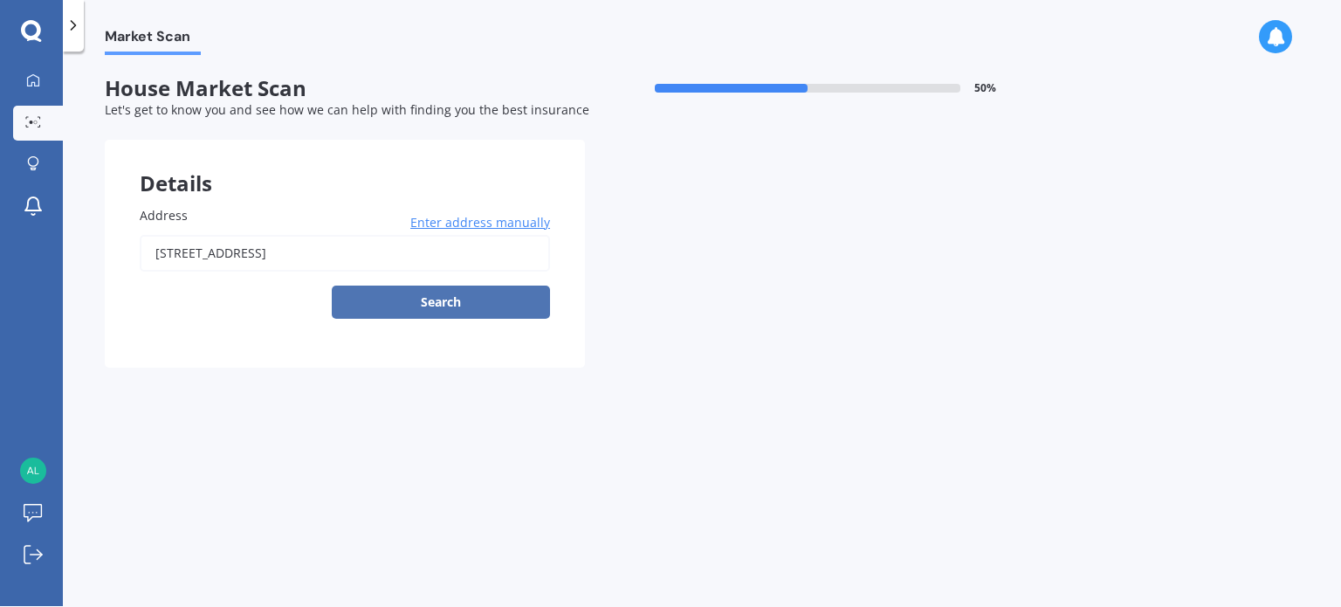
click at [460, 296] on button "Search" at bounding box center [441, 302] width 218 height 33
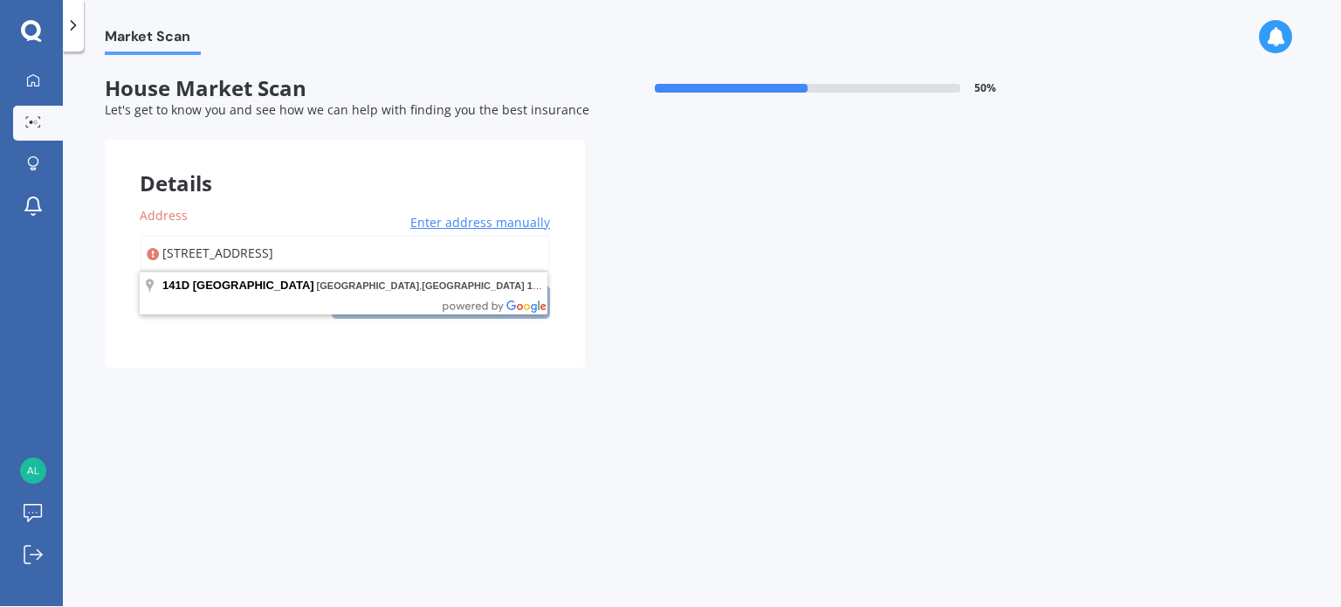
drag, startPoint x: 320, startPoint y: 251, endPoint x: 691, endPoint y: 237, distance: 371.4
click at [691, 237] on div "Details Address [STREET_ADDRESS] Enter address manually Search Select a match f…" at bounding box center [585, 254] width 960 height 228
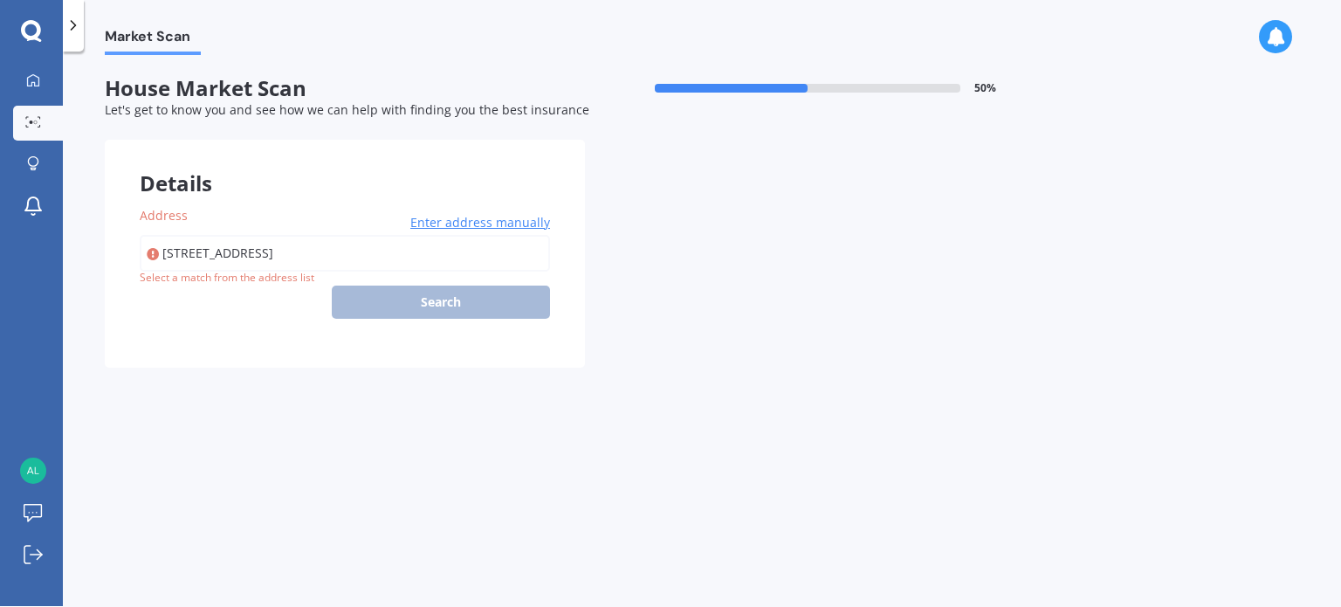
type input "[STREET_ADDRESS]"
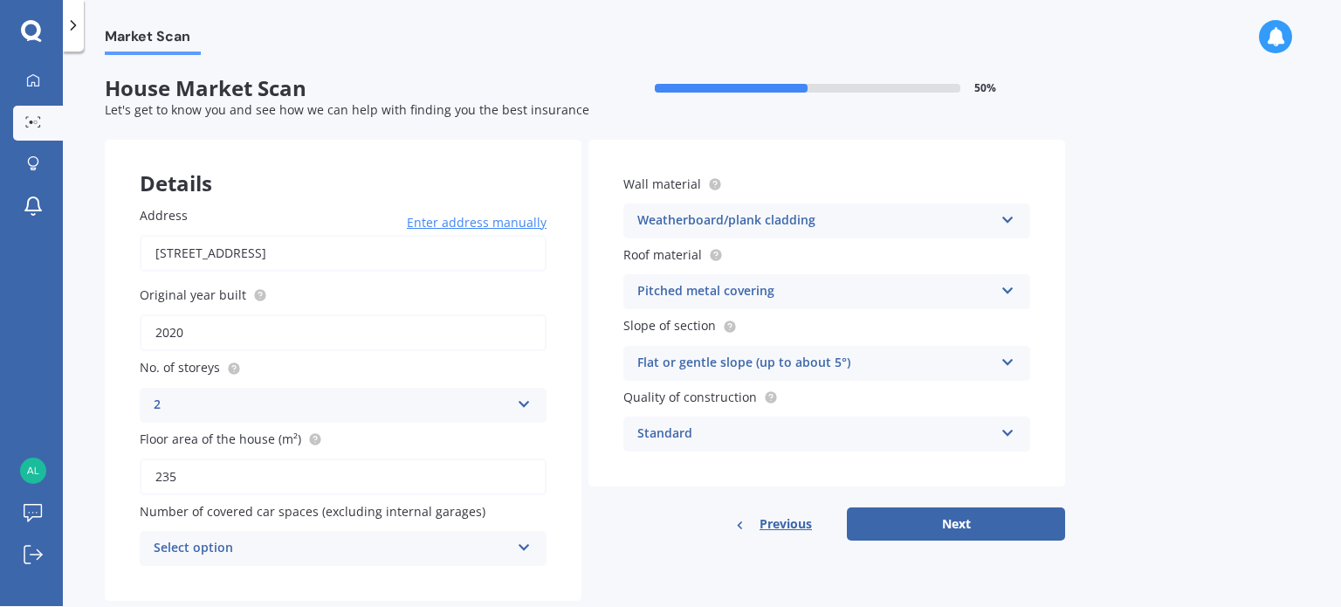
click at [329, 551] on div "Select option" at bounding box center [332, 548] width 356 height 21
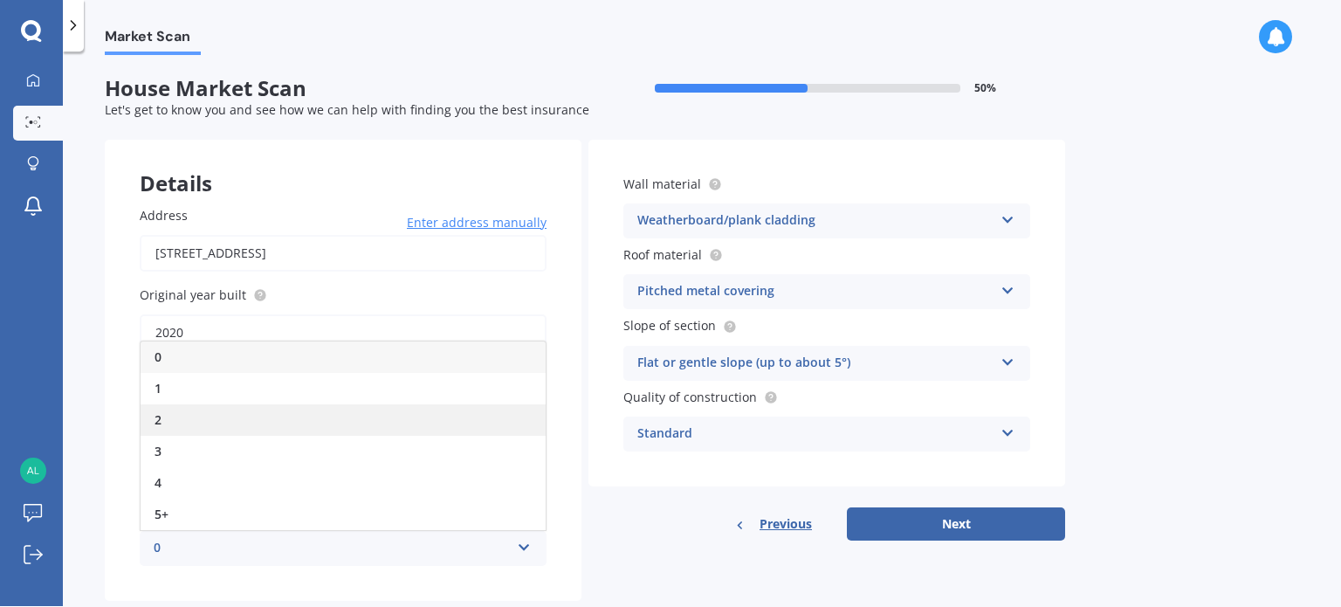
click at [251, 412] on div "2" at bounding box center [343, 419] width 405 height 31
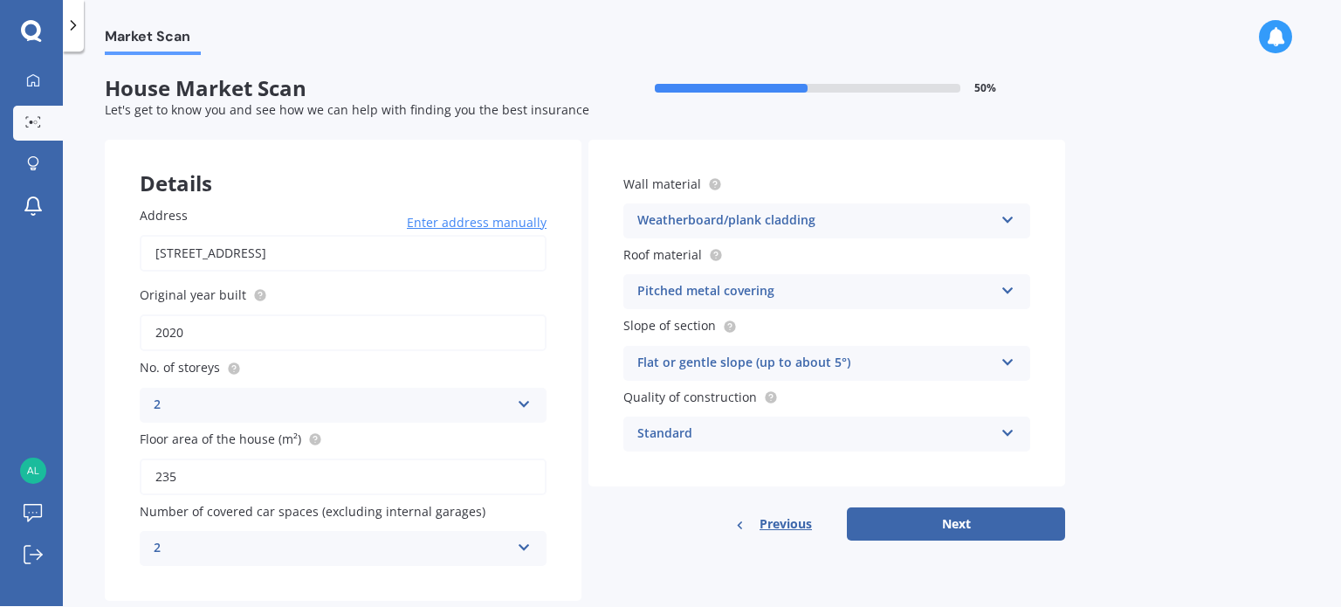
click at [387, 545] on div "2" at bounding box center [332, 548] width 356 height 21
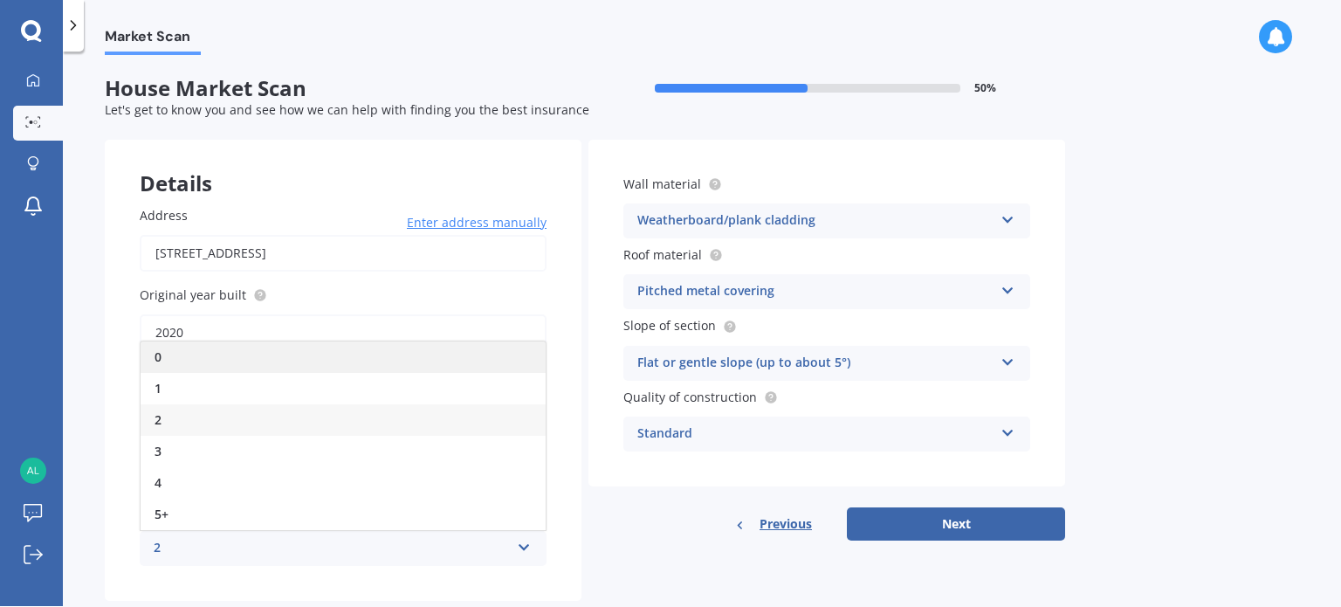
click at [344, 365] on div "0" at bounding box center [343, 356] width 405 height 31
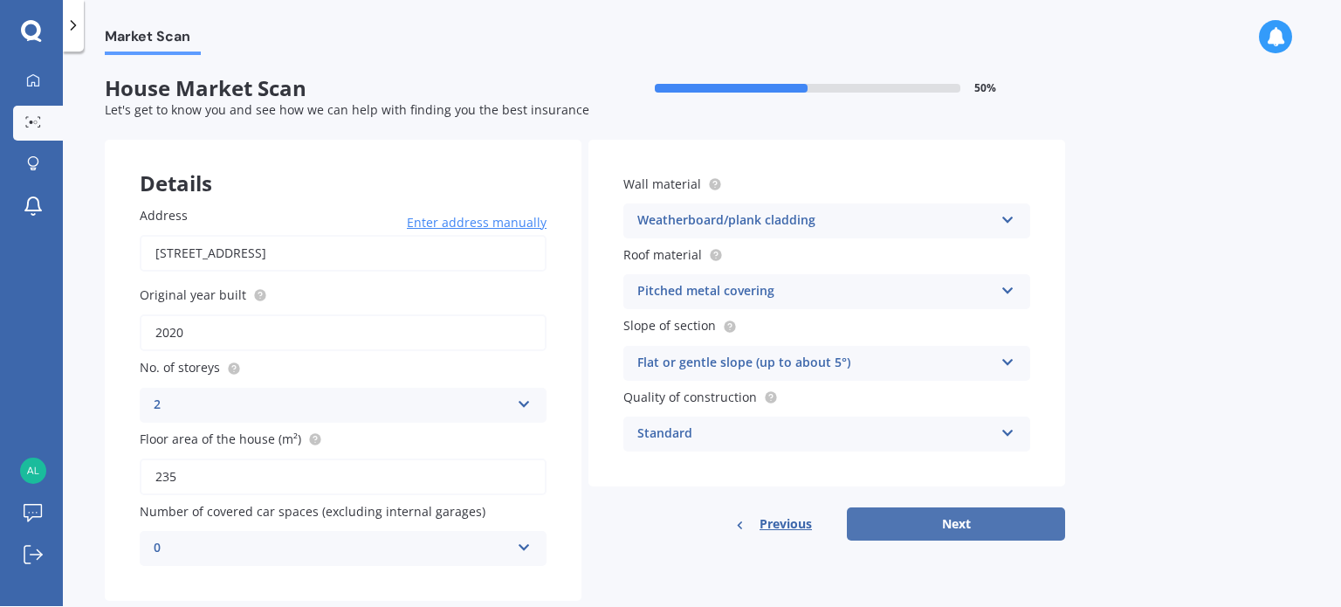
click at [955, 520] on button "Next" at bounding box center [956, 523] width 218 height 33
select select "04"
select select "06"
select select "1957"
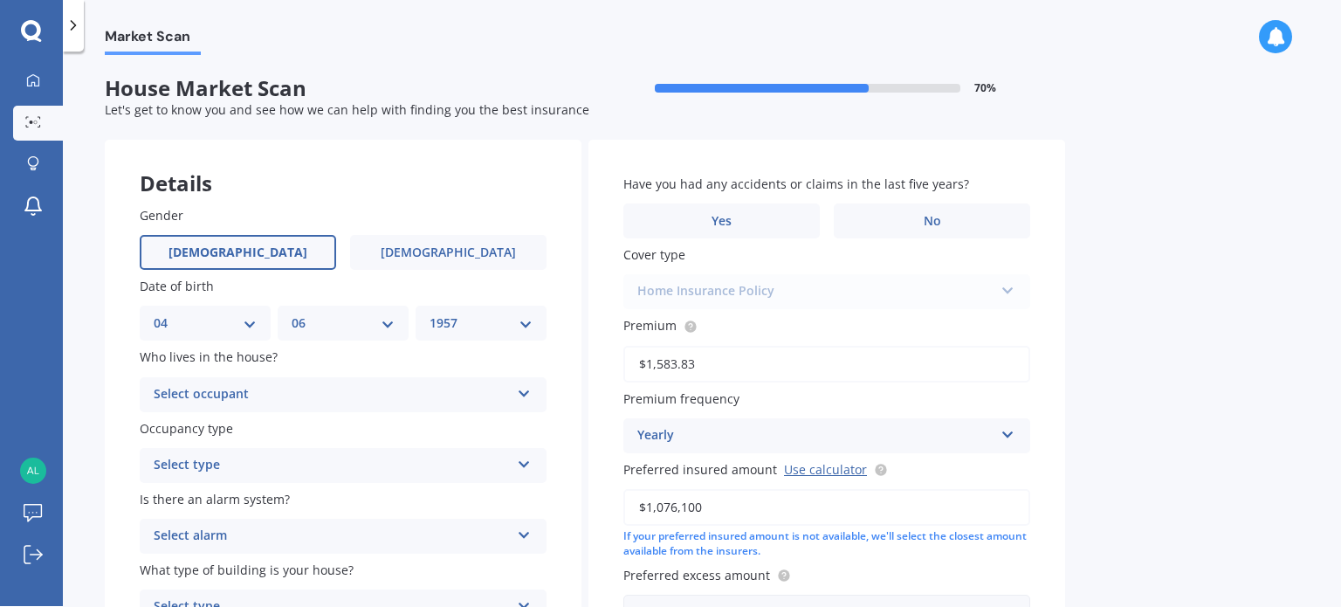
click at [251, 245] on span "[DEMOGRAPHIC_DATA]" at bounding box center [238, 252] width 139 height 15
click at [0, 0] on input "[DEMOGRAPHIC_DATA]" at bounding box center [0, 0] width 0 height 0
click at [908, 217] on label "No" at bounding box center [932, 220] width 196 height 35
click at [0, 0] on input "No" at bounding box center [0, 0] width 0 height 0
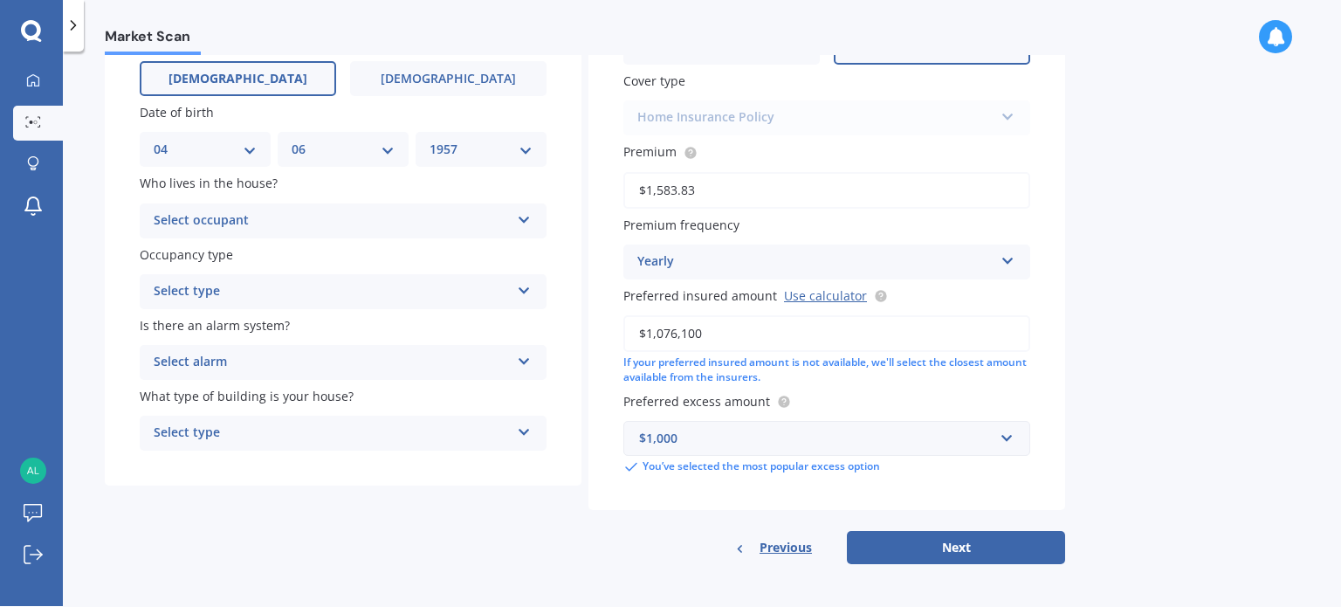
scroll to position [176, 0]
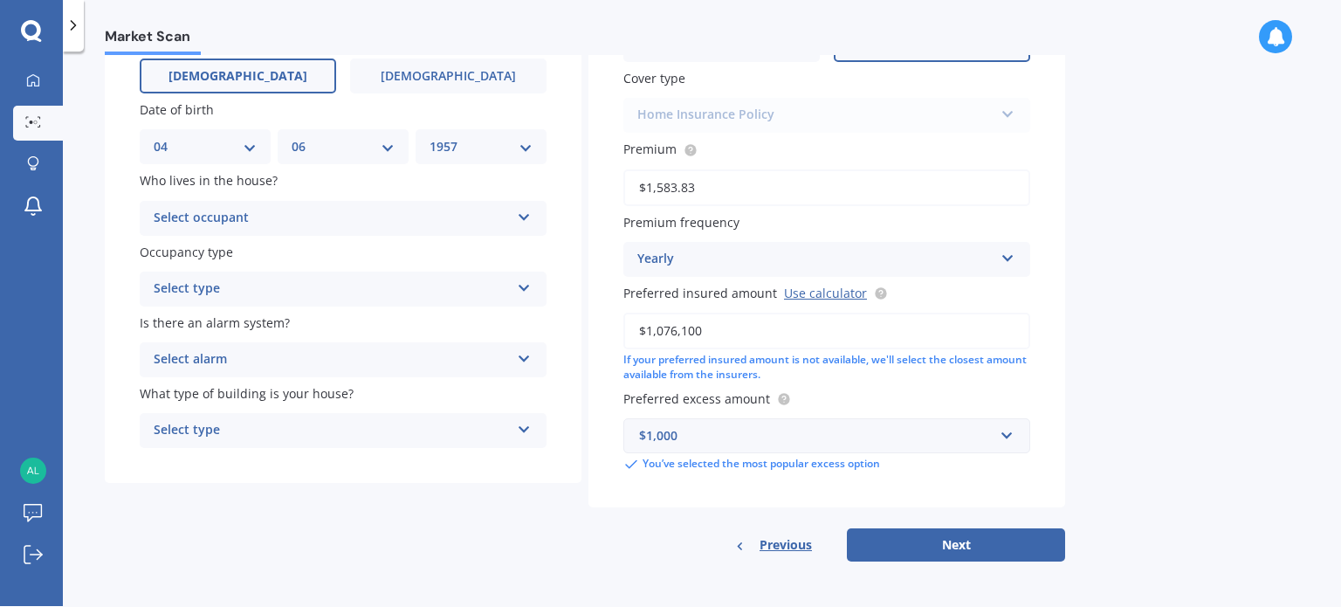
click at [454, 219] on div "Select occupant" at bounding box center [332, 218] width 356 height 21
click at [228, 249] on div "Owner" at bounding box center [343, 252] width 405 height 31
click at [237, 293] on div "Select type" at bounding box center [332, 289] width 356 height 21
click at [225, 319] on div "Permanent" at bounding box center [343, 322] width 405 height 31
click at [246, 363] on div "Select alarm" at bounding box center [332, 359] width 356 height 21
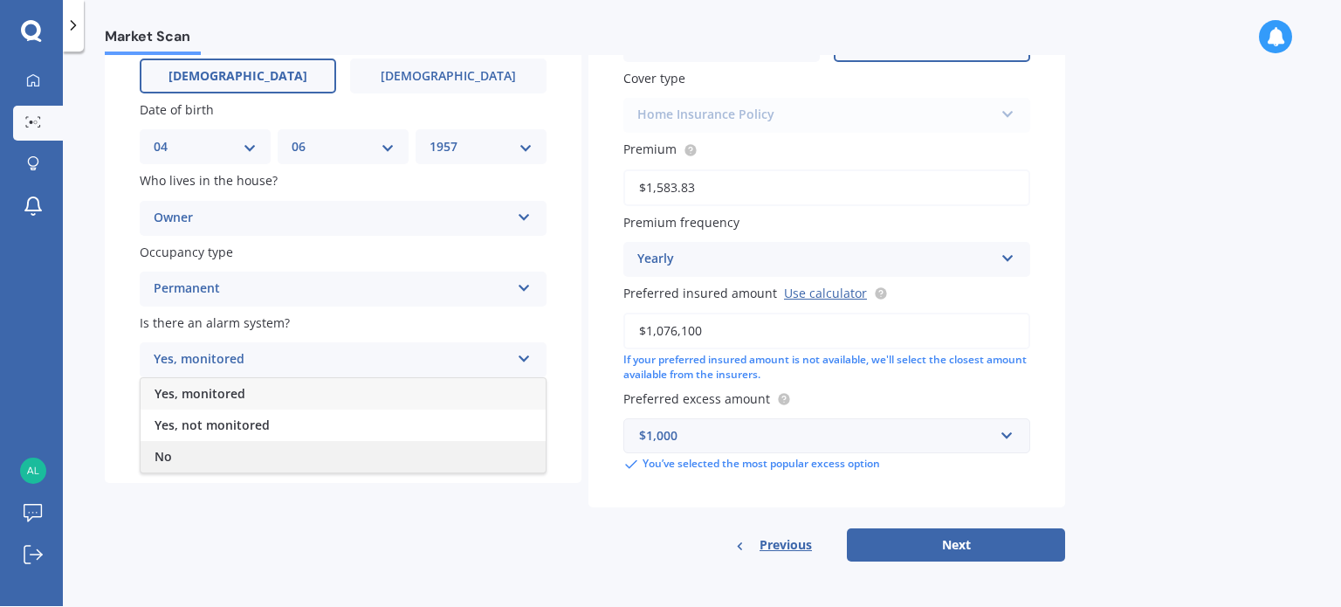
click at [200, 454] on div "No" at bounding box center [343, 456] width 405 height 31
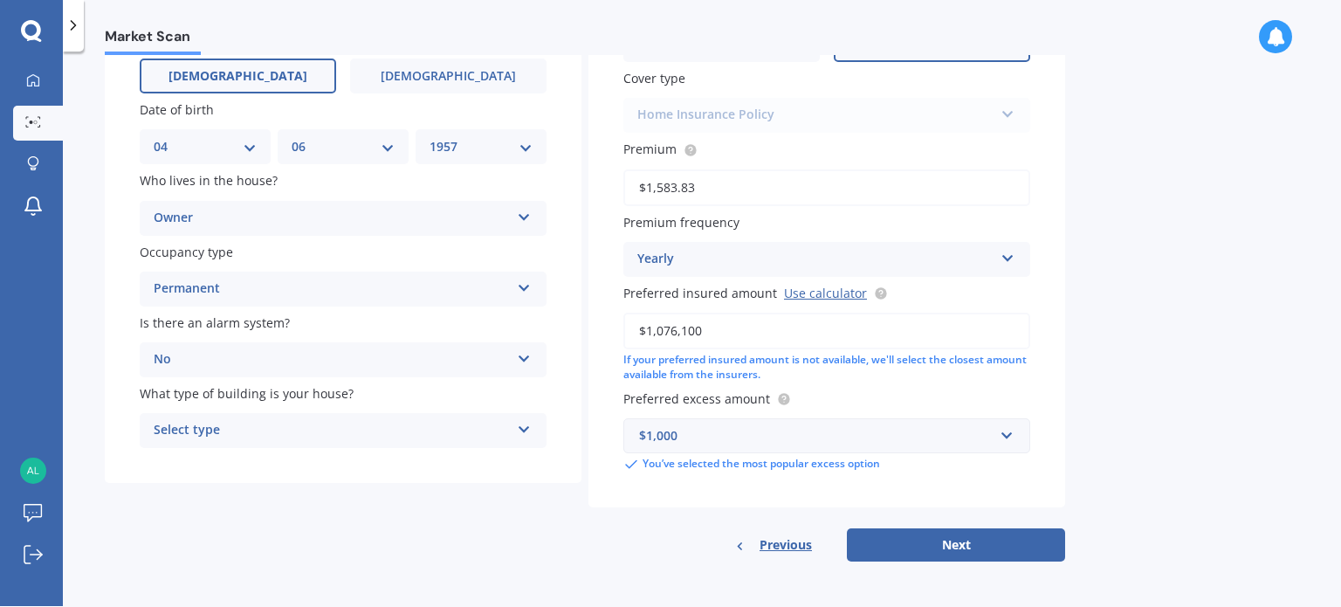
click at [300, 451] on div "Gender [DEMOGRAPHIC_DATA] [DEMOGRAPHIC_DATA] Date of birth DD 01 02 03 04 05 06…" at bounding box center [343, 239] width 477 height 489
click at [307, 439] on div "Select type" at bounding box center [332, 430] width 356 height 21
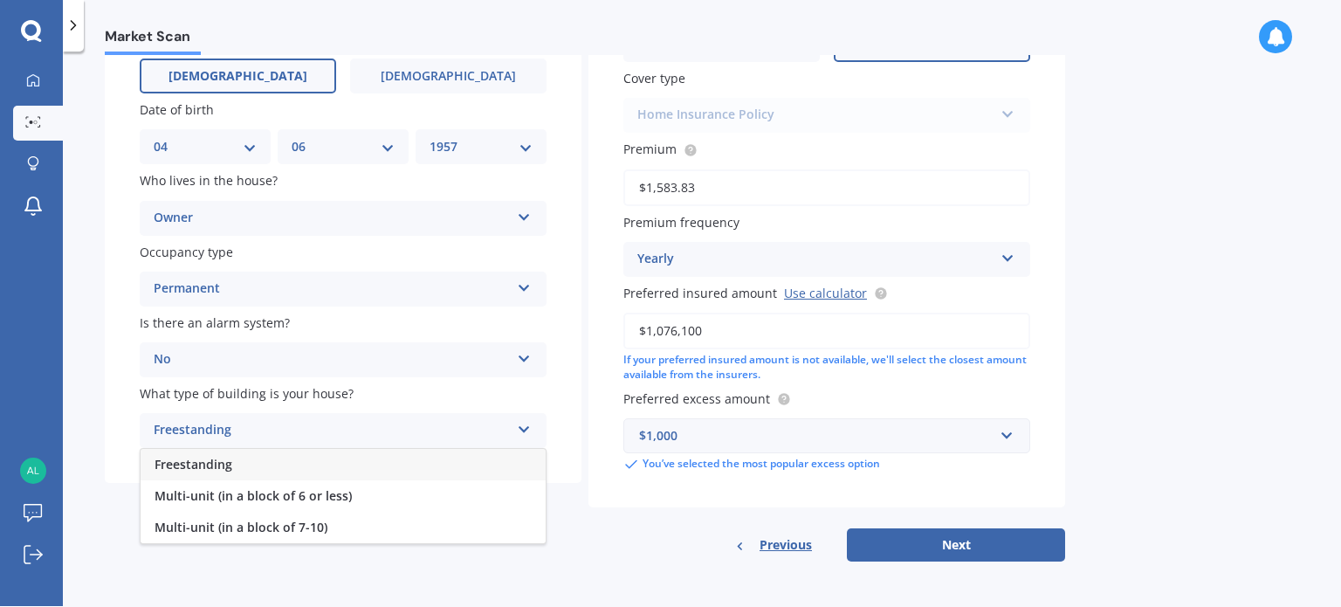
click at [196, 469] on span "Freestanding" at bounding box center [194, 464] width 78 height 17
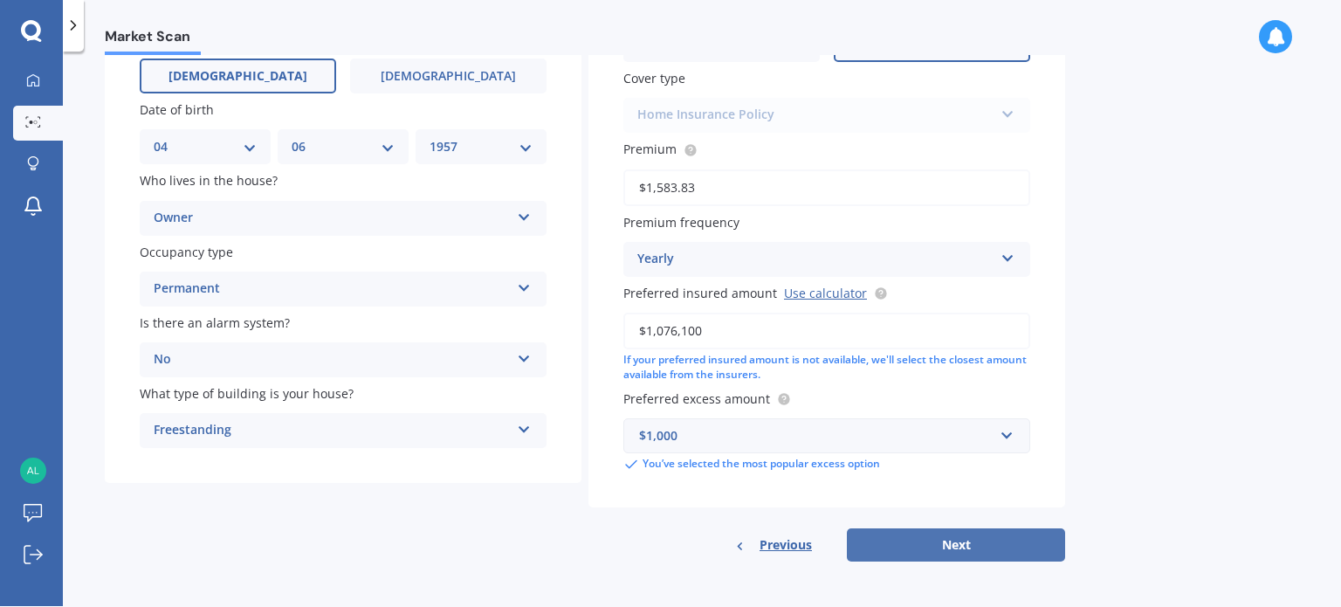
click at [994, 551] on button "Next" at bounding box center [956, 544] width 218 height 33
select select "04"
select select "06"
select select "1957"
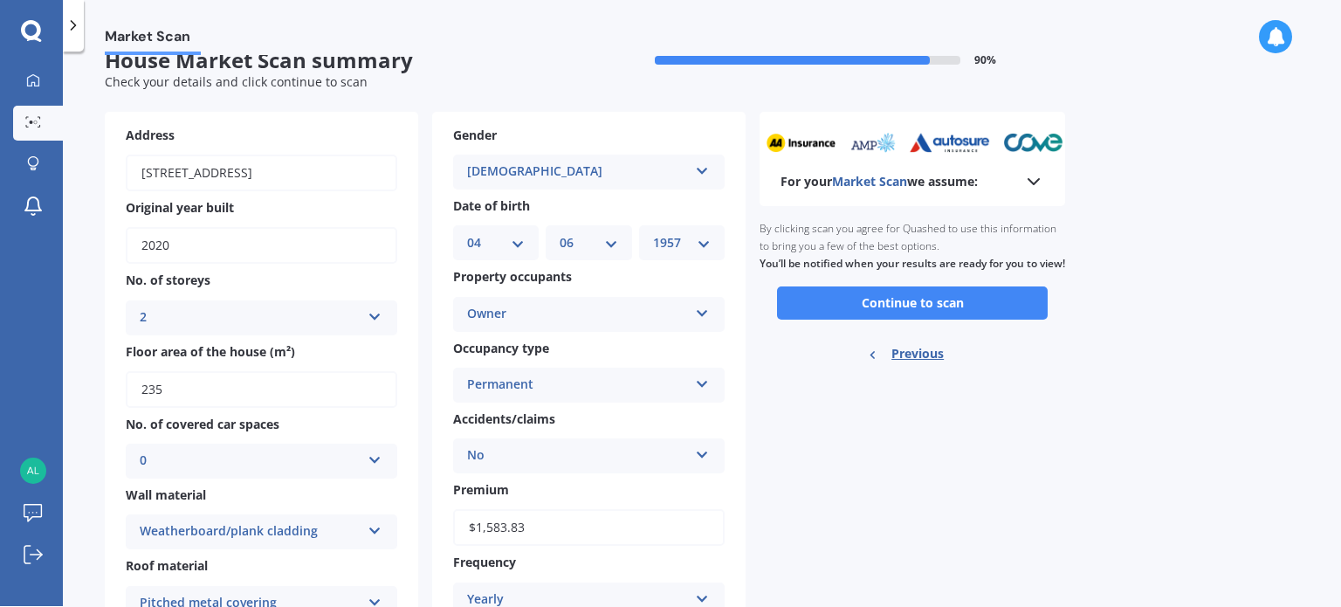
scroll to position [0, 0]
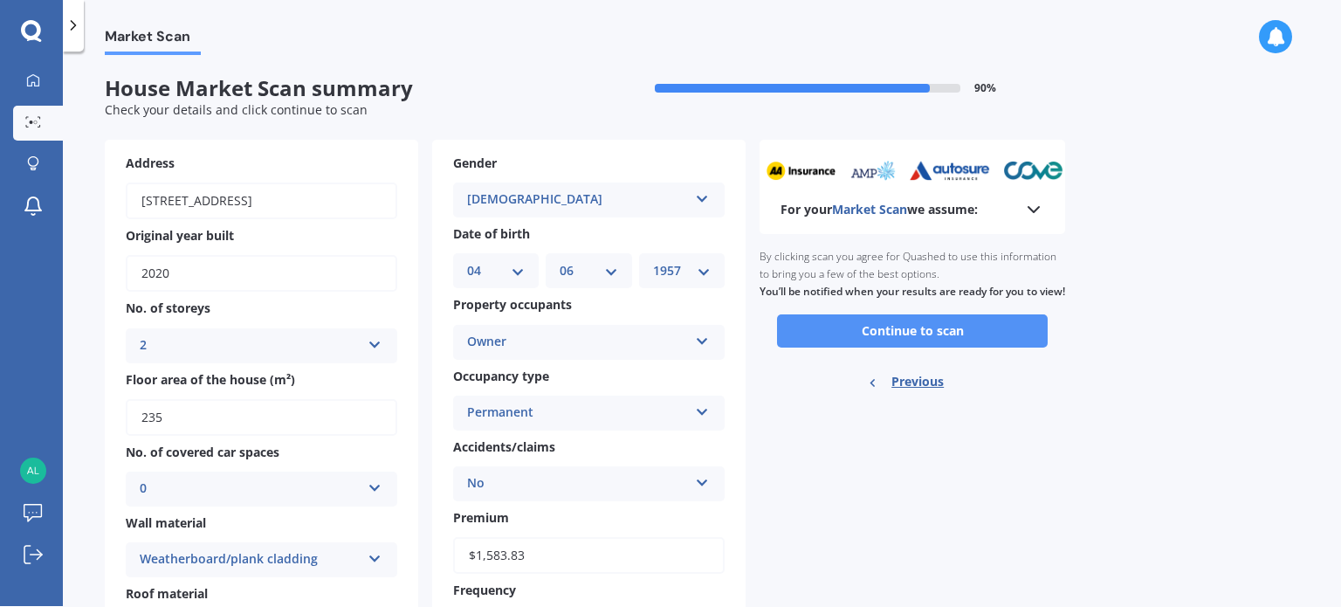
click at [908, 343] on button "Continue to scan" at bounding box center [912, 330] width 271 height 33
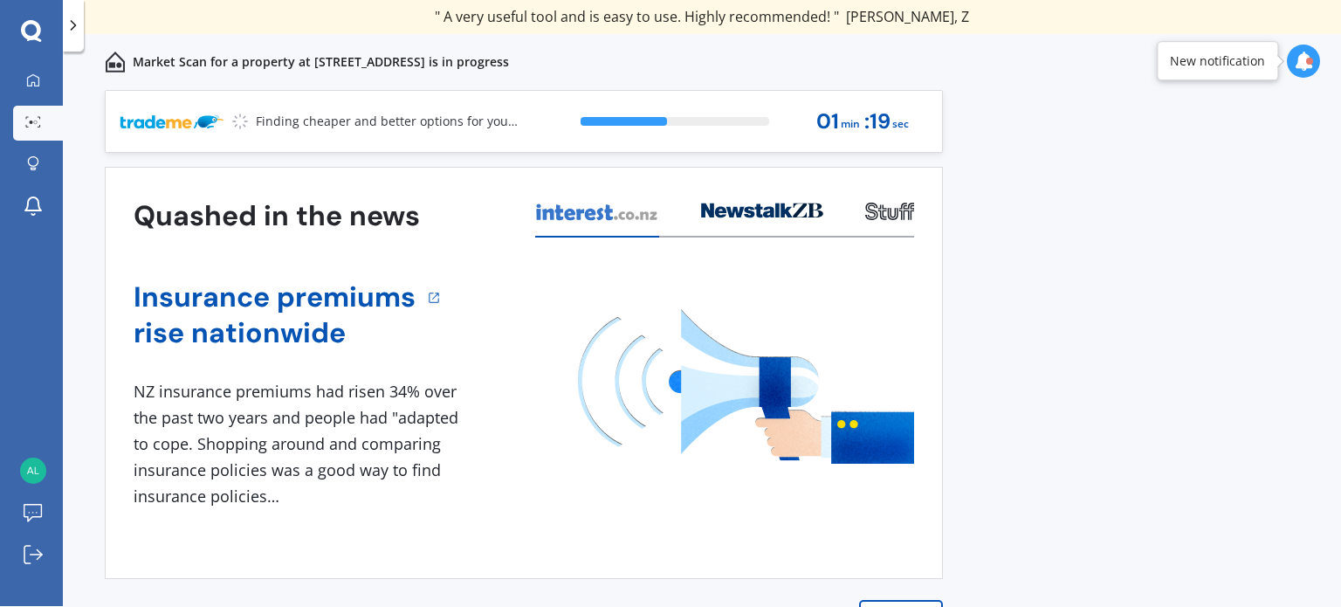
click at [1303, 67] on icon at bounding box center [1303, 61] width 19 height 19
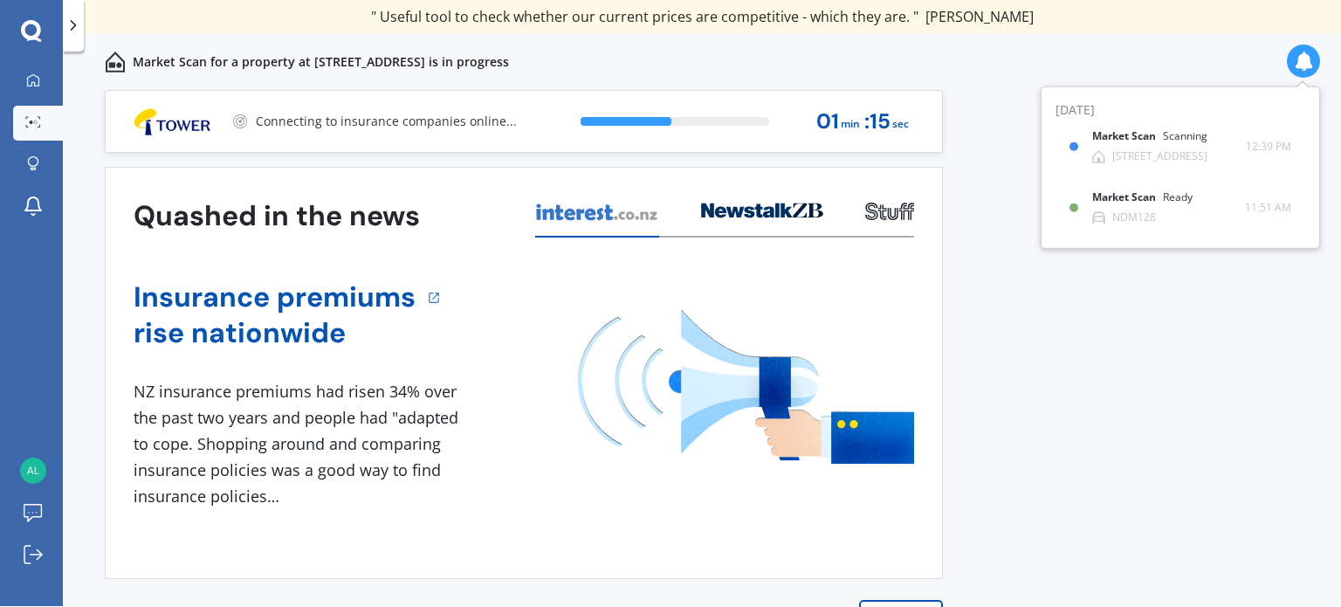
click at [1183, 59] on div "Market Scan for a property at [STREET_ADDRESS] is in progress" at bounding box center [702, 62] width 1278 height 56
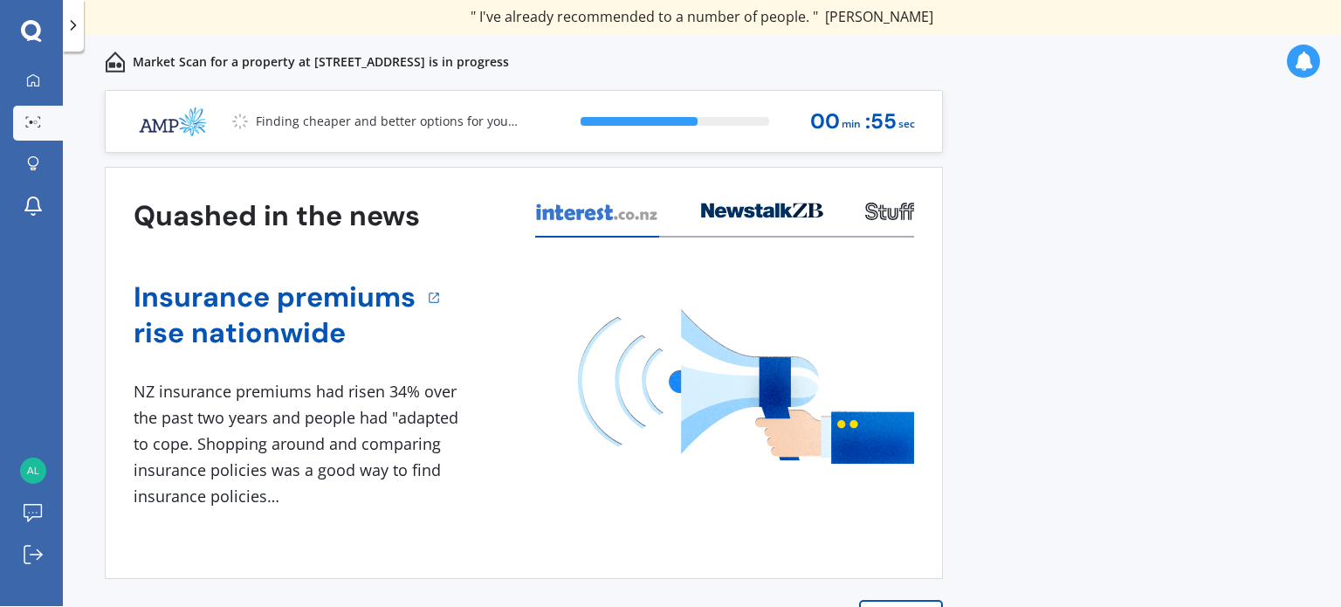
click at [77, 22] on icon at bounding box center [73, 25] width 17 height 17
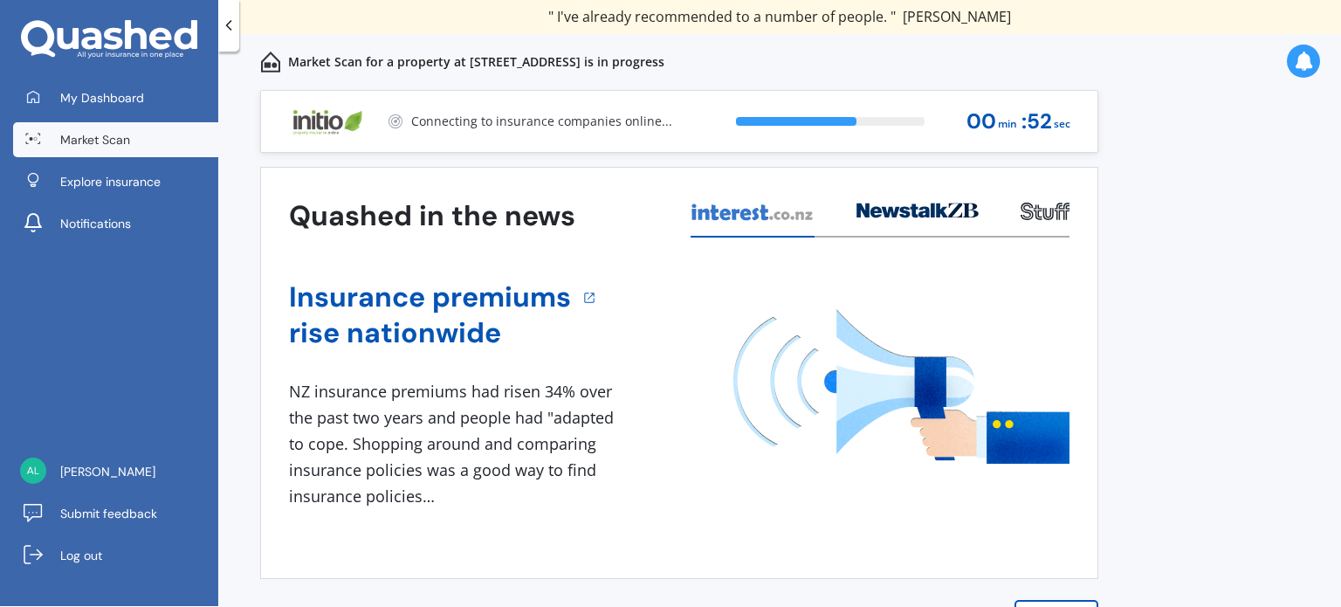
click at [228, 24] on icon at bounding box center [228, 25] width 17 height 17
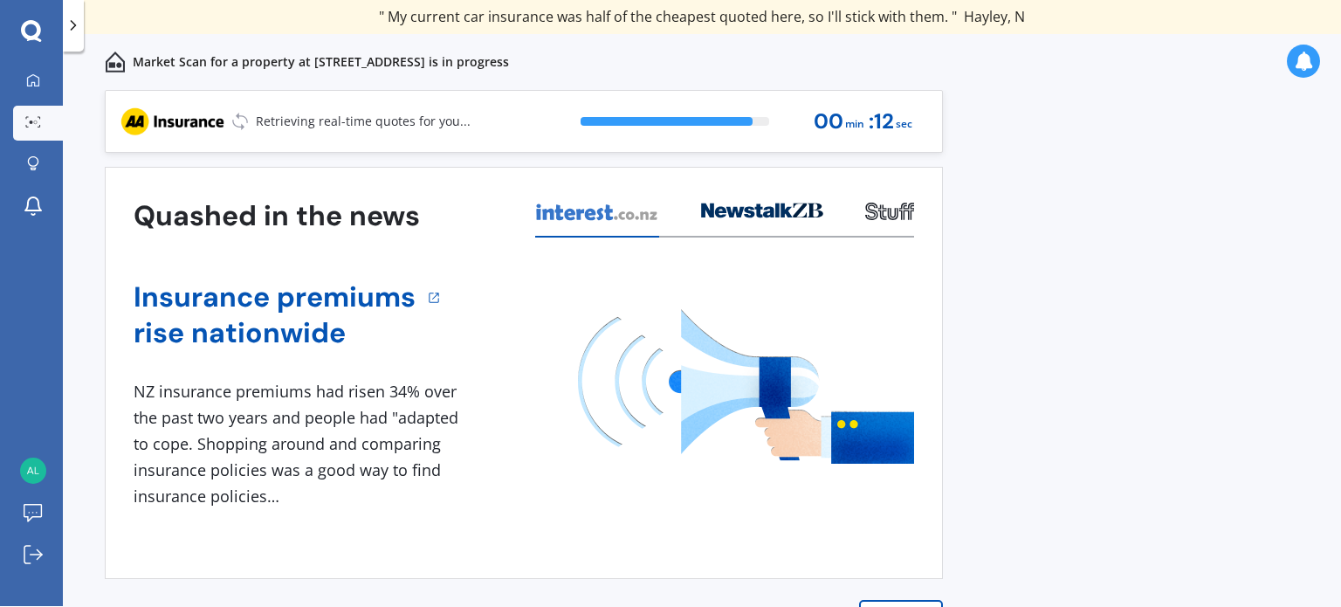
scroll to position [24, 0]
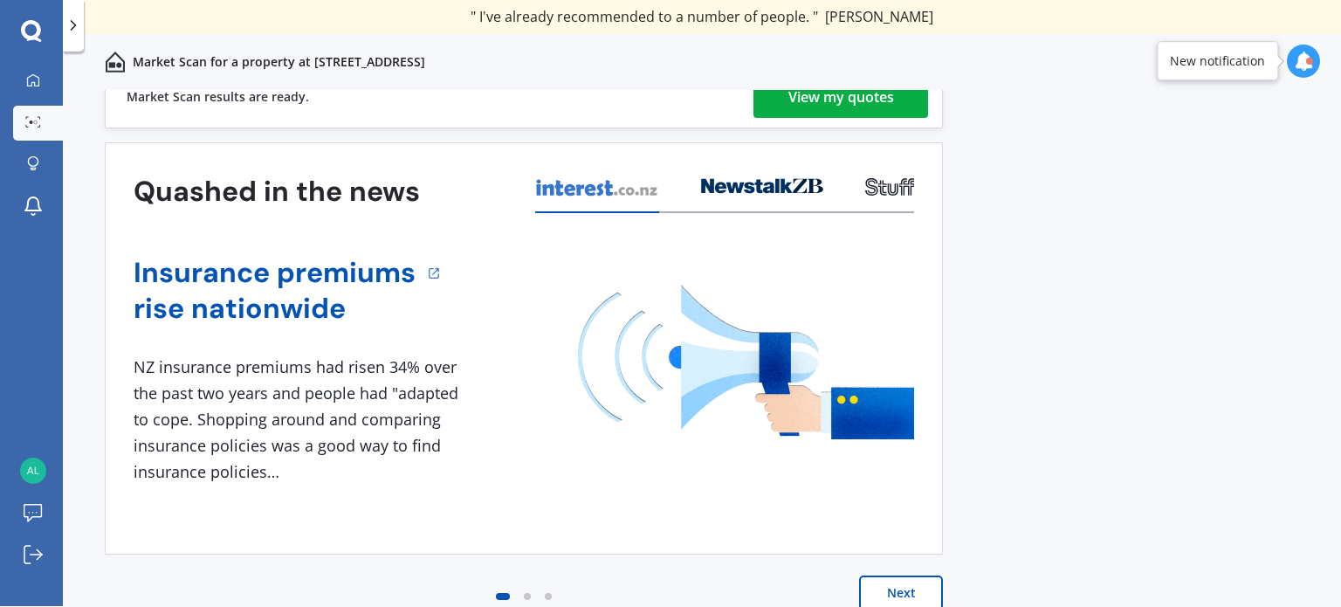
click at [875, 95] on div "View my quotes" at bounding box center [841, 97] width 106 height 42
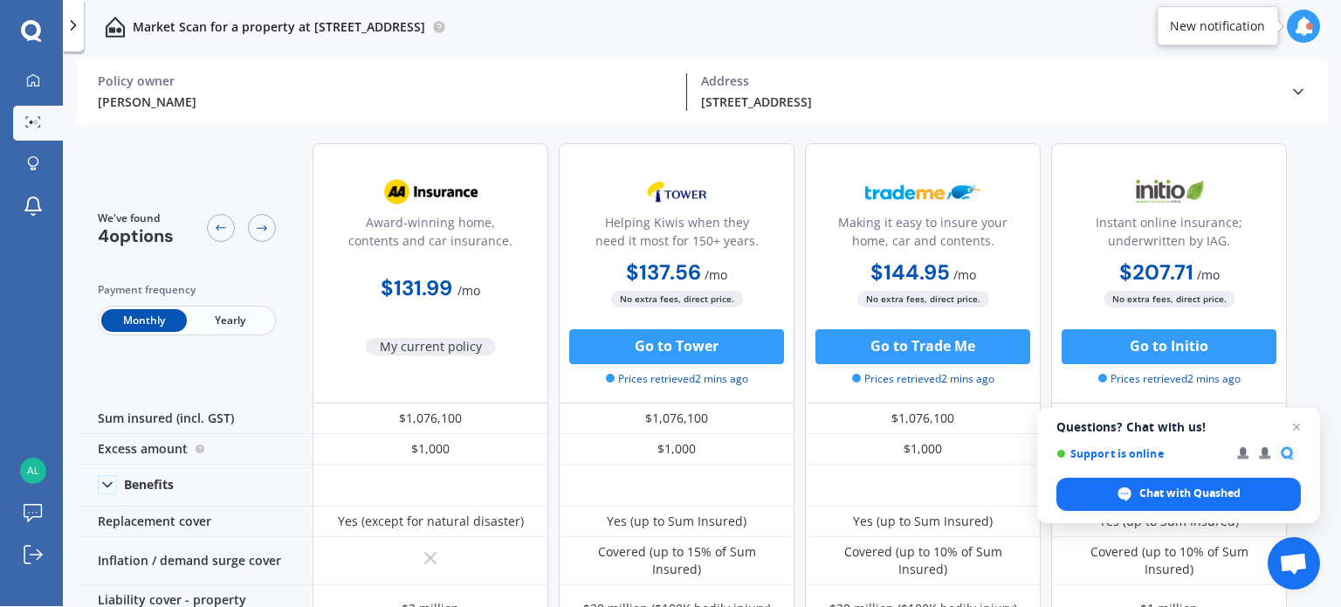
click at [244, 309] on span "Yearly" at bounding box center [230, 320] width 86 height 23
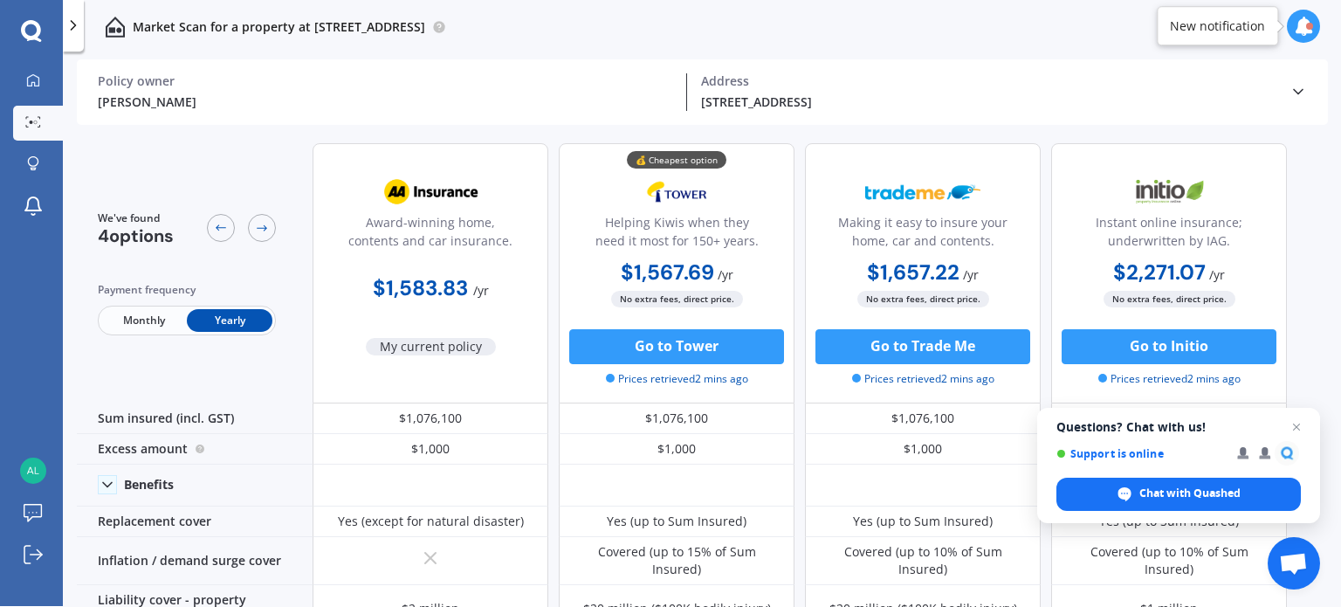
click at [262, 286] on div "Payment frequency" at bounding box center [187, 289] width 178 height 17
click at [269, 223] on div at bounding box center [262, 228] width 28 height 28
click at [217, 236] on div at bounding box center [221, 228] width 28 height 28
click at [244, 236] on div at bounding box center [241, 228] width 69 height 36
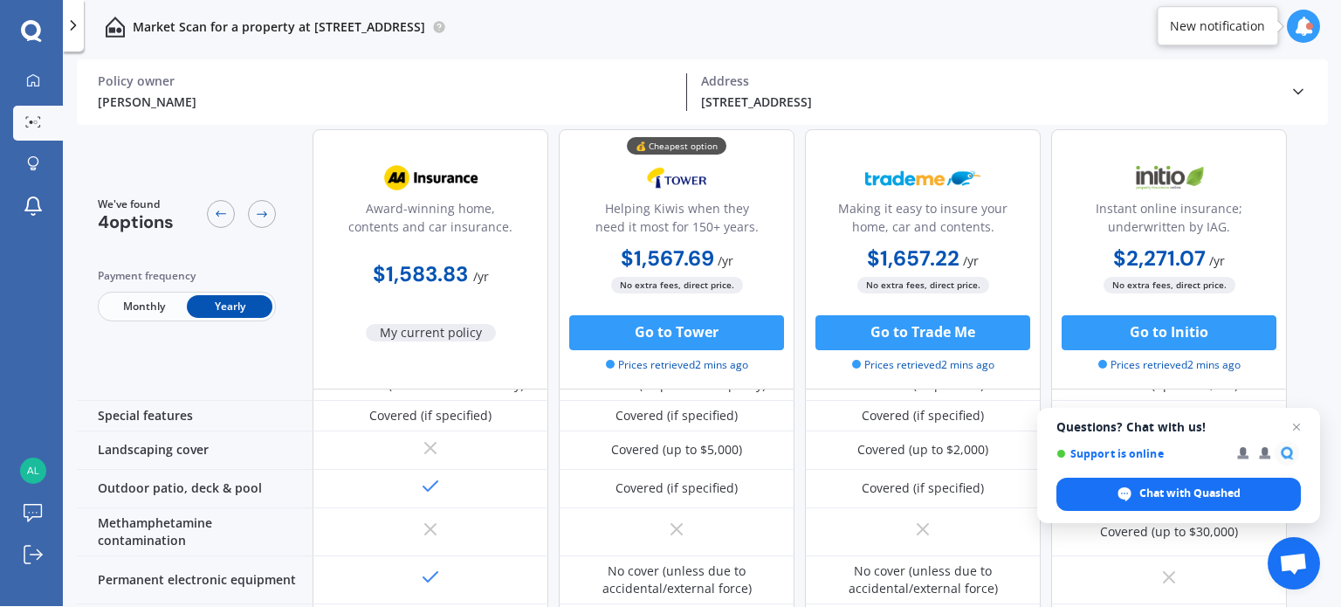
scroll to position [361, 0]
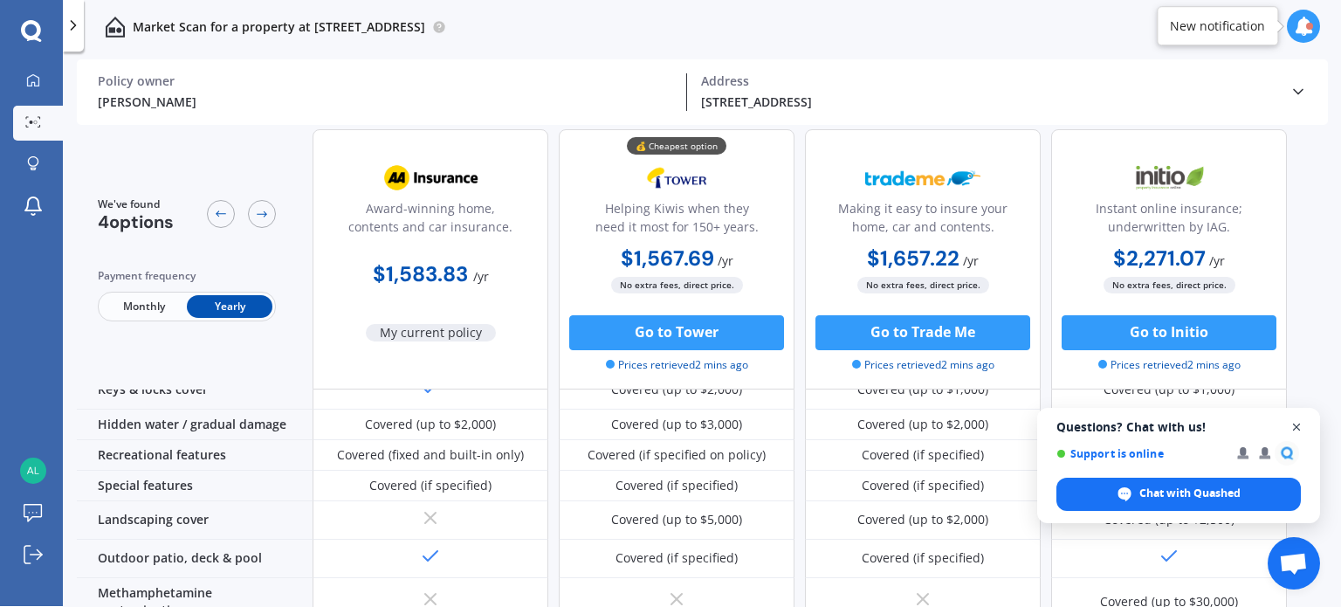
click at [1302, 425] on span "Open chat" at bounding box center [1297, 427] width 22 height 22
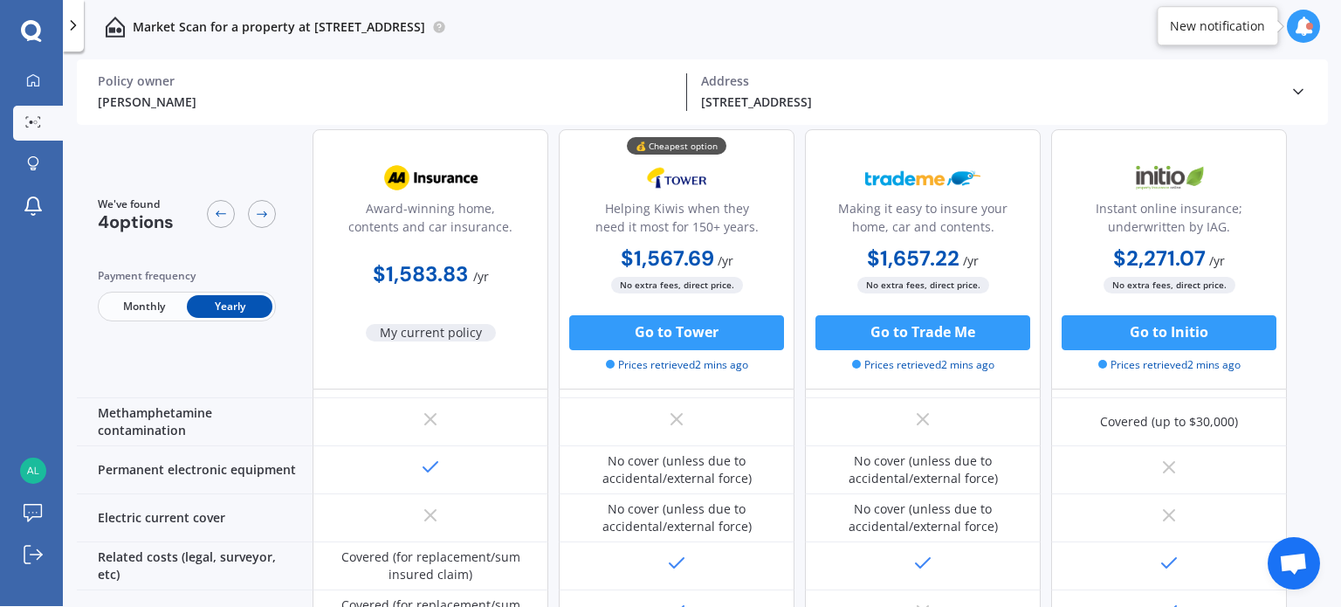
scroll to position [0, 0]
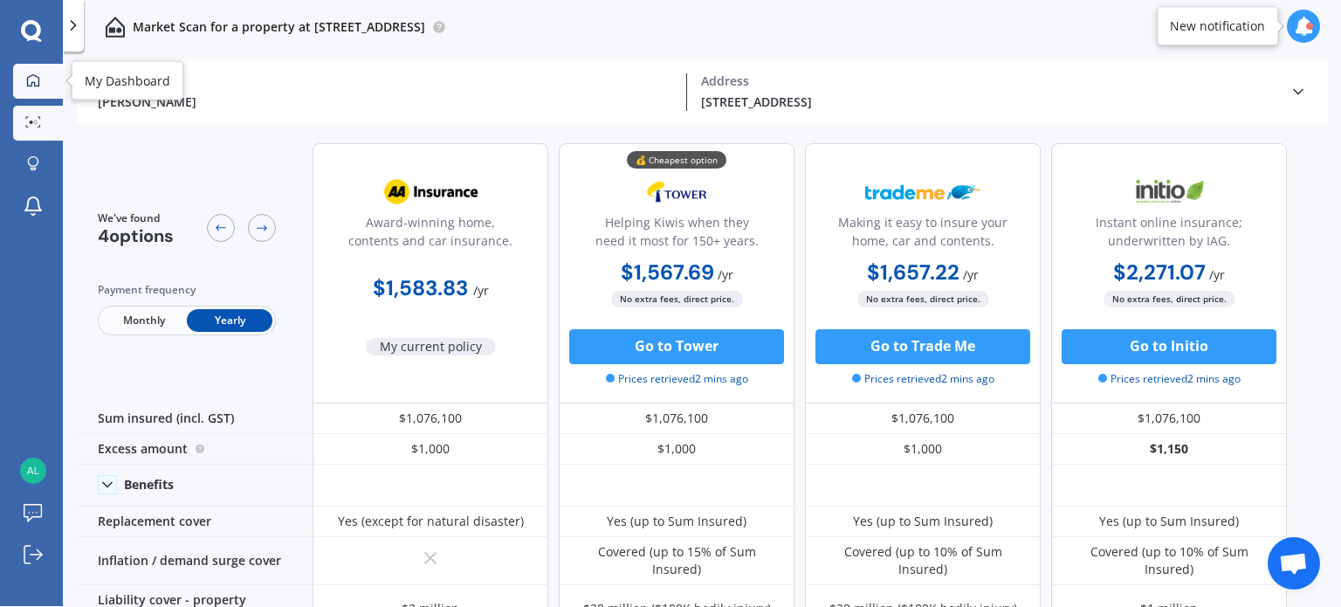
click at [29, 76] on icon at bounding box center [33, 80] width 14 height 14
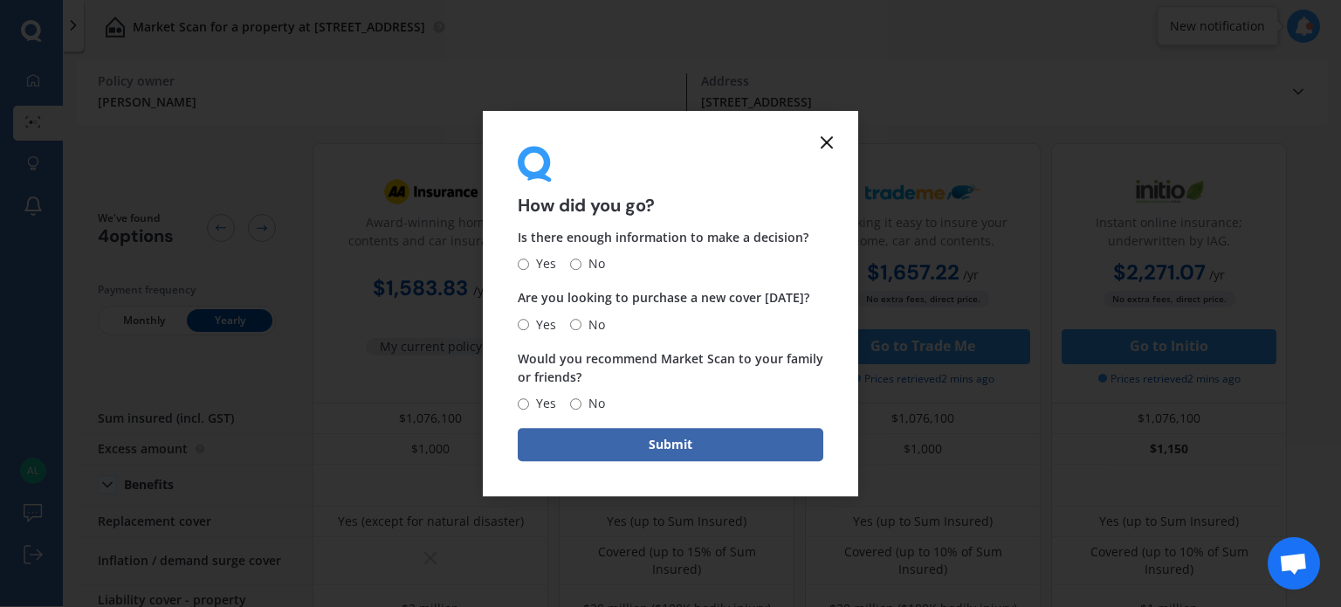
click at [831, 142] on icon at bounding box center [826, 142] width 21 height 21
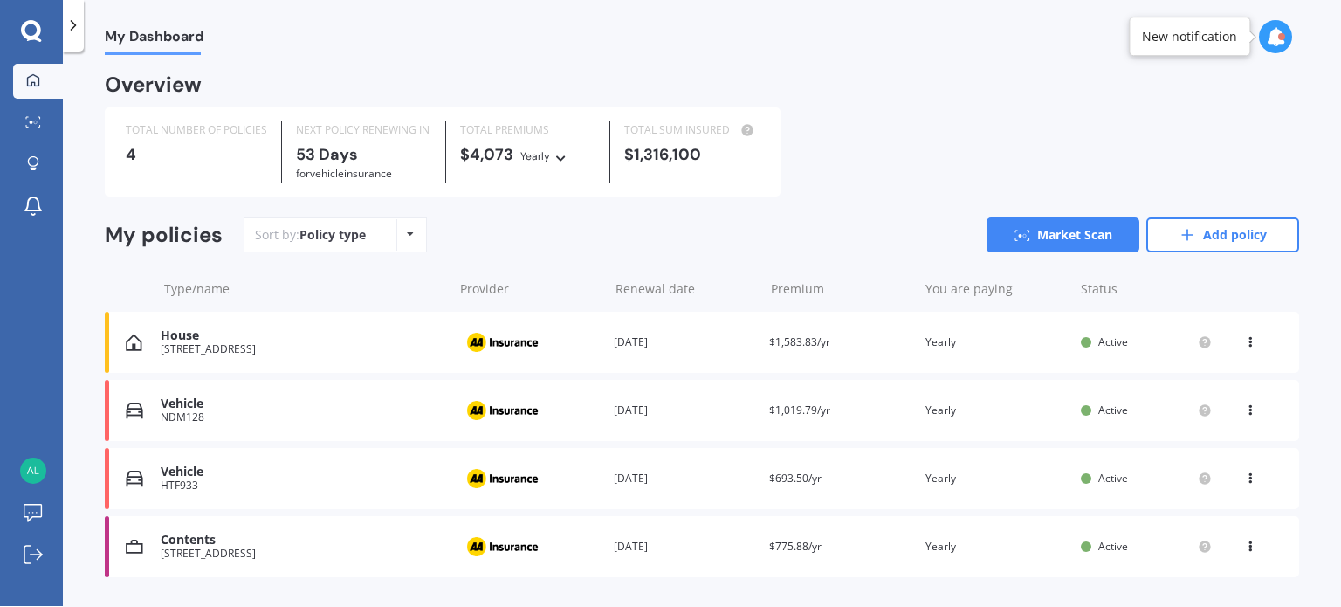
click at [185, 473] on div "Vehicle" at bounding box center [303, 472] width 284 height 15
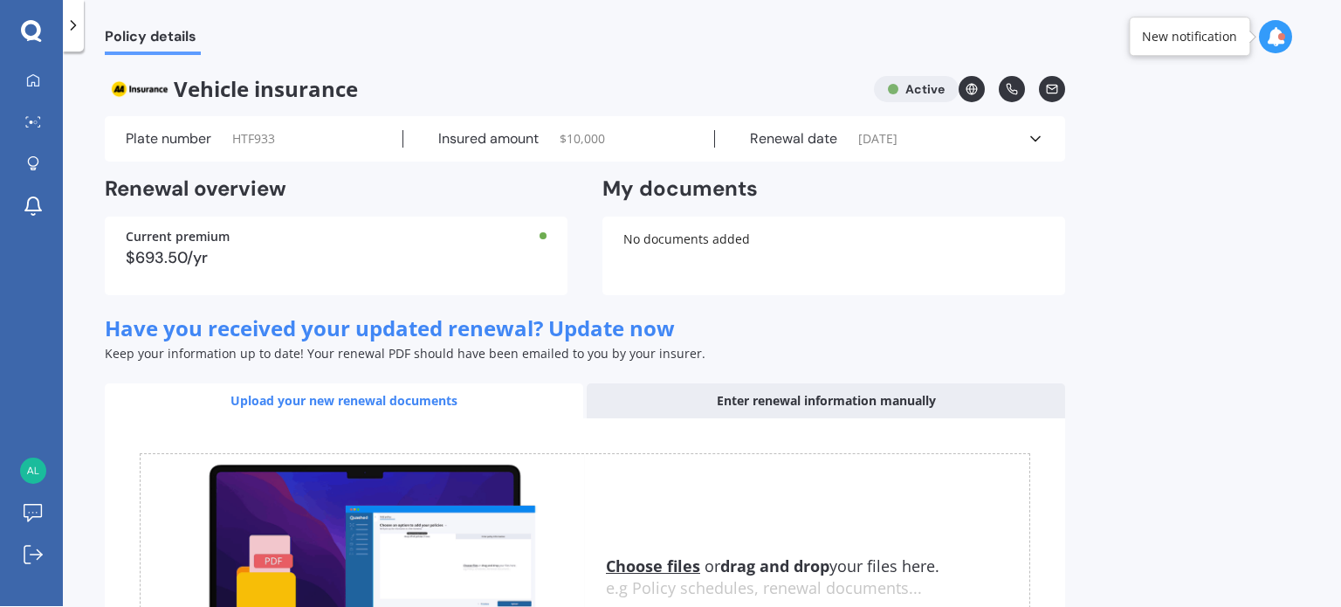
scroll to position [216, 0]
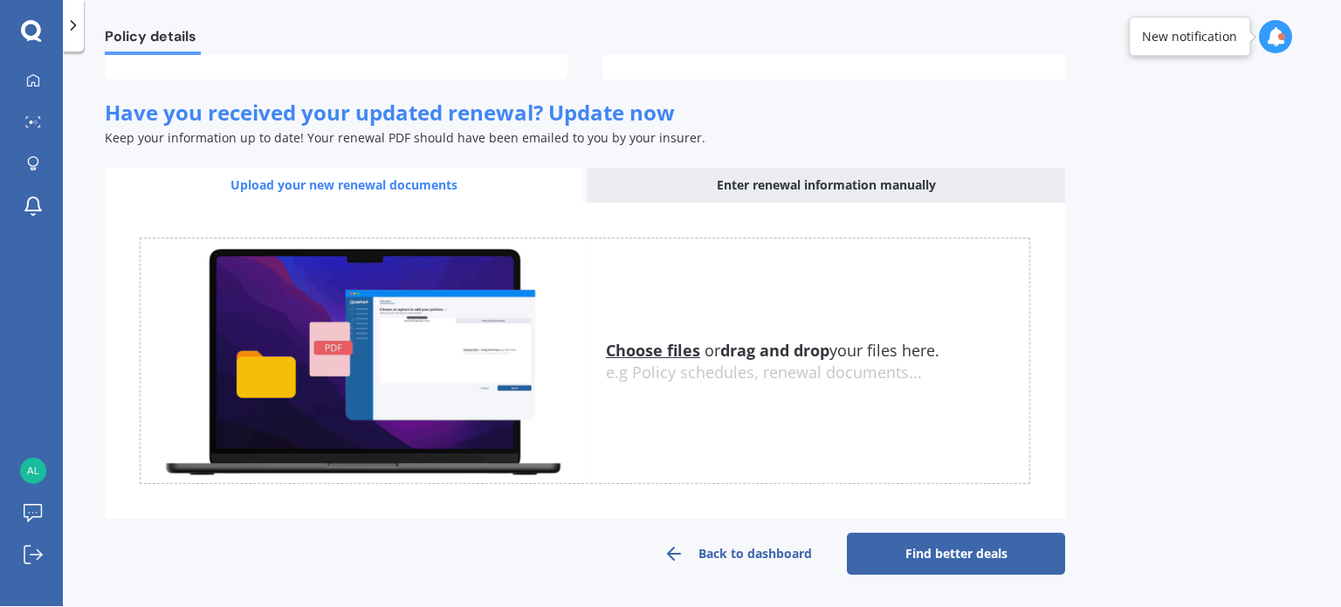
click at [916, 555] on link "Find better deals" at bounding box center [956, 554] width 218 height 42
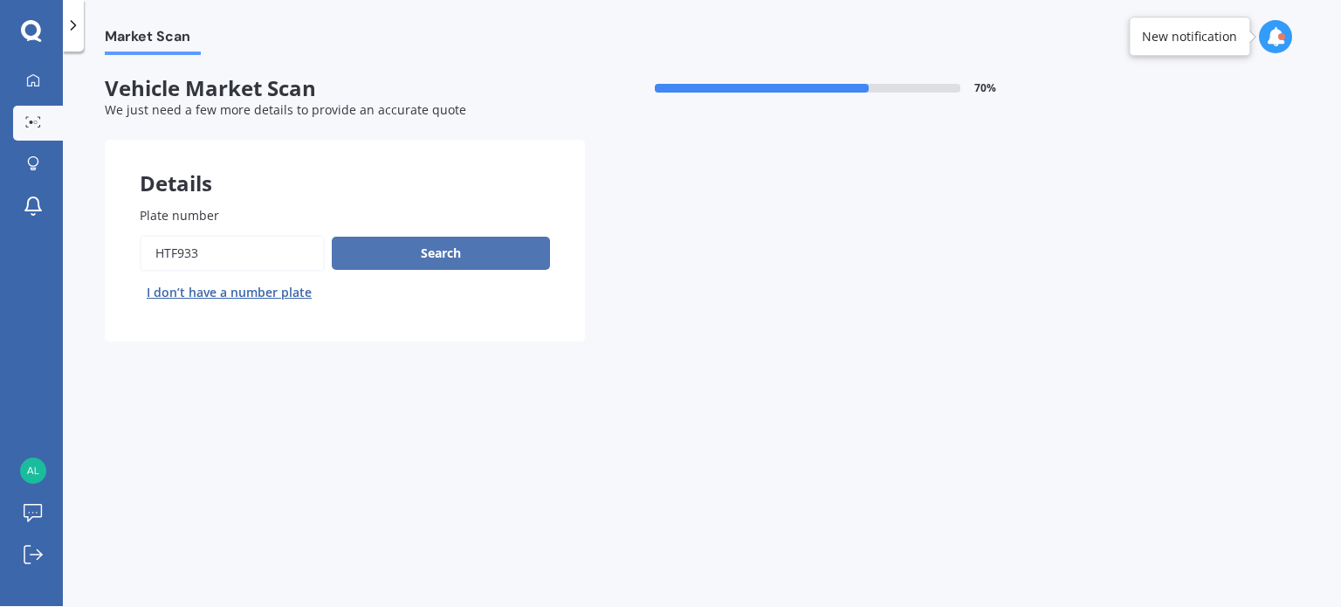
click at [437, 249] on button "Search" at bounding box center [441, 253] width 218 height 33
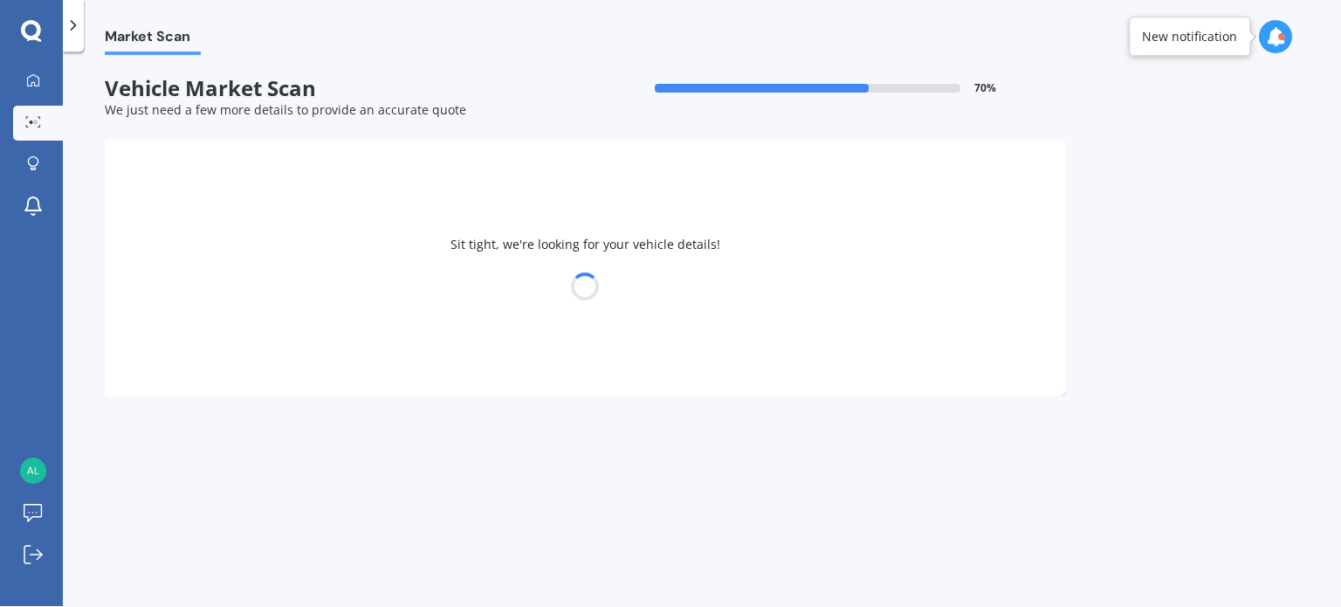
select select "TOYOTA"
select select "COROLLA"
select select "04"
select select "06"
select select "1957"
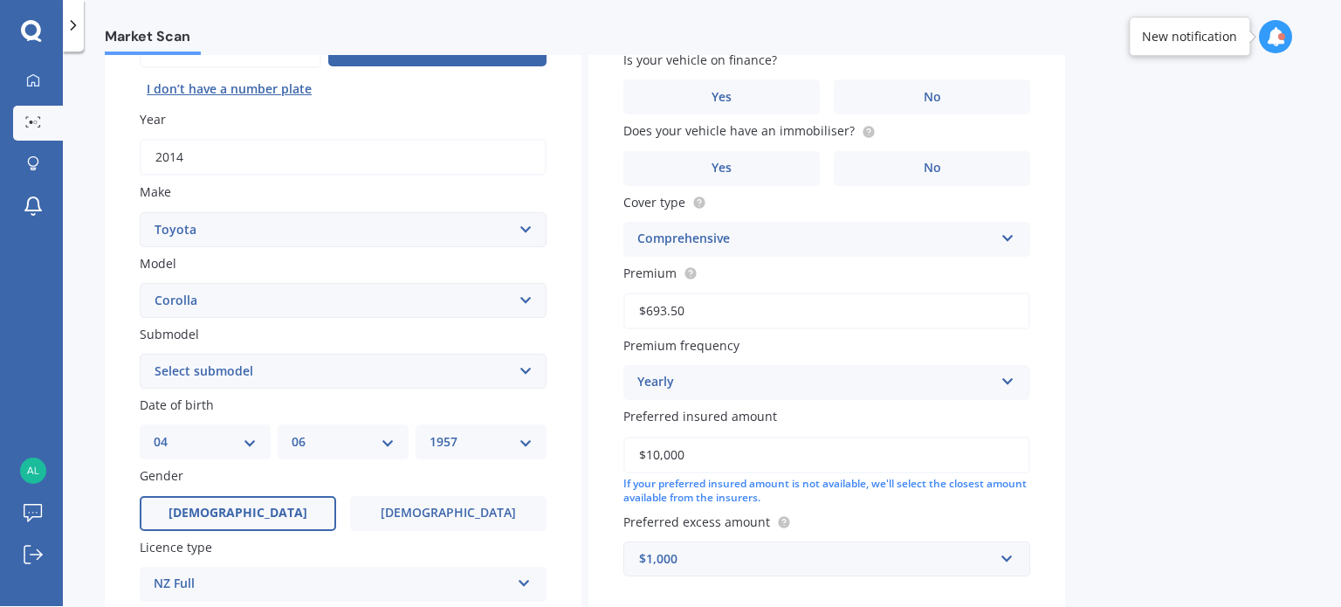
scroll to position [219, 0]
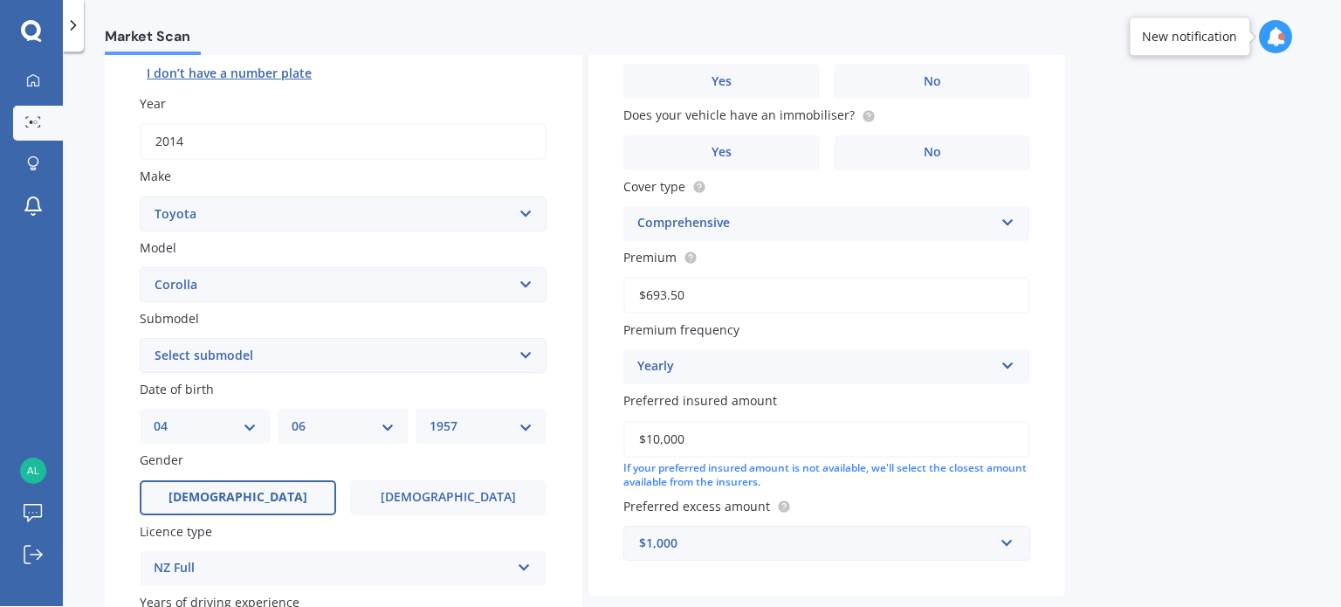
click at [269, 347] on select "Select submodel (All other) Axio Diesel [PERSON_NAME] 2WD [PERSON_NAME] 4WD FXG…" at bounding box center [343, 355] width 407 height 35
click at [510, 362] on select "Select submodel (All other) Axio Diesel [PERSON_NAME] 2WD [PERSON_NAME] 4WD FXG…" at bounding box center [343, 355] width 407 height 35
select select "GX CVT HATCH"
click at [140, 338] on select "Select submodel (All other) Axio Diesel [PERSON_NAME] 2WD [PERSON_NAME] 4WD FXG…" at bounding box center [343, 355] width 407 height 35
click at [1175, 272] on div "Market Scan Vehicle Market Scan 70 % We just need a few more details to provide…" at bounding box center [702, 332] width 1278 height 554
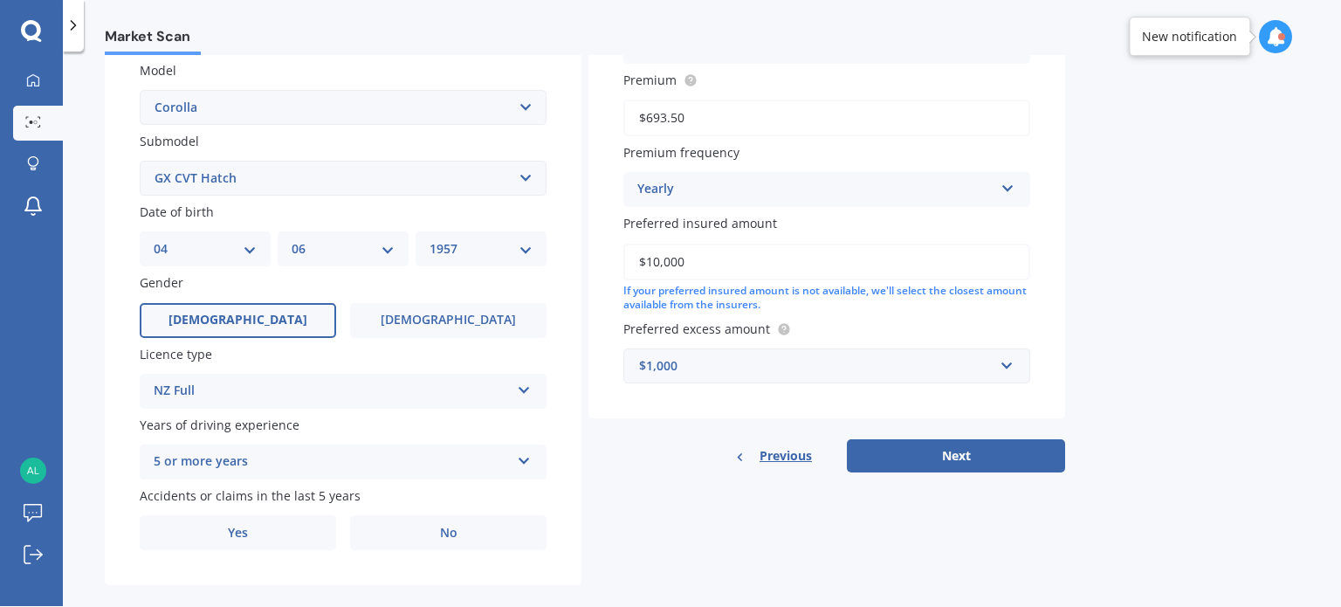
scroll to position [397, 0]
click at [451, 531] on span "No" at bounding box center [448, 532] width 17 height 15
click at [0, 0] on input "No" at bounding box center [0, 0] width 0 height 0
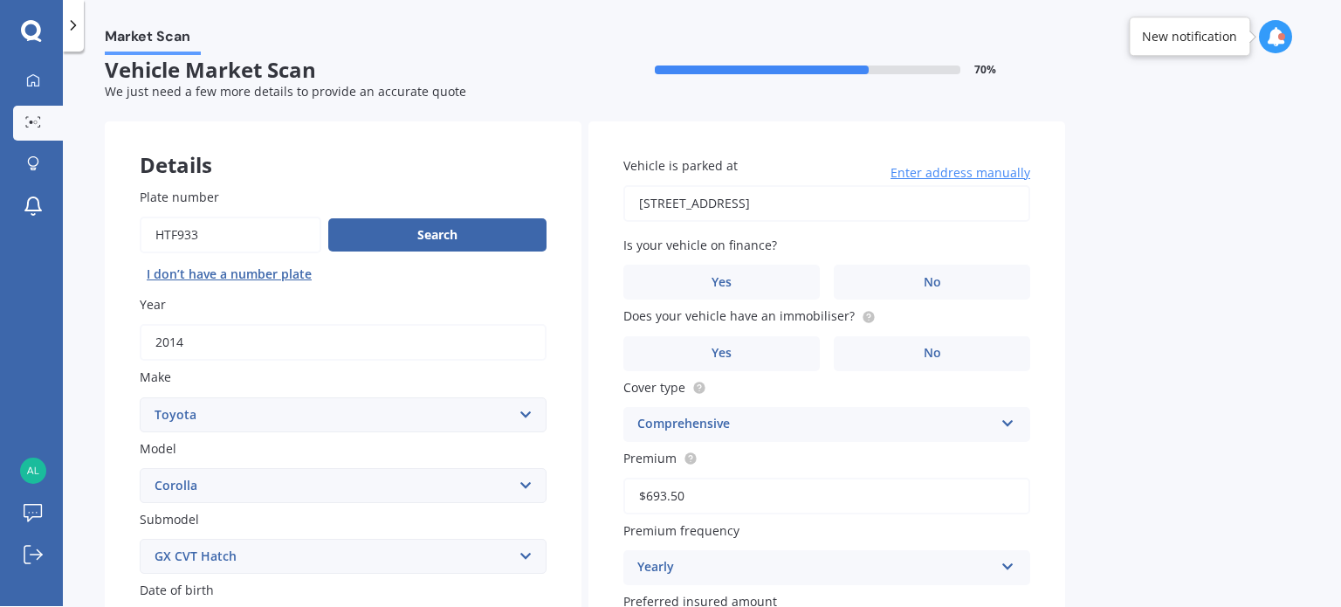
scroll to position [24, 0]
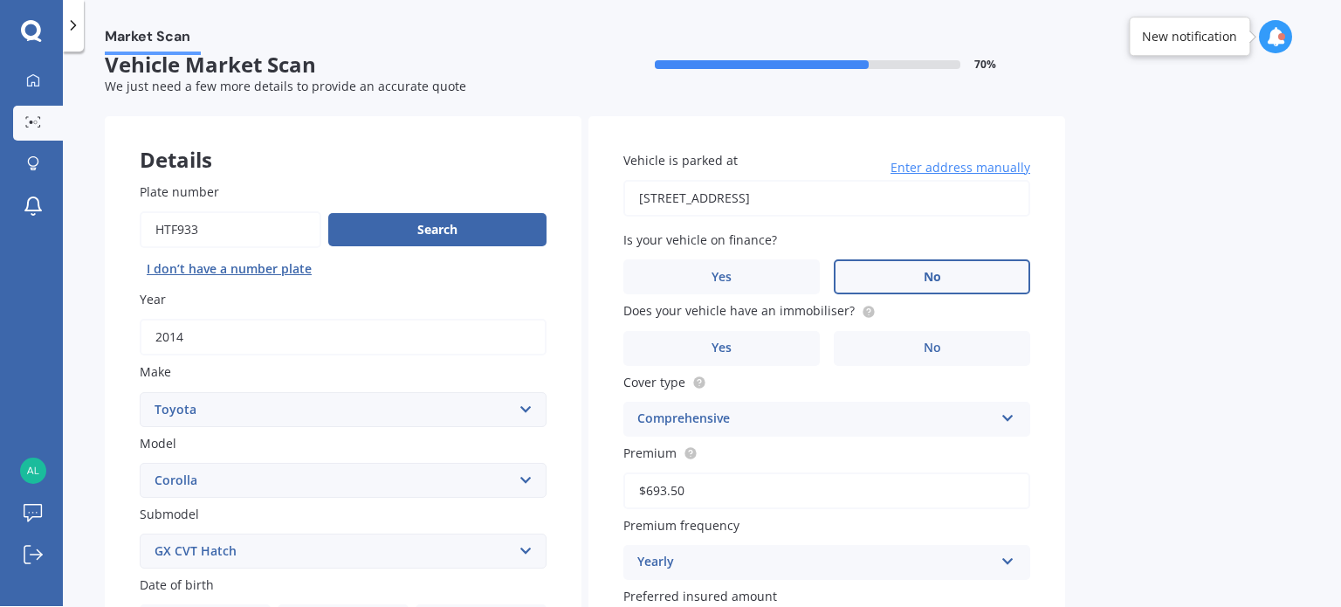
click at [947, 272] on label "No" at bounding box center [932, 276] width 196 height 35
click at [0, 0] on input "No" at bounding box center [0, 0] width 0 height 0
click at [767, 339] on label "Yes" at bounding box center [721, 348] width 196 height 35
click at [0, 0] on input "Yes" at bounding box center [0, 0] width 0 height 0
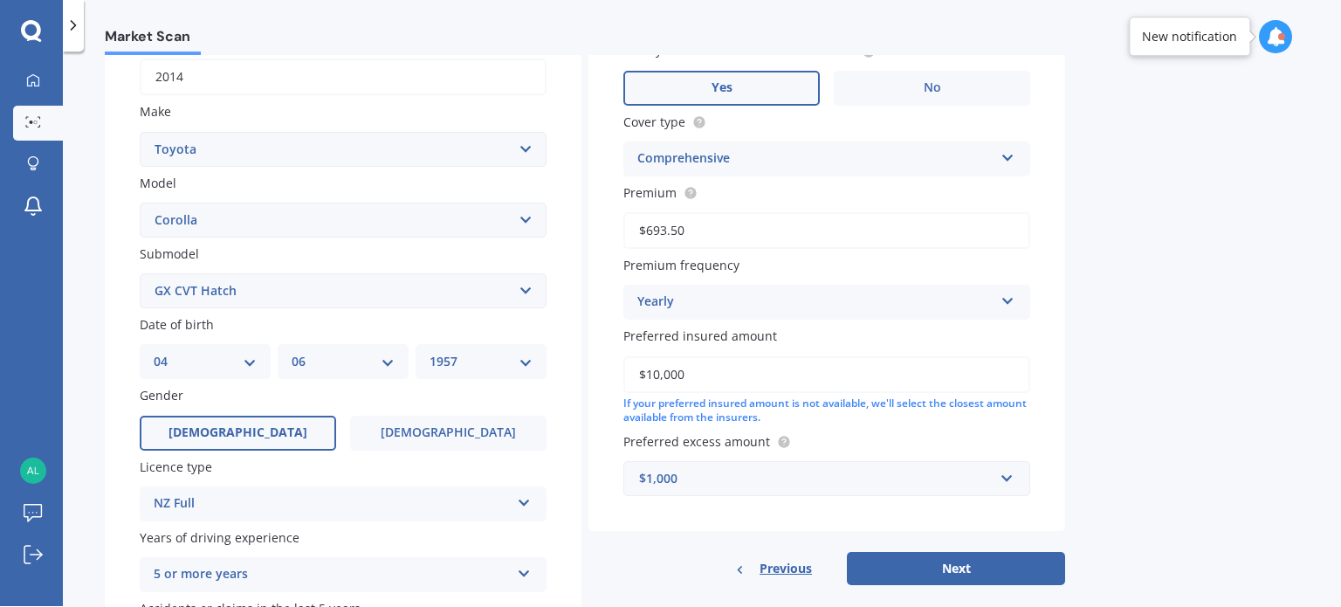
scroll to position [286, 0]
drag, startPoint x: 694, startPoint y: 378, endPoint x: 603, endPoint y: 375, distance: 90.8
click at [603, 375] on div "Vehicle is parked at [STREET_ADDRESS] Enter address manually Is your vehicle on…" at bounding box center [827, 192] width 477 height 676
type input "$12,200"
click at [1069, 419] on div "Market Scan Vehicle Market Scan 70 % We just need a few more details to provide…" at bounding box center [702, 332] width 1278 height 554
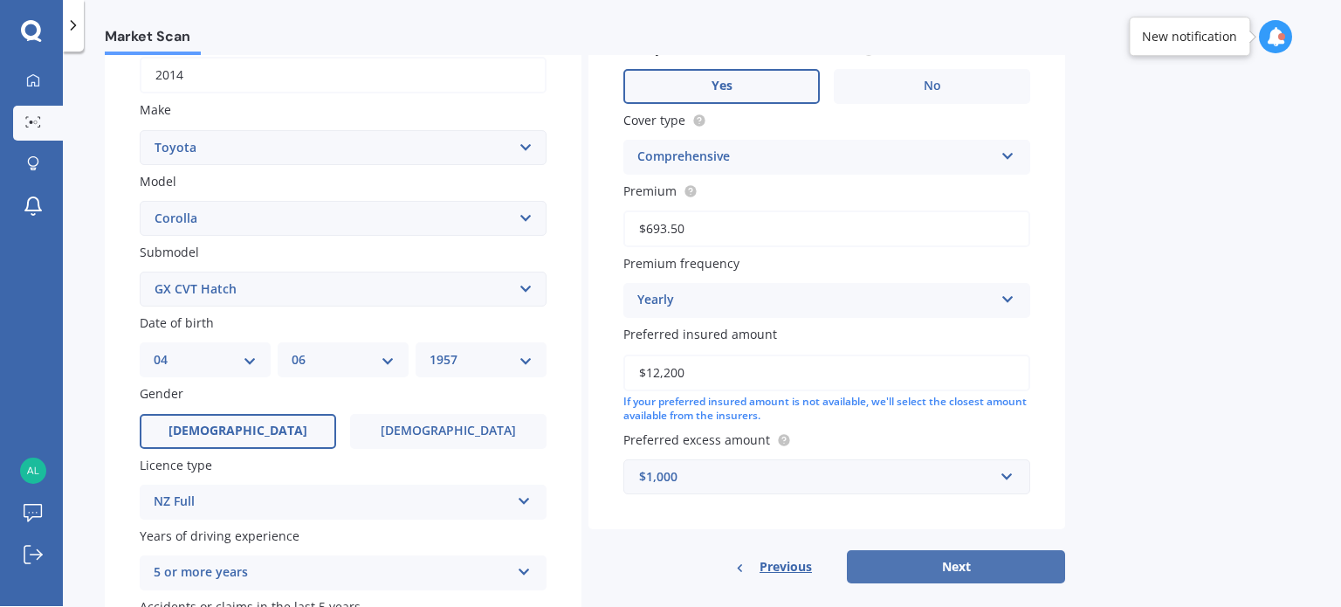
click at [976, 558] on button "Next" at bounding box center [956, 566] width 218 height 33
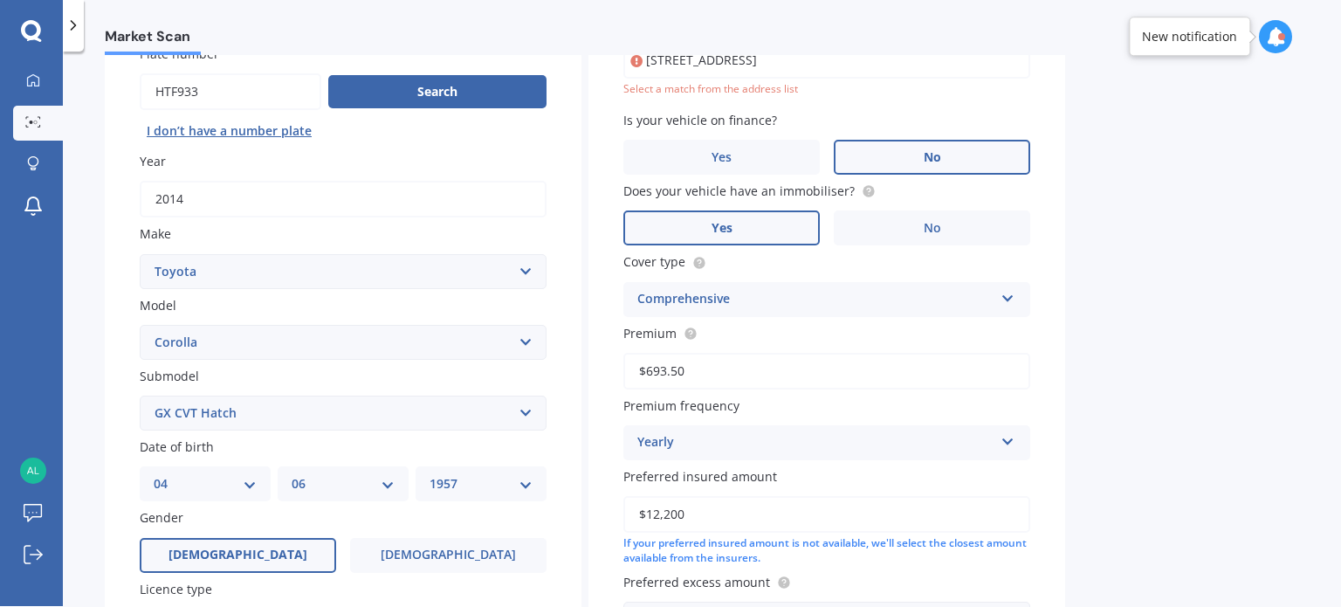
scroll to position [119, 0]
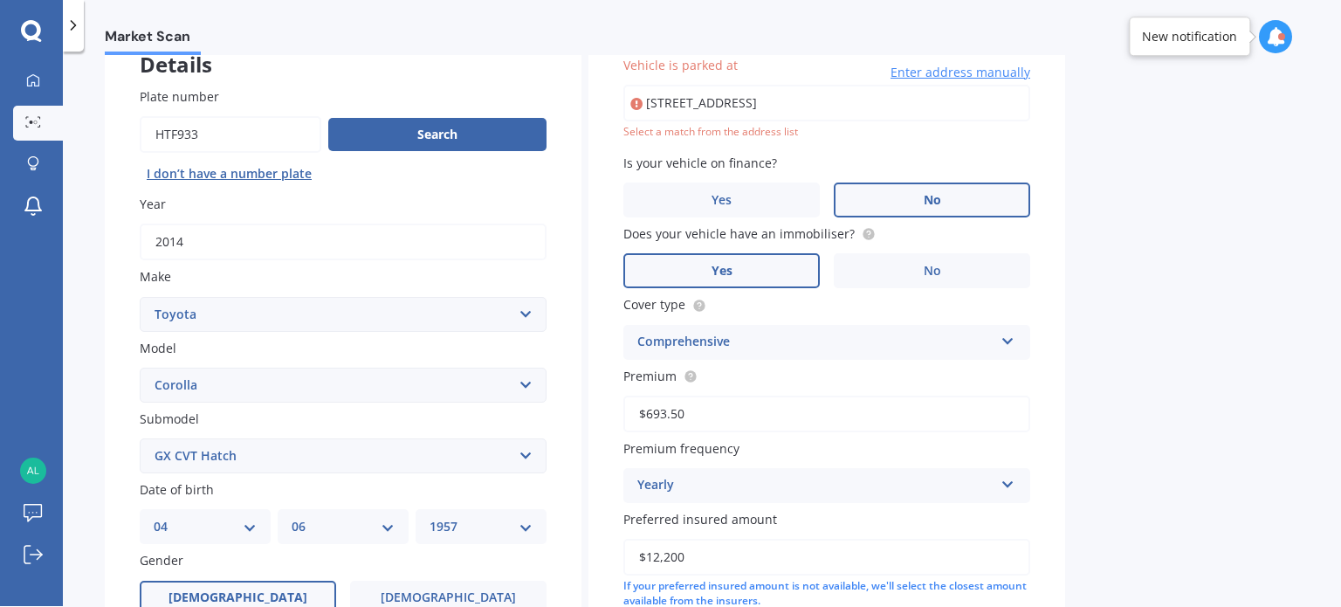
type input "[STREET_ADDRESS]"
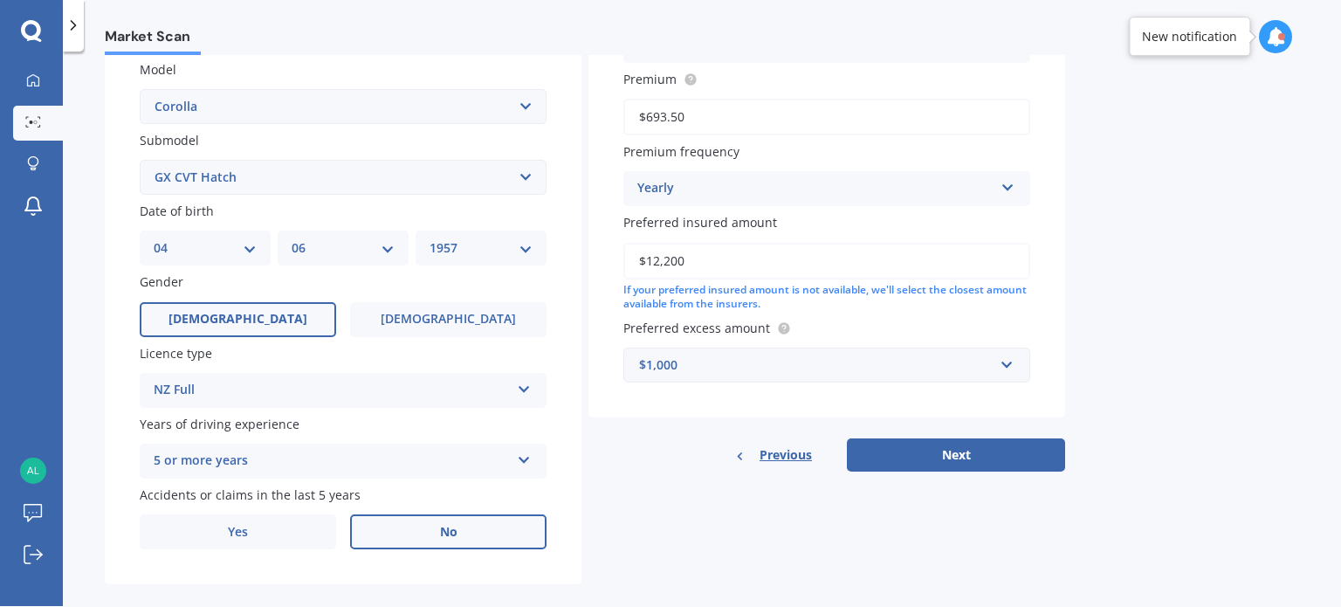
scroll to position [421, 0]
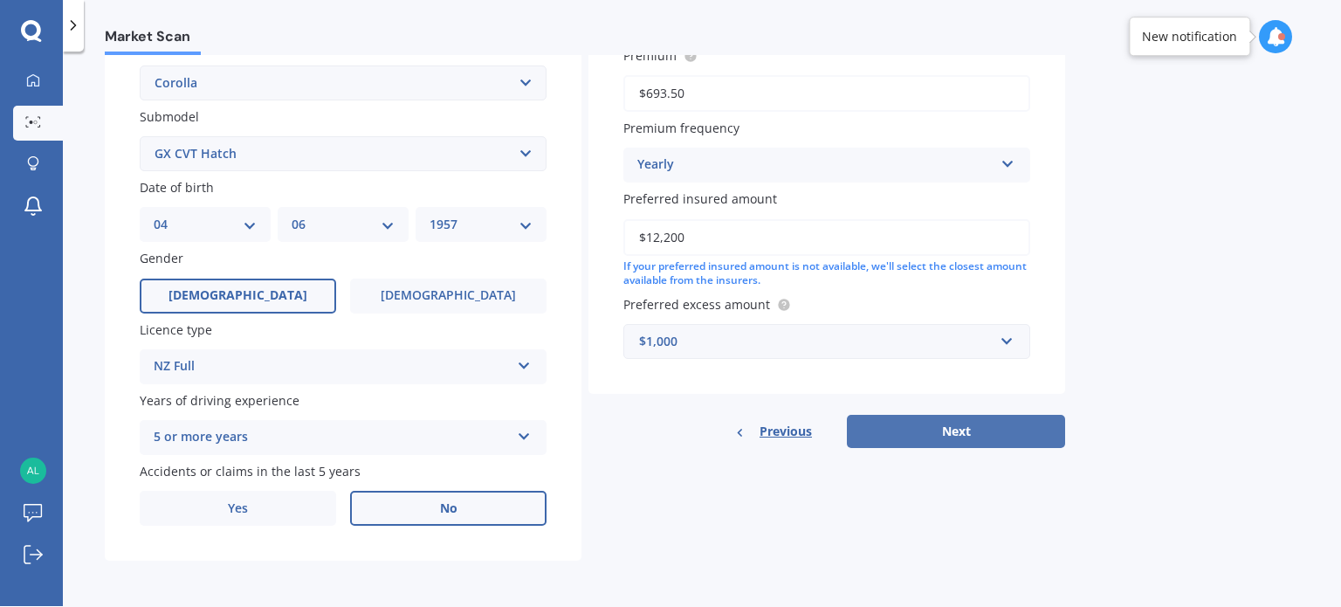
click at [968, 429] on button "Next" at bounding box center [956, 431] width 218 height 33
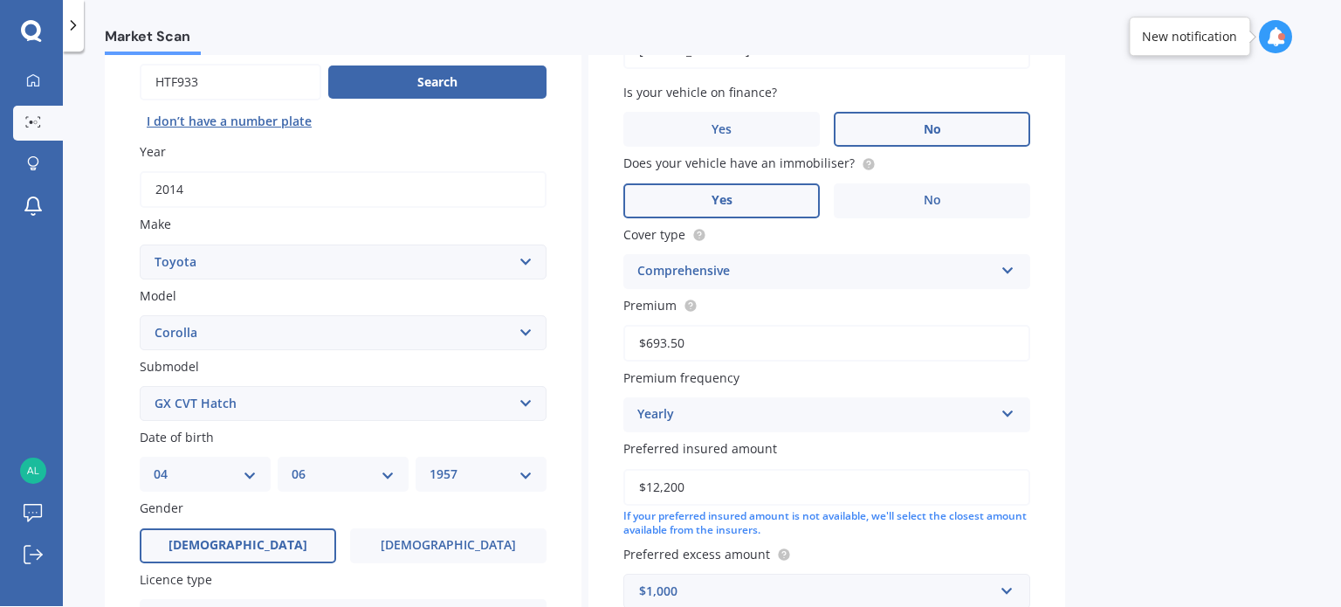
select select "04"
select select "06"
select select "1957"
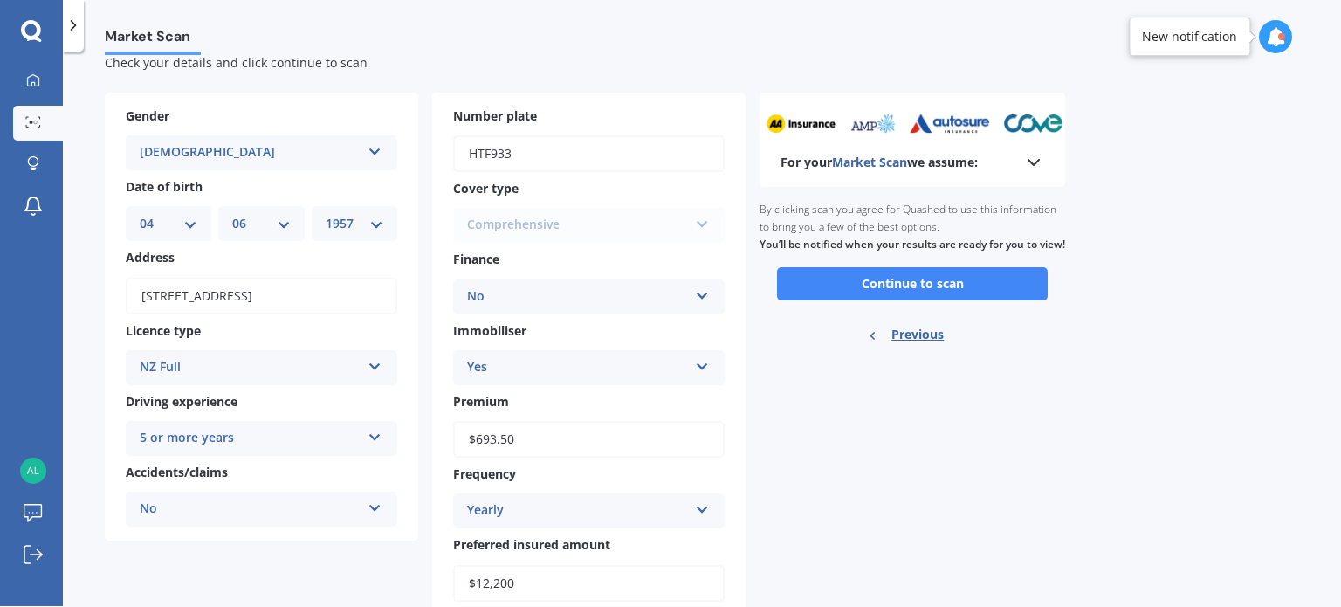
scroll to position [0, 0]
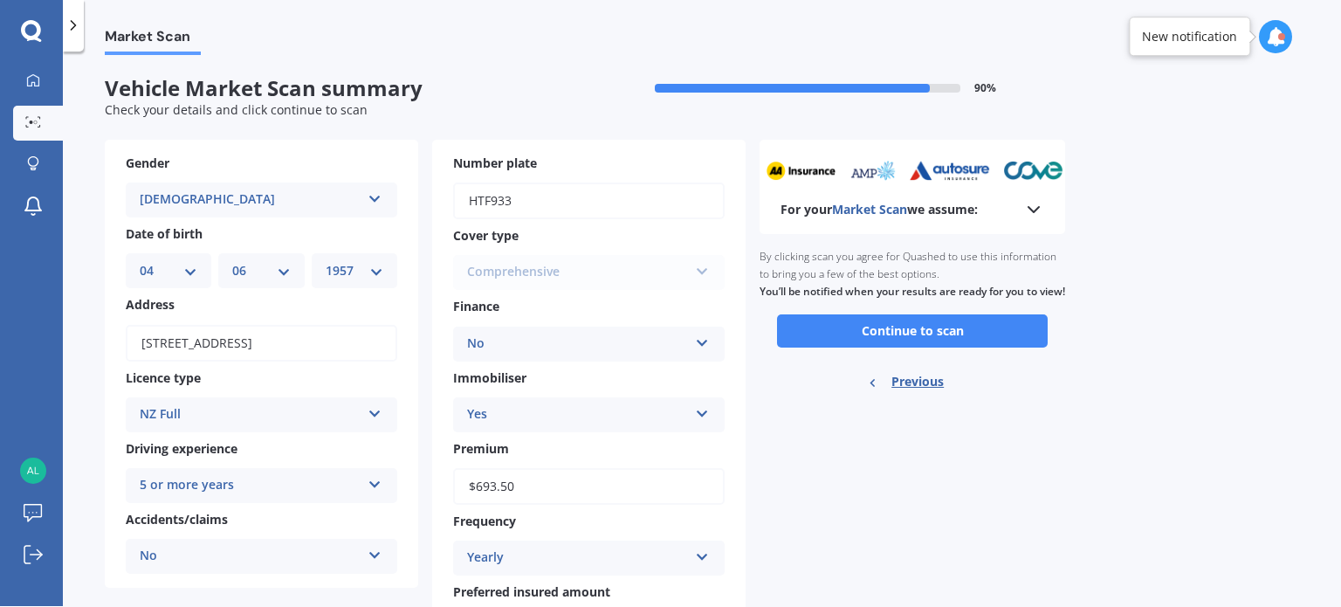
click at [575, 343] on div "No" at bounding box center [577, 344] width 221 height 21
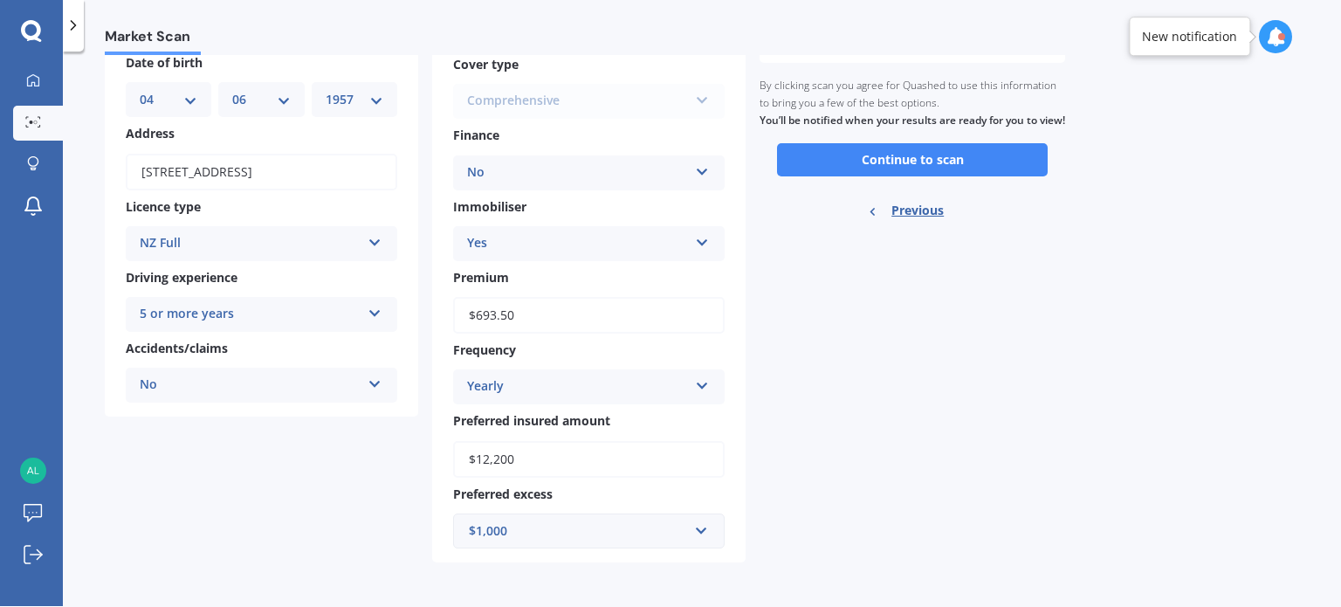
scroll to position [126, 0]
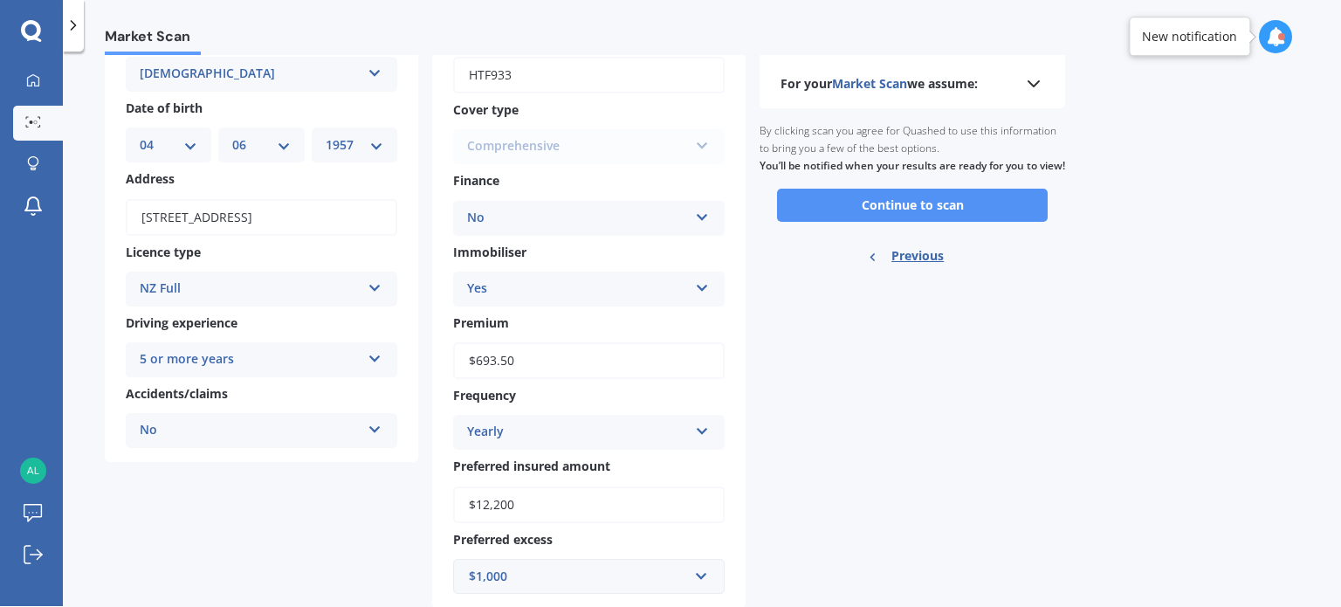
click at [922, 218] on button "Continue to scan" at bounding box center [912, 205] width 271 height 33
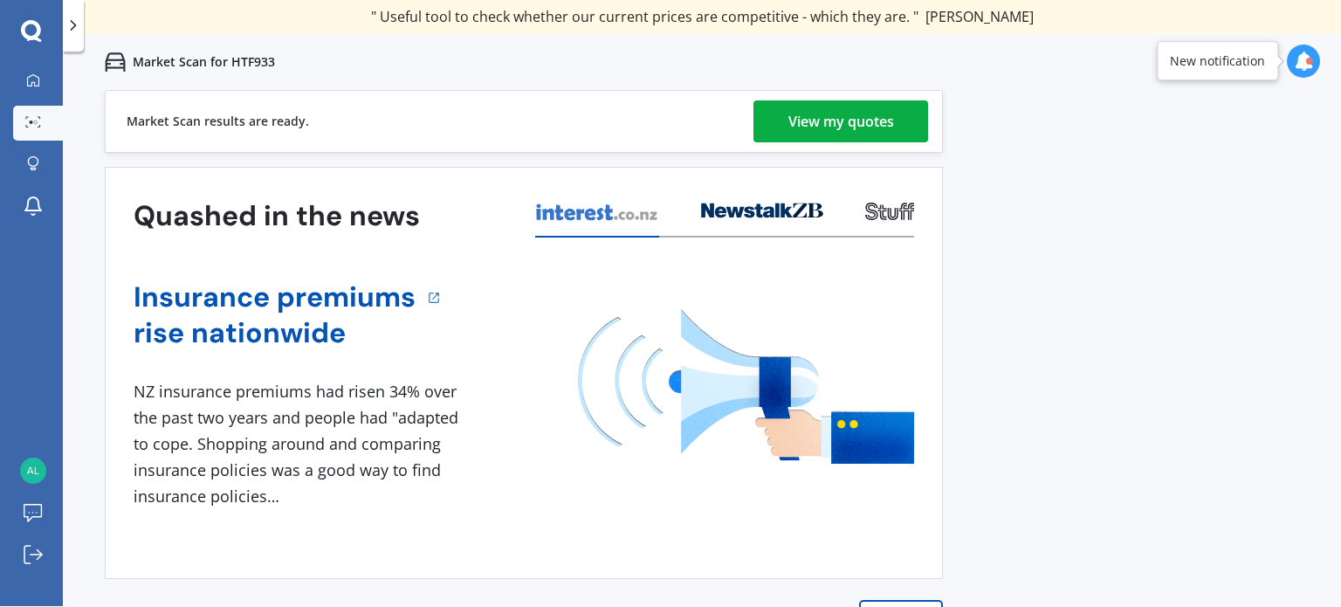
click at [855, 120] on div "View my quotes" at bounding box center [841, 121] width 106 height 42
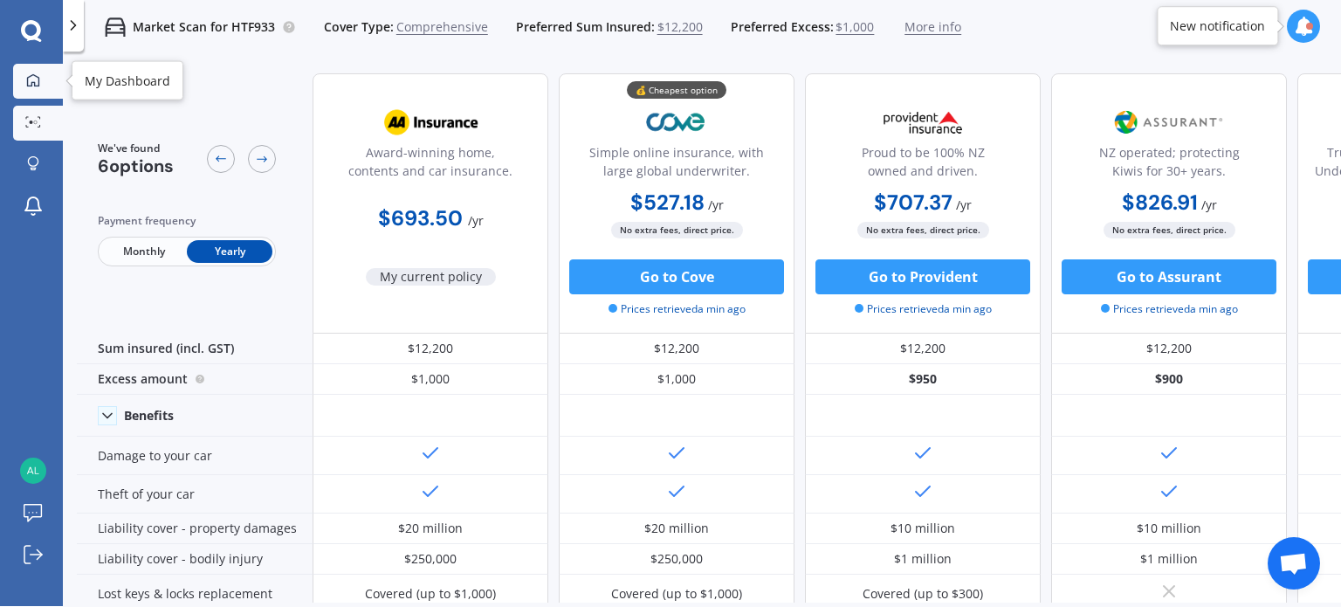
click at [27, 77] on icon at bounding box center [33, 79] width 12 height 12
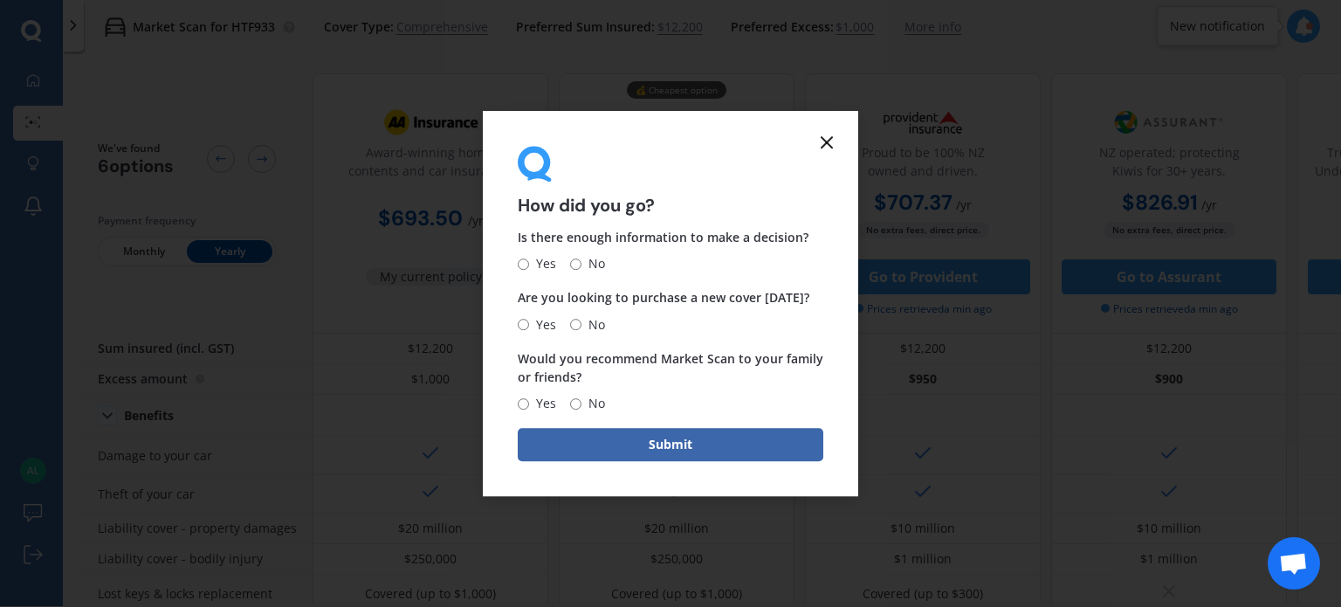
click at [831, 142] on icon at bounding box center [826, 142] width 21 height 21
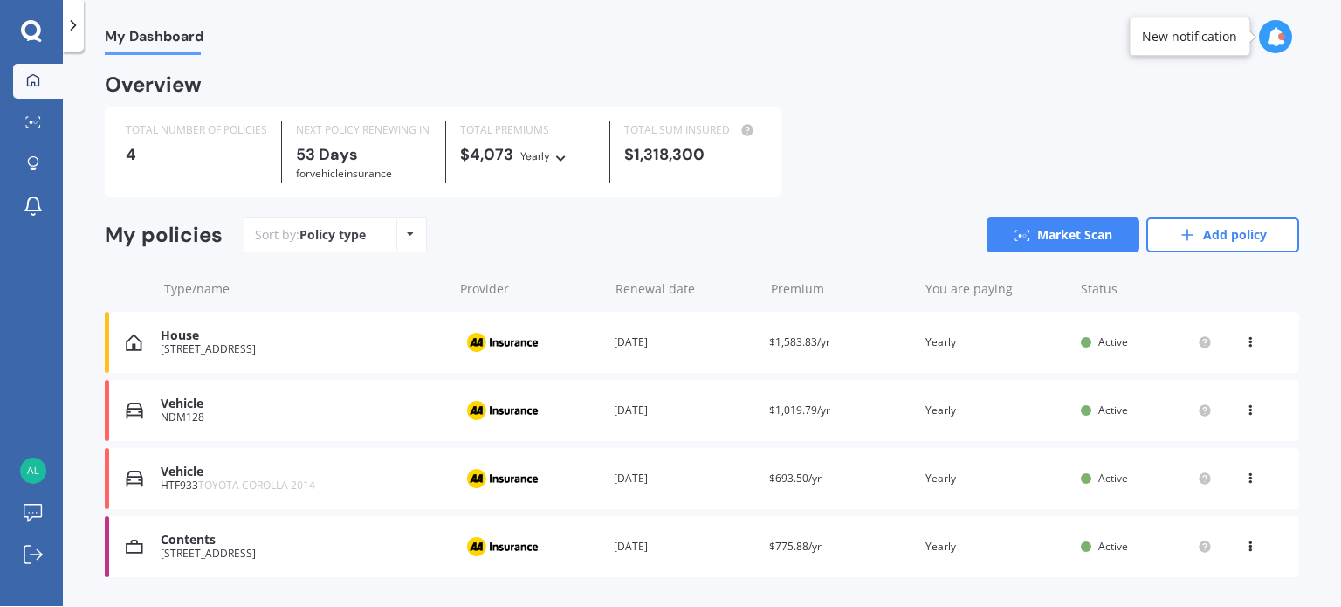
click at [217, 478] on div "Vehicle" at bounding box center [303, 472] width 284 height 15
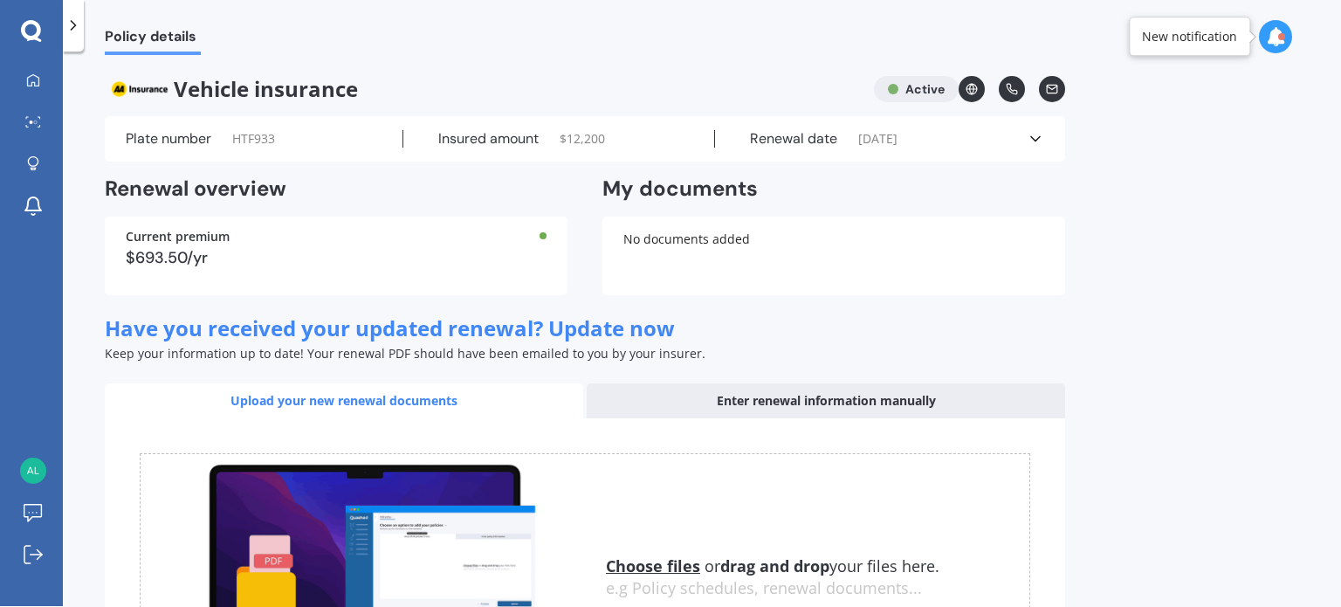
click at [704, 400] on div "Enter renewal information manually" at bounding box center [826, 400] width 478 height 35
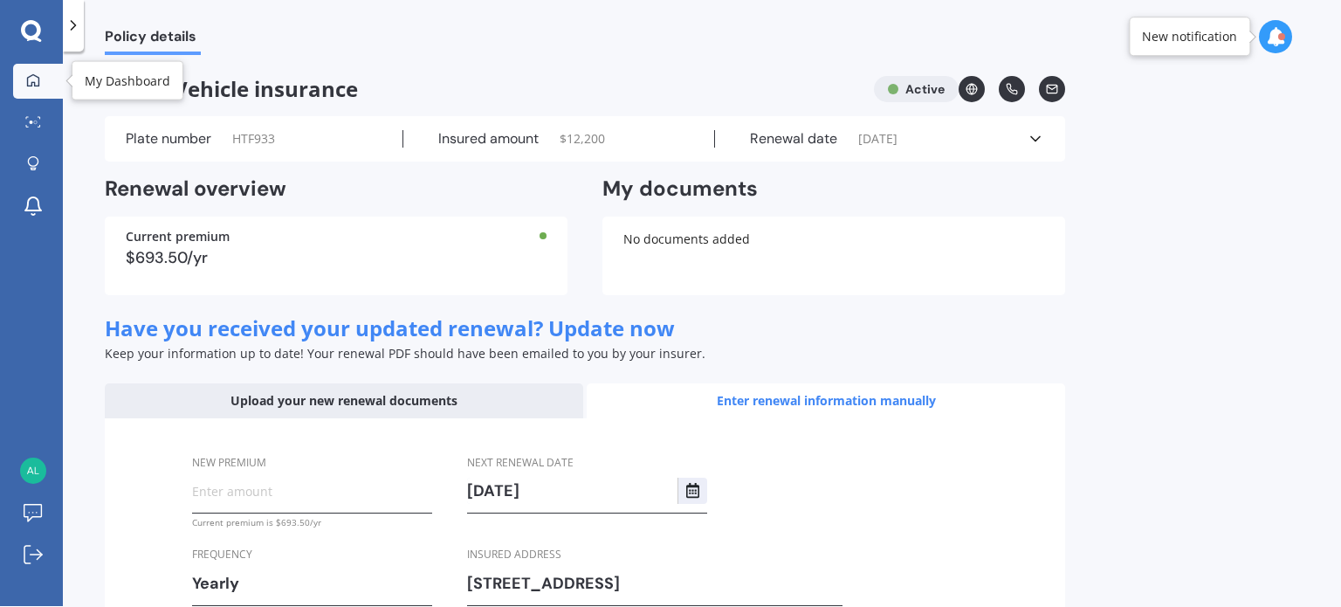
click at [51, 81] on link "My Dashboard" at bounding box center [38, 81] width 50 height 35
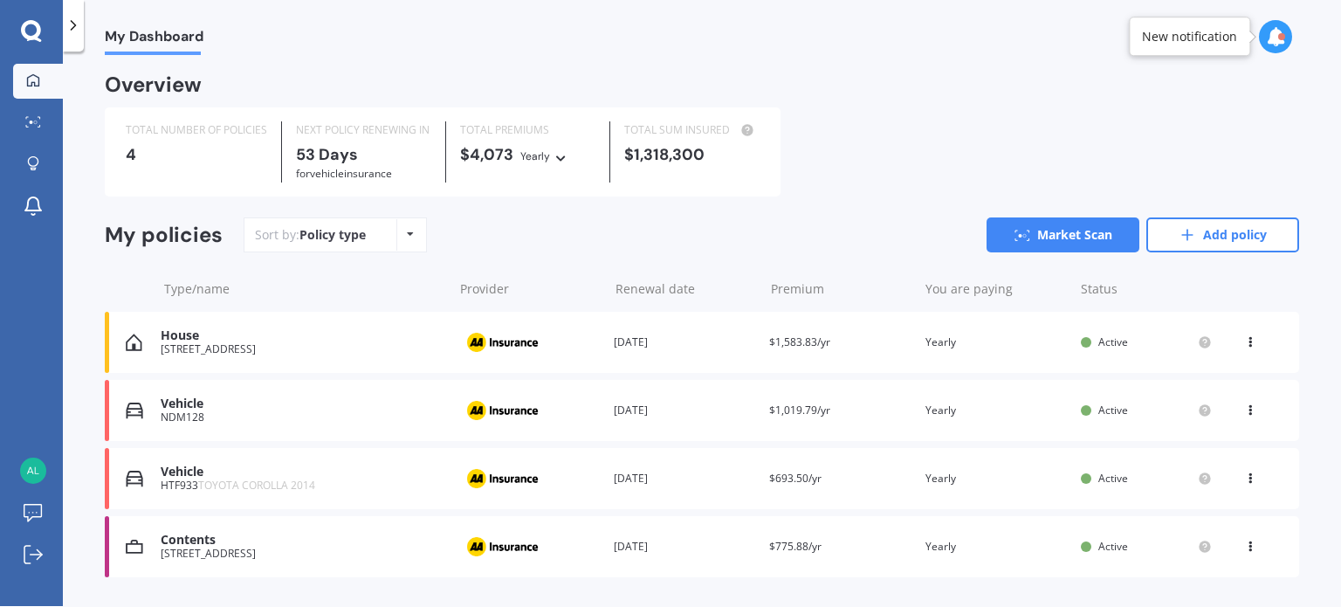
click at [196, 408] on div "Vehicle" at bounding box center [303, 403] width 284 height 15
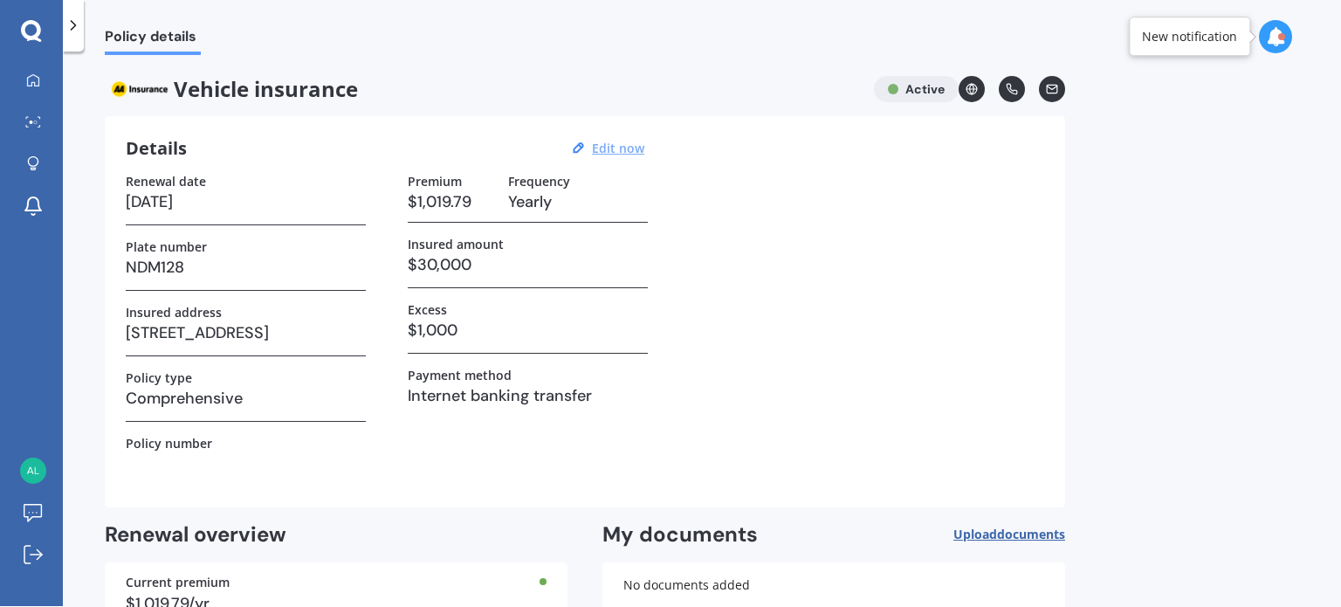
click at [597, 146] on u "Edit now" at bounding box center [618, 148] width 52 height 17
select select "09"
select select "11"
select select "2025"
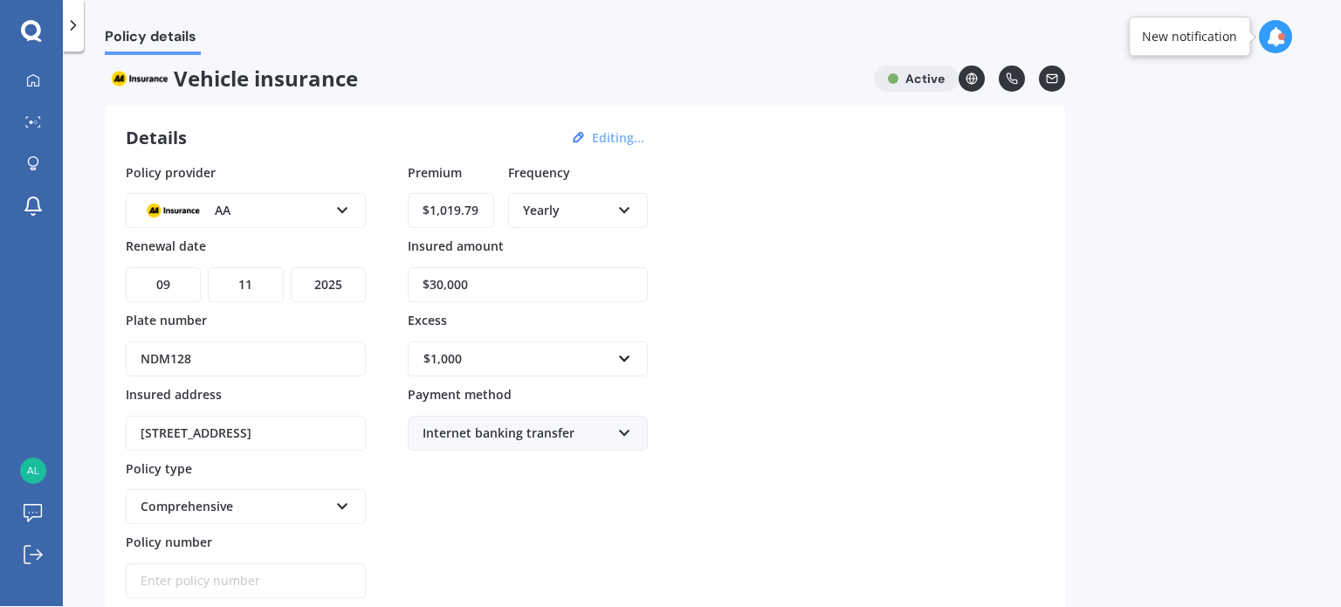
scroll to position [11, 0]
click at [167, 575] on input "Policy number" at bounding box center [246, 579] width 240 height 35
paste input "AMV021852104"
type input "AMV021852104"
click at [936, 353] on div "Policy provider AA AA AMI AMP ANZ ASB Aioi Nissay Dowa Ando Assurant Autosure B…" at bounding box center [585, 380] width 919 height 436
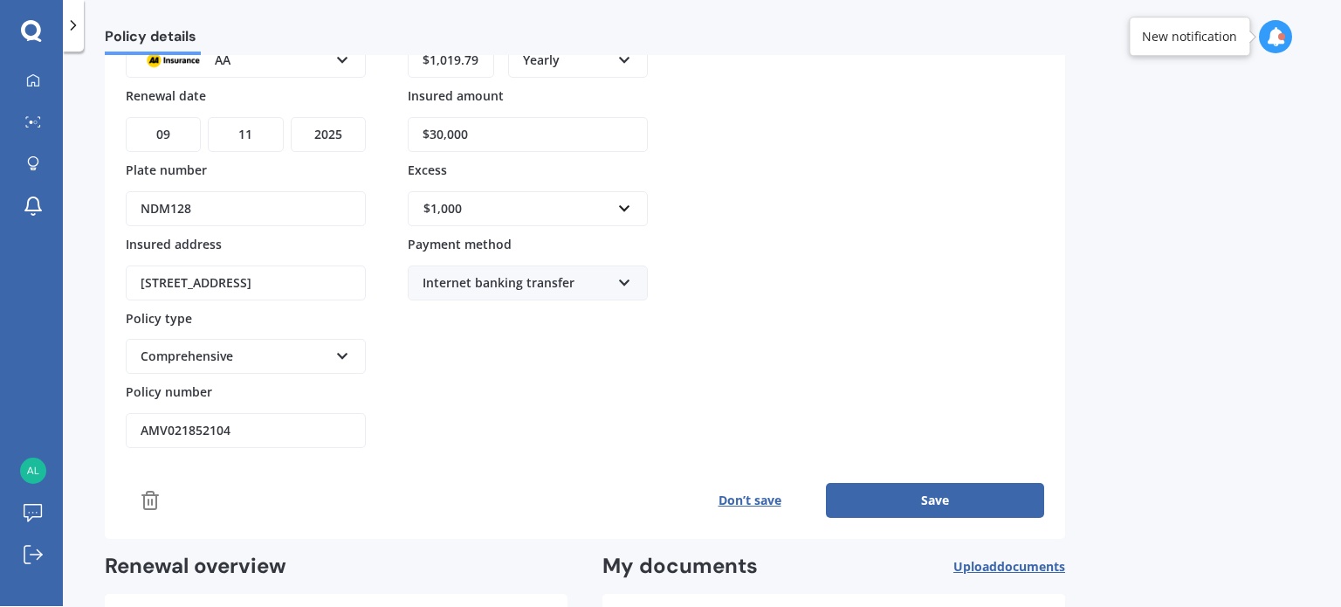
scroll to position [162, 0]
click at [953, 494] on button "Save" at bounding box center [935, 498] width 218 height 35
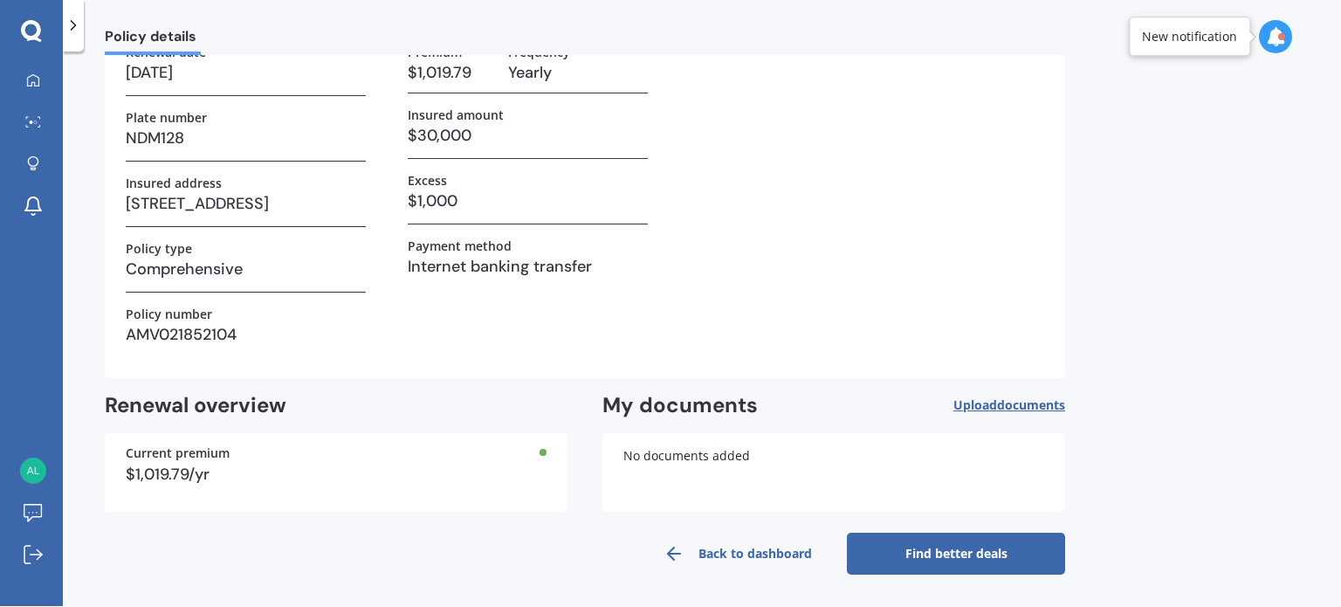
scroll to position [127, 0]
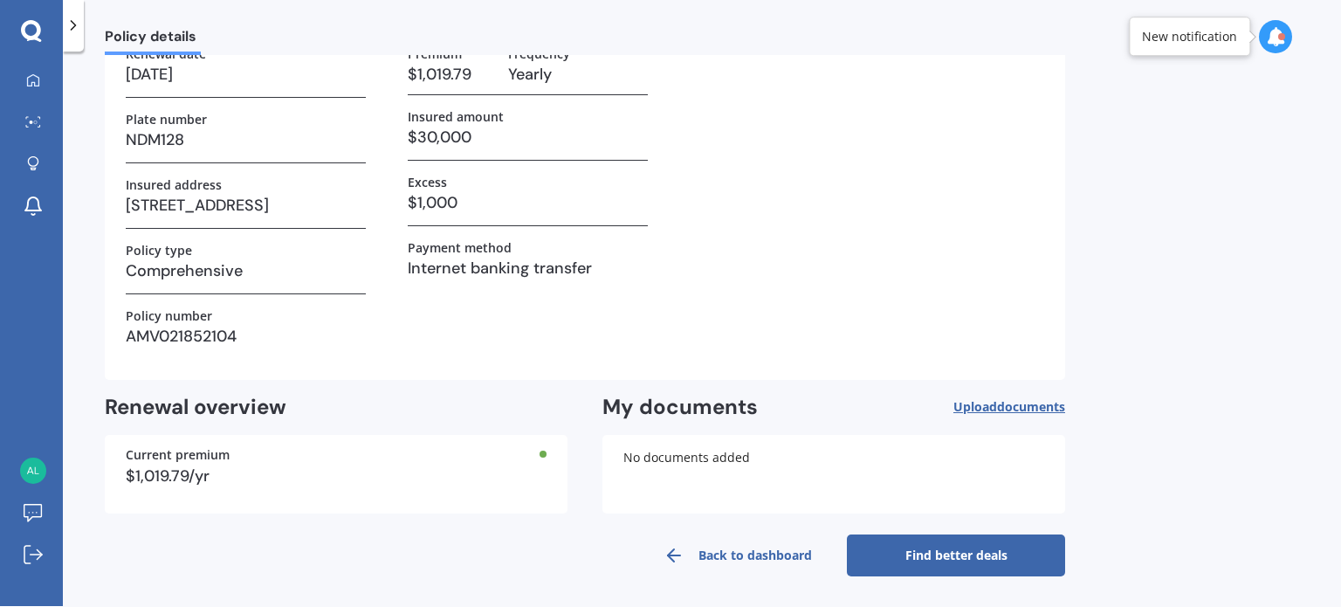
click at [739, 556] on link "Back to dashboard" at bounding box center [738, 555] width 218 height 42
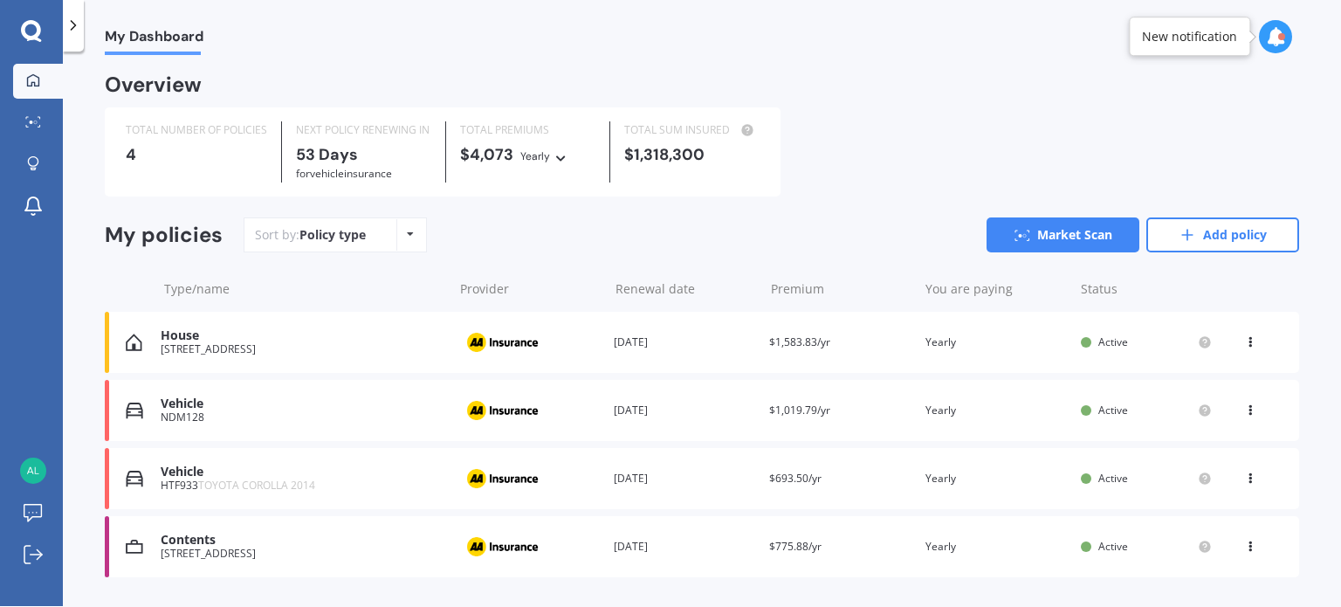
click at [181, 416] on div "NDM128" at bounding box center [303, 417] width 284 height 12
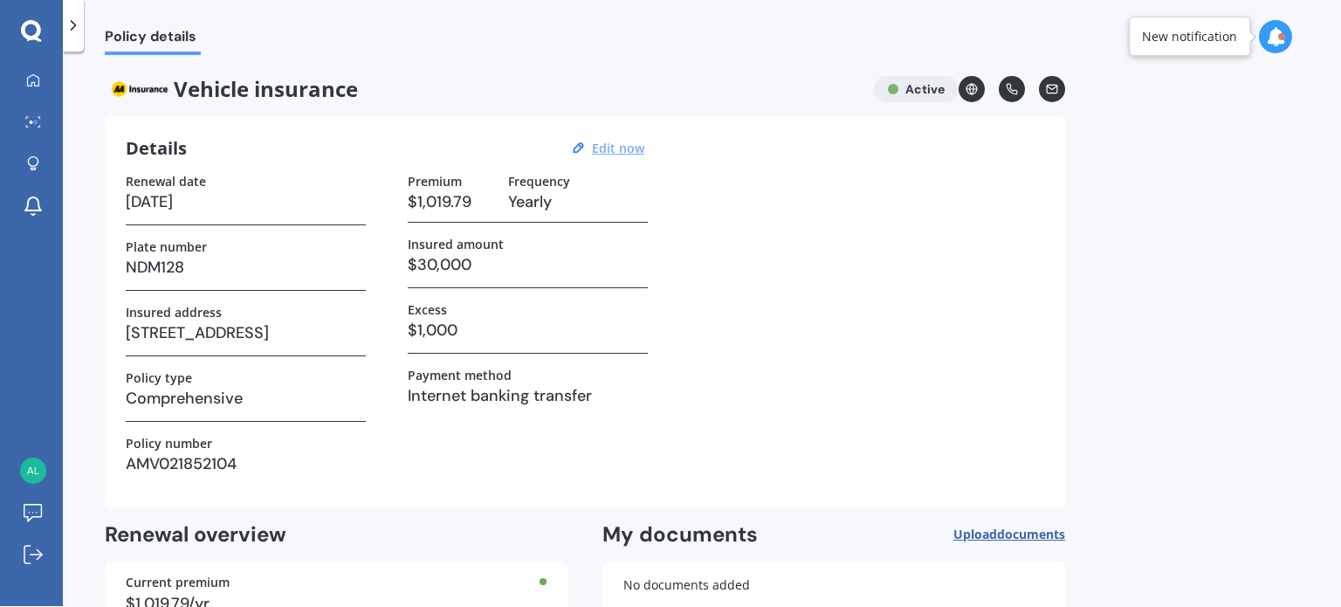
click at [620, 146] on u "Edit now" at bounding box center [618, 148] width 52 height 17
select select "09"
select select "11"
select select "2025"
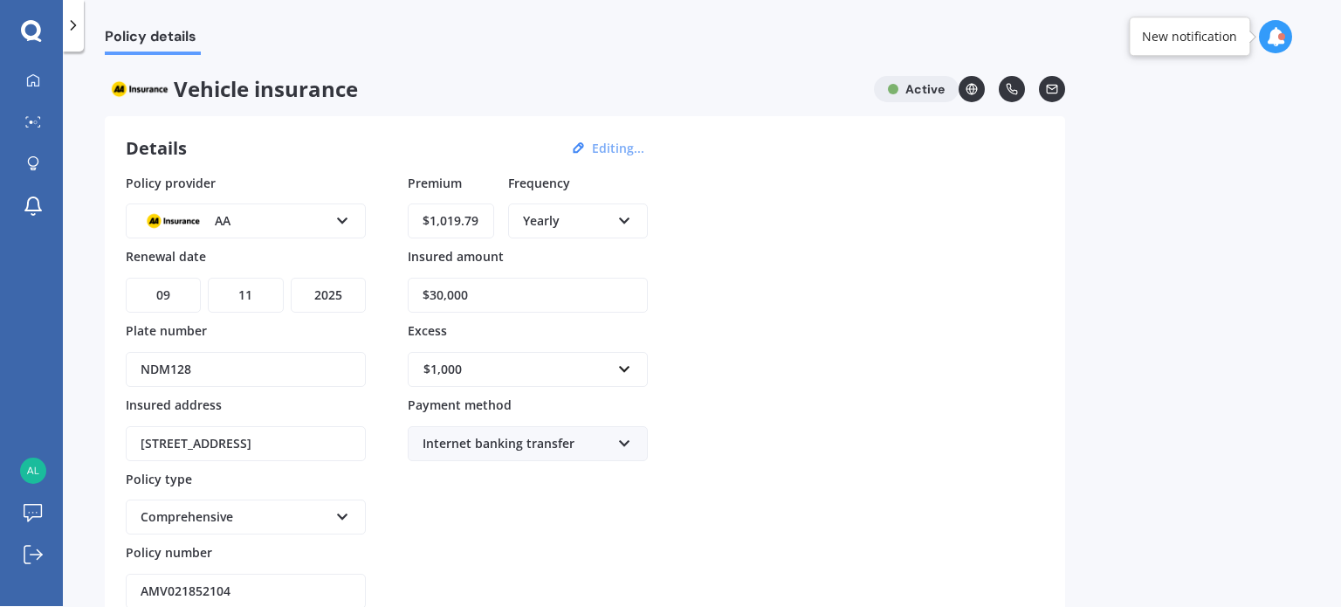
click at [622, 147] on button "Editing..." at bounding box center [618, 149] width 63 height 16
click at [28, 78] on icon at bounding box center [33, 79] width 12 height 12
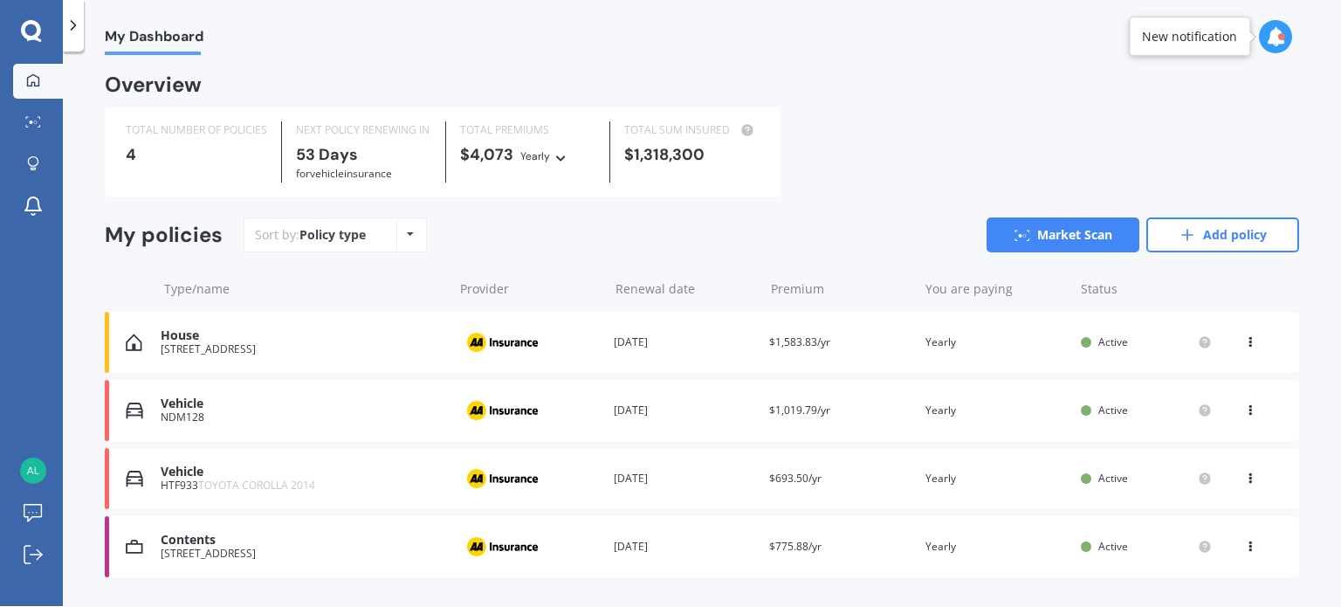
click at [1247, 412] on div "View option View policy Delete" at bounding box center [1252, 410] width 16 height 17
click at [1192, 474] on div "Delete" at bounding box center [1211, 478] width 173 height 35
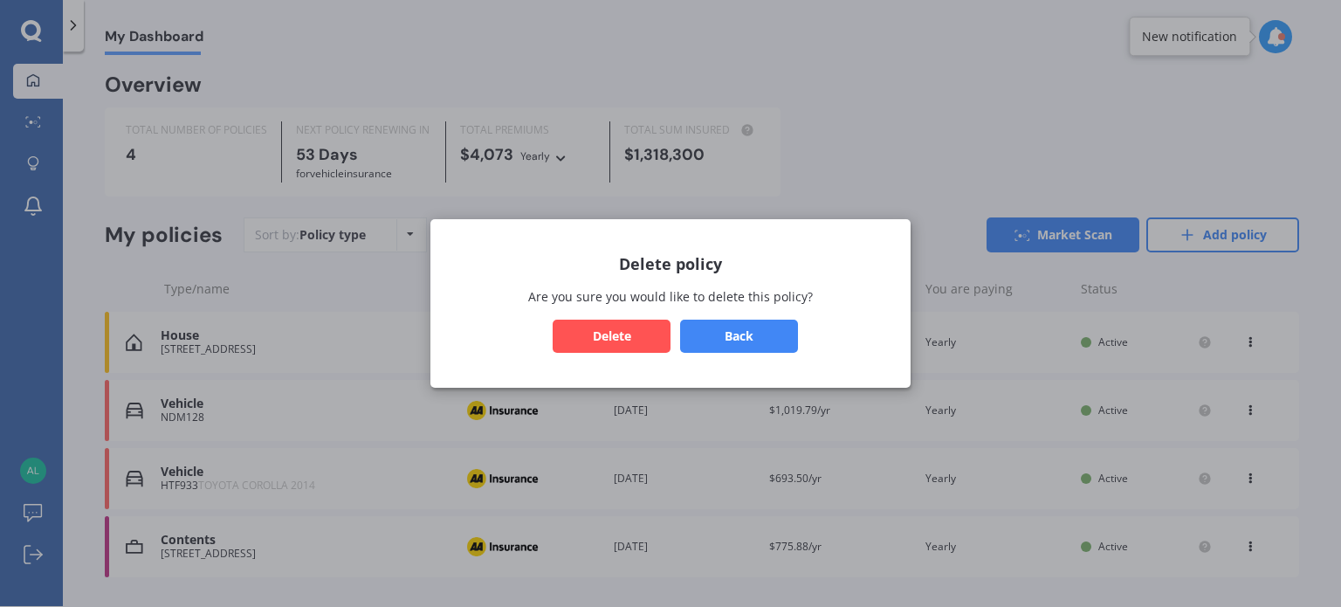
click at [636, 330] on button "Delete" at bounding box center [612, 336] width 118 height 33
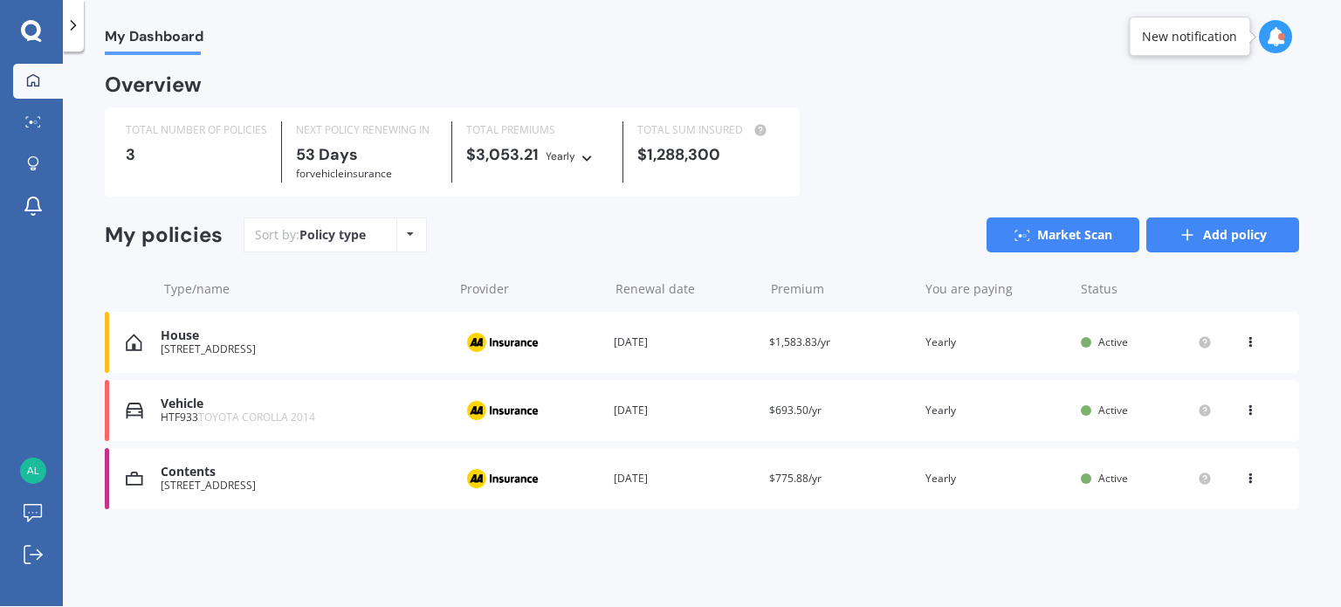
click at [1256, 241] on link "Add policy" at bounding box center [1222, 234] width 153 height 35
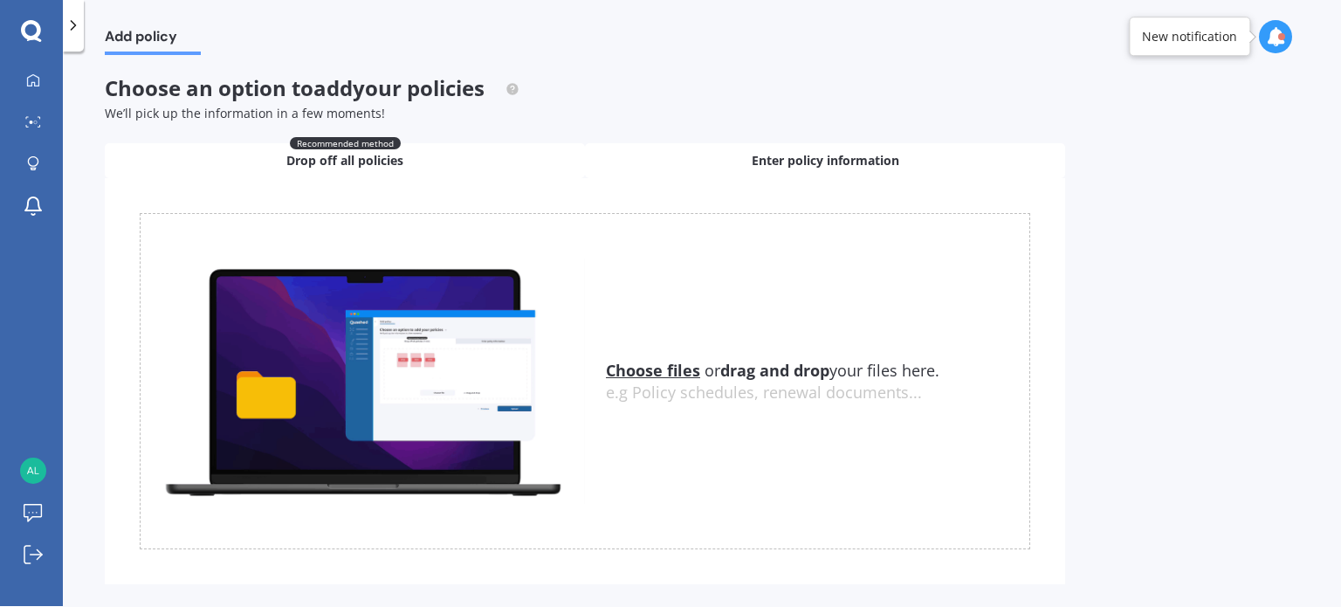
click at [778, 159] on span "Enter policy information" at bounding box center [826, 160] width 148 height 17
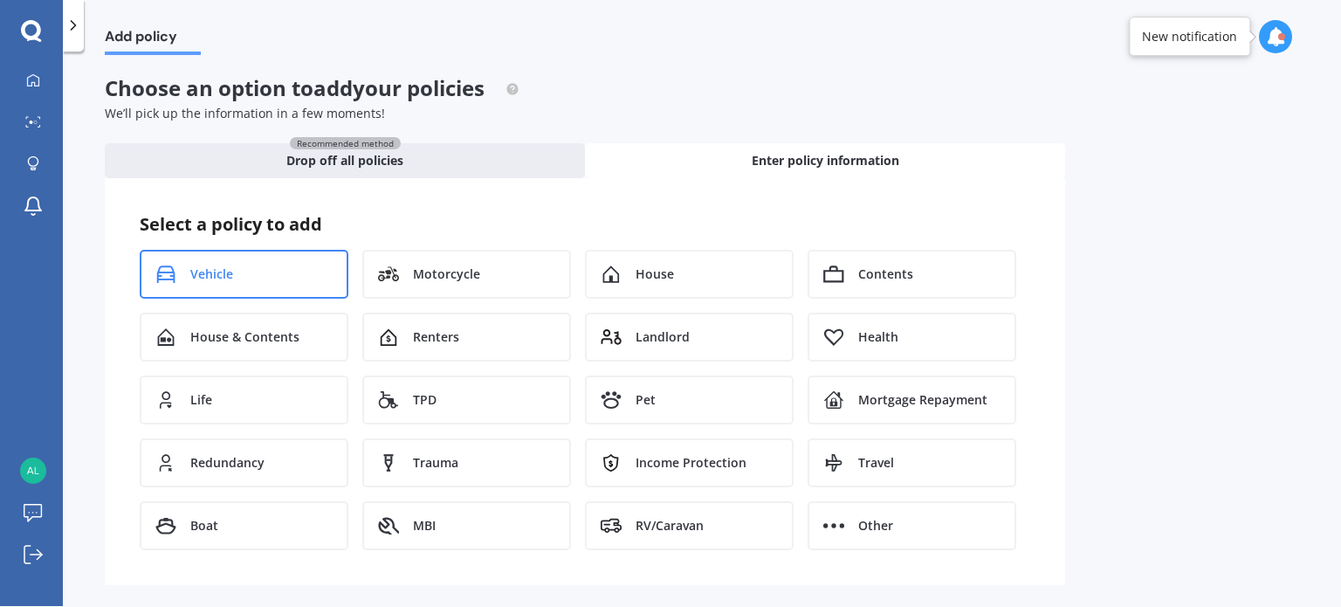
click at [235, 276] on div "Vehicle" at bounding box center [244, 274] width 209 height 49
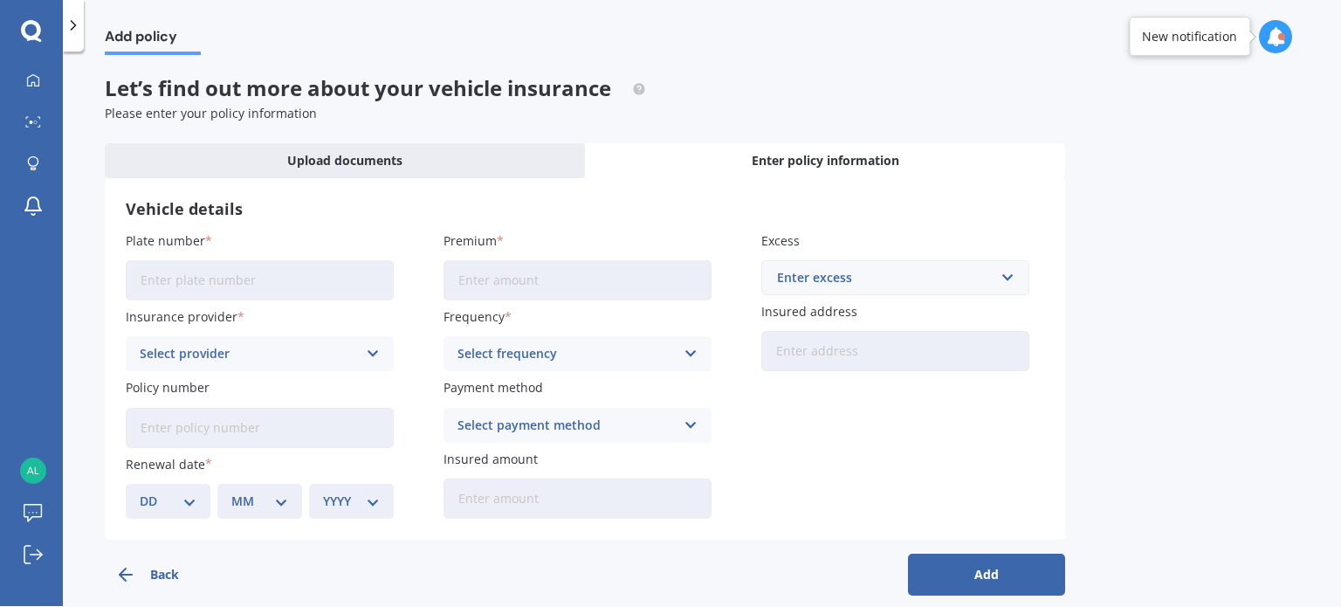
click at [234, 282] on input "Plate number" at bounding box center [260, 280] width 268 height 40
type input "NDM128"
click at [233, 355] on div "Select provider" at bounding box center [248, 353] width 217 height 19
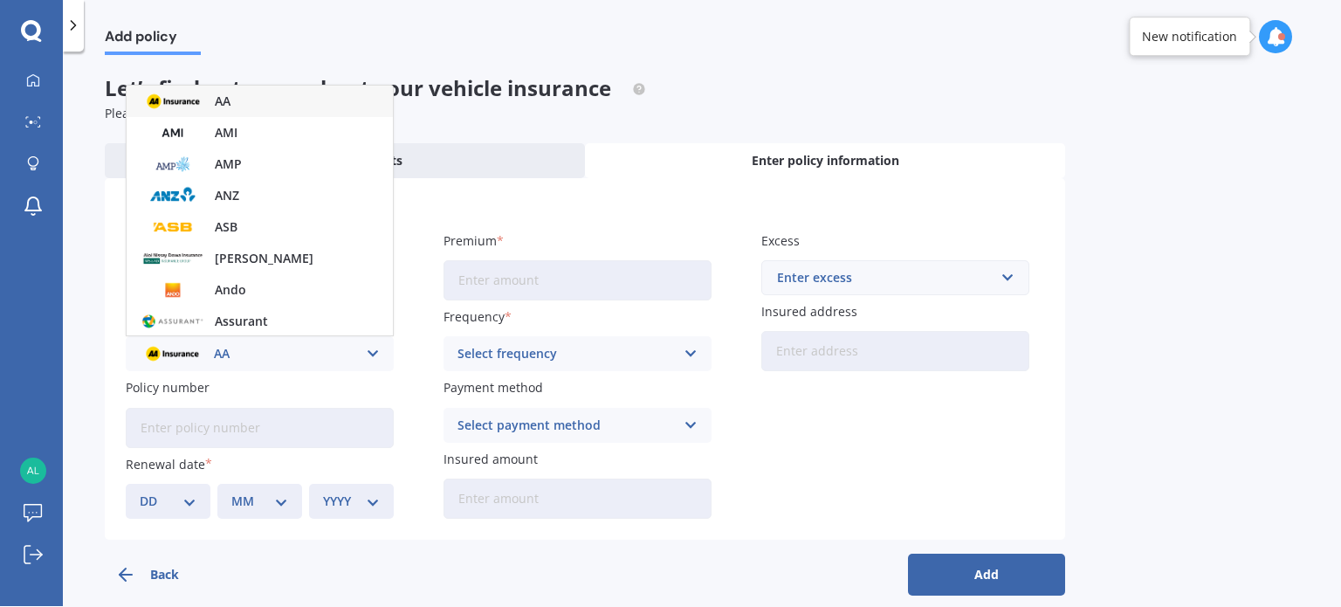
click at [266, 112] on div "AA" at bounding box center [260, 101] width 266 height 31
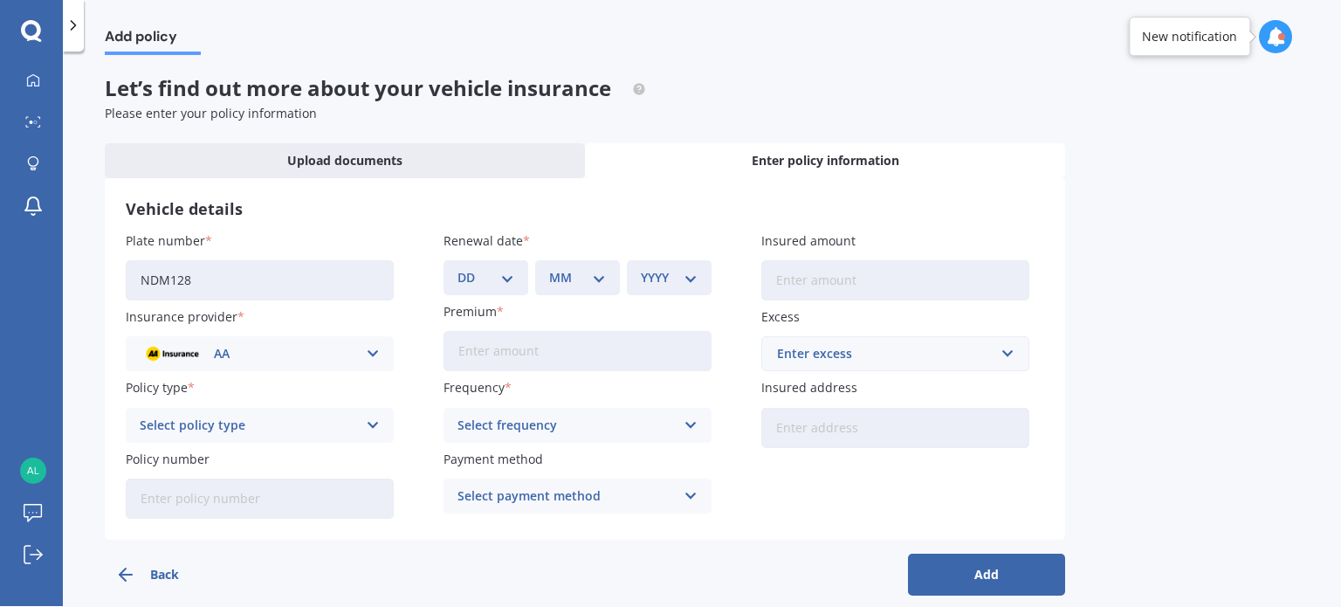
click at [259, 425] on div "Select policy type" at bounding box center [248, 425] width 217 height 19
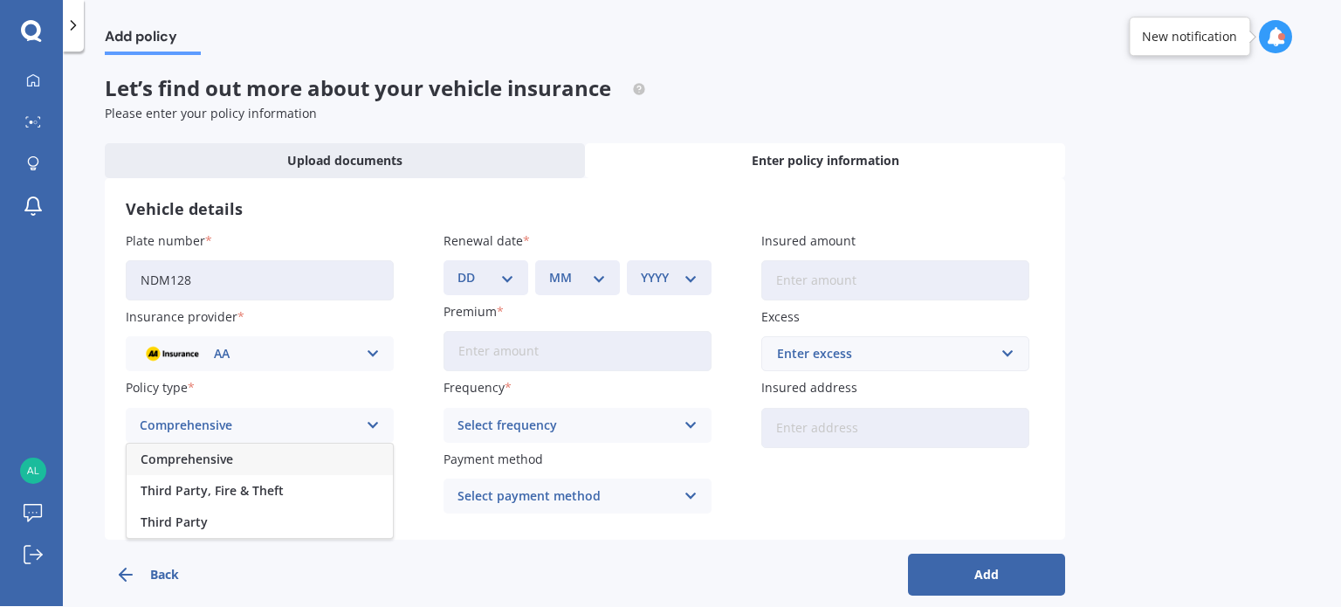
click at [243, 458] on div "Comprehensive" at bounding box center [260, 459] width 266 height 31
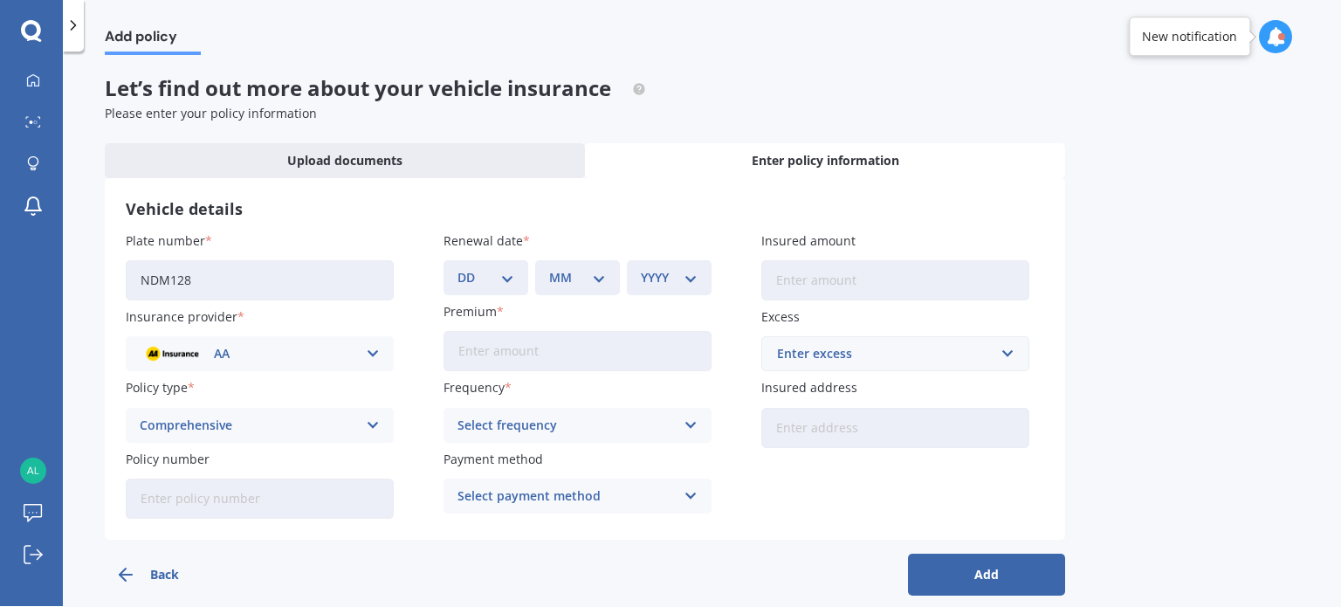
click at [258, 495] on input "Policy number" at bounding box center [260, 498] width 268 height 40
paste input "AMV021852104"
type input "AMV021852104"
click at [478, 275] on select "DD 01 02 03 04 05 06 07 08 09 10 11 12 13 14 15 16 17 18 19 20 21 22 23 24 25 2…" at bounding box center [486, 277] width 57 height 19
click at [458, 268] on select "DD 01 02 03 04 05 06 07 08 09 10 11 12 13 14 15 16 17 18 19 20 21 22 23 24 25 2…" at bounding box center [486, 277] width 57 height 19
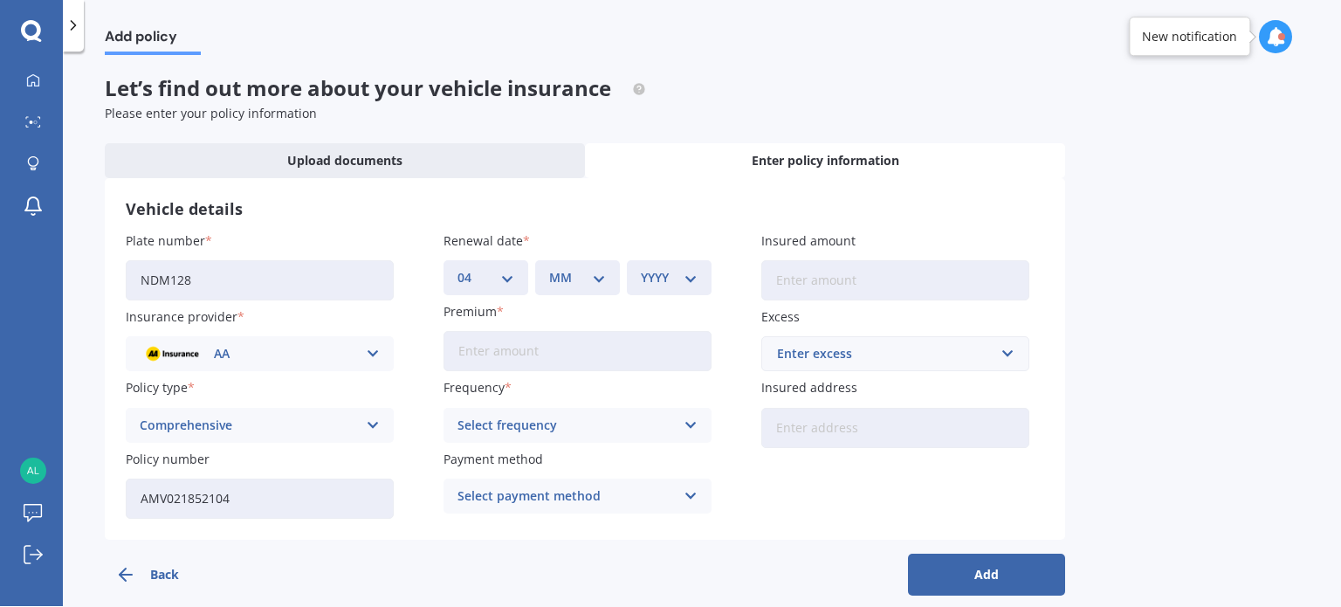
click at [506, 264] on div "DD 01 02 03 04 05 06 07 08 09 10 11 12 13 14 15 16 17 18 19 20 21 22 23 24 25 2…" at bounding box center [486, 277] width 85 height 35
click at [496, 278] on select "DD 01 02 03 04 05 06 07 08 09 10 11 12 13 14 15 16 17 18 19 20 21 22 23 24 25 2…" at bounding box center [486, 277] width 57 height 19
select select "09"
click at [458, 268] on select "DD 01 02 03 04 05 06 07 08 09 10 11 12 13 14 15 16 17 18 19 20 21 22 23 24 25 2…" at bounding box center [486, 277] width 57 height 19
click at [594, 277] on select "MM 01 02 03 04 05 06 07 08 09 10 11 12" at bounding box center [577, 277] width 57 height 19
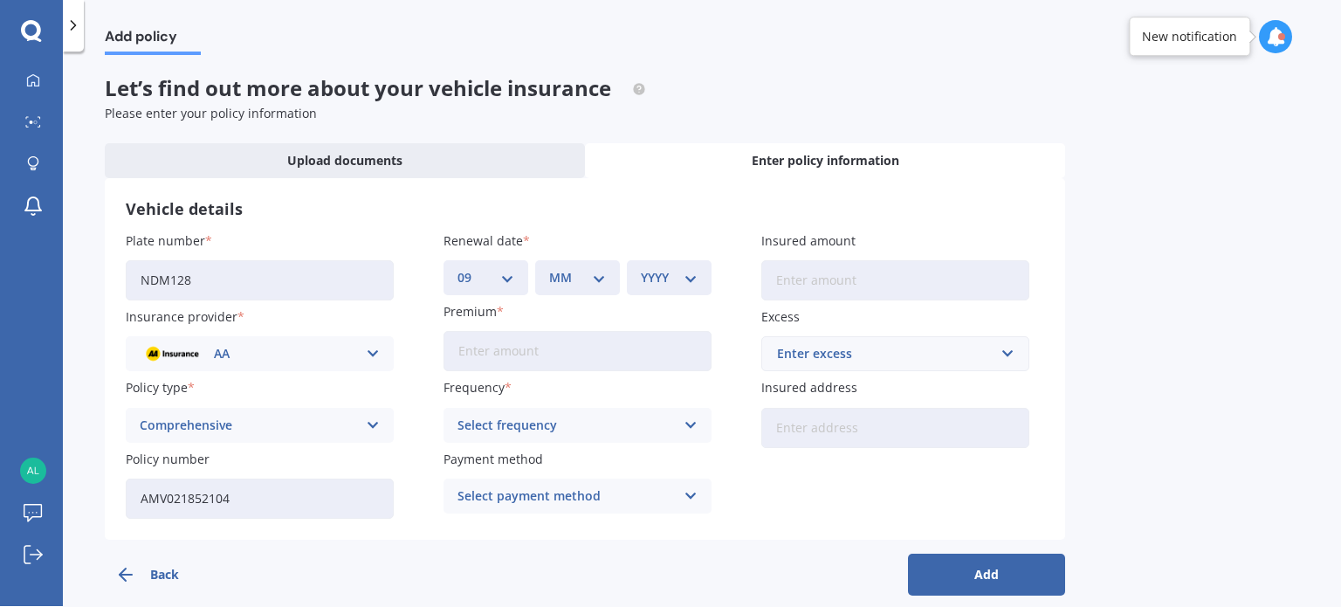
select select "11"
click at [549, 268] on select "MM 01 02 03 04 05 06 07 08 09 10 11 12" at bounding box center [577, 277] width 57 height 19
click at [676, 274] on select "YYYY 2027 2026 2025 2024 2023 2022 2021 2020 2019 2018 2017 2016 2015 2014 2013…" at bounding box center [669, 277] width 57 height 19
click at [641, 268] on select "YYYY 2027 2026 2025 2024 2023 2022 2021 2020 2019 2018 2017 2016 2015 2014 2013…" at bounding box center [669, 277] width 57 height 19
click at [692, 278] on select "YYYY 2027 2026 2025 2024 2023 2022 2021 2020 2019 2018 2017 2016 2015 2014 2013…" at bounding box center [669, 277] width 57 height 19
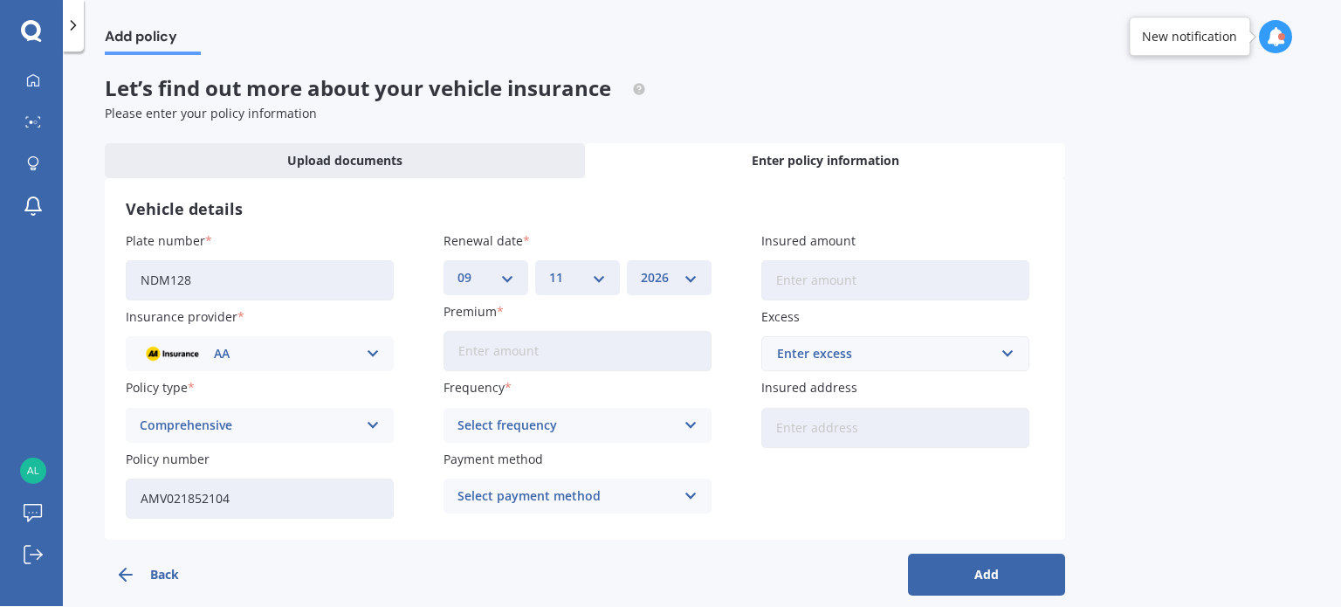
select select "2025"
click at [641, 268] on select "YYYY 2027 2026 2025 2024 2023 2022 2021 2020 2019 2018 2017 2016 2015 2014 2013…" at bounding box center [669, 277] width 57 height 19
click at [793, 277] on input "Insured amount" at bounding box center [895, 280] width 268 height 40
type input "$33,500"
click at [857, 358] on div "Enter excess" at bounding box center [885, 353] width 216 height 19
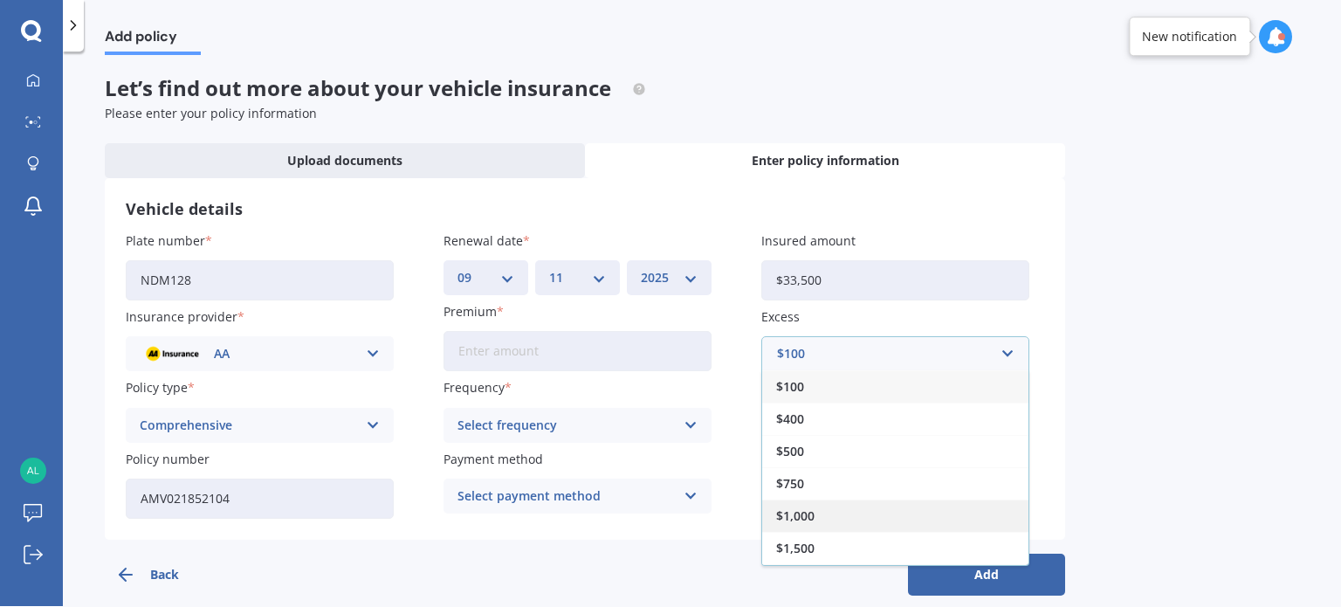
click at [793, 516] on span "$1,000" at bounding box center [795, 516] width 38 height 12
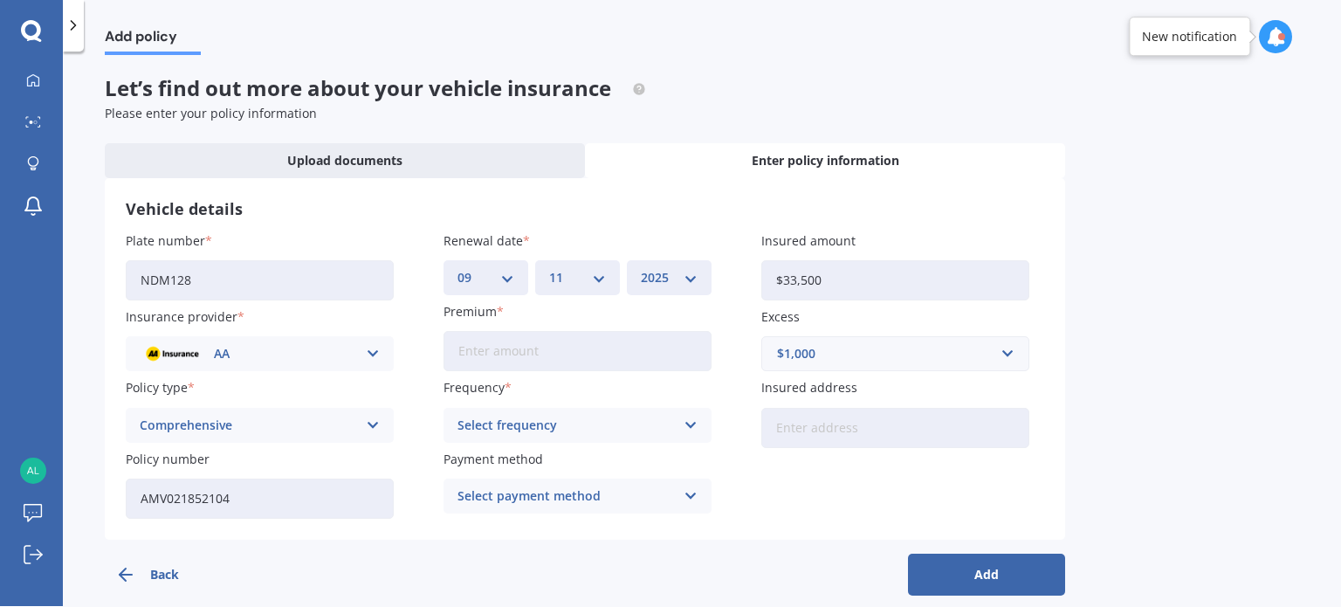
click at [515, 339] on input "Premium" at bounding box center [578, 351] width 268 height 40
type input "$1,583.83"
drag, startPoint x: 527, startPoint y: 341, endPoint x: 349, endPoint y: 338, distance: 178.2
click at [349, 338] on div "Plate number NDM128 Insurance provider AA AA AMI AMP ANZ ASB Aioi Nissay Dowa A…" at bounding box center [585, 374] width 919 height 287
click at [354, 340] on div "AA AA AMI AMP ANZ ASB Aioi Nissay Dowa Ando Assurant Autosure BNZ Co-Operative …" at bounding box center [260, 353] width 268 height 35
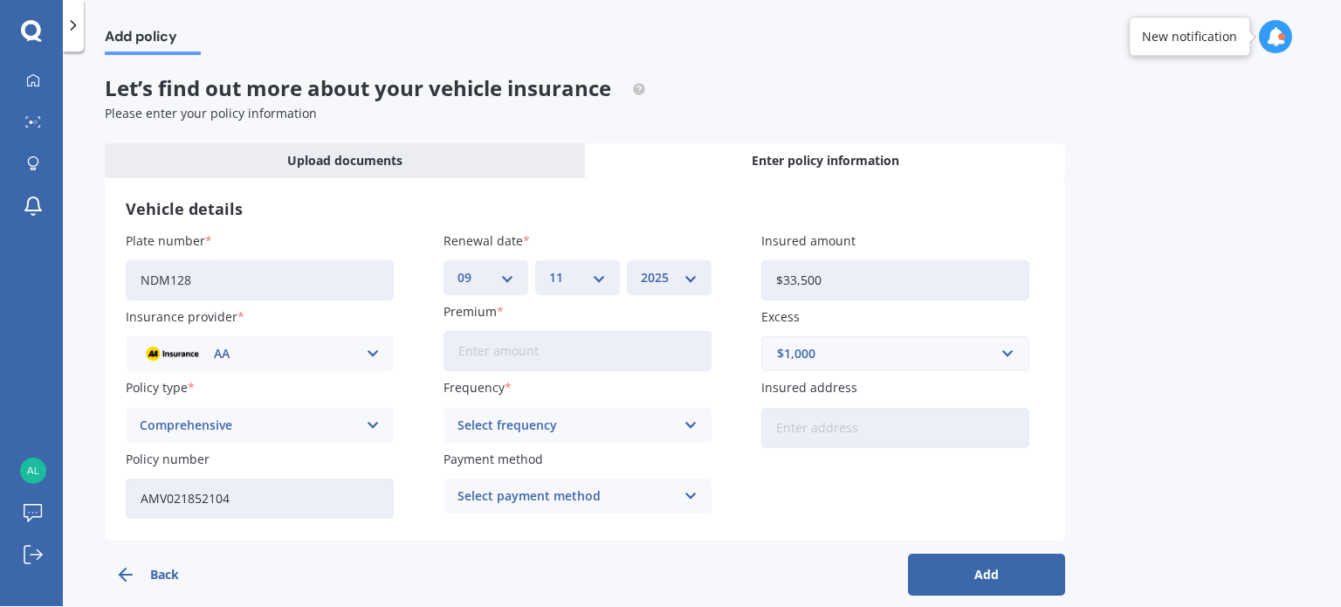
click at [517, 355] on input "Premium" at bounding box center [578, 351] width 268 height 40
type input "$1,019.79"
click at [531, 432] on div "Select frequency" at bounding box center [566, 425] width 217 height 19
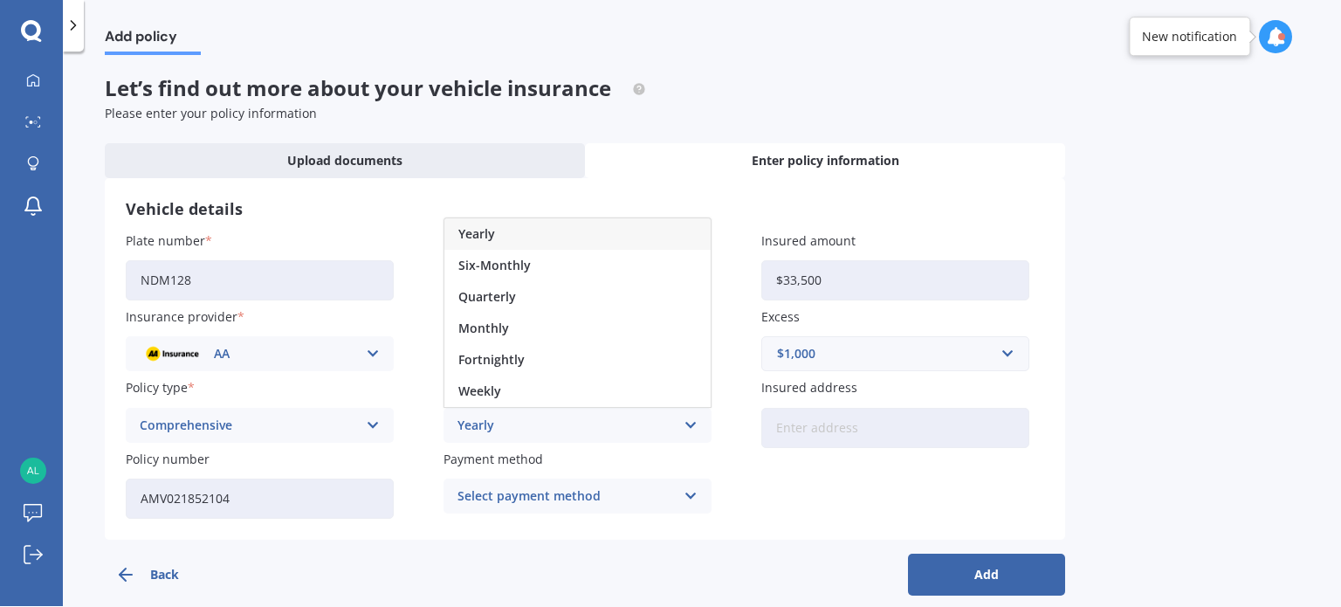
click at [535, 242] on div "Yearly" at bounding box center [577, 233] width 266 height 31
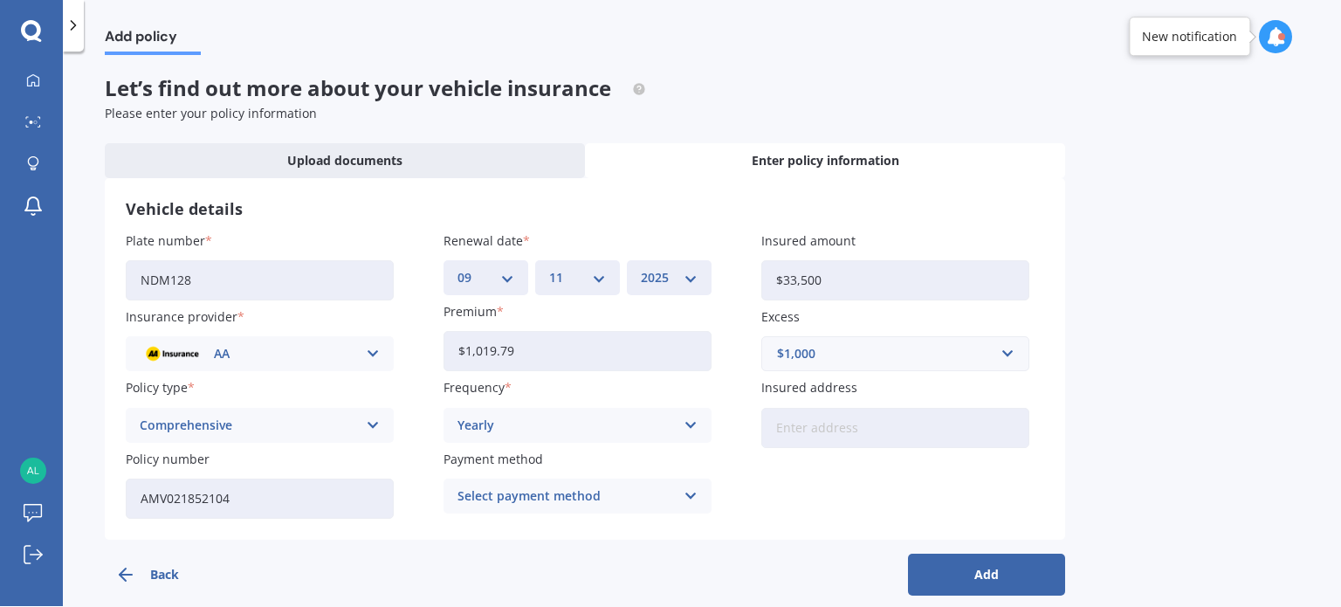
click at [548, 492] on div "Select payment method" at bounding box center [566, 495] width 217 height 19
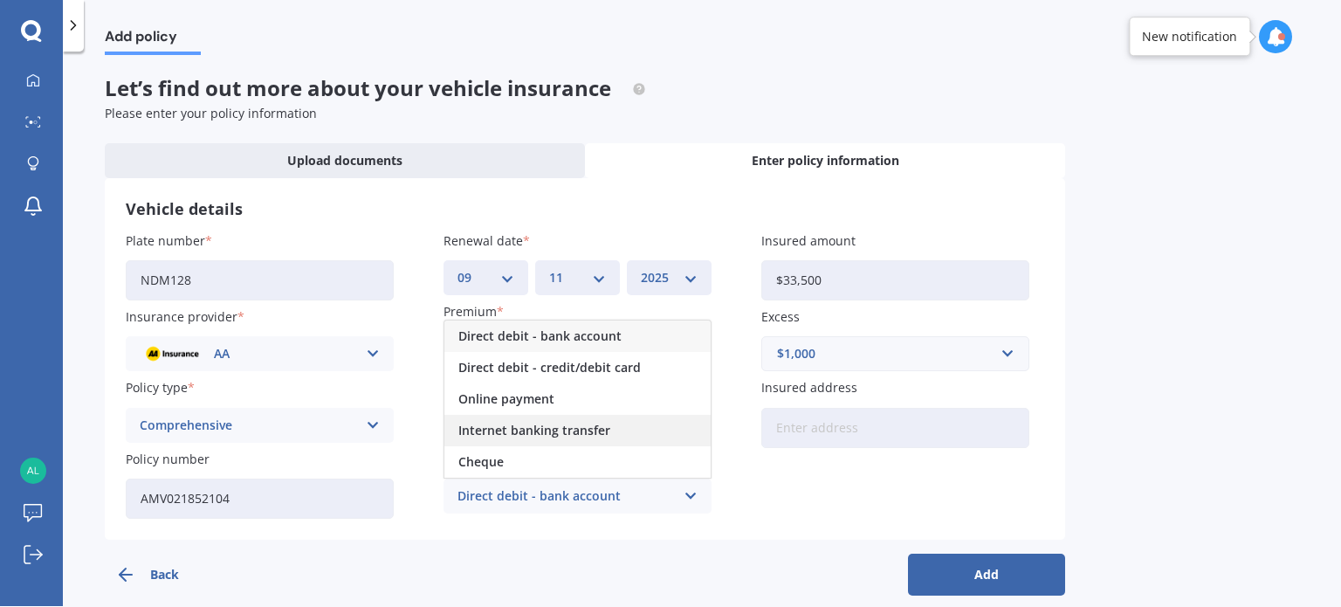
click at [530, 424] on span "Internet banking transfer" at bounding box center [534, 430] width 152 height 12
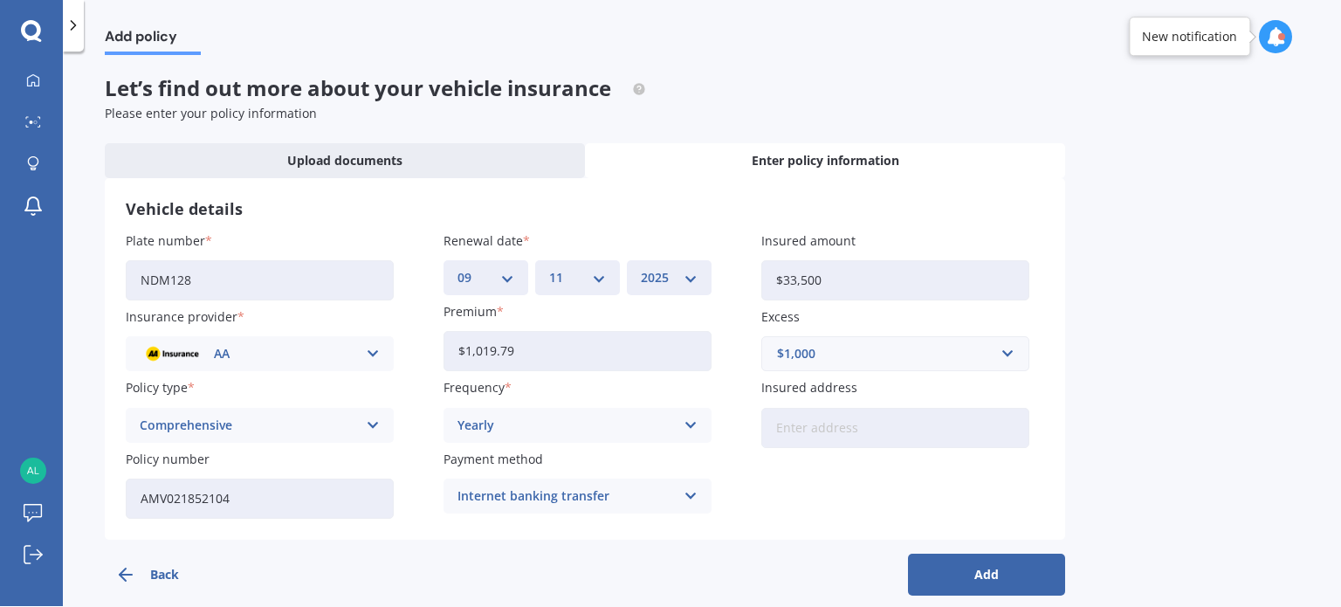
click at [866, 422] on input "Insured address" at bounding box center [895, 428] width 268 height 40
type input "[STREET_ADDRESS]"
click at [988, 568] on button "Add" at bounding box center [986, 575] width 157 height 42
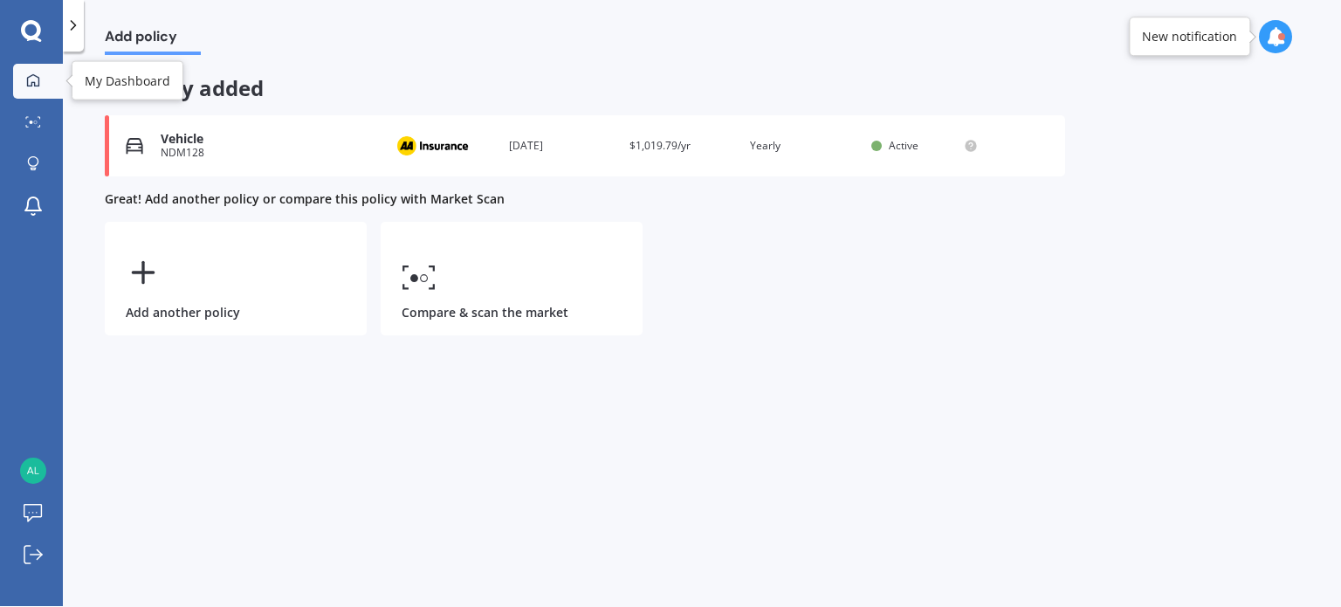
click at [31, 79] on icon at bounding box center [33, 80] width 14 height 14
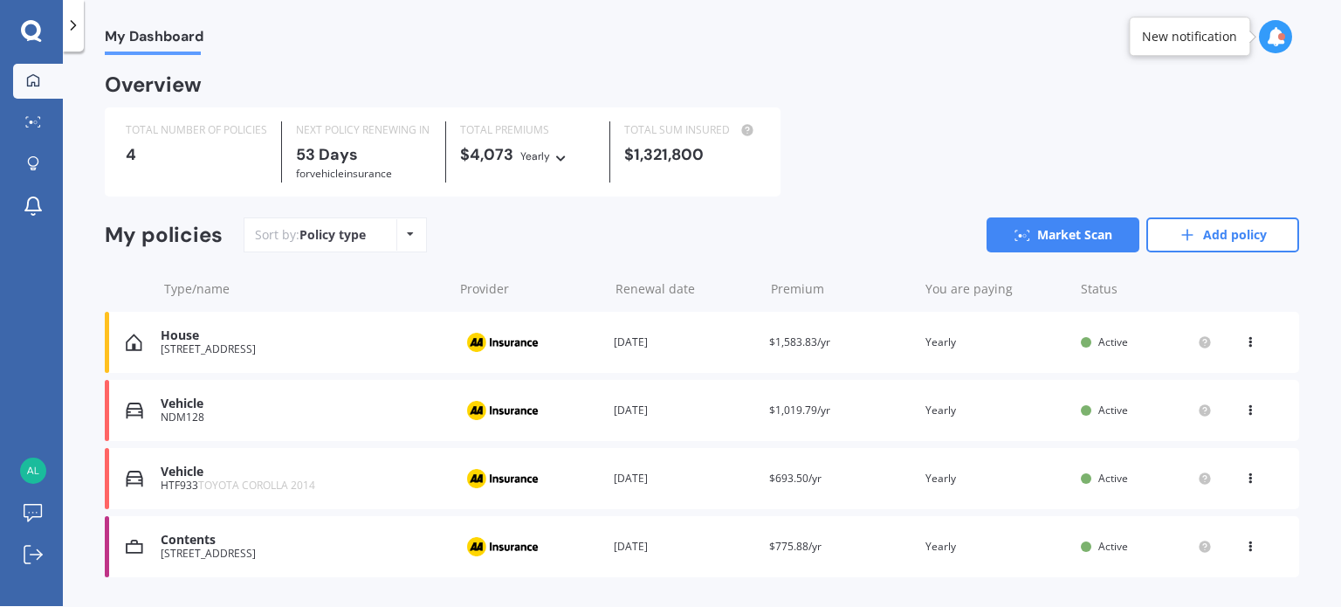
click at [189, 404] on div "Vehicle" at bounding box center [303, 403] width 284 height 15
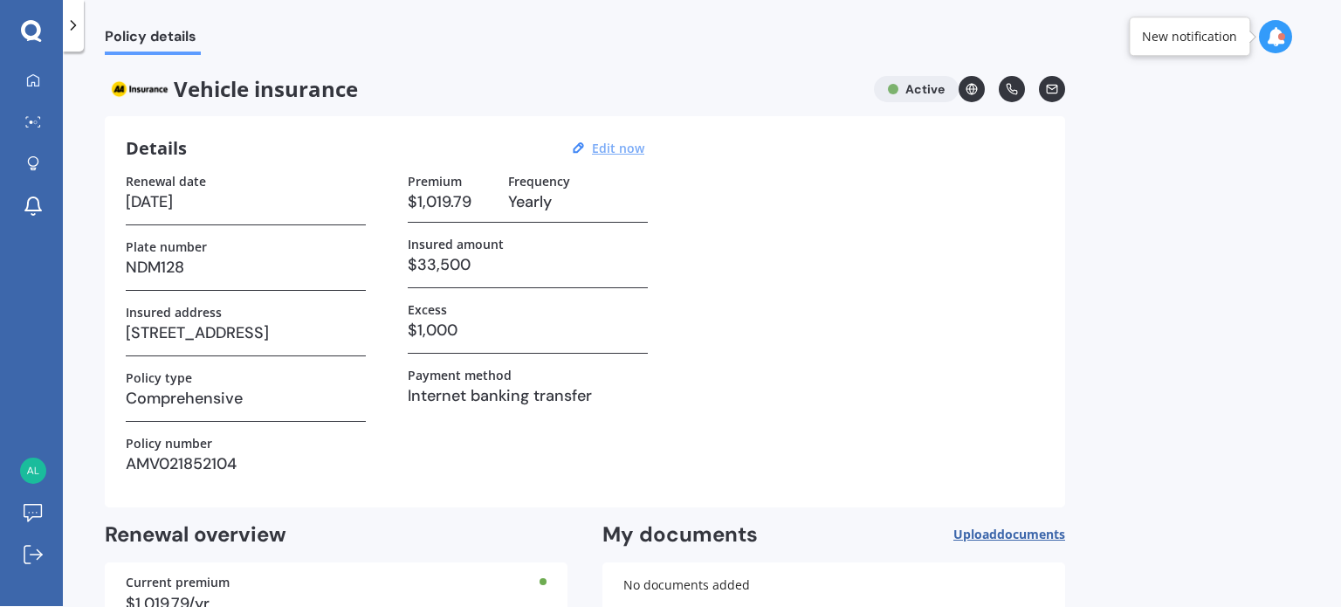
click at [618, 149] on u "Edit now" at bounding box center [618, 148] width 52 height 17
select select "09"
select select "11"
select select "2025"
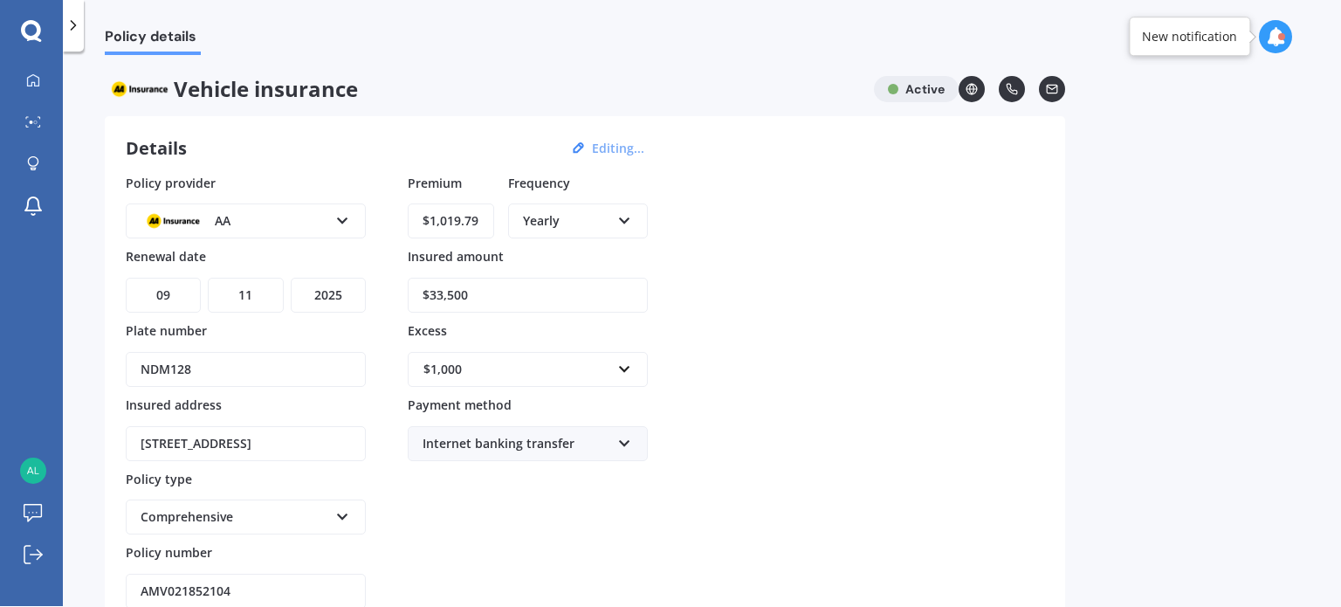
click at [816, 327] on div "Policy provider AA AA AMI AMP ANZ ASB Aioi Nissay Dowa Ando Assurant Autosure B…" at bounding box center [585, 392] width 919 height 436
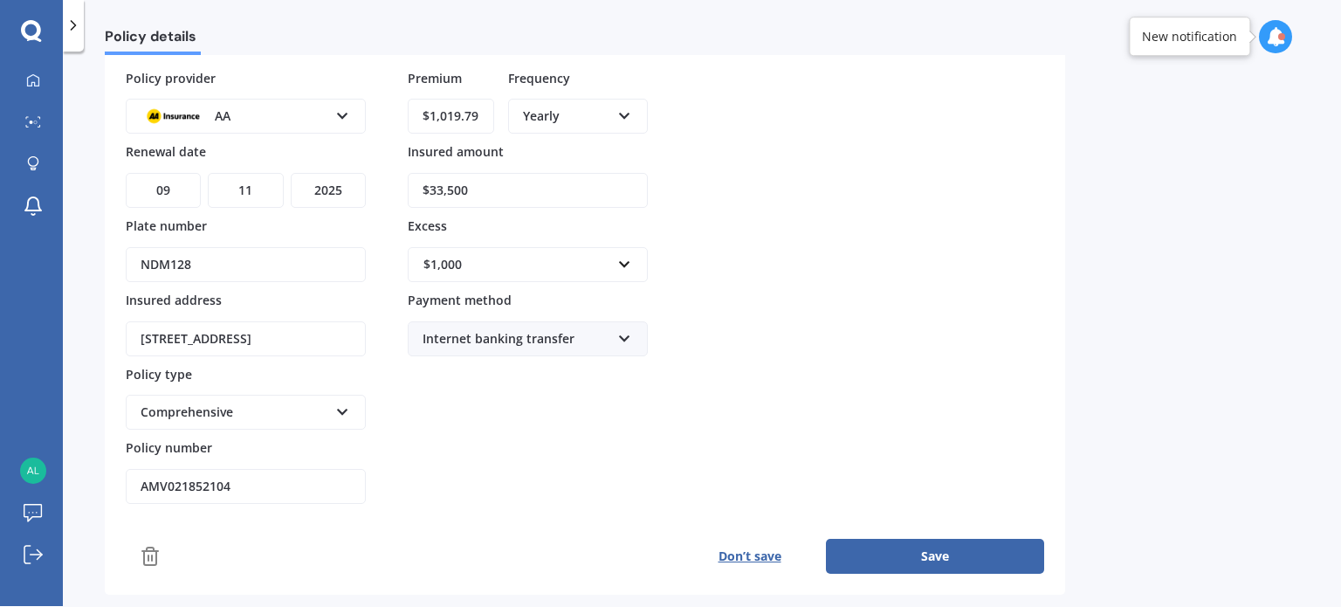
scroll to position [140, 0]
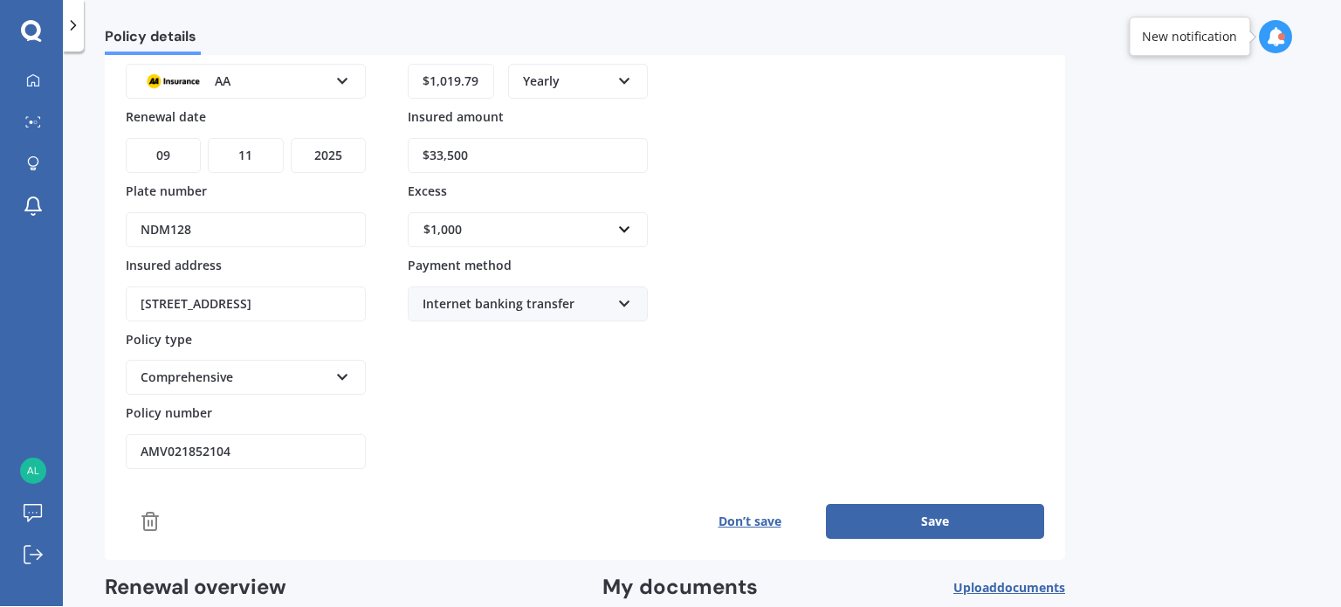
click at [217, 225] on input "NDM128" at bounding box center [246, 229] width 240 height 35
click at [940, 516] on button "Save" at bounding box center [935, 521] width 218 height 35
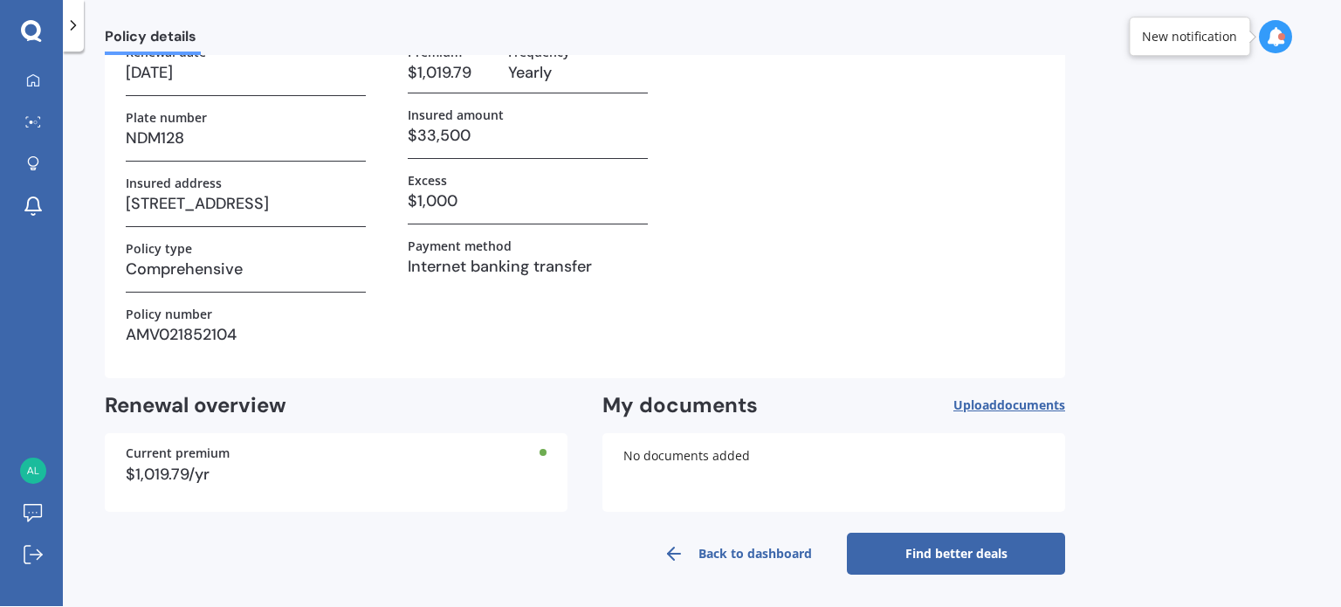
scroll to position [127, 0]
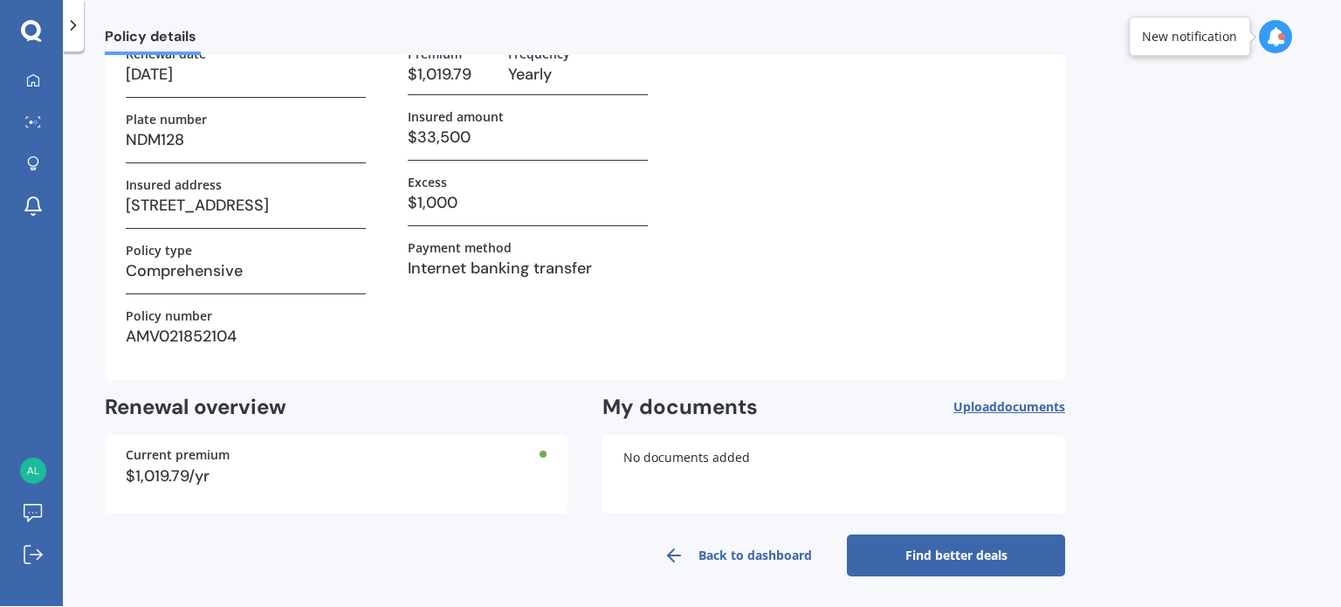
click at [947, 550] on link "Find better deals" at bounding box center [956, 555] width 218 height 42
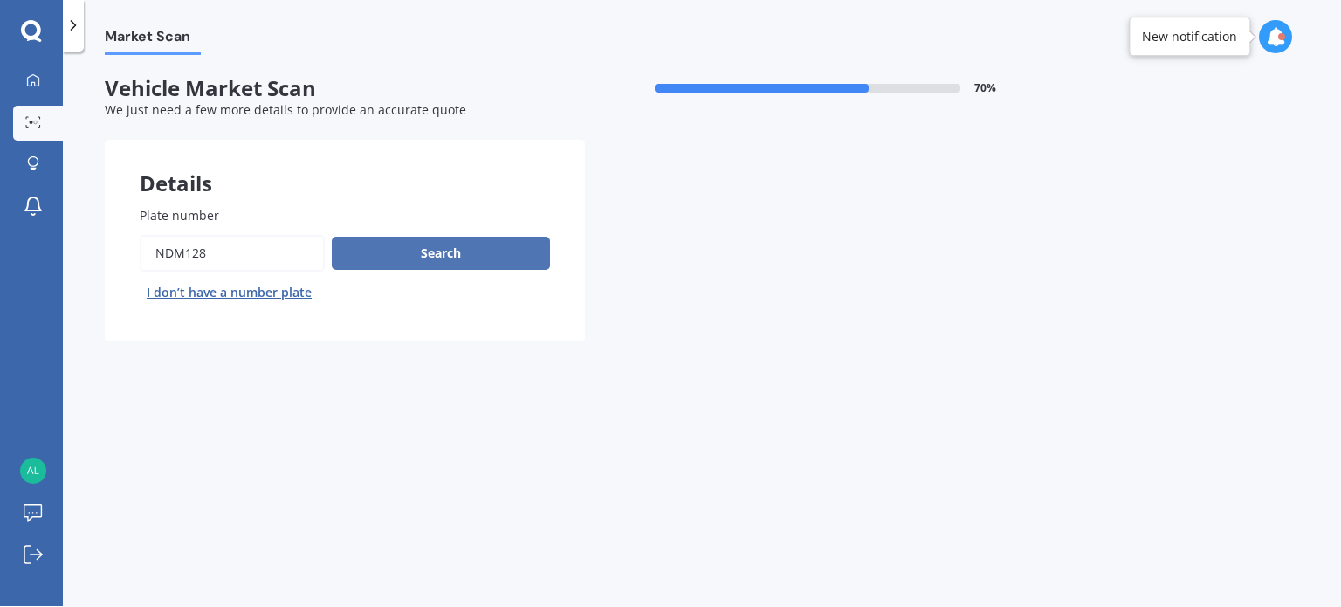
click at [448, 251] on button "Search" at bounding box center [441, 253] width 218 height 33
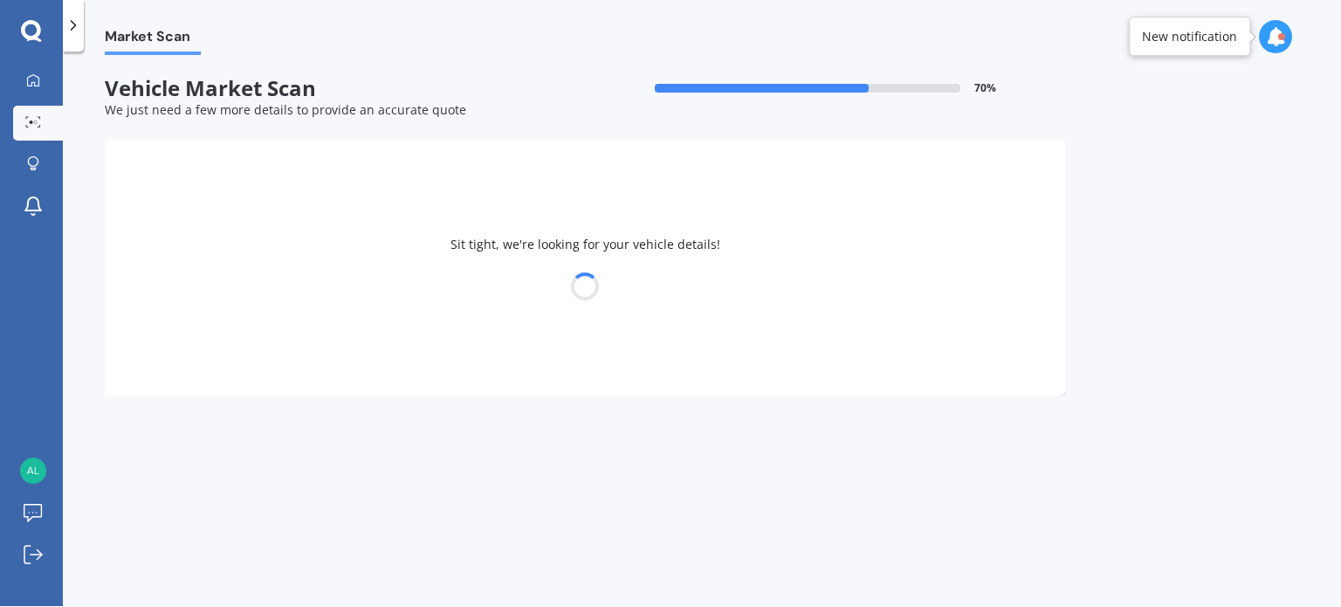
select select "TOYOTA"
select select "04"
select select "06"
select select "1957"
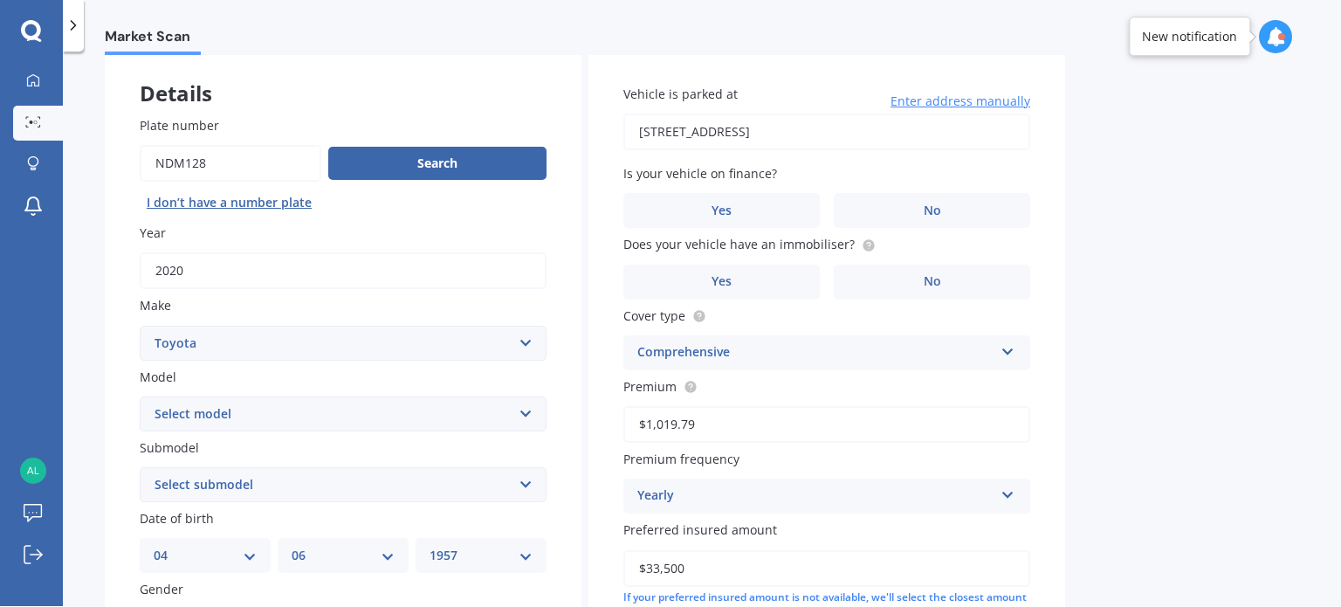
scroll to position [125, 0]
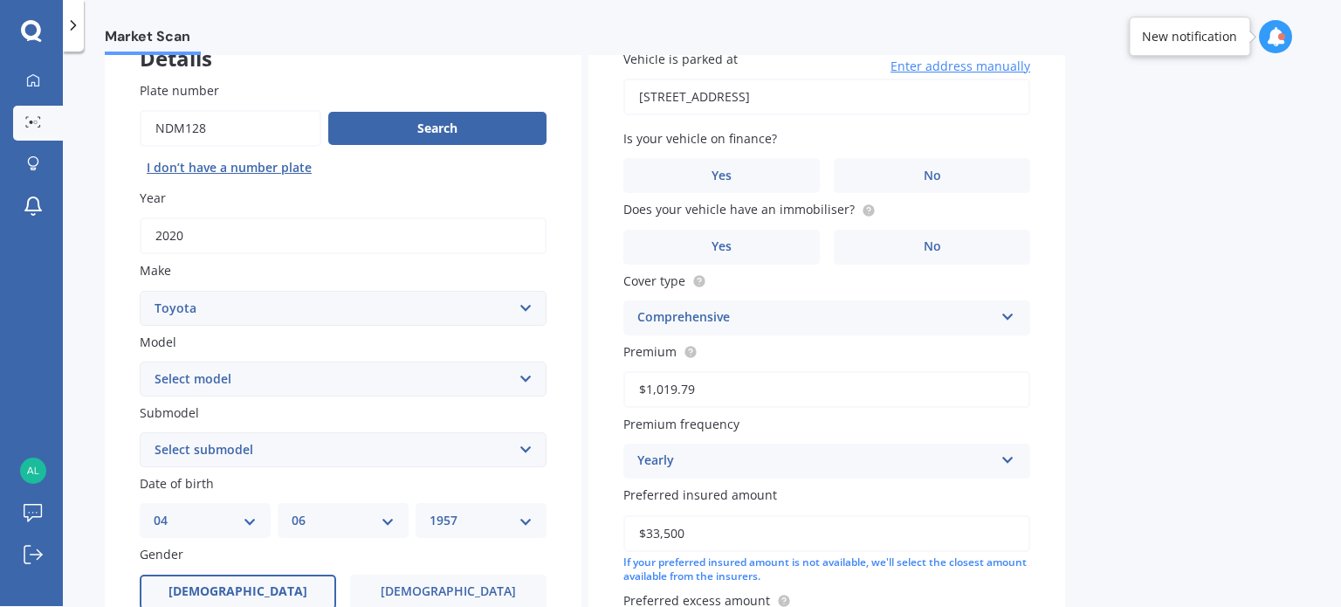
click at [223, 374] on select "Select model 4 Runner 86 [PERSON_NAME] Alphard Altezza Aqua Aristo Aurion Auris…" at bounding box center [343, 378] width 407 height 35
select select "RAV-4"
click at [140, 361] on select "Select model 4 Runner 86 [PERSON_NAME] Alphard Altezza Aqua Aristo Aurion Auris…" at bounding box center [343, 378] width 407 height 35
click at [352, 457] on select "Select submodel Diesel EV GX SUV 2.2/4WD/6AT Hybrid Hybrid 2WD Petrol" at bounding box center [343, 449] width 407 height 35
select select "PETROL"
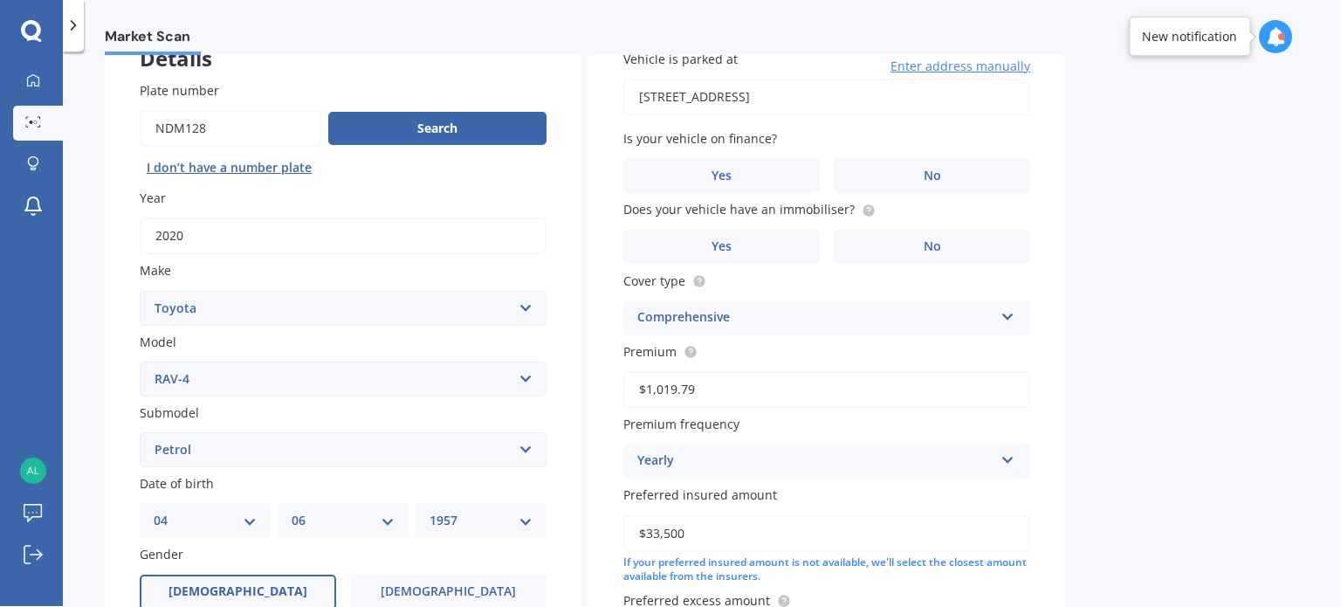
click at [140, 432] on select "Select submodel Diesel EV GX SUV 2.2/4WD/6AT Hybrid Hybrid 2WD Petrol" at bounding box center [343, 449] width 407 height 35
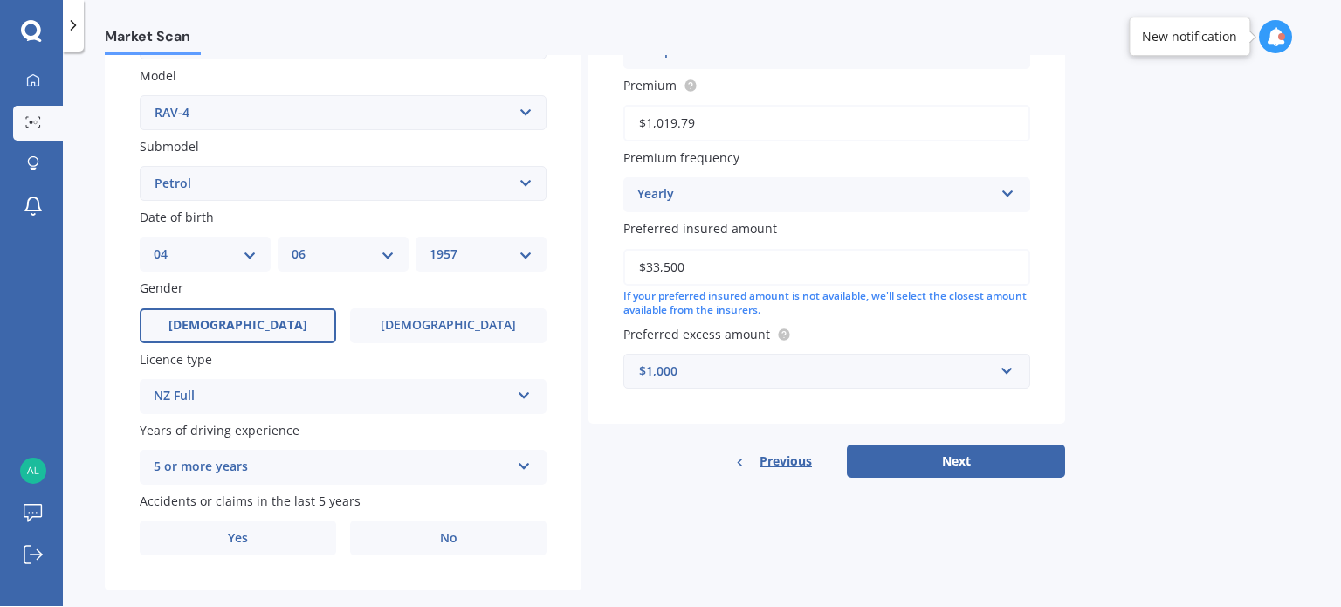
scroll to position [421, 0]
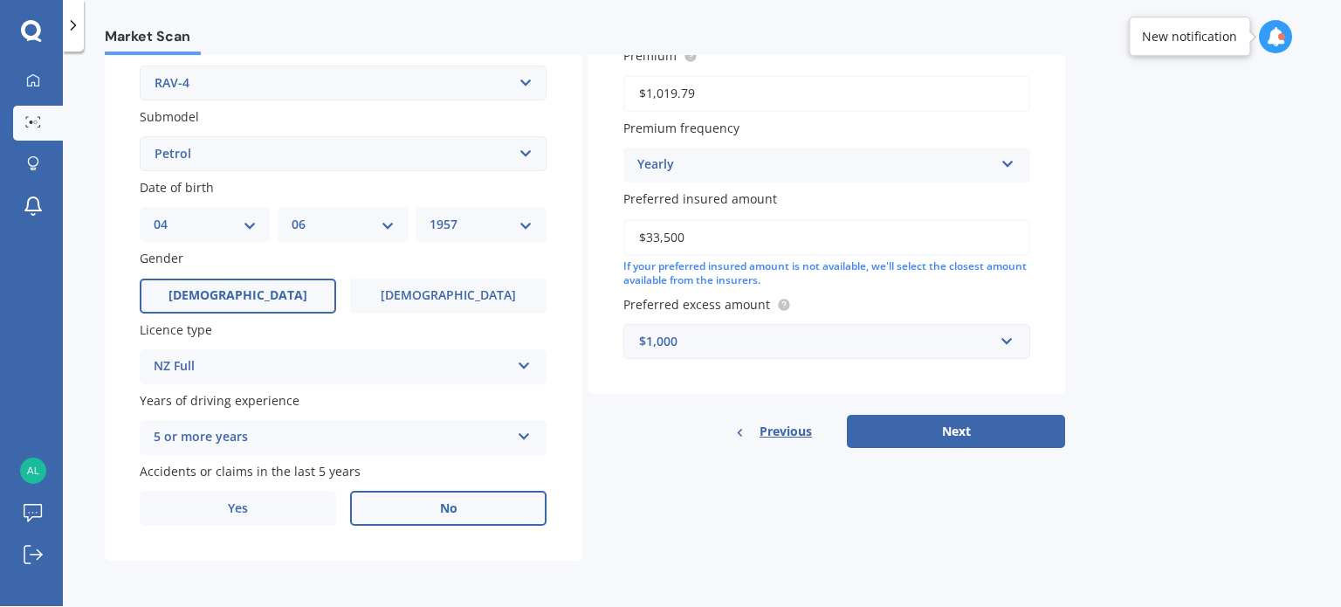
click at [472, 506] on label "No" at bounding box center [448, 508] width 196 height 35
click at [0, 0] on input "No" at bounding box center [0, 0] width 0 height 0
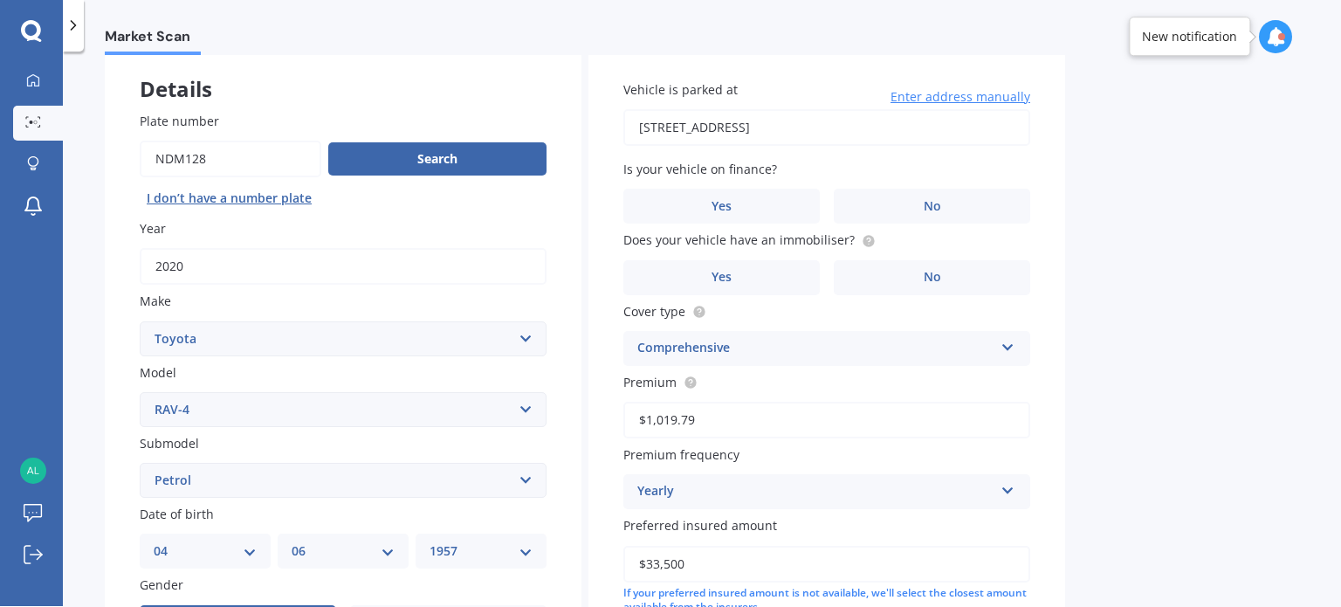
scroll to position [79, 0]
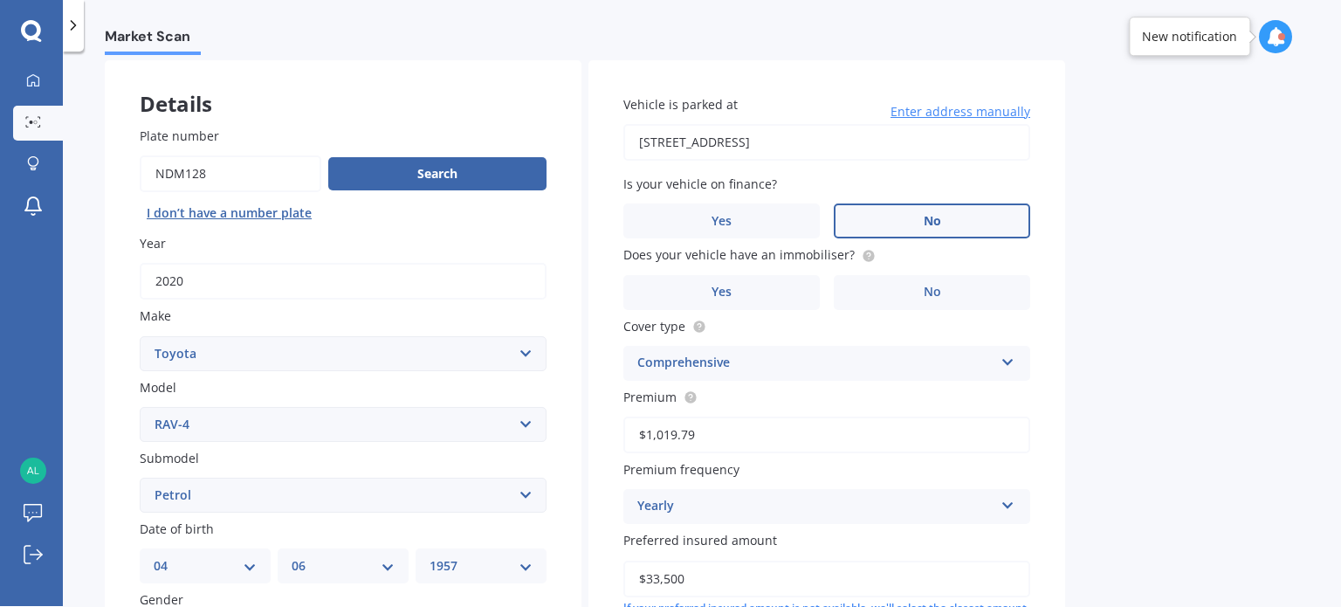
click at [954, 216] on label "No" at bounding box center [932, 220] width 196 height 35
click at [0, 0] on input "No" at bounding box center [0, 0] width 0 height 0
click at [698, 286] on label "Yes" at bounding box center [721, 292] width 196 height 35
click at [0, 0] on input "Yes" at bounding box center [0, 0] width 0 height 0
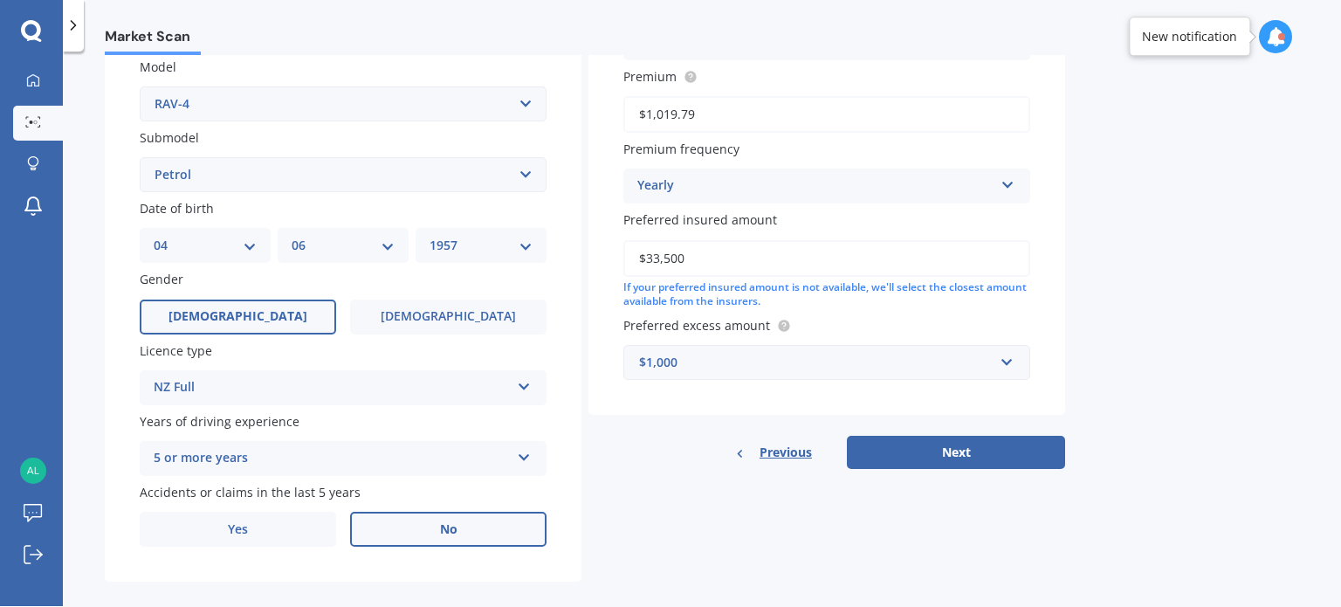
scroll to position [421, 0]
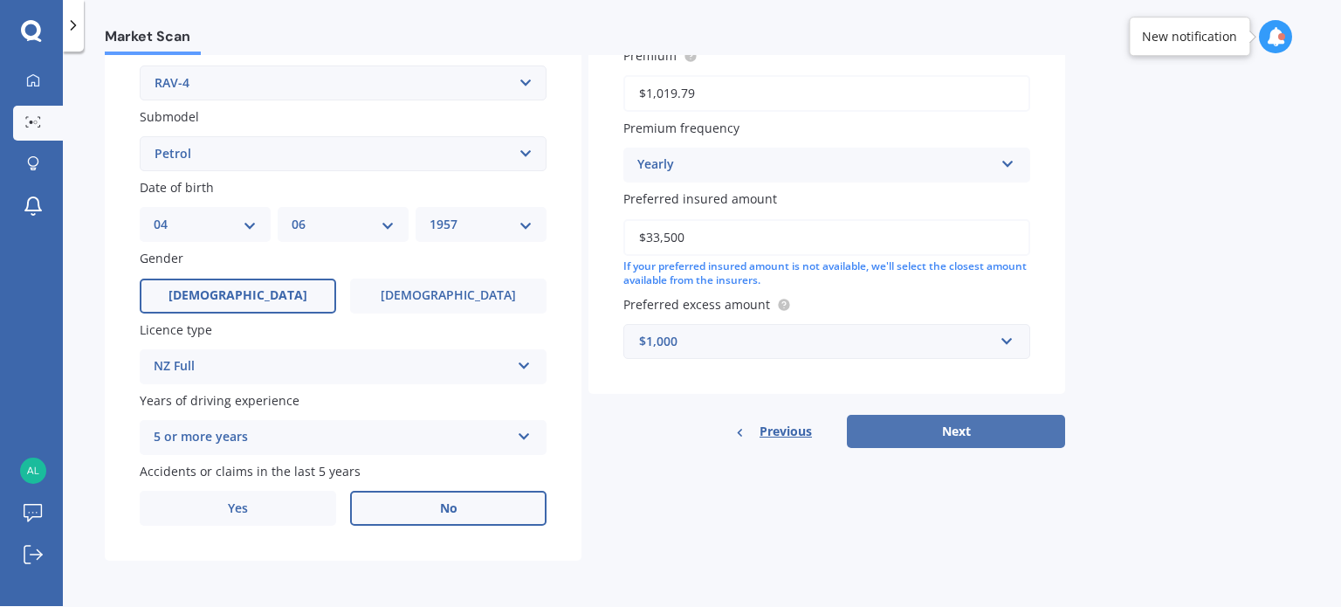
click at [946, 426] on button "Next" at bounding box center [956, 431] width 218 height 33
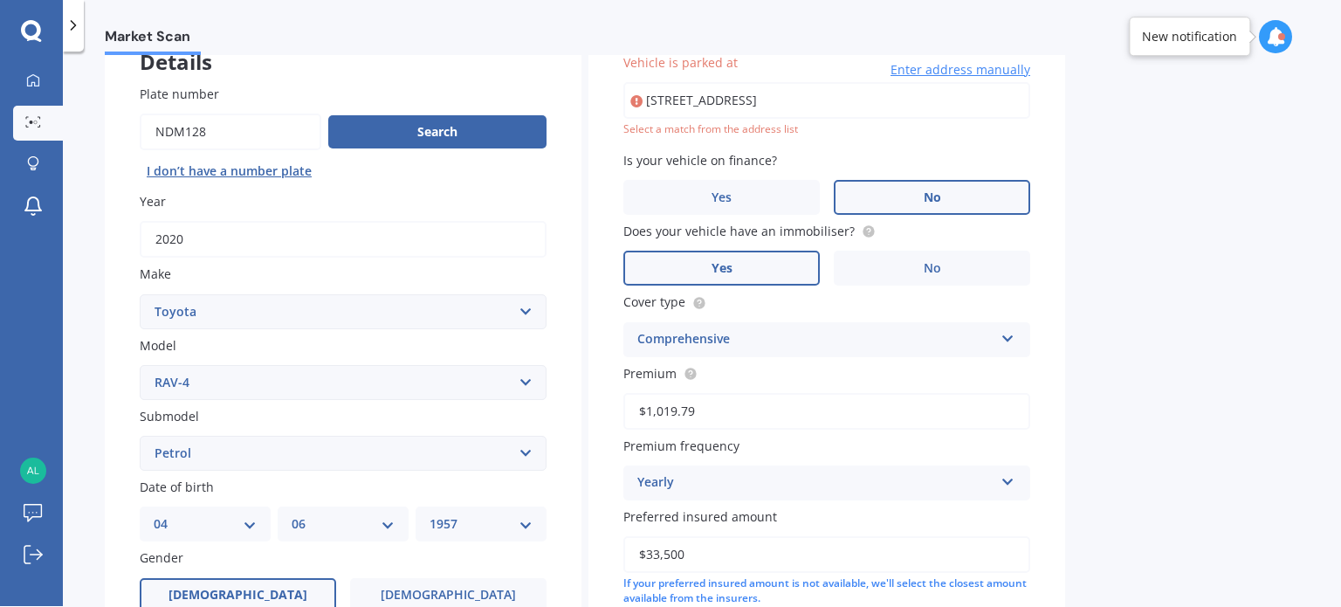
scroll to position [119, 0]
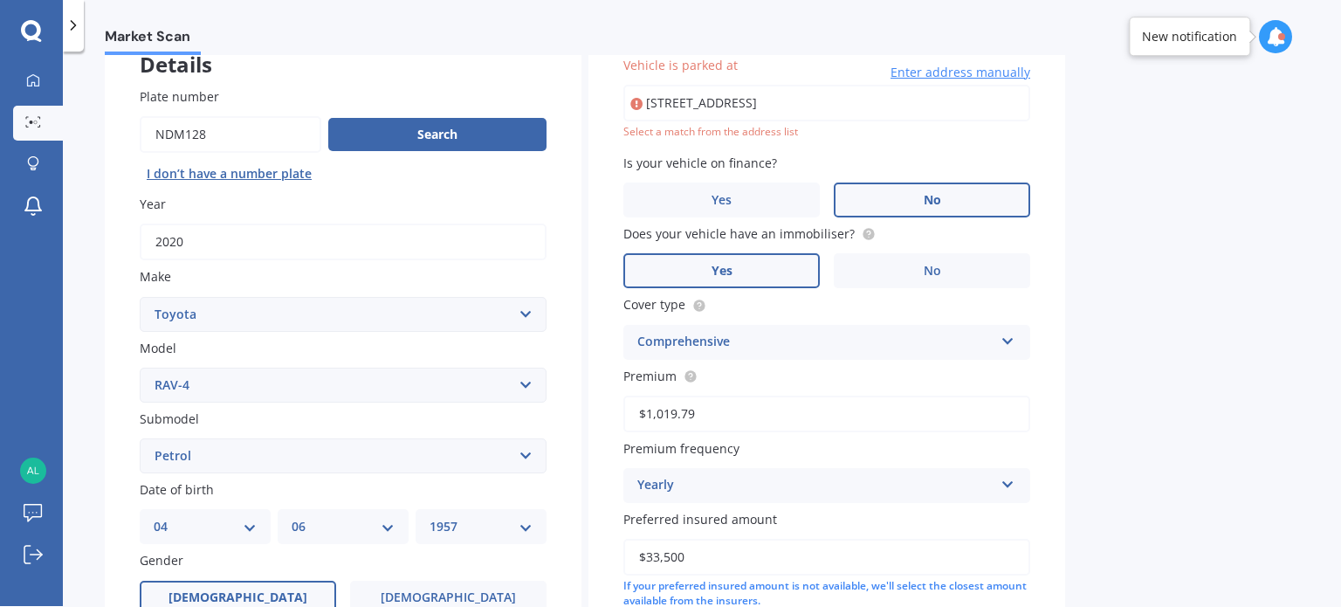
type input "[STREET_ADDRESS]"
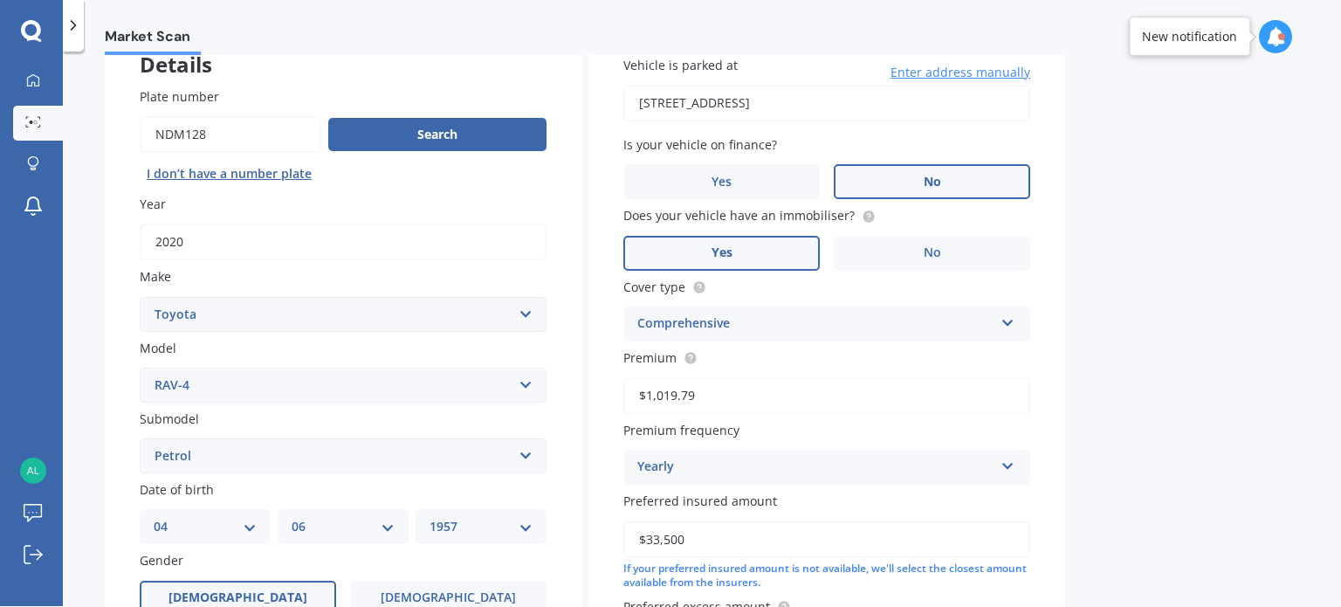
scroll to position [421, 0]
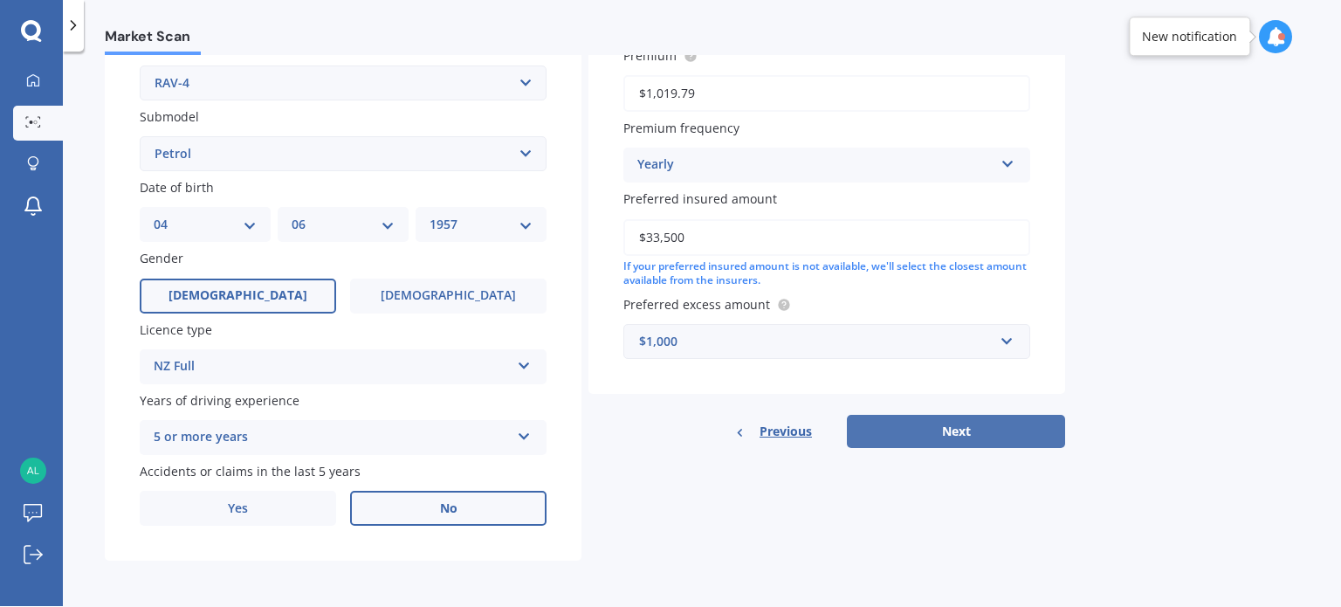
click at [960, 424] on button "Next" at bounding box center [956, 431] width 218 height 33
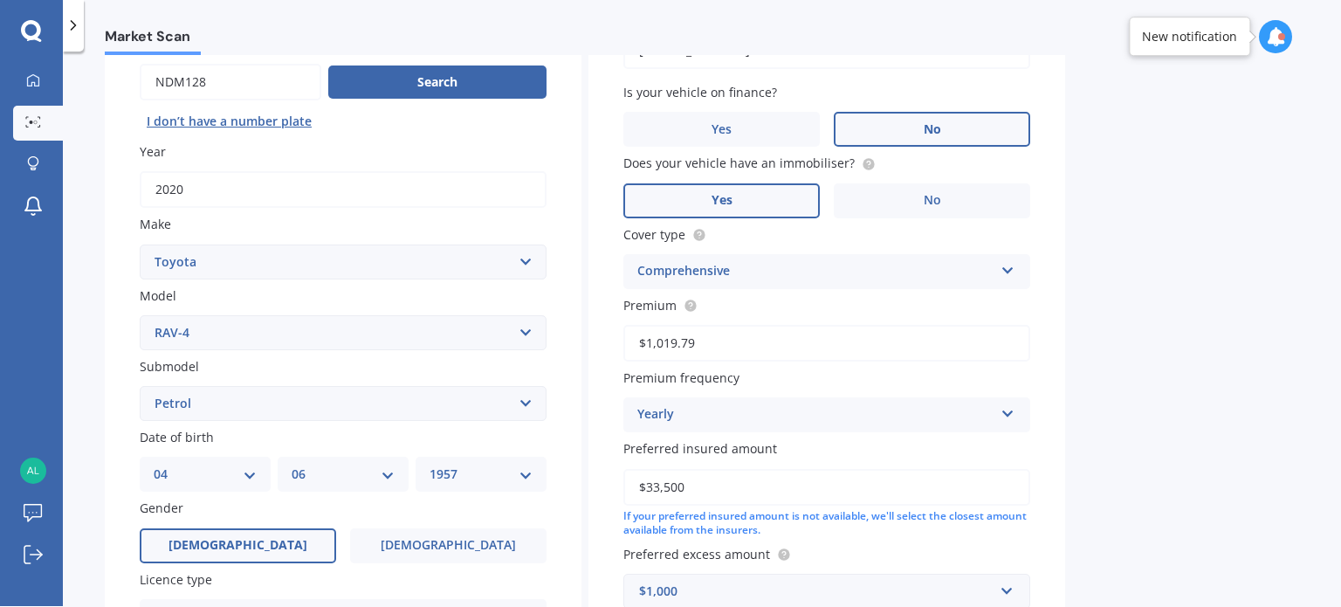
select select "04"
select select "06"
select select "1957"
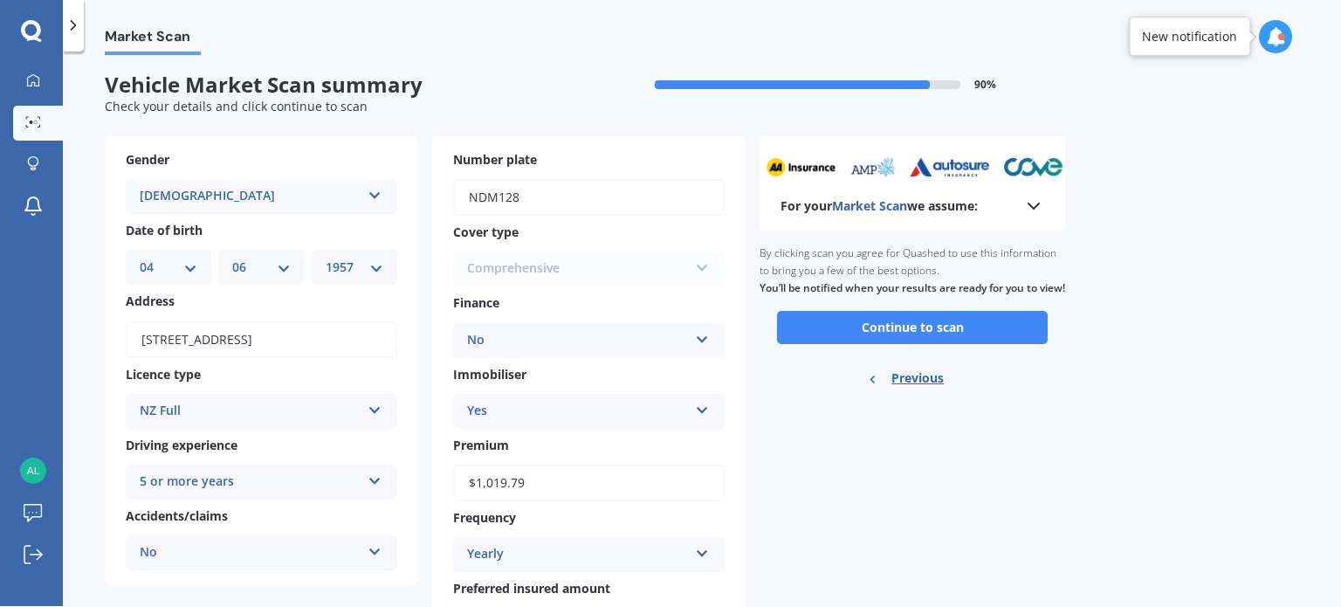
scroll to position [0, 0]
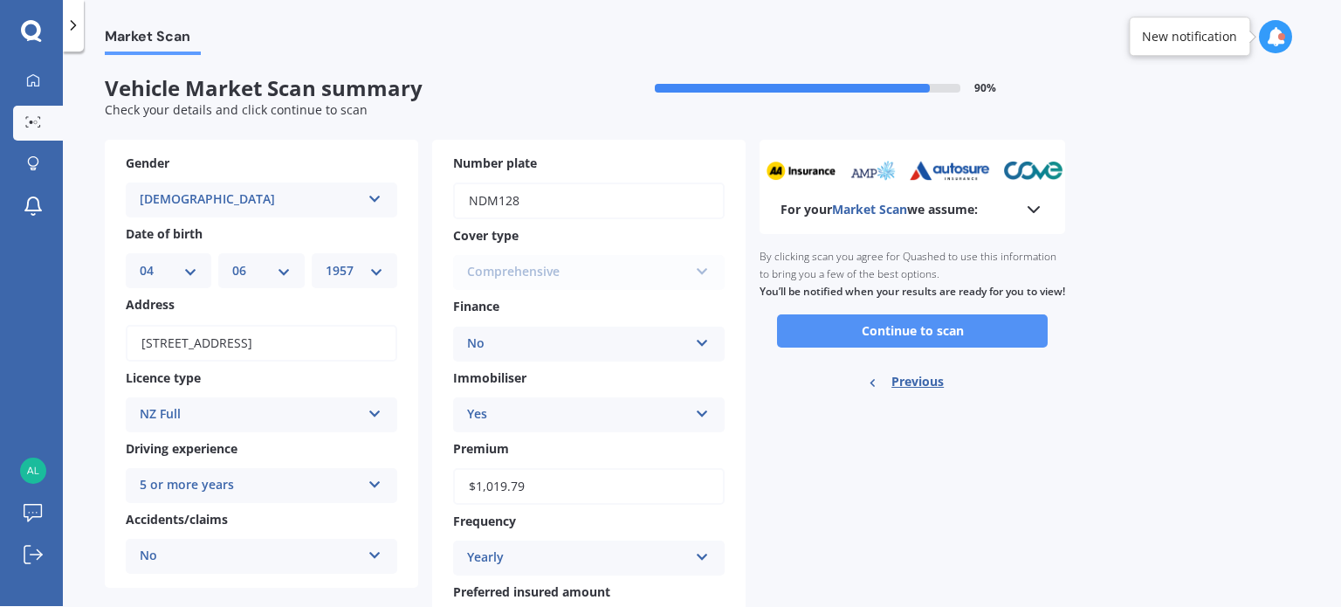
click at [908, 348] on button "Continue to scan" at bounding box center [912, 330] width 271 height 33
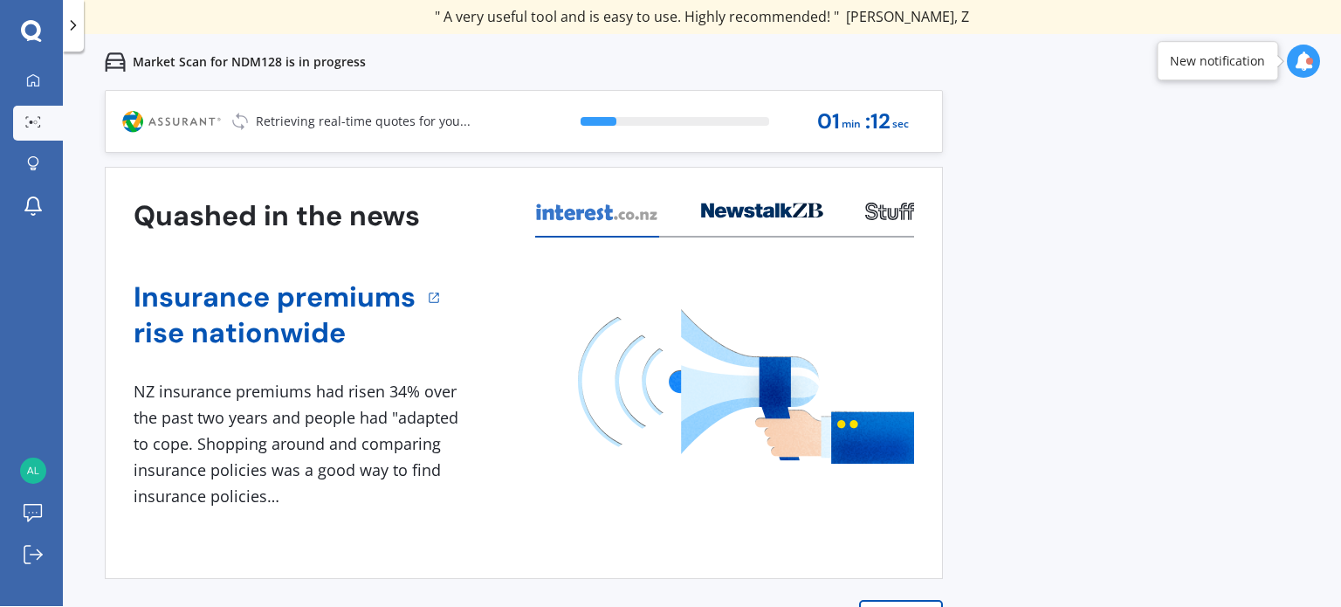
click at [1257, 70] on div "New notification" at bounding box center [1217, 60] width 121 height 39
click at [1304, 63] on icon at bounding box center [1303, 61] width 19 height 19
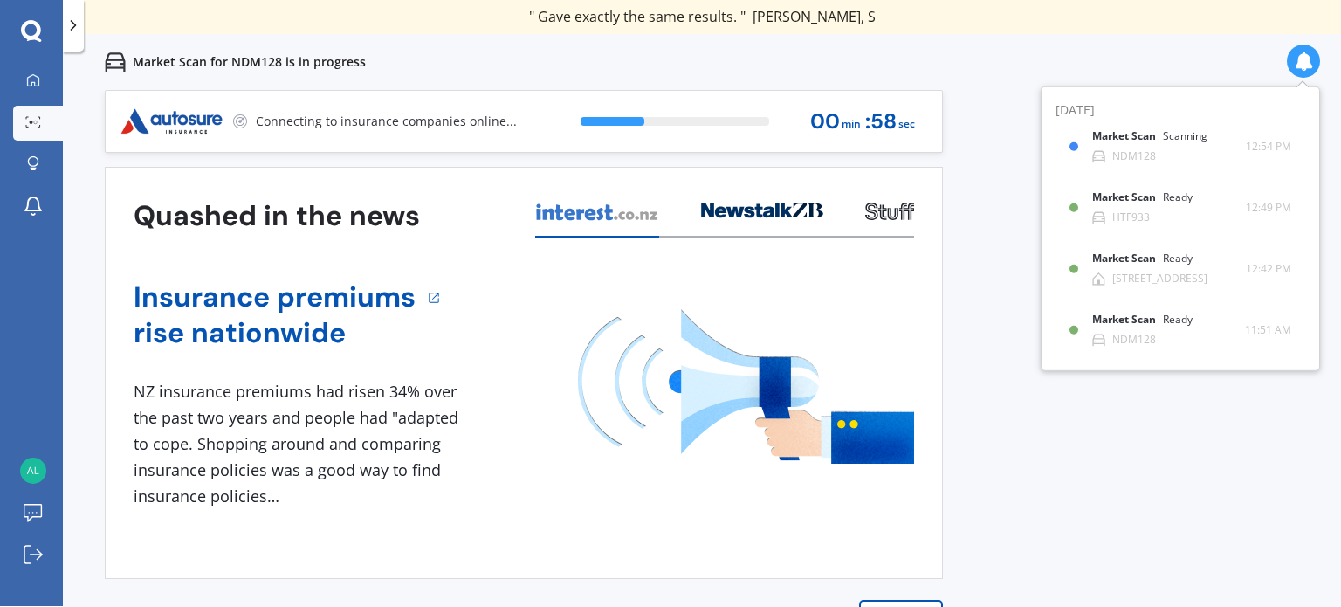
click at [1304, 63] on icon at bounding box center [1303, 61] width 19 height 19
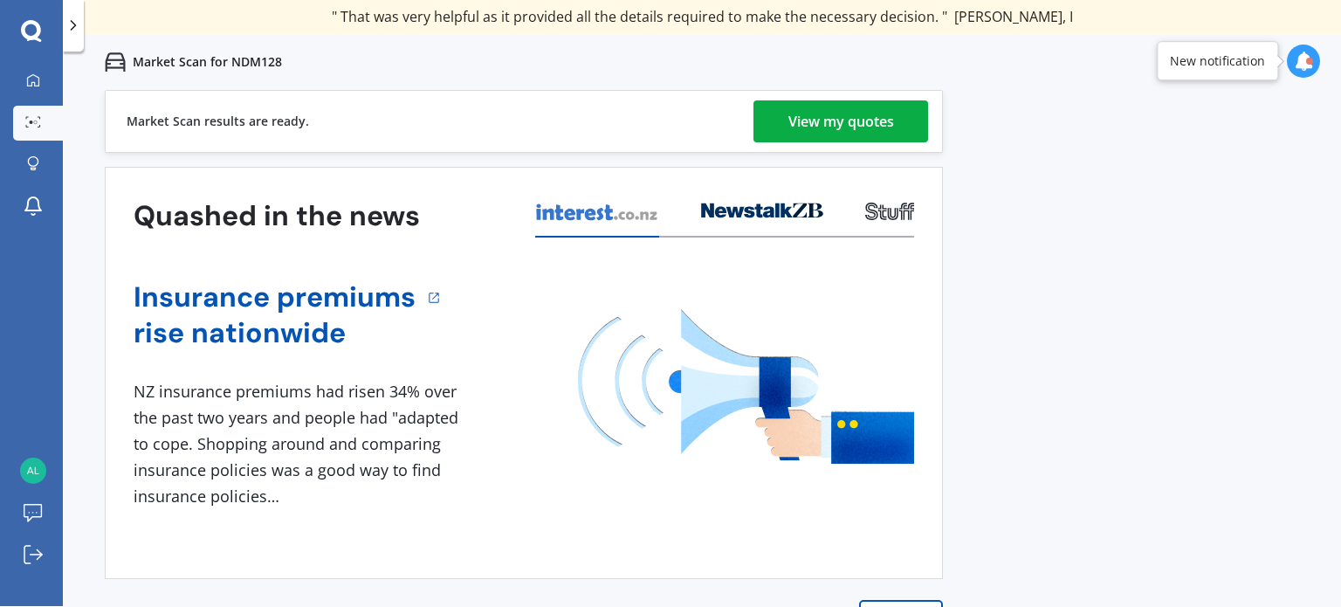
click at [879, 114] on div "View my quotes" at bounding box center [841, 121] width 106 height 42
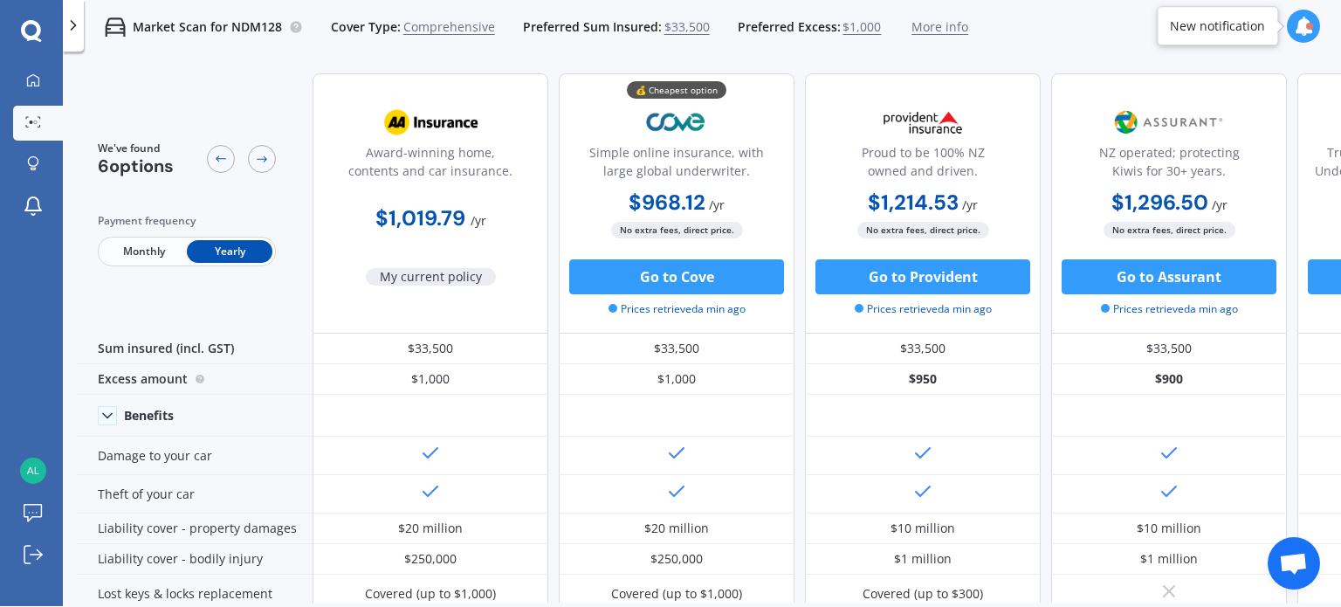
click at [933, 23] on span "More info" at bounding box center [940, 26] width 57 height 17
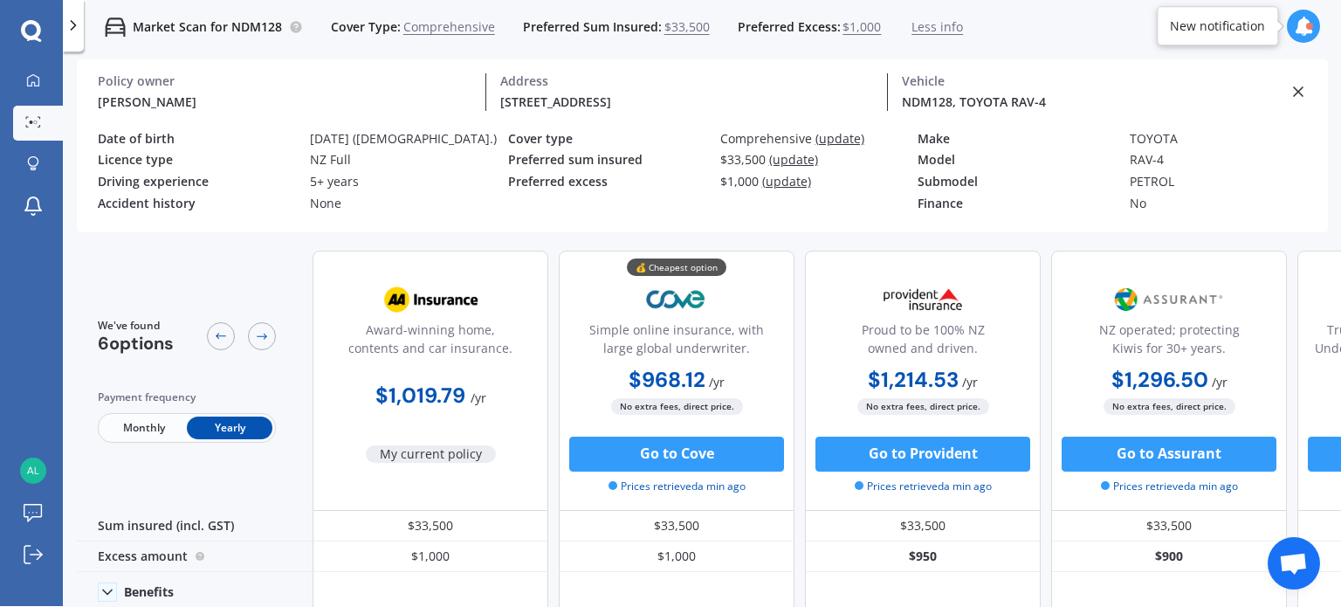
click at [1296, 91] on icon at bounding box center [1298, 91] width 17 height 17
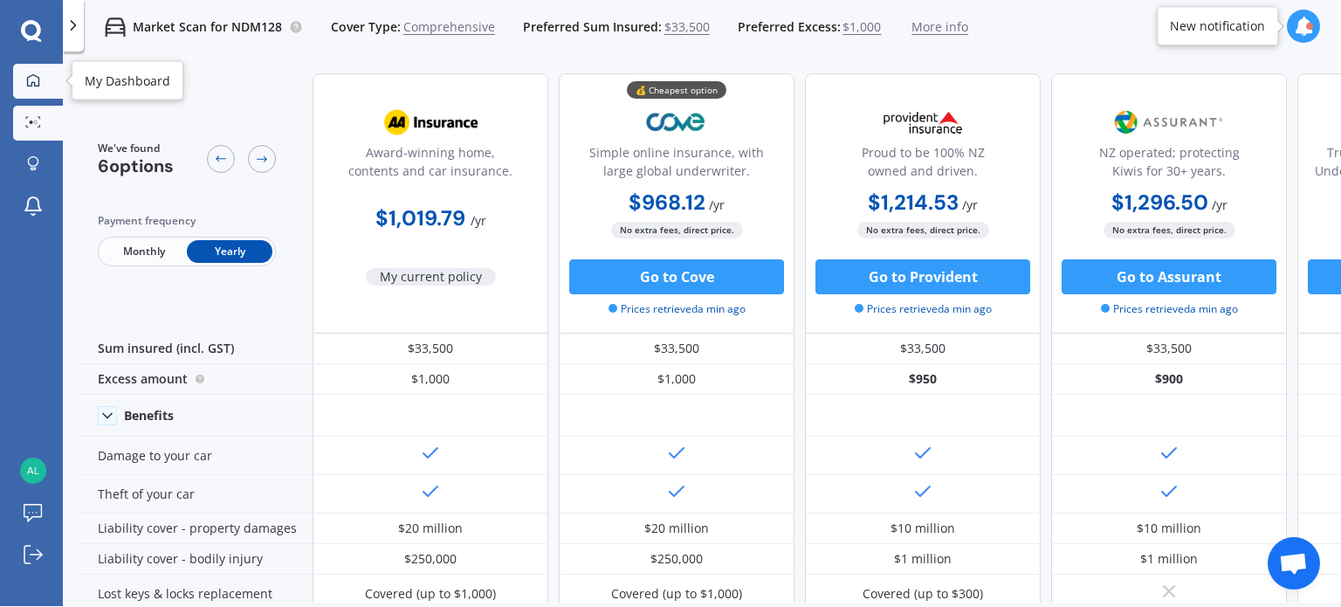
click at [32, 79] on icon at bounding box center [33, 80] width 14 height 14
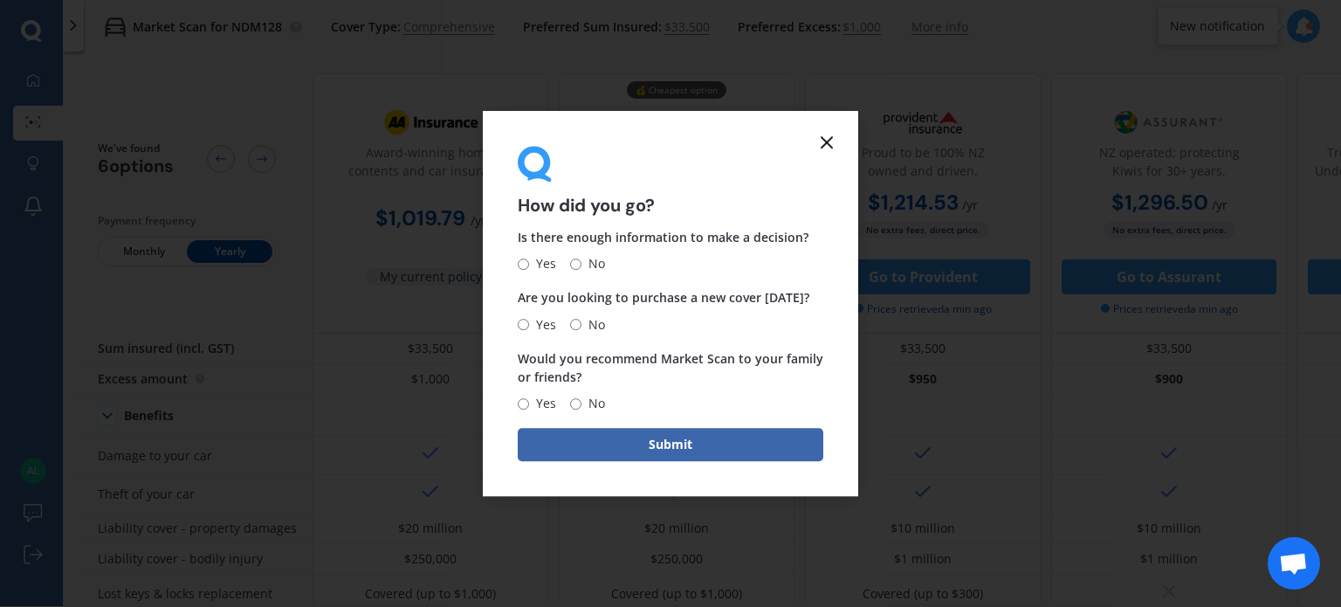
click at [842, 151] on form "How did you go? Is there enough information to make a decision? Yes No Are you …" at bounding box center [670, 304] width 375 height 386
click at [834, 145] on icon at bounding box center [826, 142] width 21 height 21
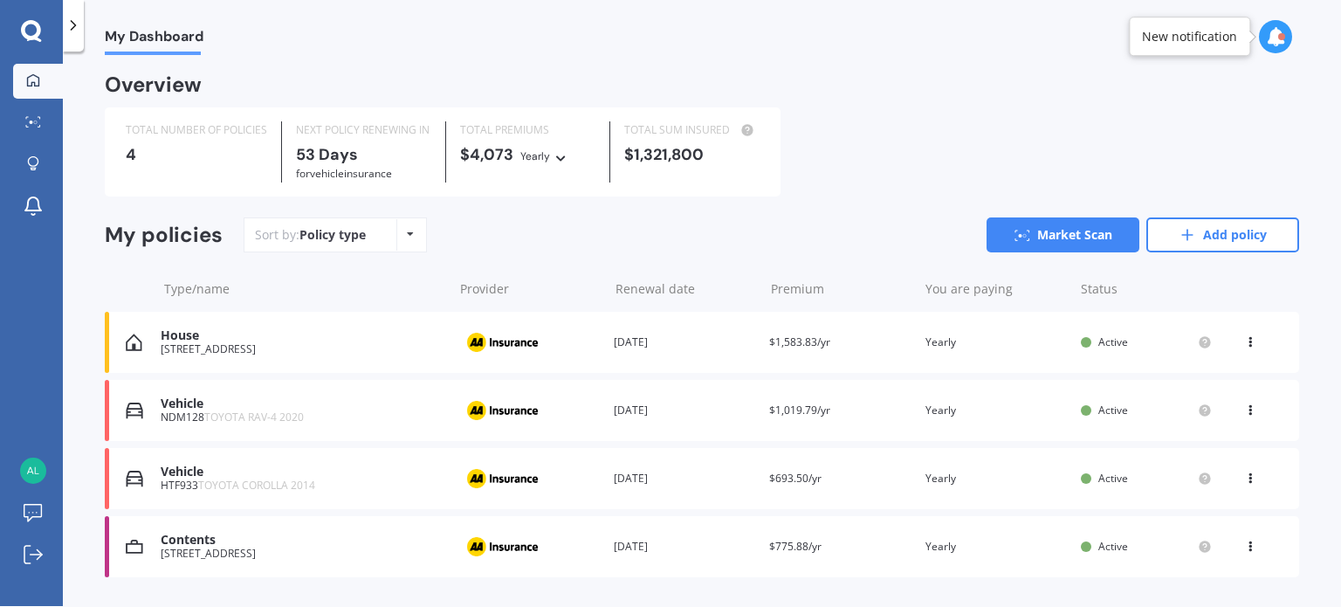
click at [1277, 42] on icon at bounding box center [1275, 36] width 19 height 19
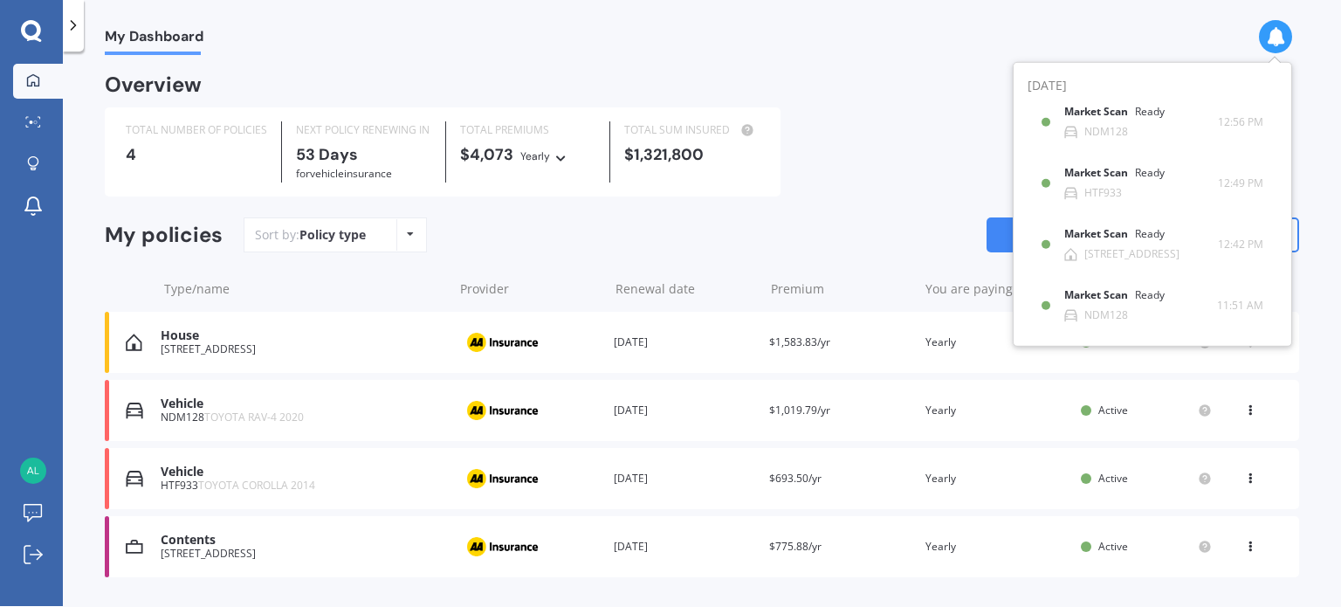
click at [979, 38] on div "My Dashboard" at bounding box center [702, 27] width 1278 height 56
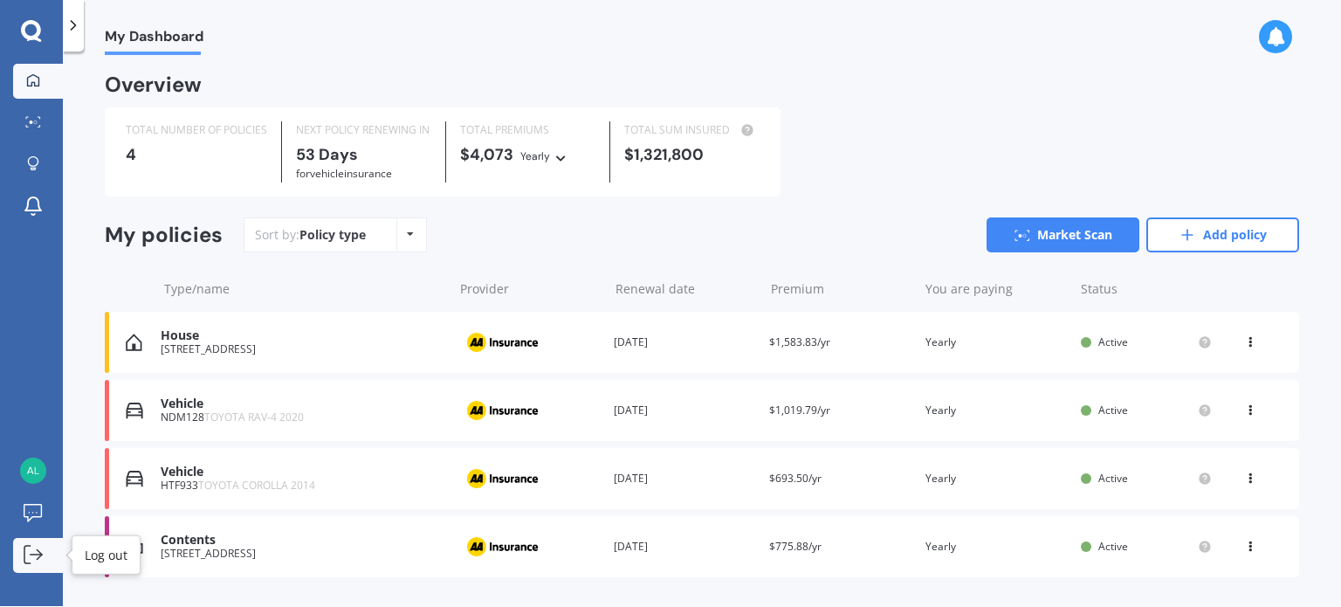
click at [37, 551] on icon at bounding box center [33, 554] width 19 height 19
